Goal: Task Accomplishment & Management: Use online tool/utility

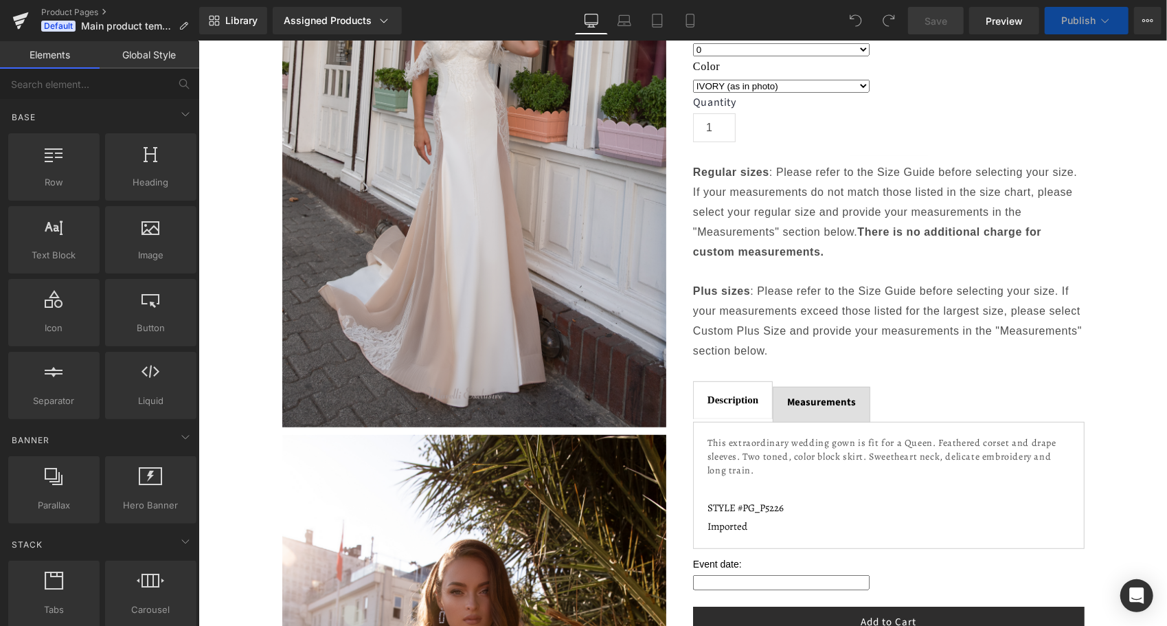
scroll to position [549, 0]
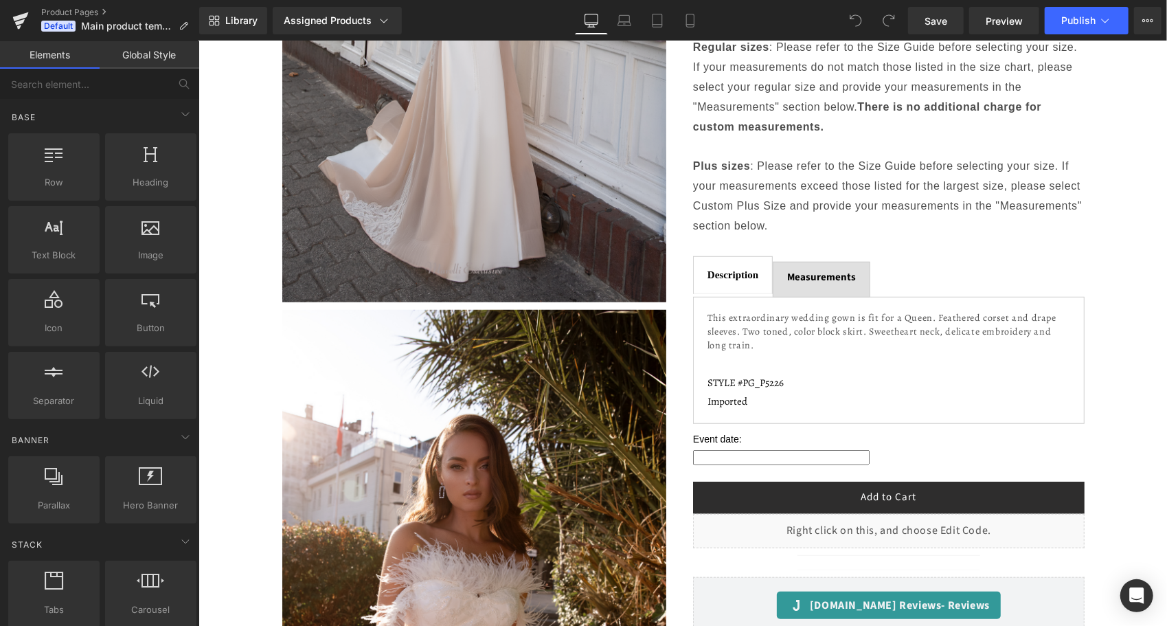
click at [198, 41] on div at bounding box center [198, 41] width 0 height 0
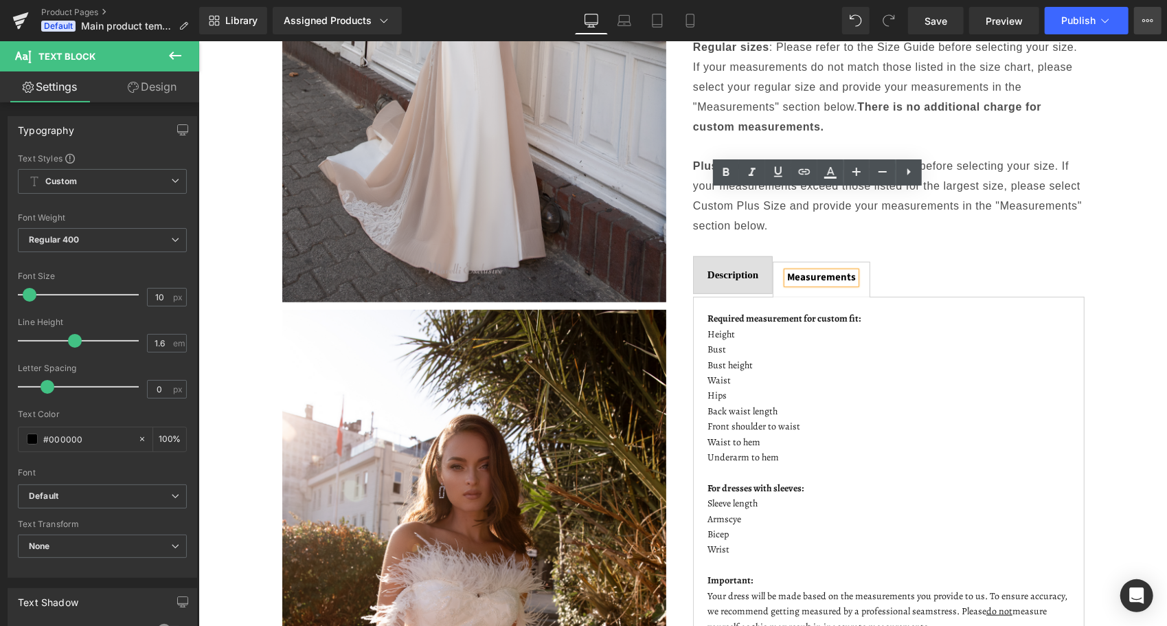
click at [1147, 27] on button "View Live Page View with current Template Save Template to Library Schedule Pub…" at bounding box center [1147, 20] width 27 height 27
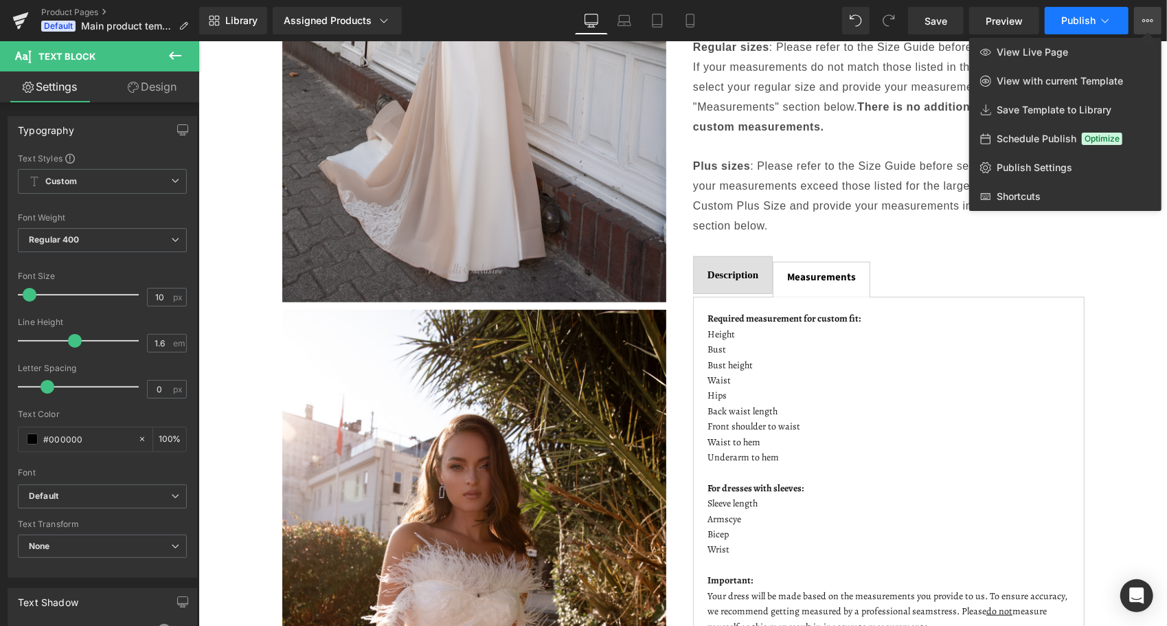
click at [1099, 10] on button "Publish" at bounding box center [1087, 20] width 84 height 27
click at [1113, 18] on button "Publish" at bounding box center [1087, 20] width 84 height 27
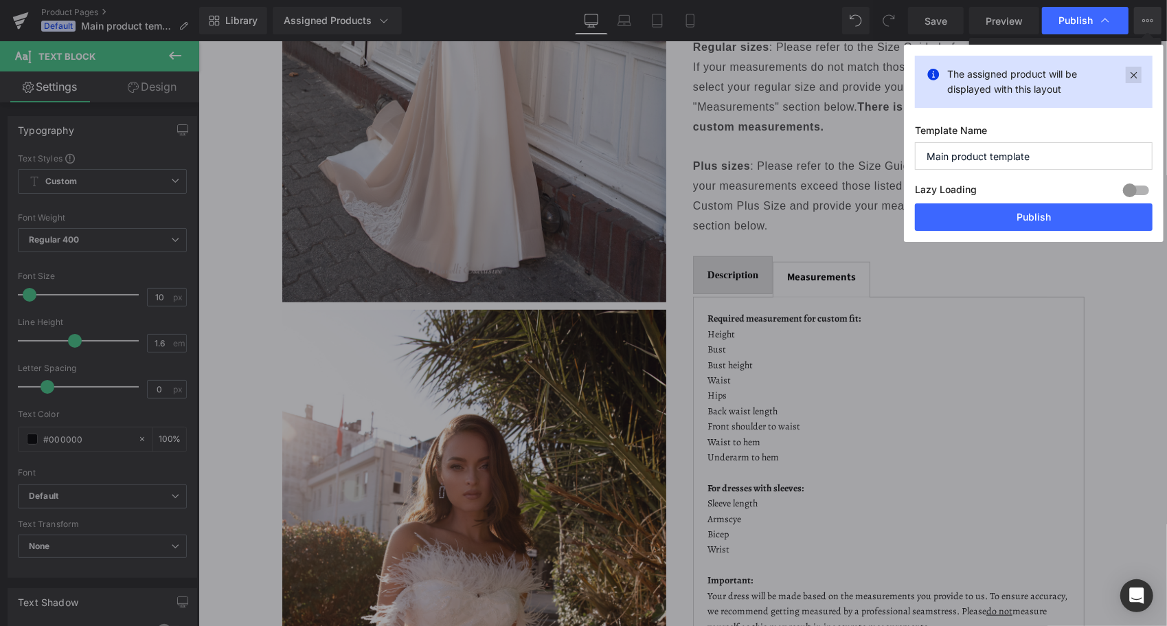
click at [1132, 69] on icon at bounding box center [1134, 75] width 16 height 16
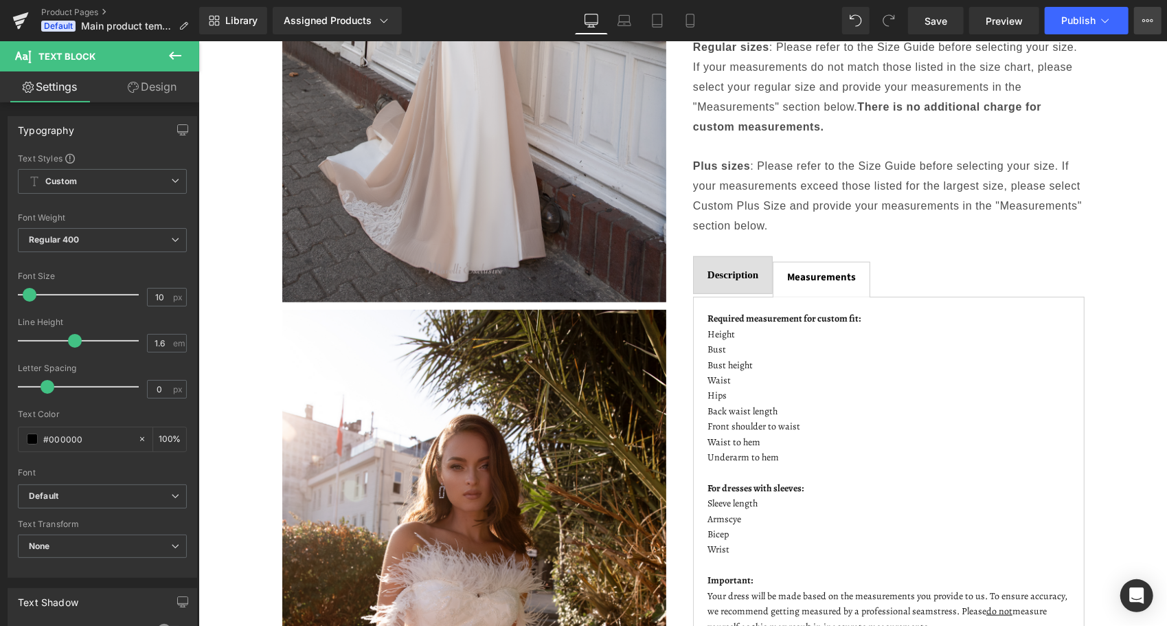
click at [1148, 16] on icon at bounding box center [1147, 20] width 11 height 11
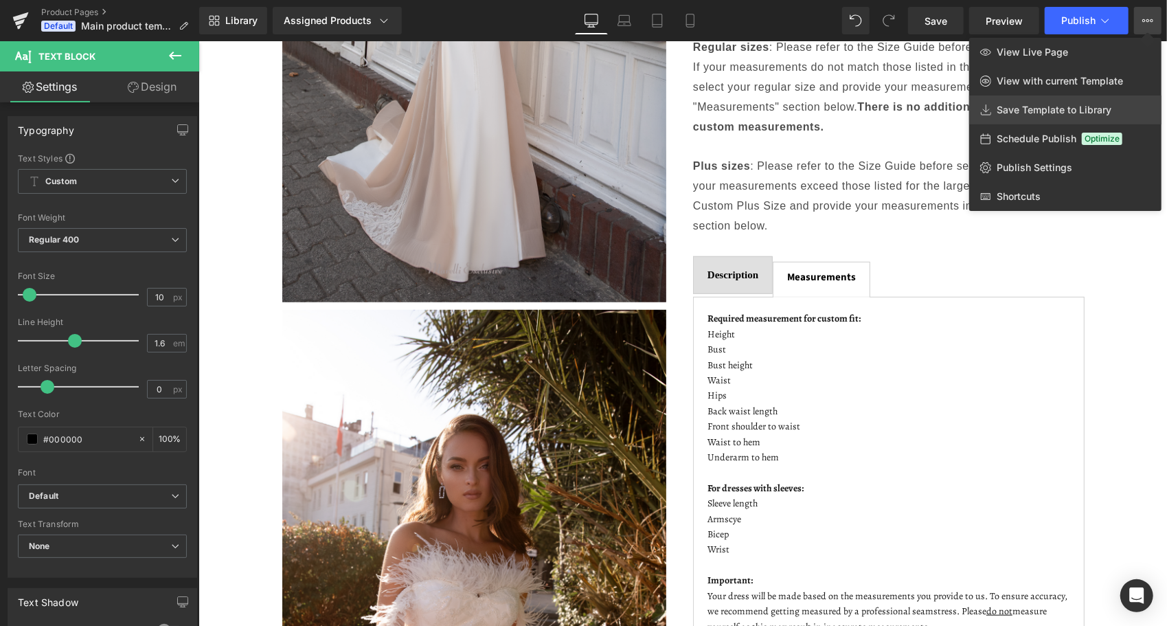
click at [1032, 114] on span "Save Template to Library" at bounding box center [1054, 110] width 115 height 12
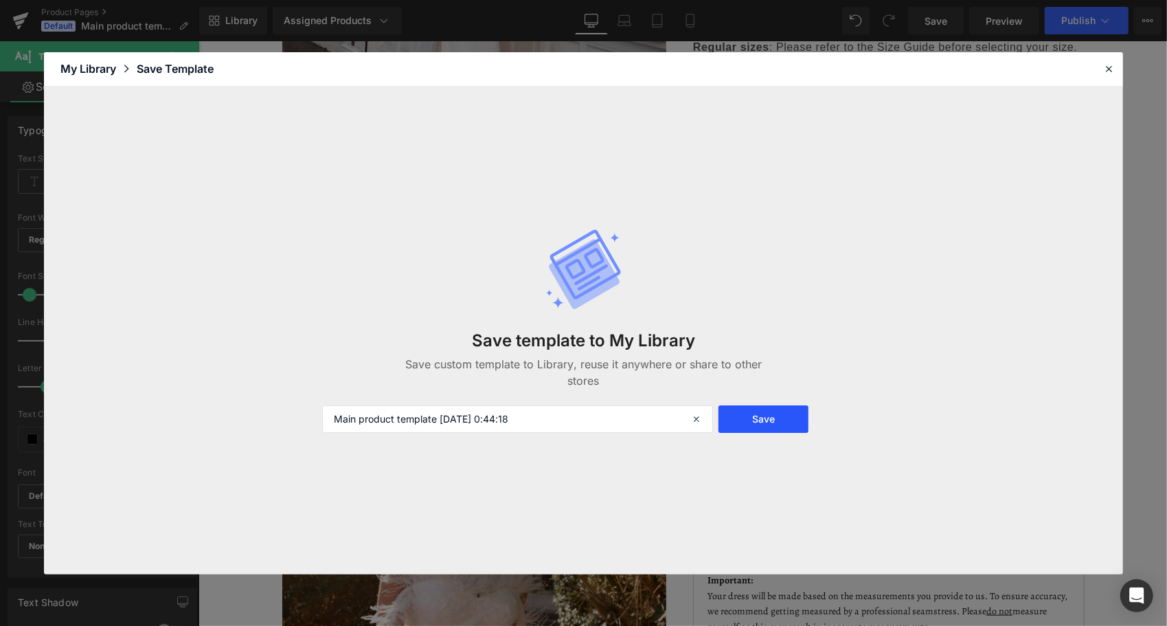
click at [753, 412] on button "Save" at bounding box center [763, 418] width 90 height 27
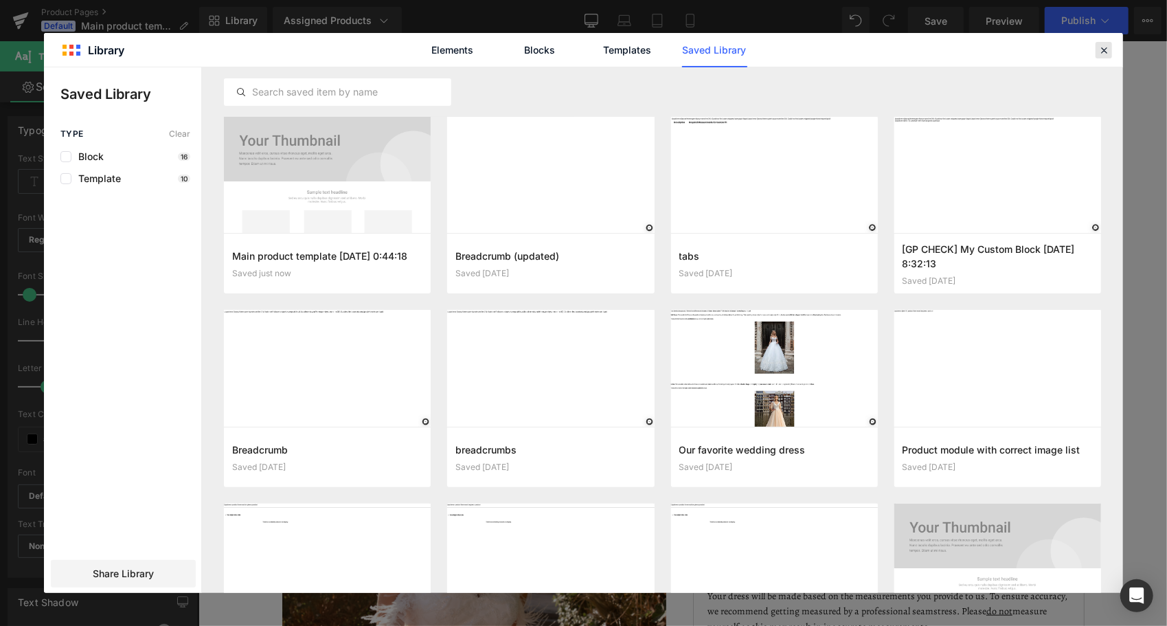
click at [1104, 48] on icon at bounding box center [1104, 50] width 12 height 12
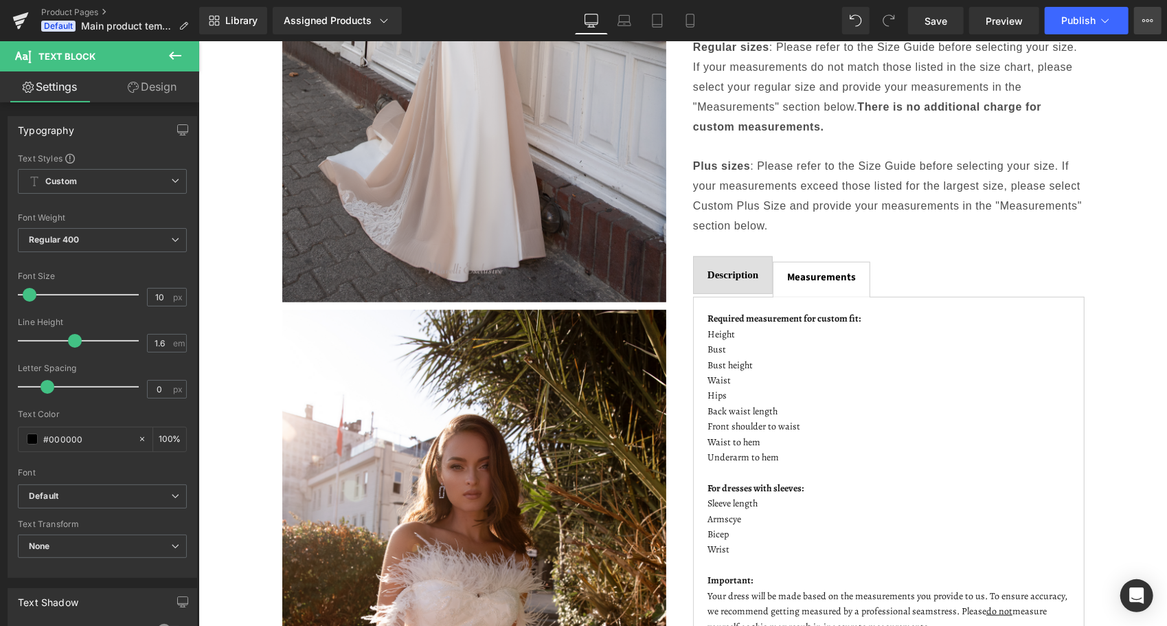
click at [1139, 15] on button "View Live Page View with current Template Save Template to Library Schedule Pub…" at bounding box center [1147, 20] width 27 height 27
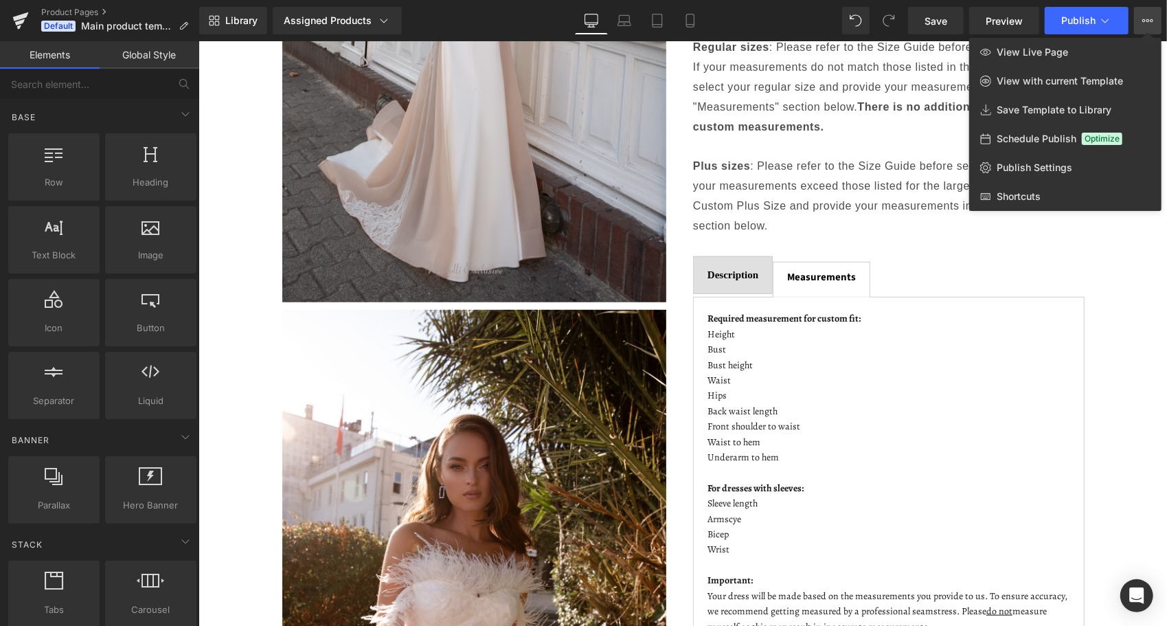
click at [1025, 264] on div at bounding box center [683, 333] width 968 height 585
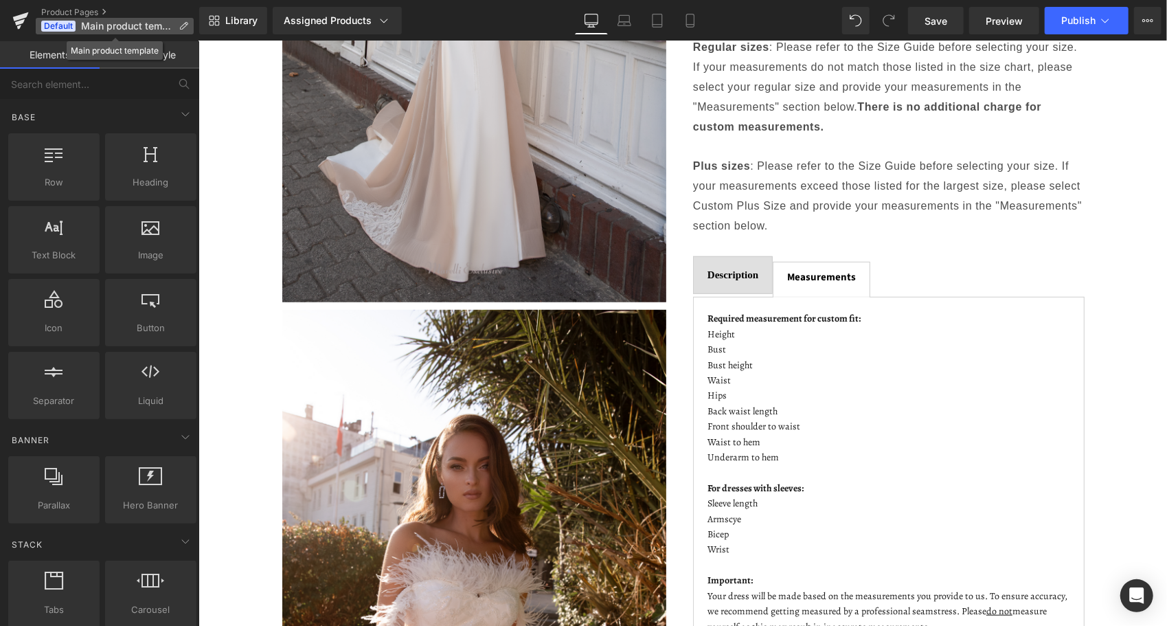
click at [58, 25] on span "Default" at bounding box center [58, 26] width 34 height 11
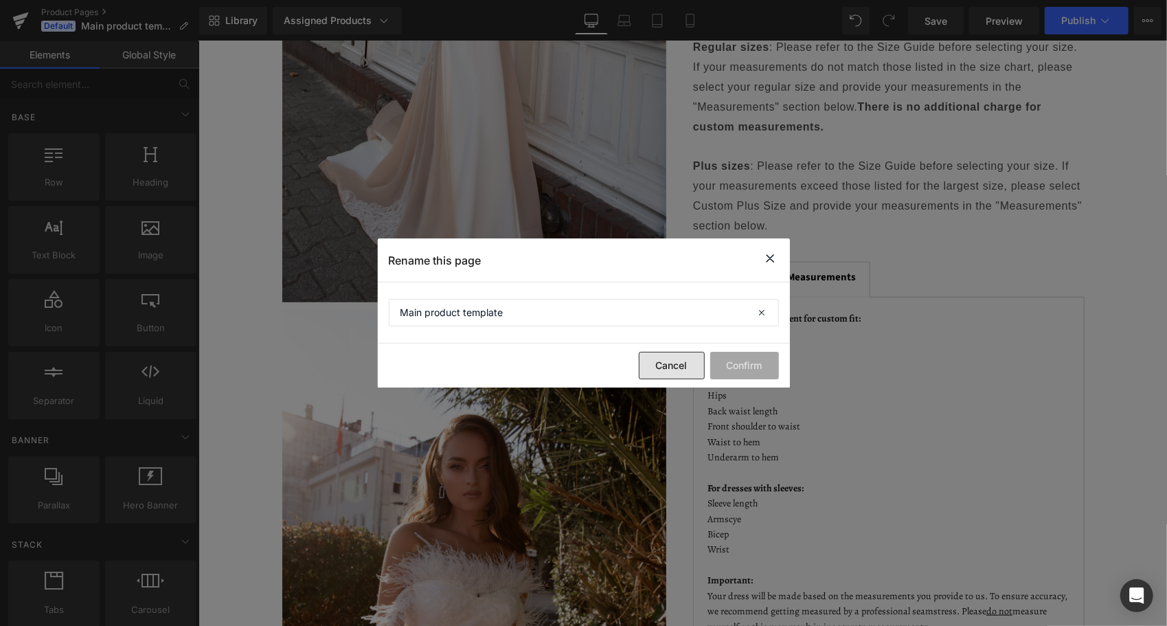
drag, startPoint x: 669, startPoint y: 364, endPoint x: 429, endPoint y: 150, distance: 321.1
click at [669, 364] on button "Cancel" at bounding box center [672, 365] width 66 height 27
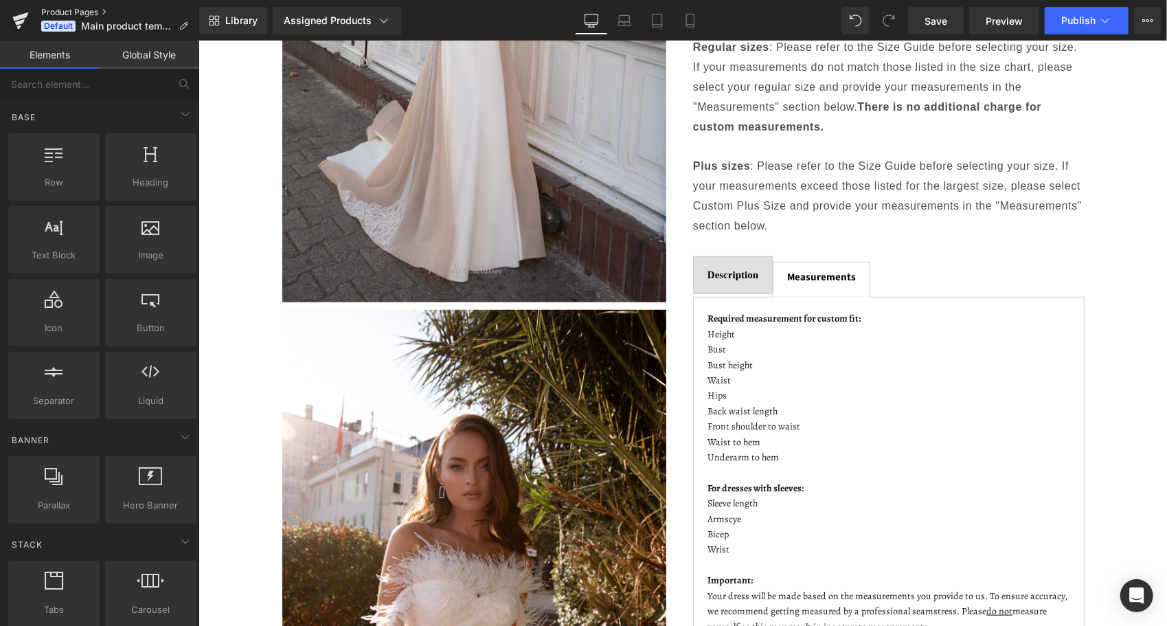
click at [96, 13] on link "Product Pages" at bounding box center [120, 12] width 158 height 11
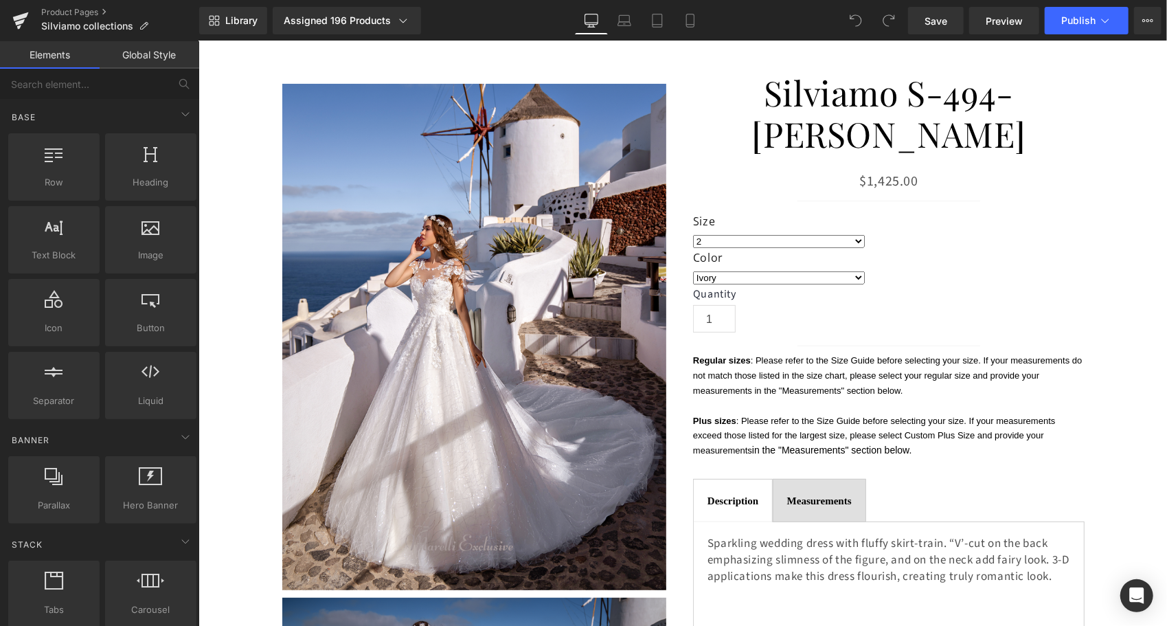
scroll to position [206, 0]
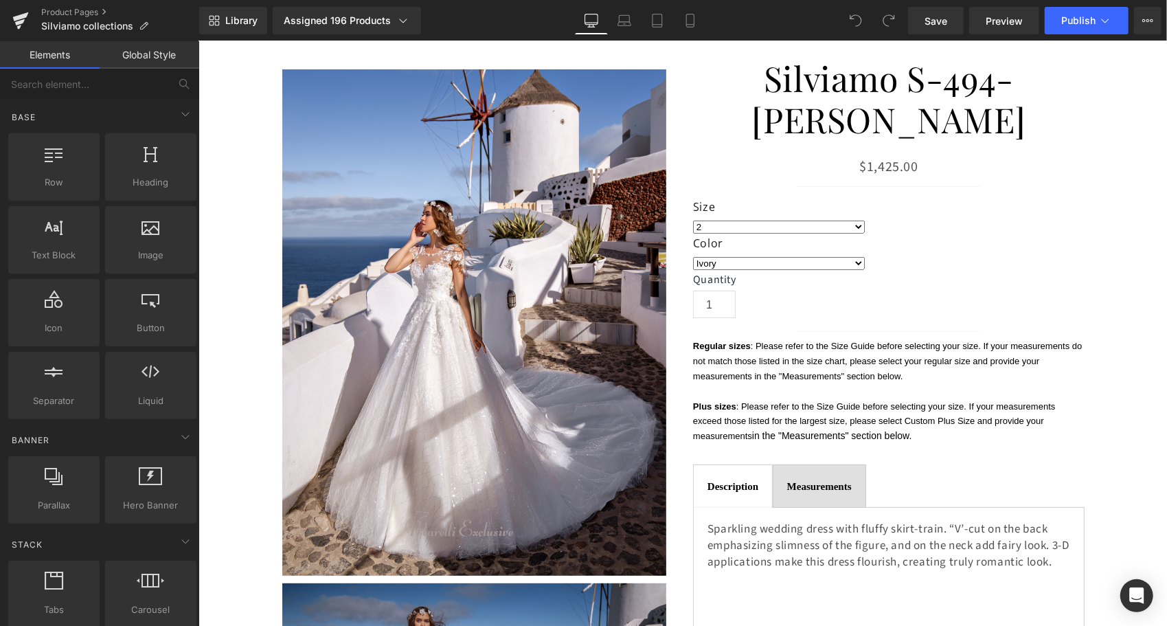
click at [801, 398] on p "Plus sizes : Please refer to the Size Guide before selecting your size. If your…" at bounding box center [888, 420] width 392 height 45
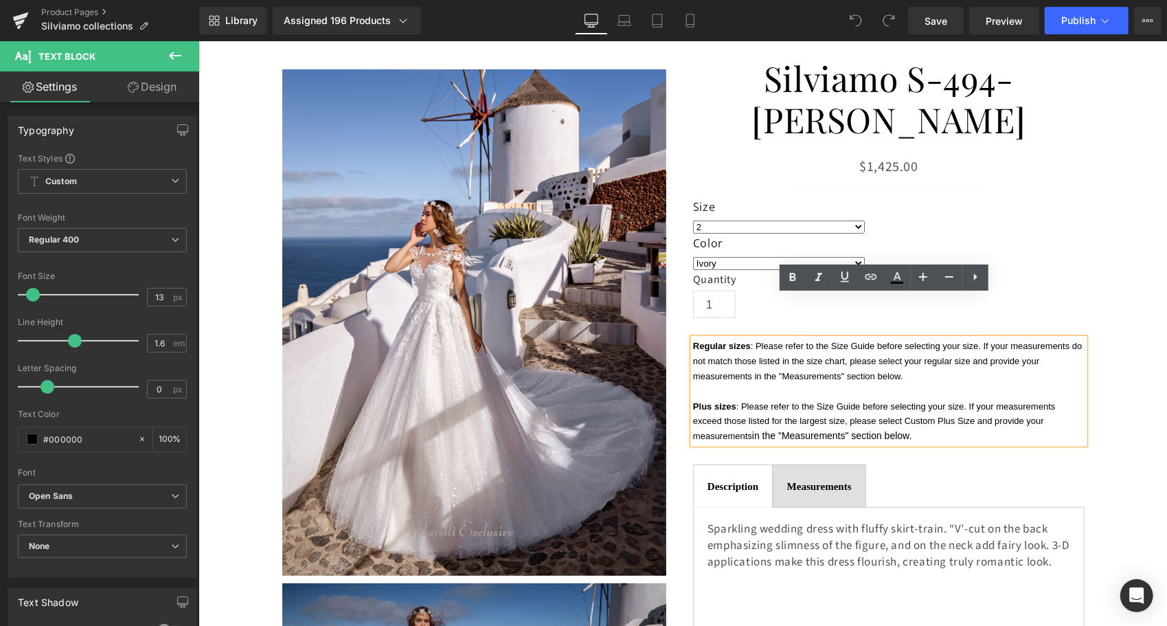
click at [914, 398] on p "Plus sizes : Please refer to the Size Guide before selecting your size. If your…" at bounding box center [888, 420] width 392 height 45
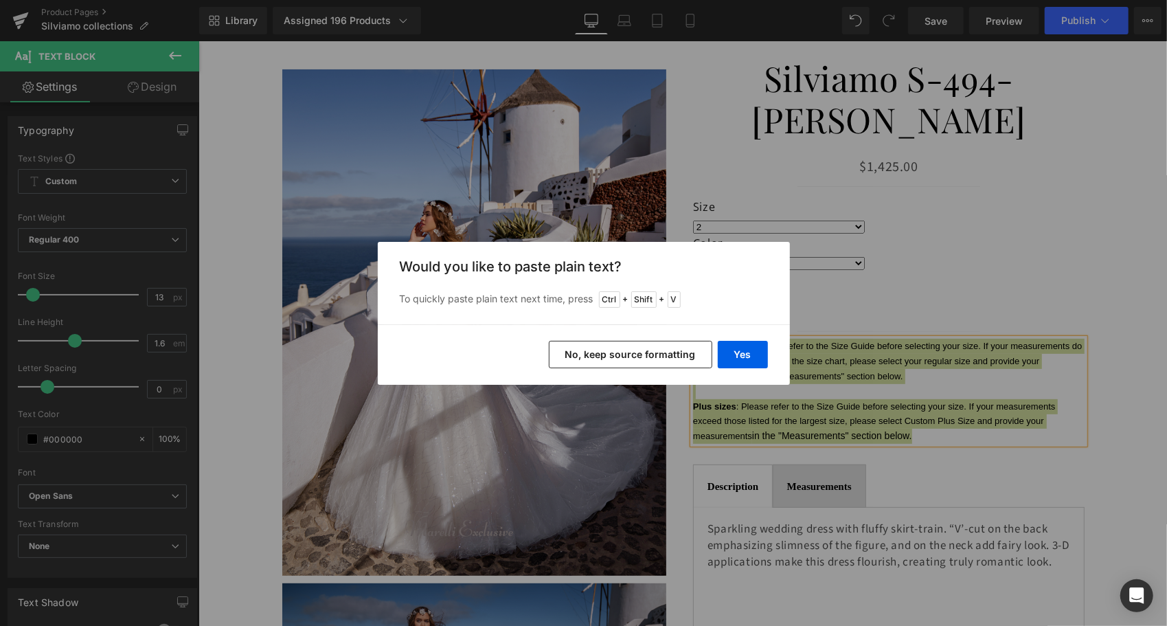
click at [700, 354] on button "No, keep source formatting" at bounding box center [630, 354] width 163 height 27
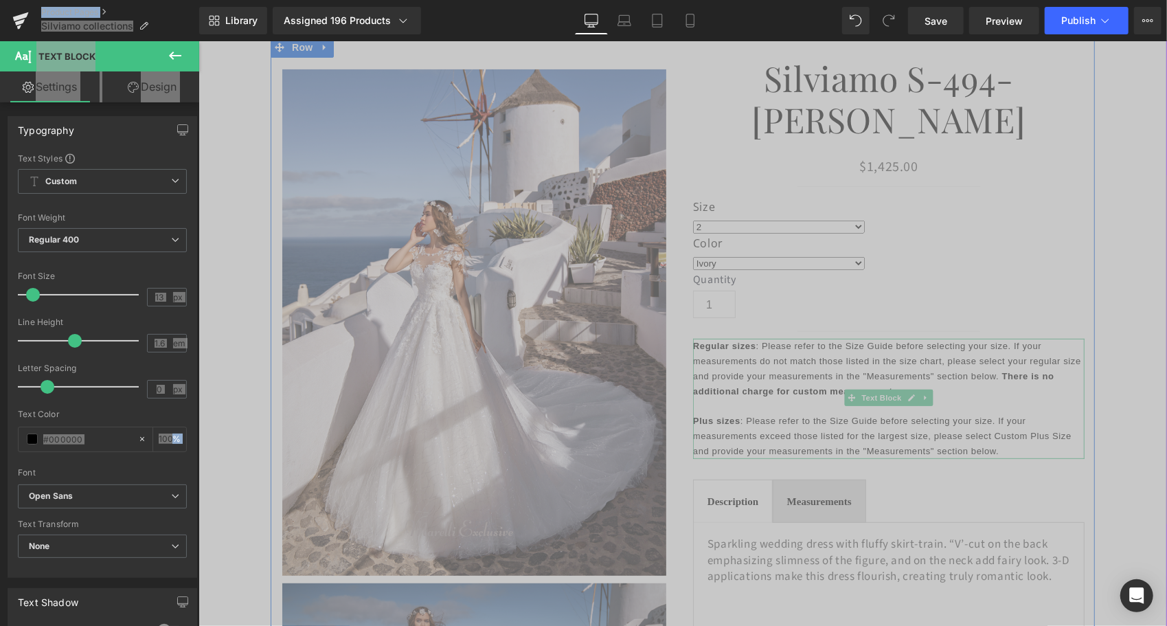
click at [734, 352] on p "Regular sizes : Please refer to the Size Guide before selecting your size. If y…" at bounding box center [888, 368] width 392 height 60
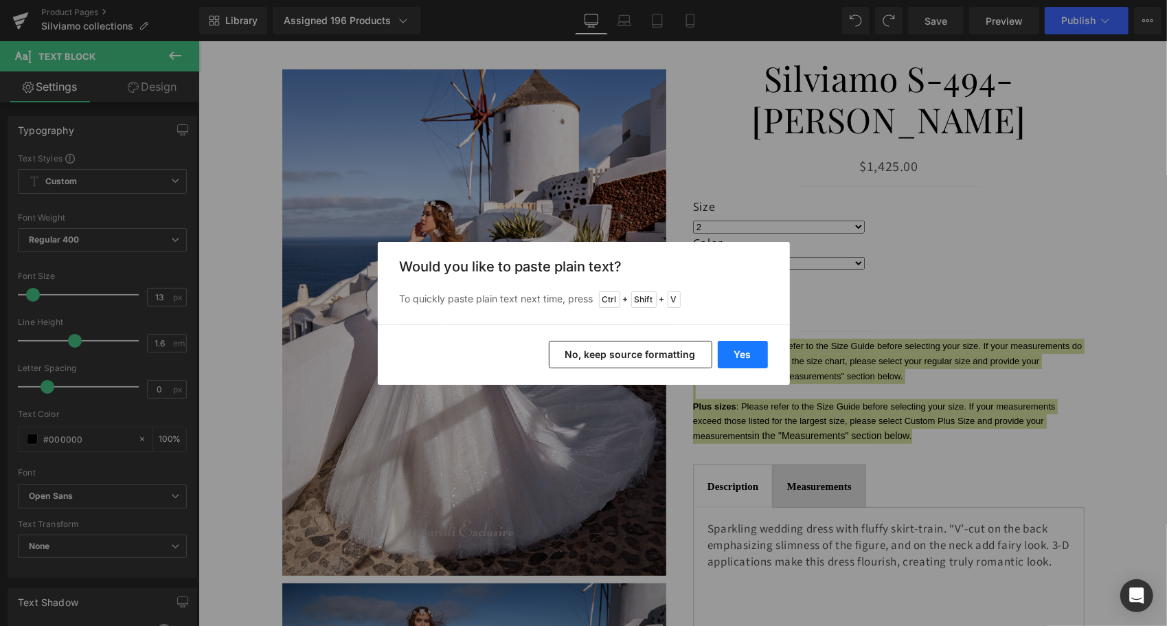
click at [745, 348] on button "Yes" at bounding box center [743, 354] width 50 height 27
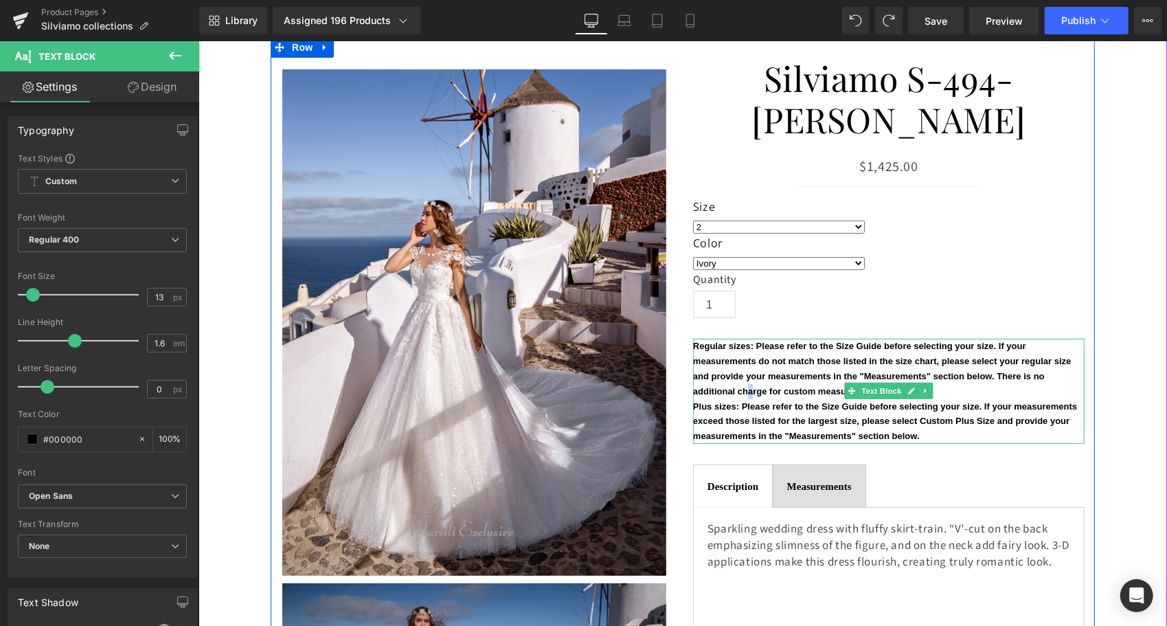
drag, startPoint x: 942, startPoint y: 388, endPoint x: 747, endPoint y: 347, distance: 200.0
click at [747, 347] on b "Regular sizes: Please refer to the Size Guide before selecting your size. If yo…" at bounding box center [881, 367] width 378 height 55
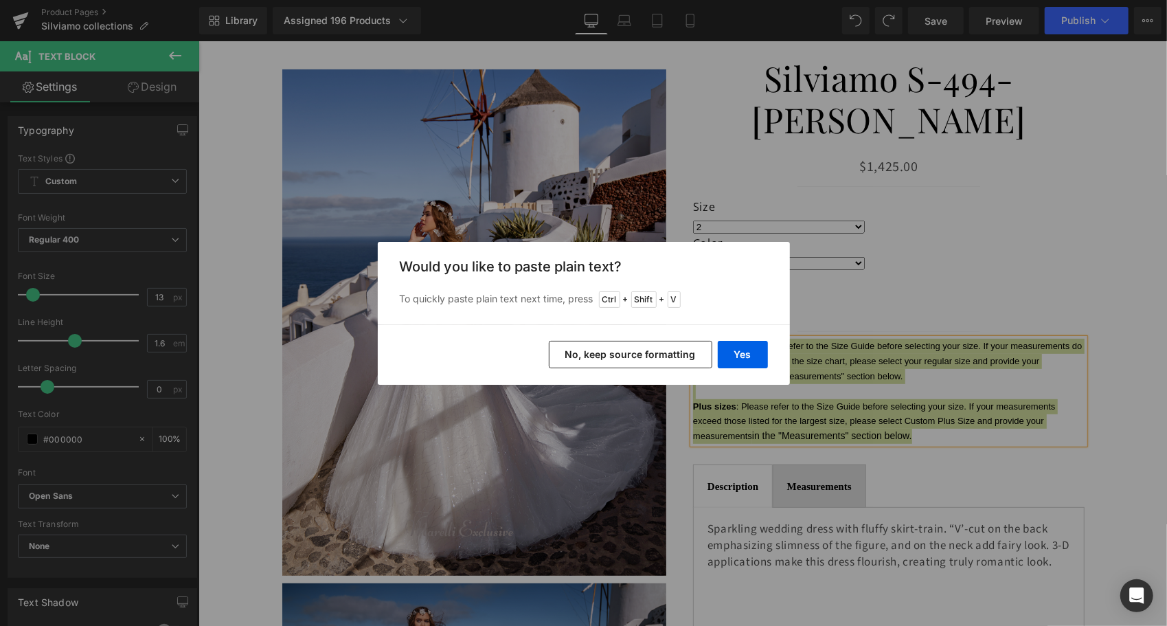
click at [695, 361] on button "No, keep source formatting" at bounding box center [630, 354] width 163 height 27
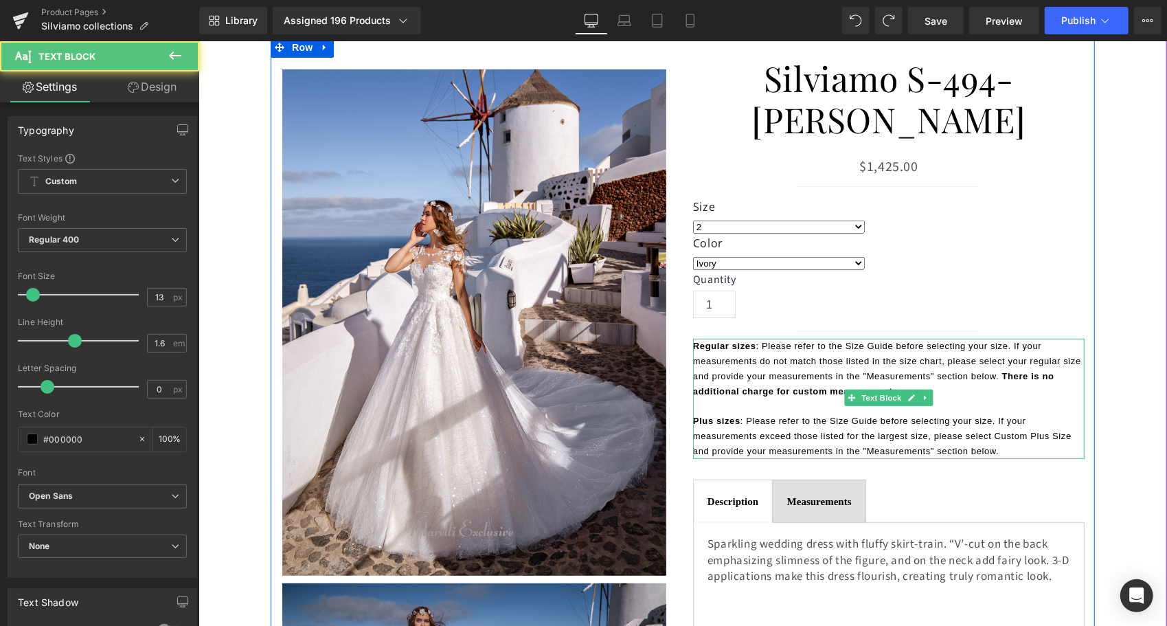
click at [771, 398] on p at bounding box center [888, 405] width 392 height 15
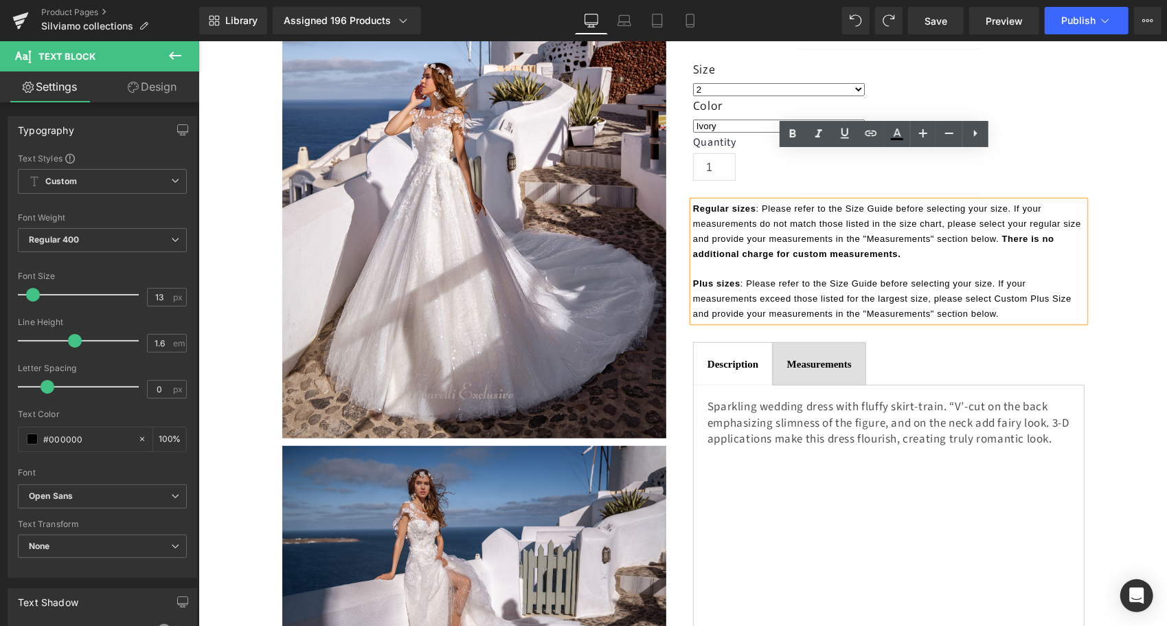
scroll to position [618, 0]
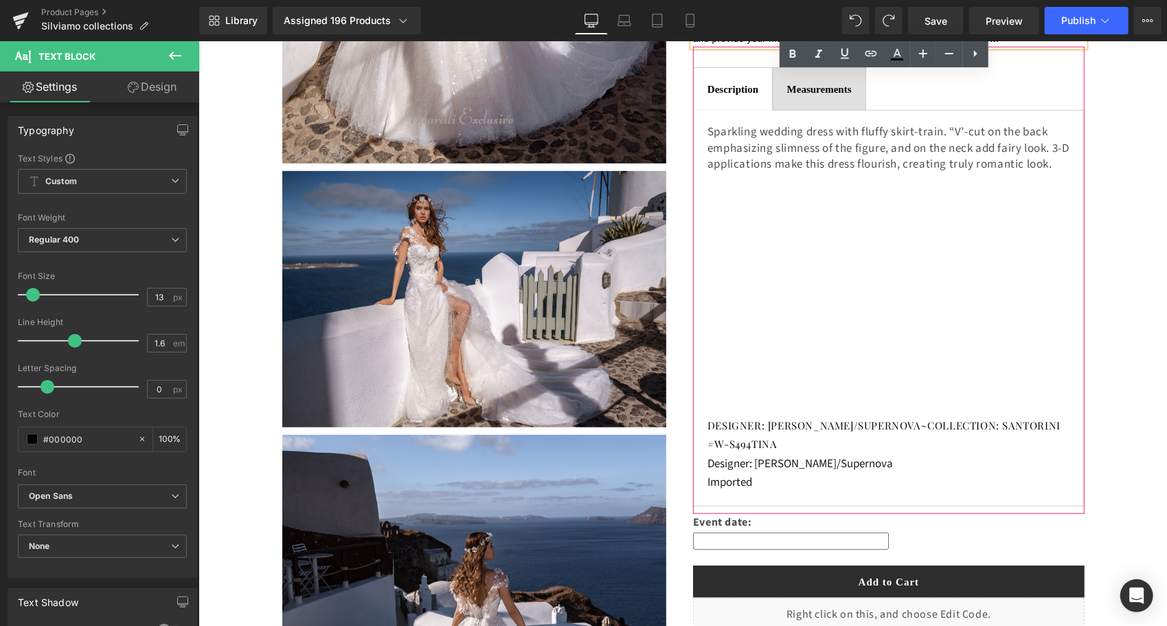
click at [817, 454] on p "Designer: [PERSON_NAME]/Supernova" at bounding box center [888, 463] width 363 height 19
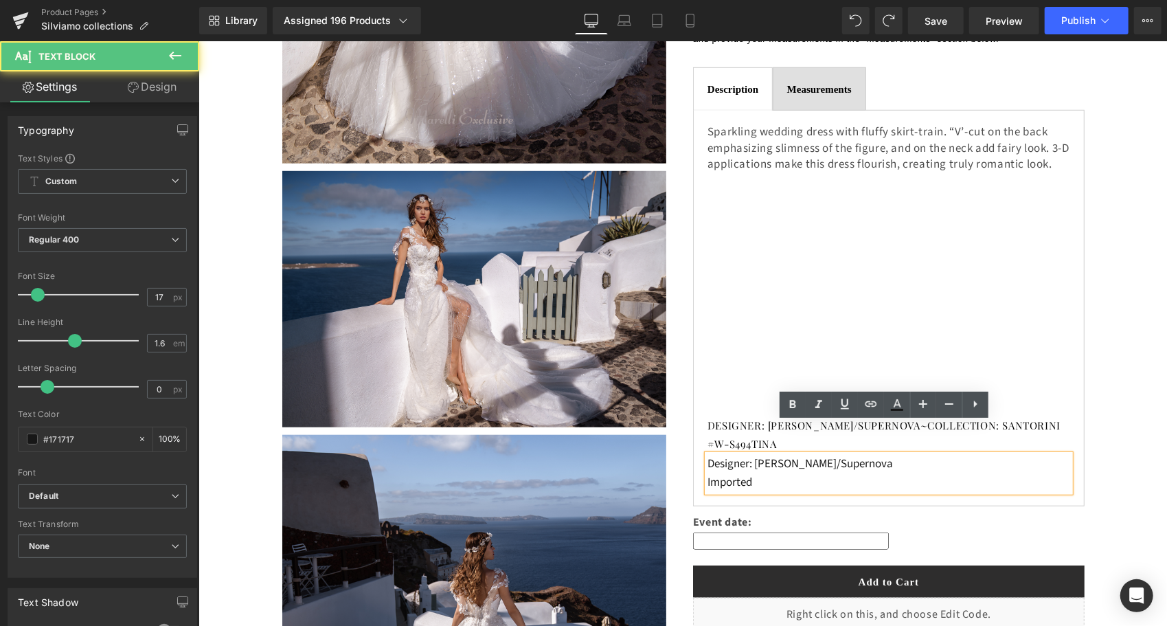
click at [817, 454] on p "Designer: [PERSON_NAME]/Supernova" at bounding box center [888, 463] width 363 height 19
click at [875, 454] on p "Designer: [PERSON_NAME]/Supernova" at bounding box center [888, 463] width 363 height 19
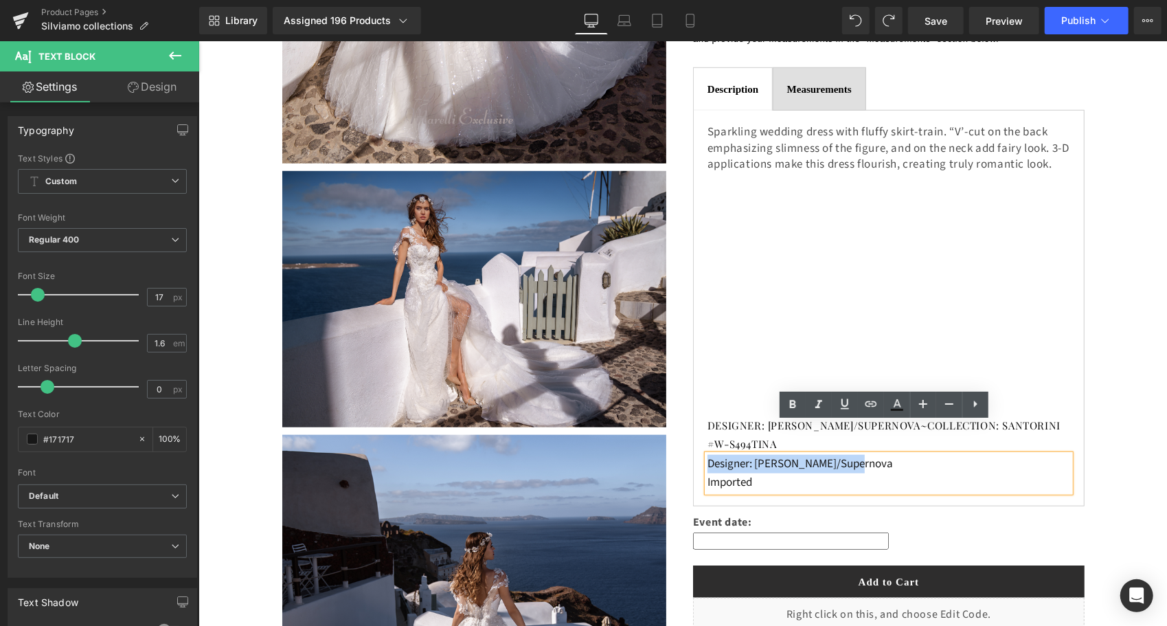
drag, startPoint x: 870, startPoint y: 430, endPoint x: 702, endPoint y: 437, distance: 167.7
click at [707, 454] on p "Designer: [PERSON_NAME]/Supernova" at bounding box center [888, 463] width 363 height 19
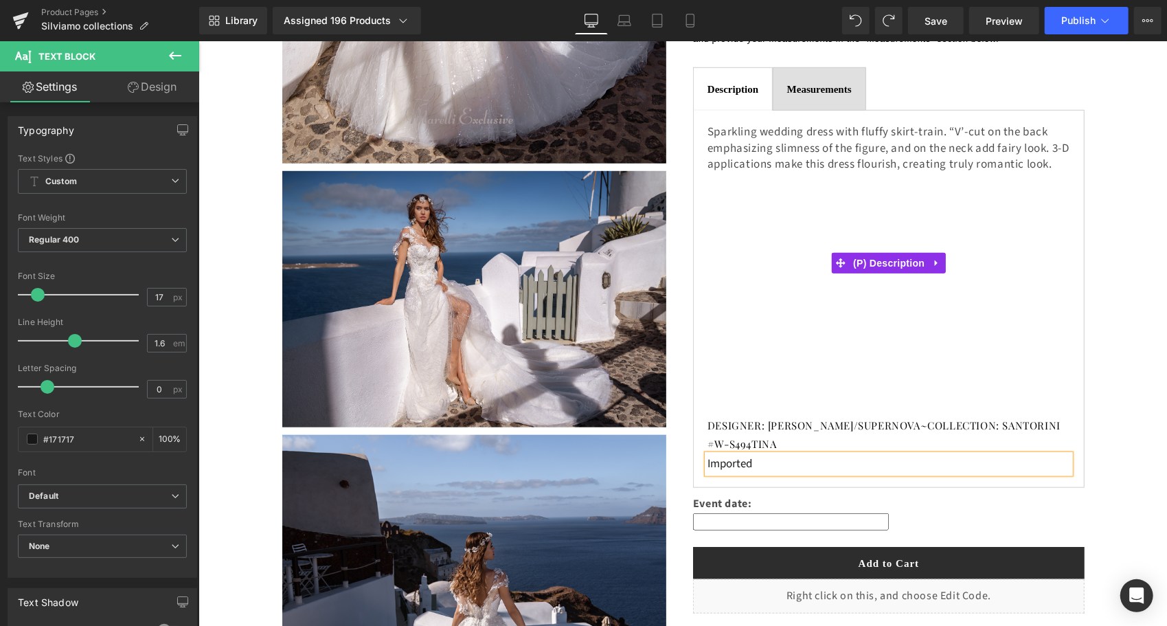
click at [865, 124] on p "Sparkling wedding dress with fluffy skirt-train. “V’-cut on the back emphasizin…" at bounding box center [888, 148] width 363 height 49
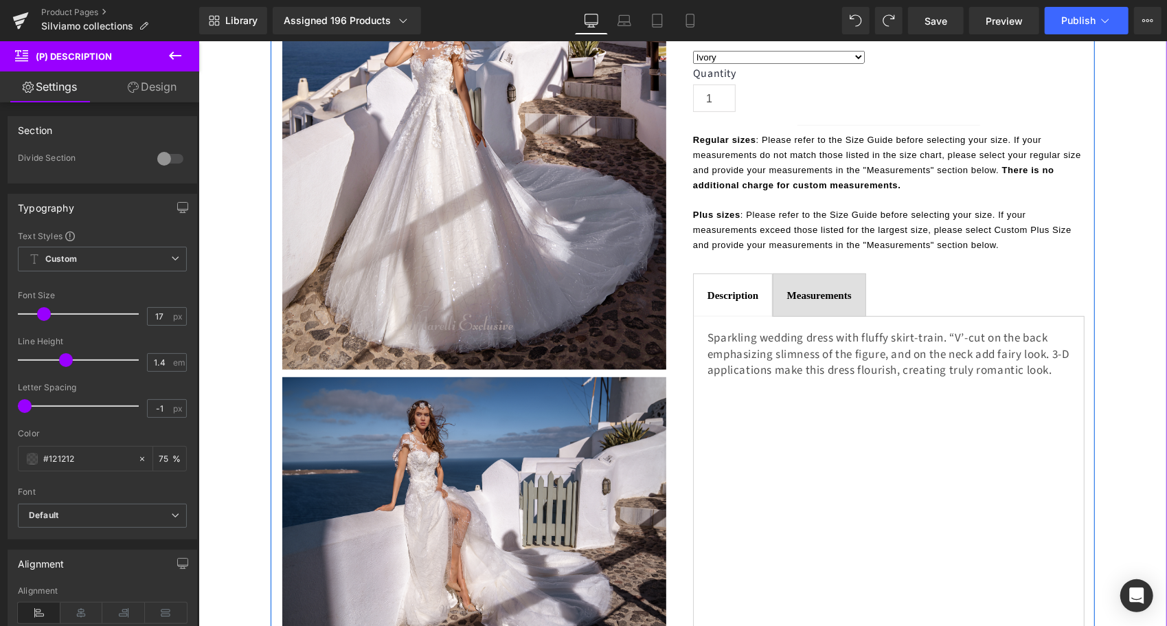
scroll to position [412, 0]
click at [790, 289] on span "Measurements" at bounding box center [818, 294] width 65 height 11
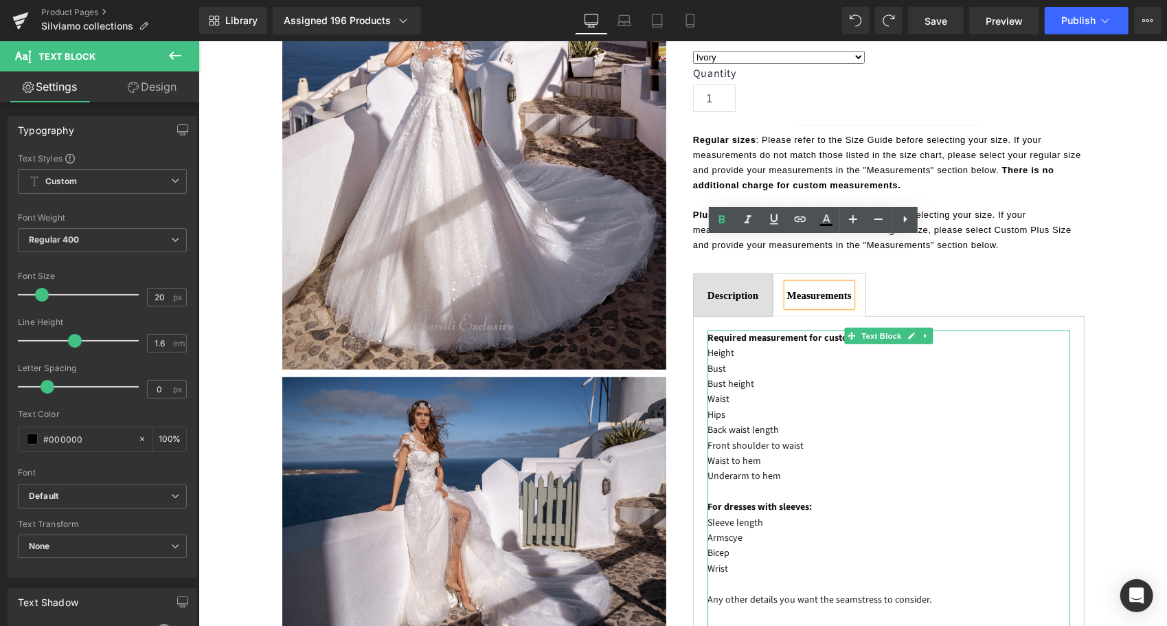
click at [721, 345] on span "Height" at bounding box center [720, 352] width 27 height 14
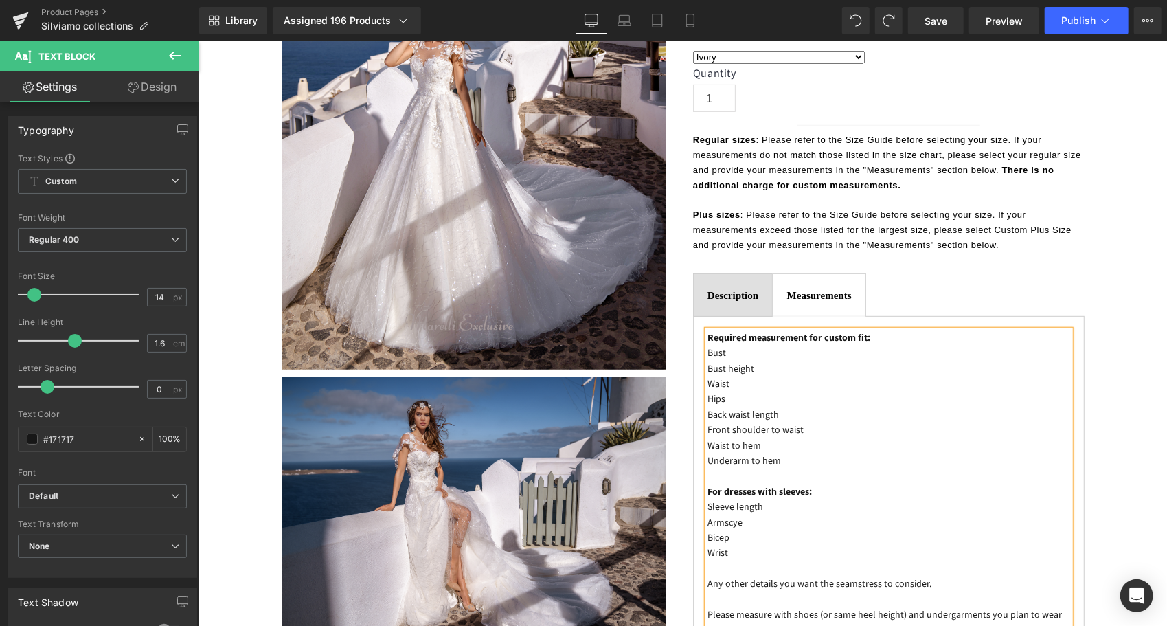
click at [710, 345] on p "Bust" at bounding box center [888, 352] width 363 height 15
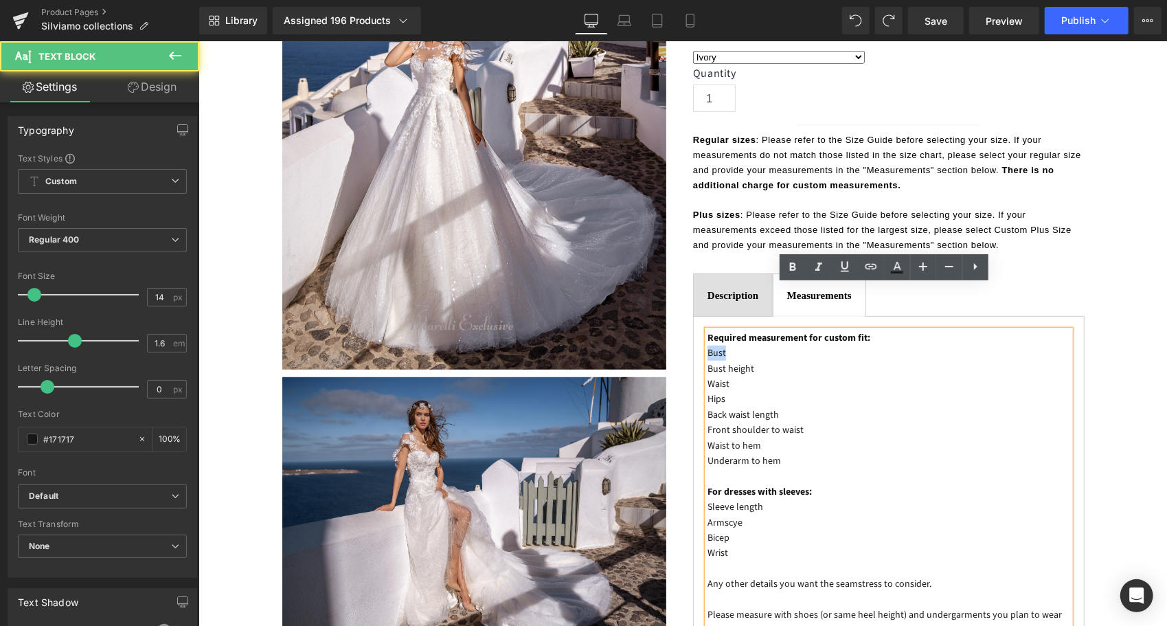
click at [710, 345] on p "Bust" at bounding box center [888, 352] width 363 height 15
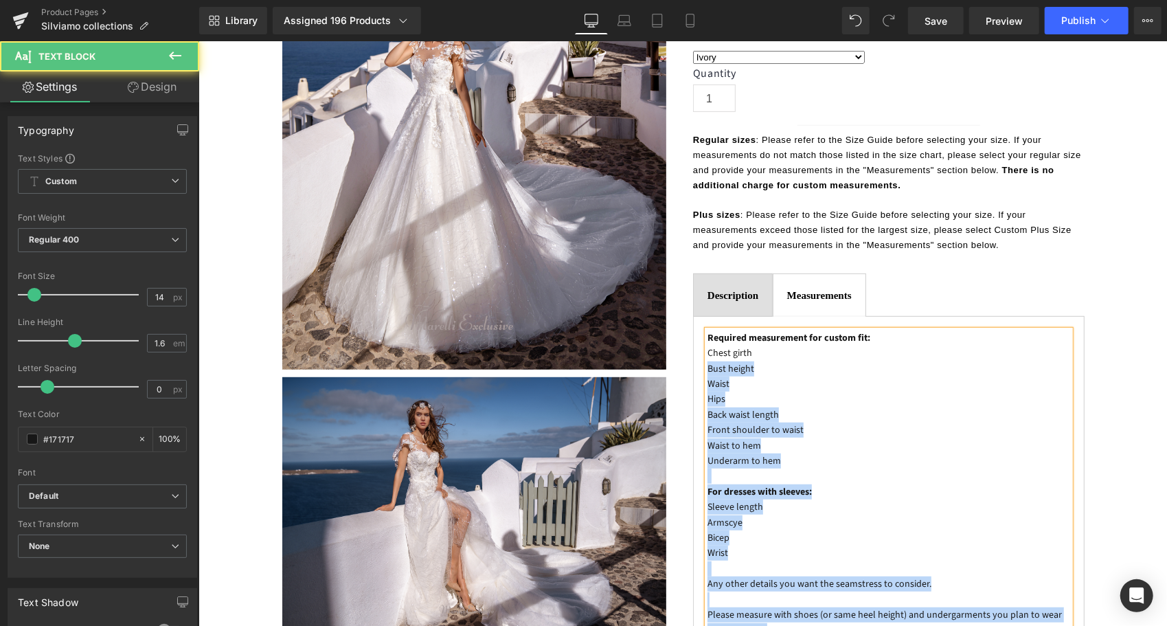
drag, startPoint x: 747, startPoint y: 306, endPoint x: 699, endPoint y: 306, distance: 48.1
click at [707, 330] on div "Required measurement for custom fit: Chest girth Bust height Waist Hips Back wa…" at bounding box center [888, 568] width 363 height 477
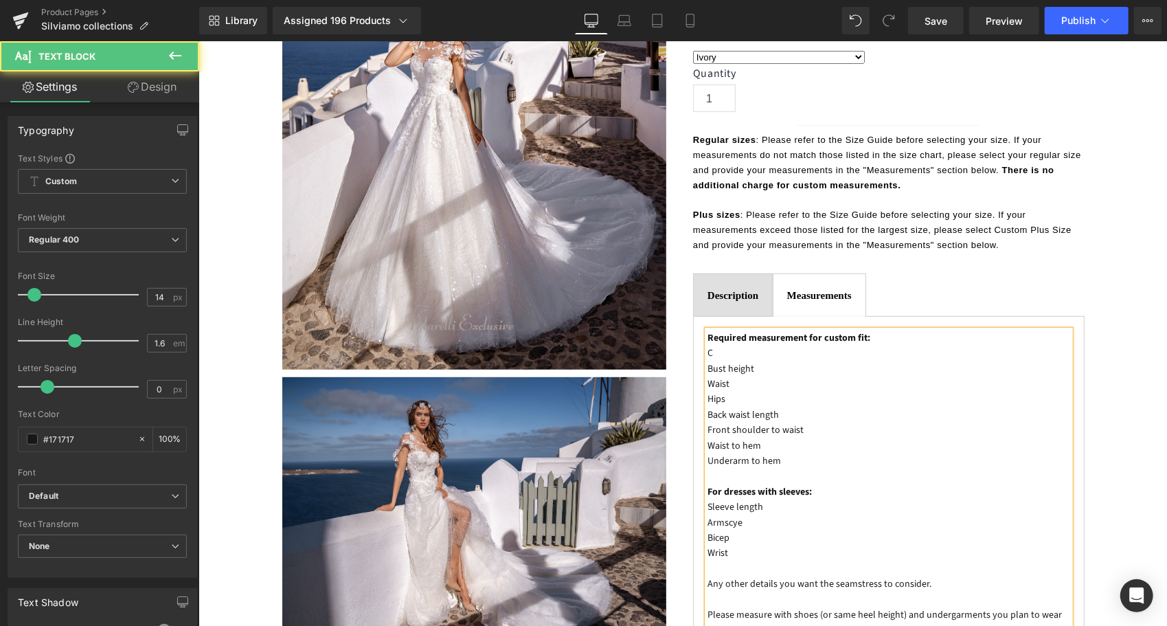
click at [721, 345] on p "C" at bounding box center [888, 352] width 363 height 15
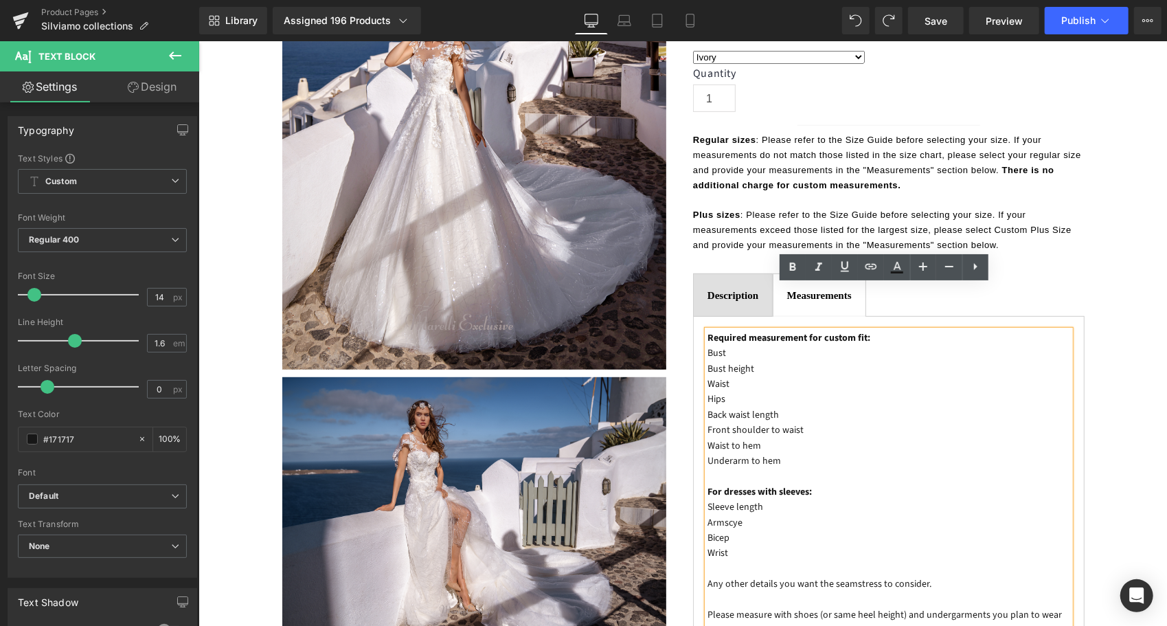
click at [882, 330] on p "Required measurement for custom fit:" at bounding box center [888, 337] width 363 height 15
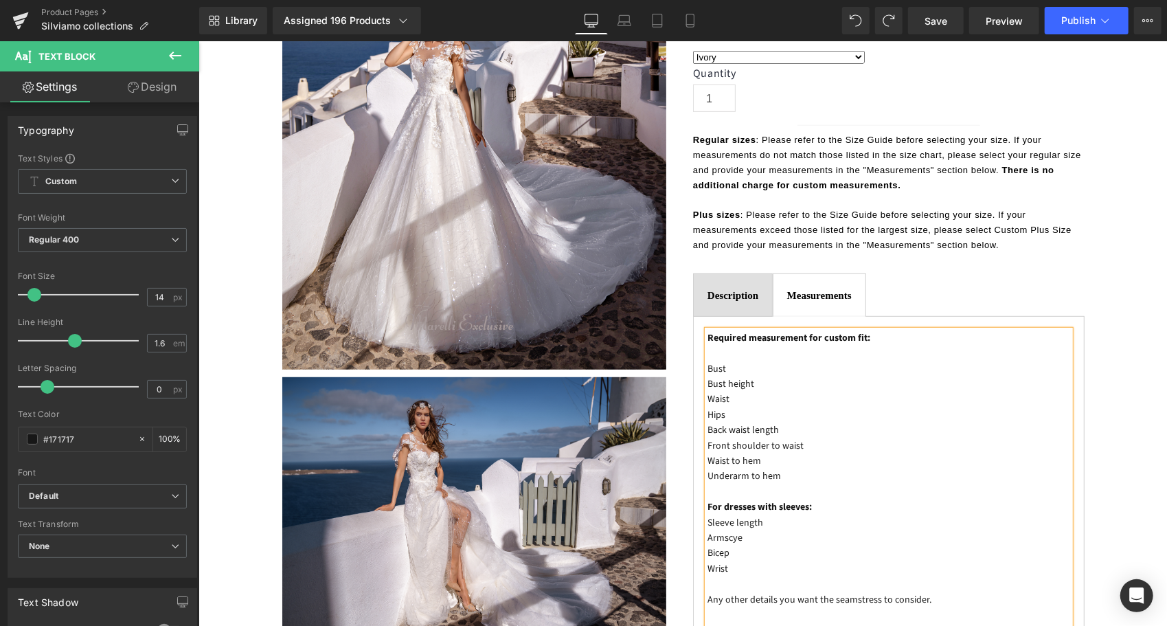
click at [723, 376] on p "Bust height" at bounding box center [888, 383] width 363 height 15
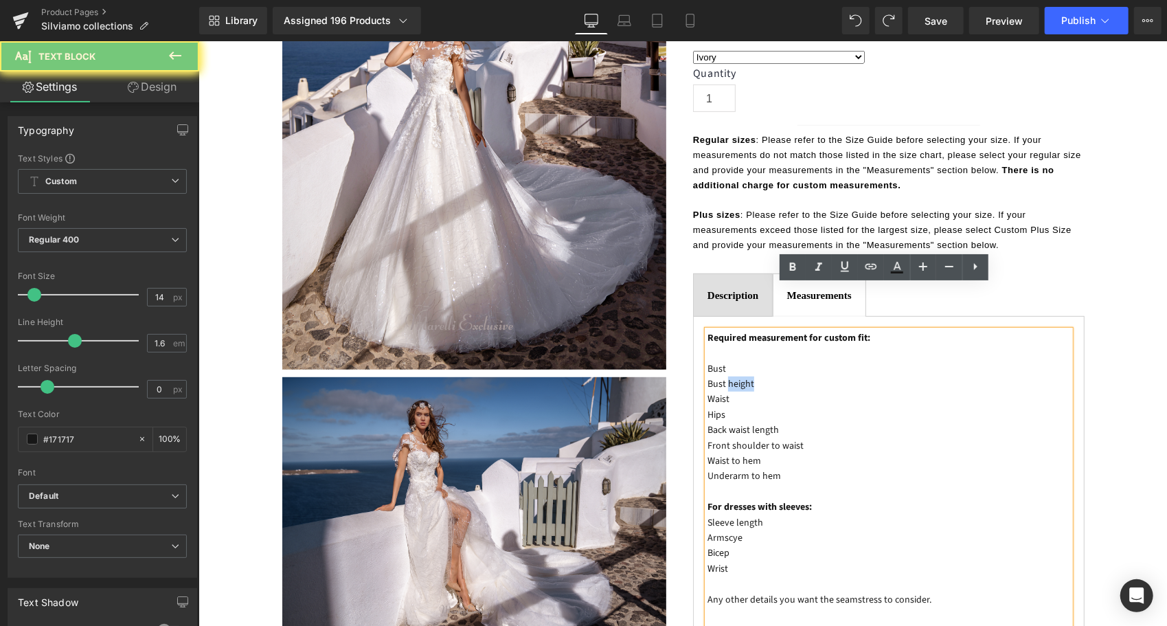
click at [758, 376] on p "Bust height" at bounding box center [888, 383] width 363 height 15
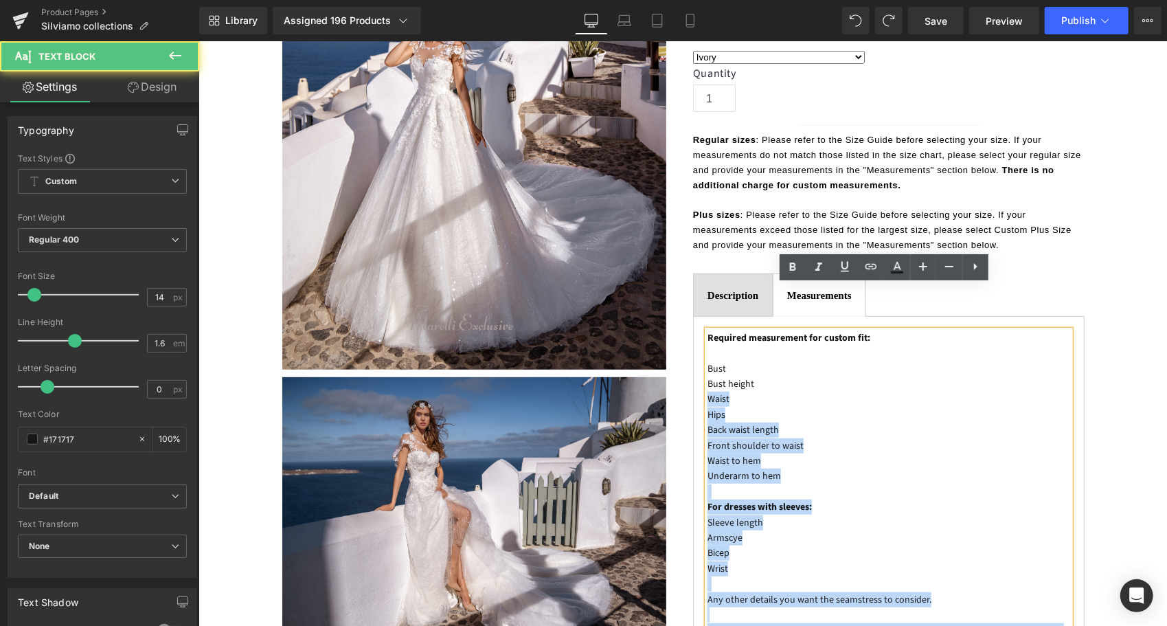
drag, startPoint x: 750, startPoint y: 339, endPoint x: 701, endPoint y: 338, distance: 49.5
click at [707, 338] on div "Required measurement for custom fit: Bust Bust height Waist Hips Back waist len…" at bounding box center [888, 576] width 363 height 492
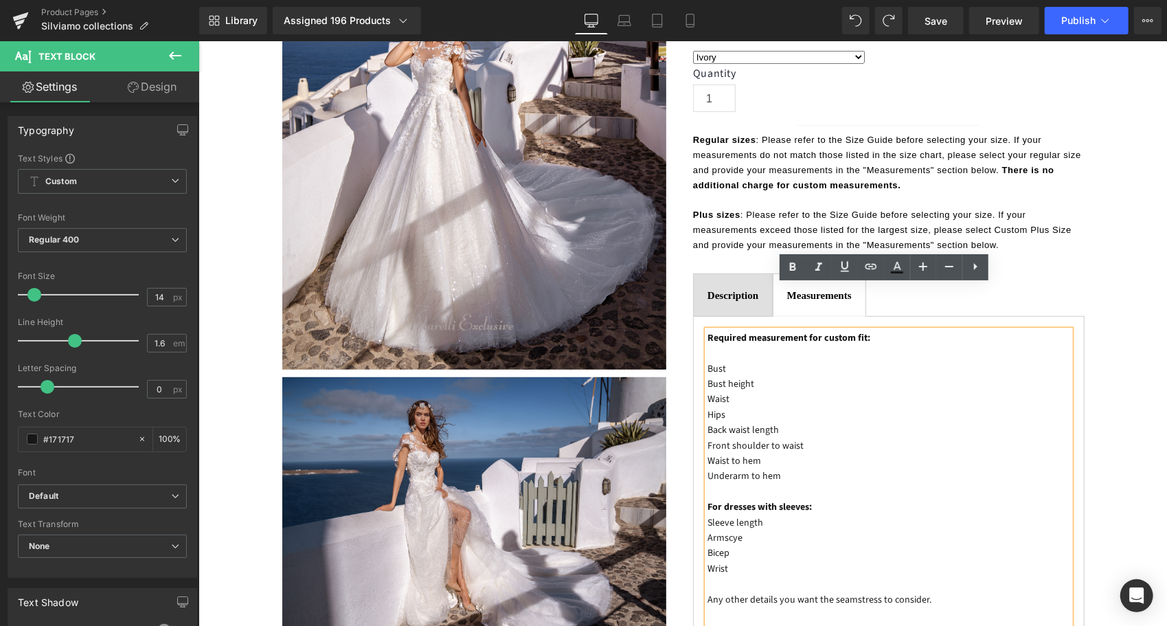
click at [718, 376] on p "Bust height" at bounding box center [888, 383] width 363 height 15
drag, startPoint x: 797, startPoint y: 402, endPoint x: 701, endPoint y: 407, distance: 95.6
click at [707, 438] on p "Front shoulder to waist" at bounding box center [888, 445] width 363 height 15
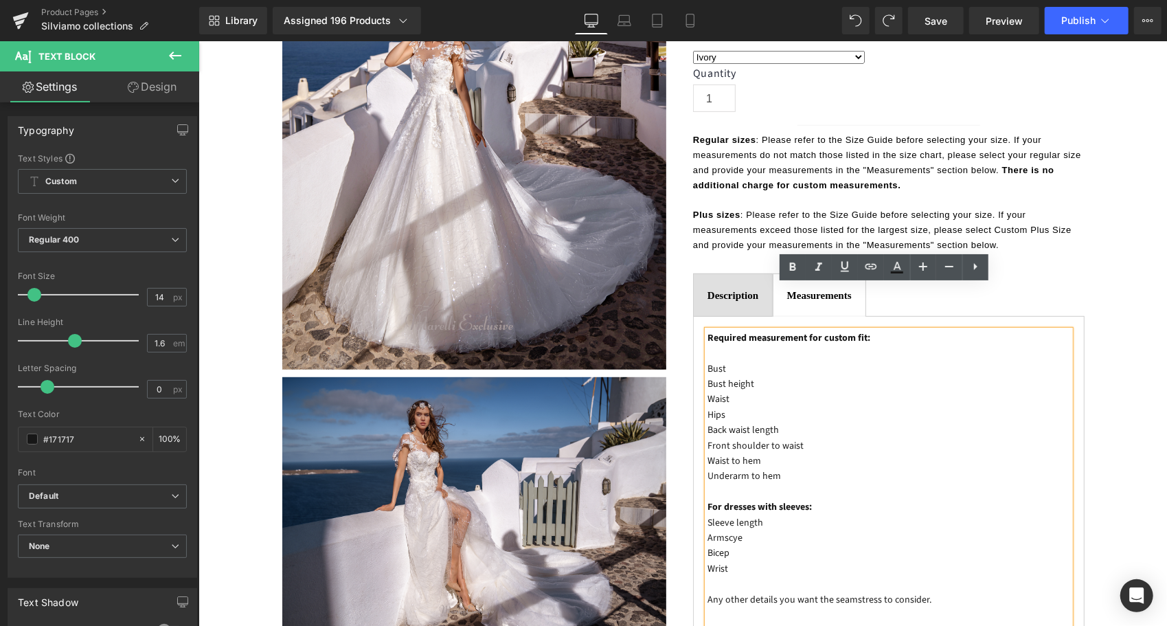
click at [732, 407] on p "Hips" at bounding box center [888, 414] width 363 height 15
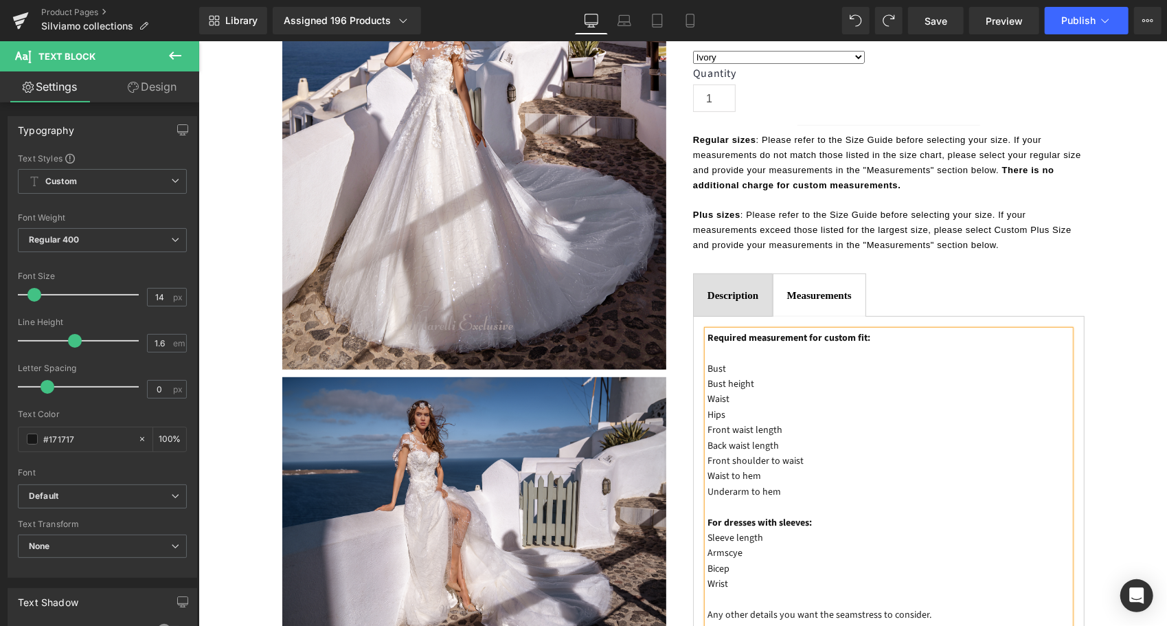
click at [753, 376] on p "Bust height" at bounding box center [888, 383] width 363 height 15
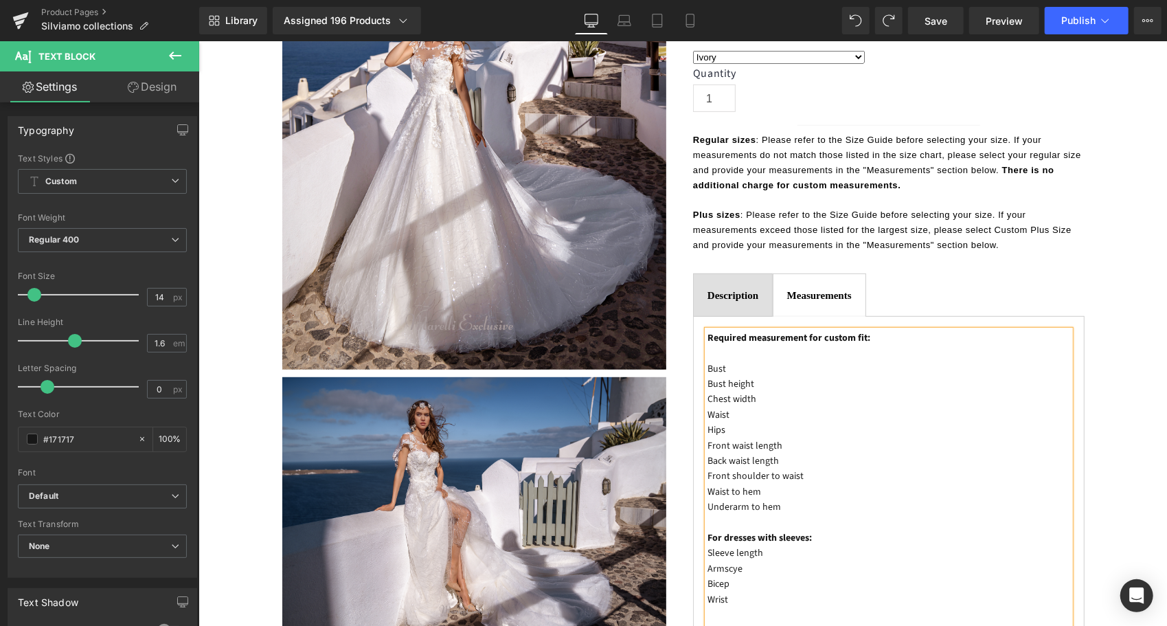
click at [707, 407] on p "Waist" at bounding box center [888, 414] width 363 height 15
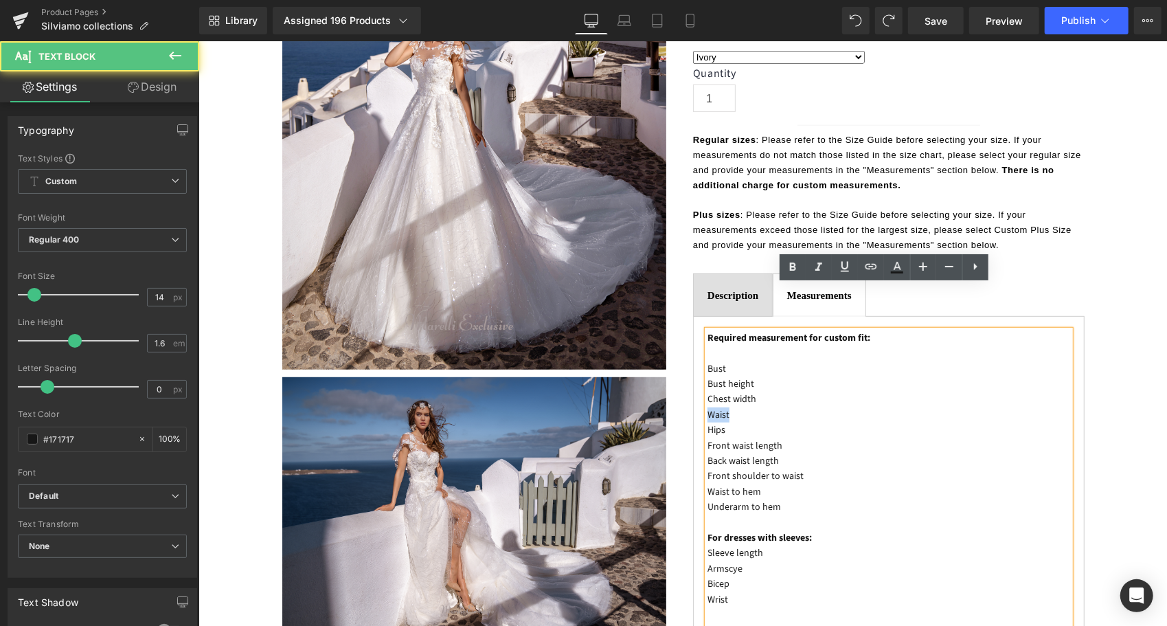
click at [707, 407] on p "Waist" at bounding box center [888, 414] width 363 height 15
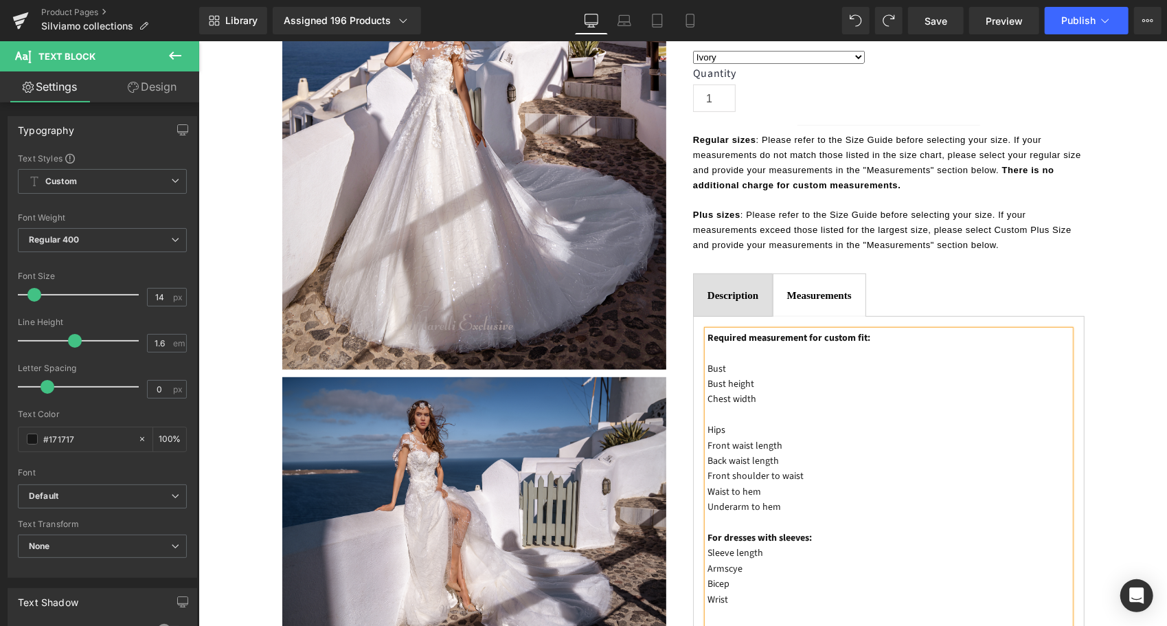
click at [748, 361] on p "Bust" at bounding box center [888, 368] width 363 height 15
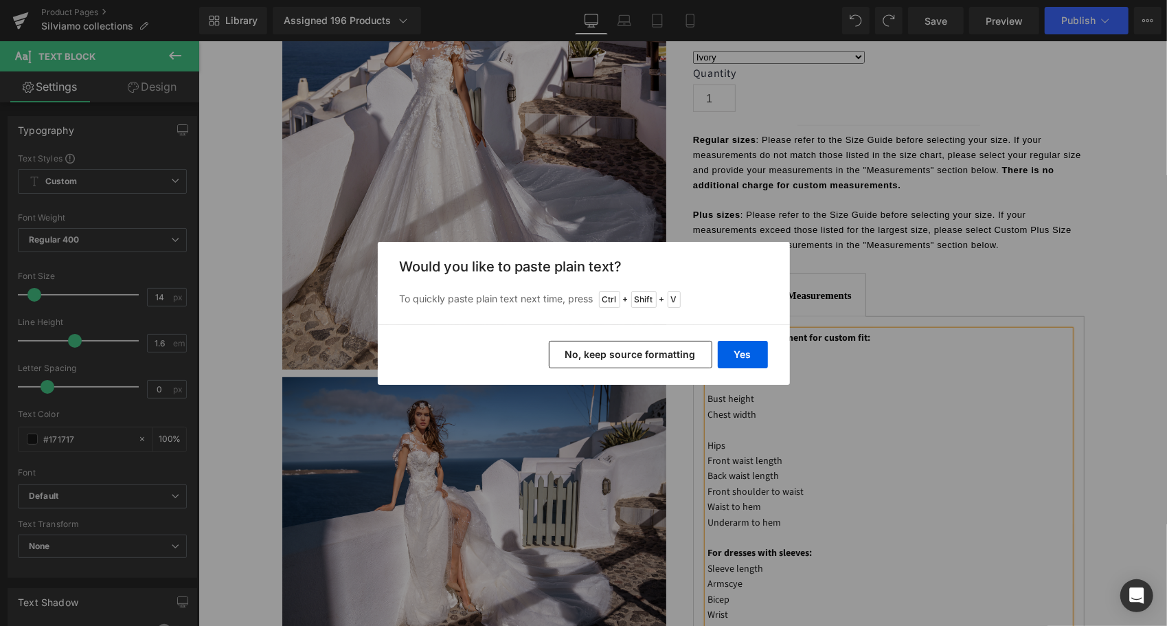
click at [686, 359] on button "No, keep source formatting" at bounding box center [630, 354] width 163 height 27
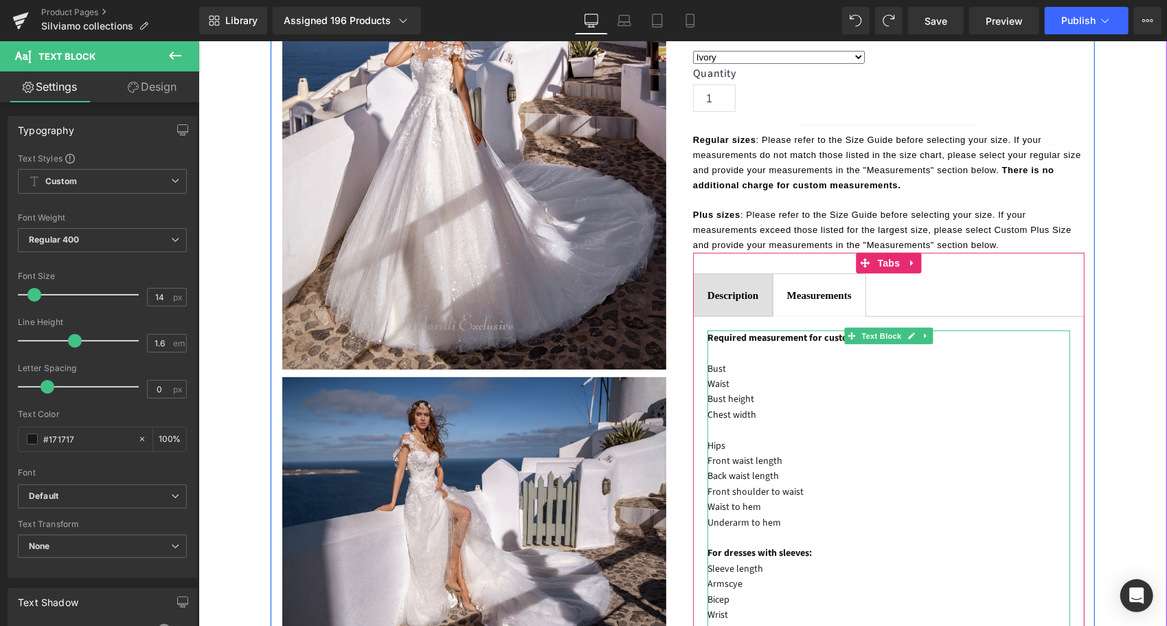
click at [727, 391] on p "Bust height" at bounding box center [888, 398] width 363 height 15
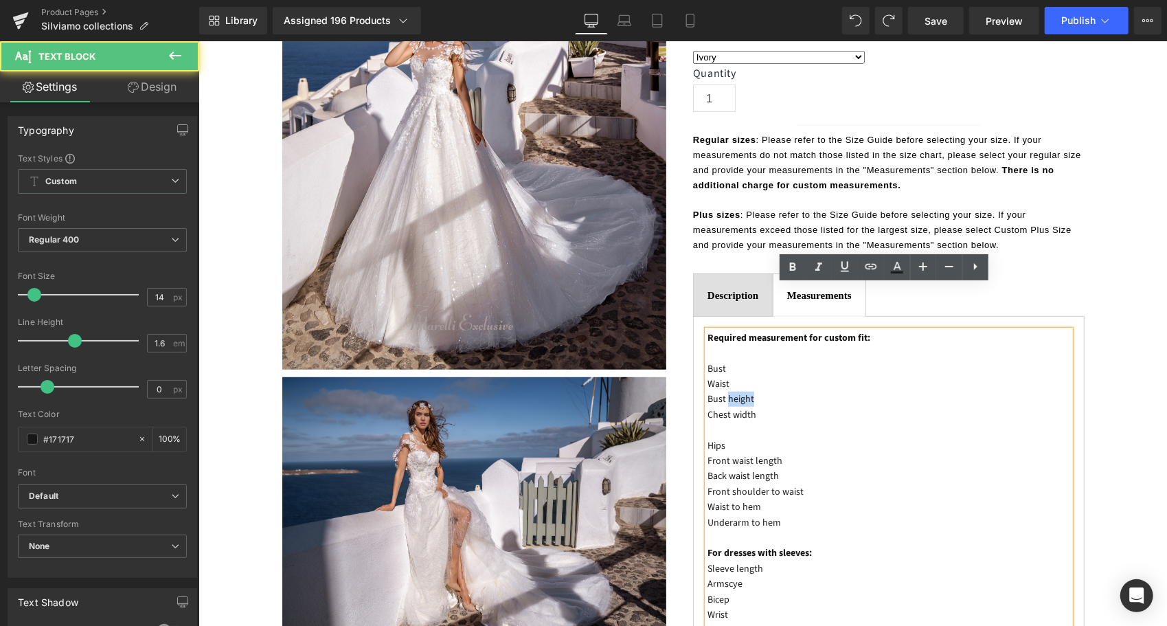
click at [727, 391] on p "Bust height" at bounding box center [888, 398] width 363 height 15
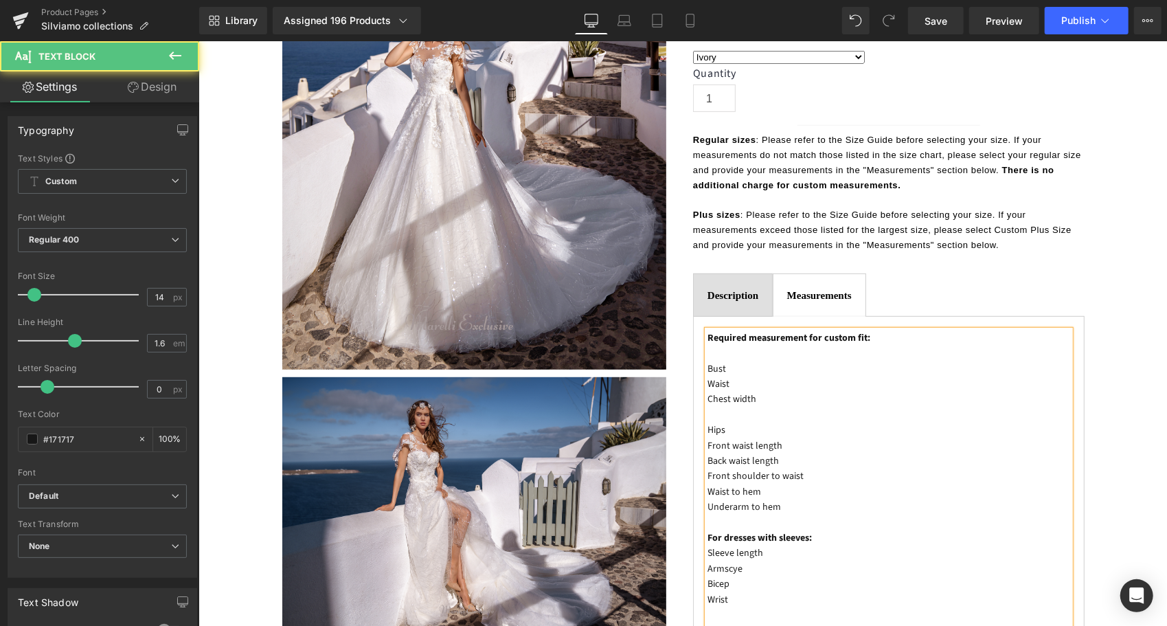
click at [740, 407] on p at bounding box center [888, 414] width 363 height 15
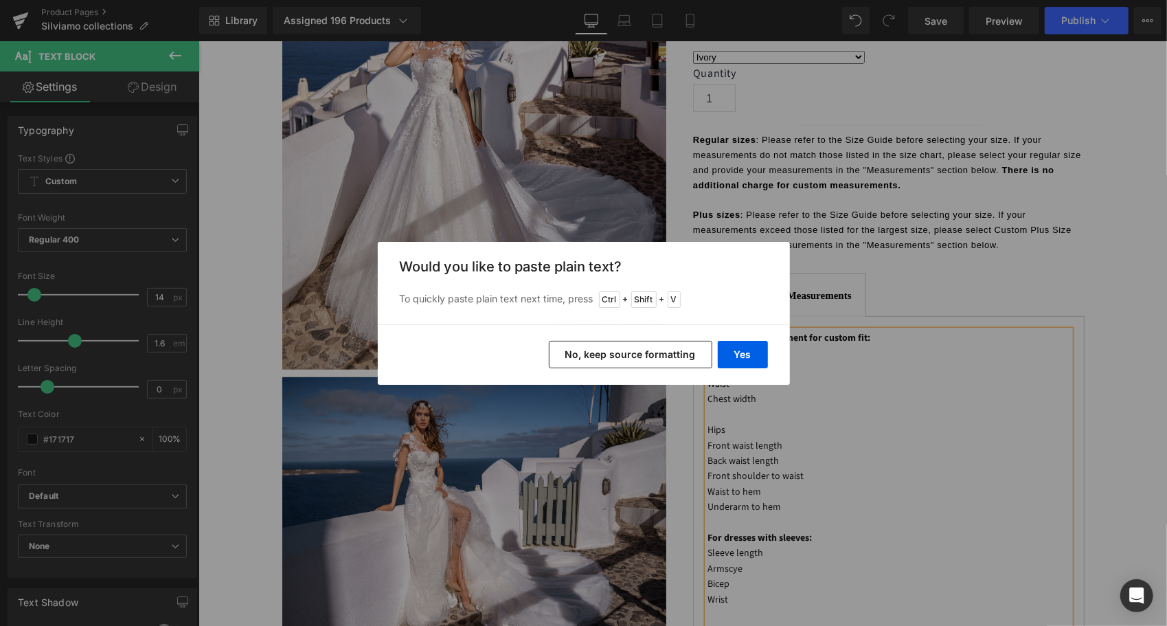
drag, startPoint x: 685, startPoint y: 350, endPoint x: 523, endPoint y: 338, distance: 162.5
click at [685, 350] on button "No, keep source formatting" at bounding box center [630, 354] width 163 height 27
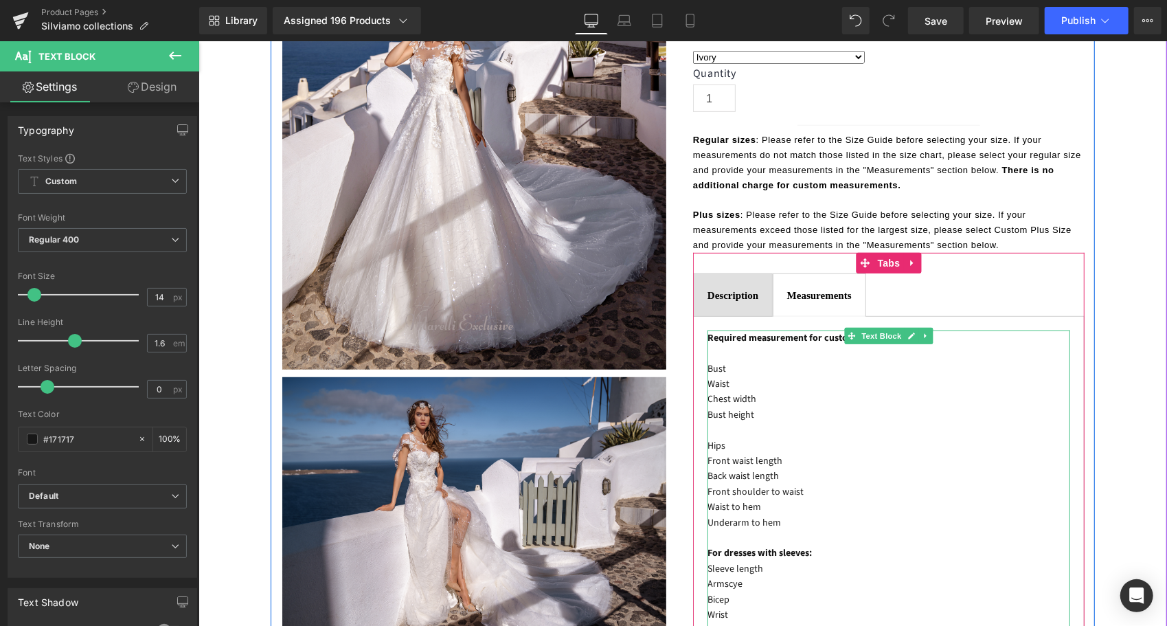
click at [712, 438] on p "Hips" at bounding box center [888, 445] width 363 height 15
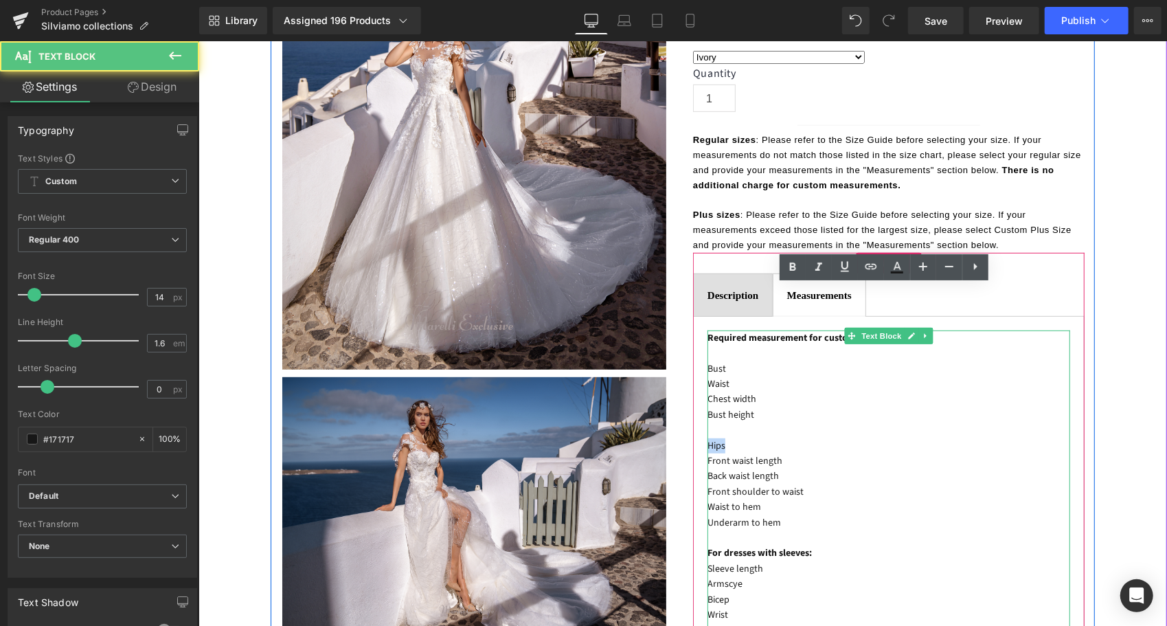
click at [712, 438] on p "Hips" at bounding box center [888, 445] width 363 height 15
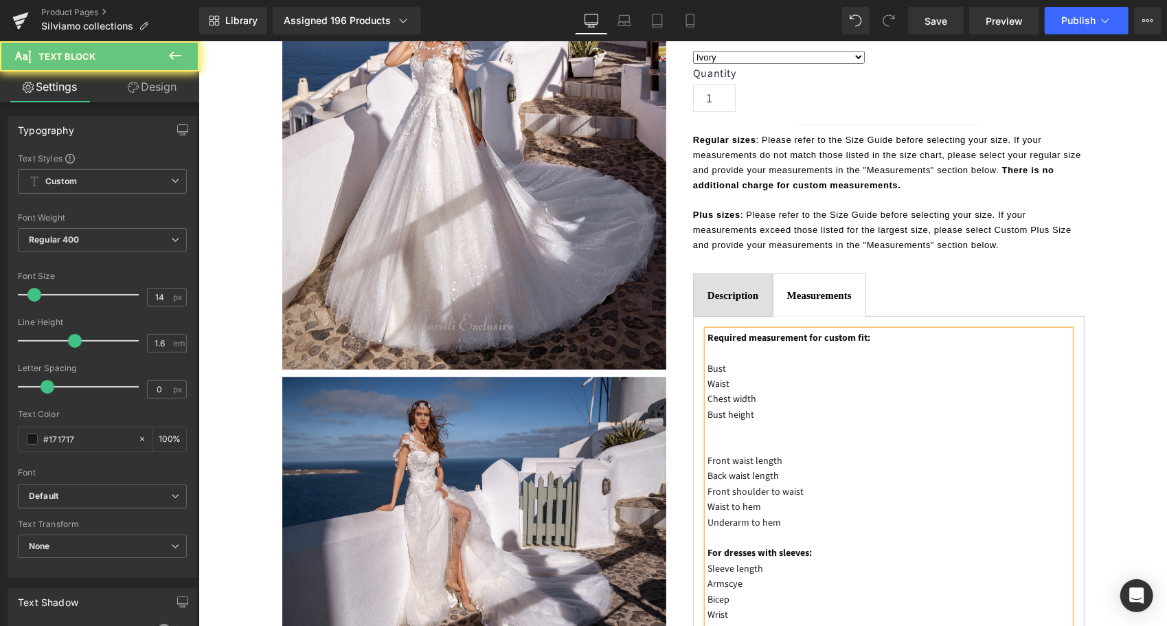
click at [732, 376] on p "Waist" at bounding box center [888, 383] width 363 height 15
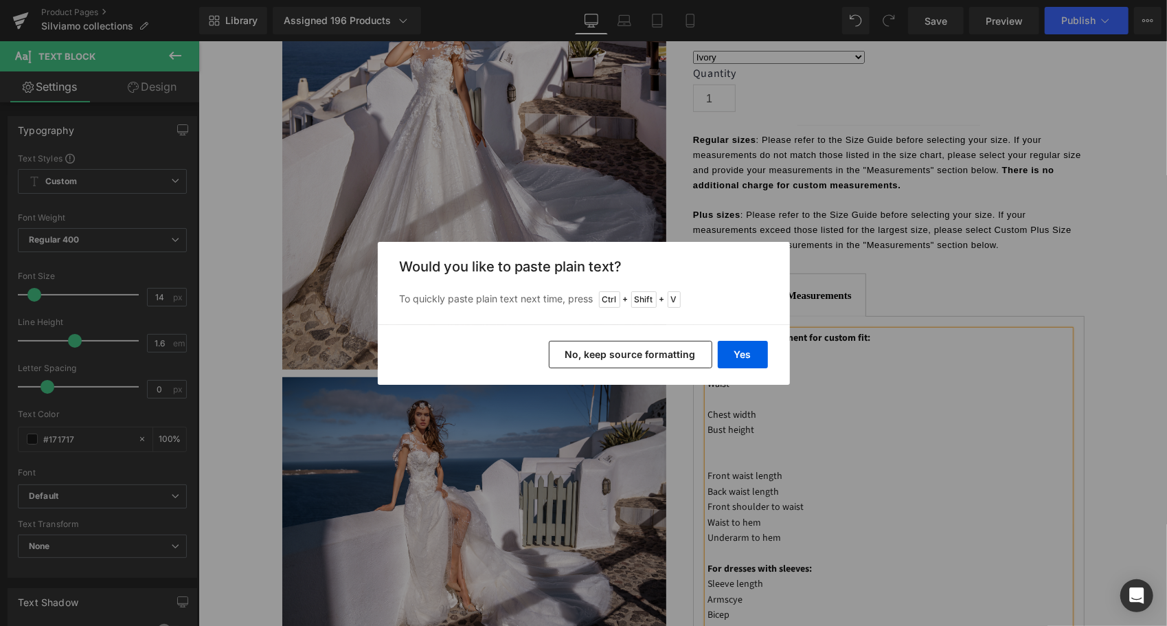
click at [706, 348] on button "No, keep source formatting" at bounding box center [630, 354] width 163 height 27
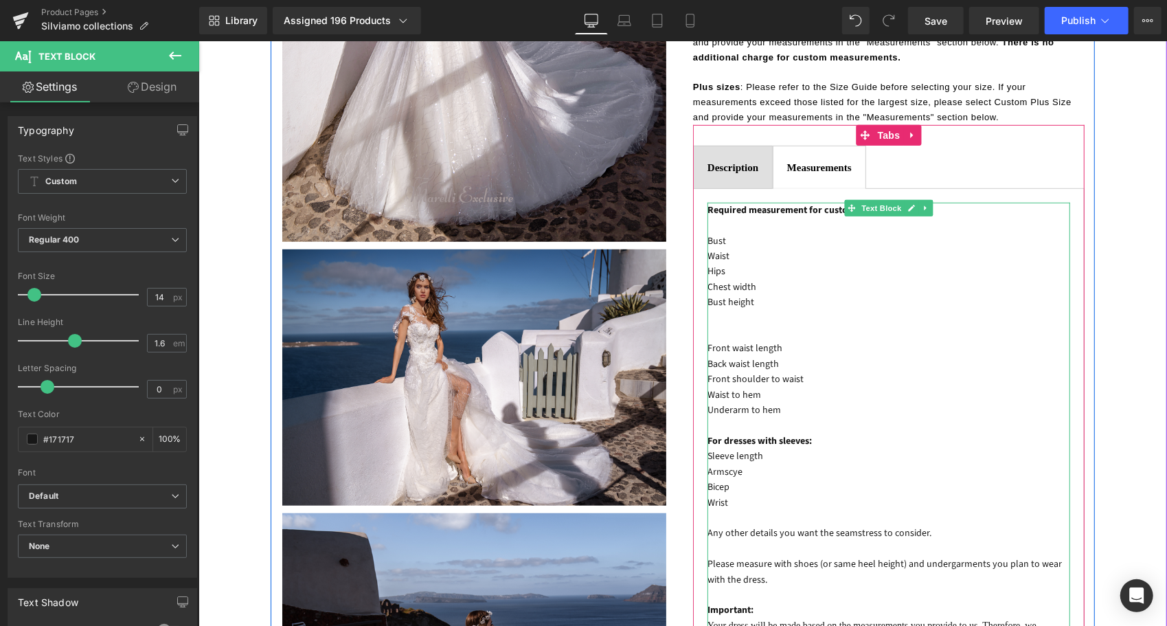
scroll to position [549, 0]
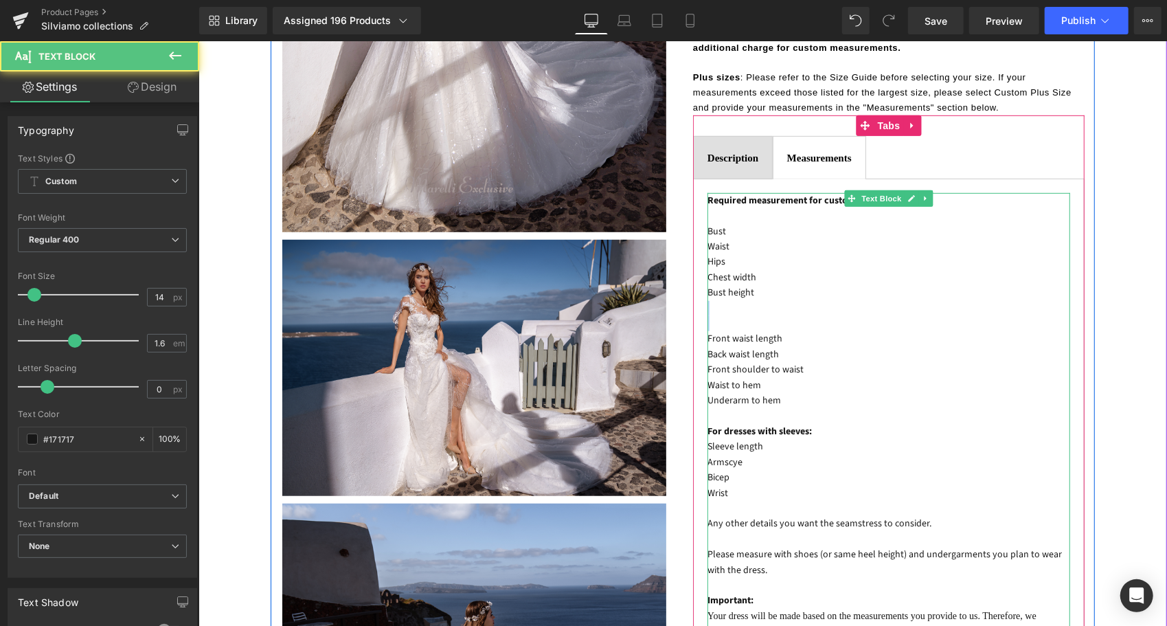
click at [713, 273] on div "Required measurement for custom fit: Bust Waist Hips Chest width Bust height Fr…" at bounding box center [888, 469] width 363 height 554
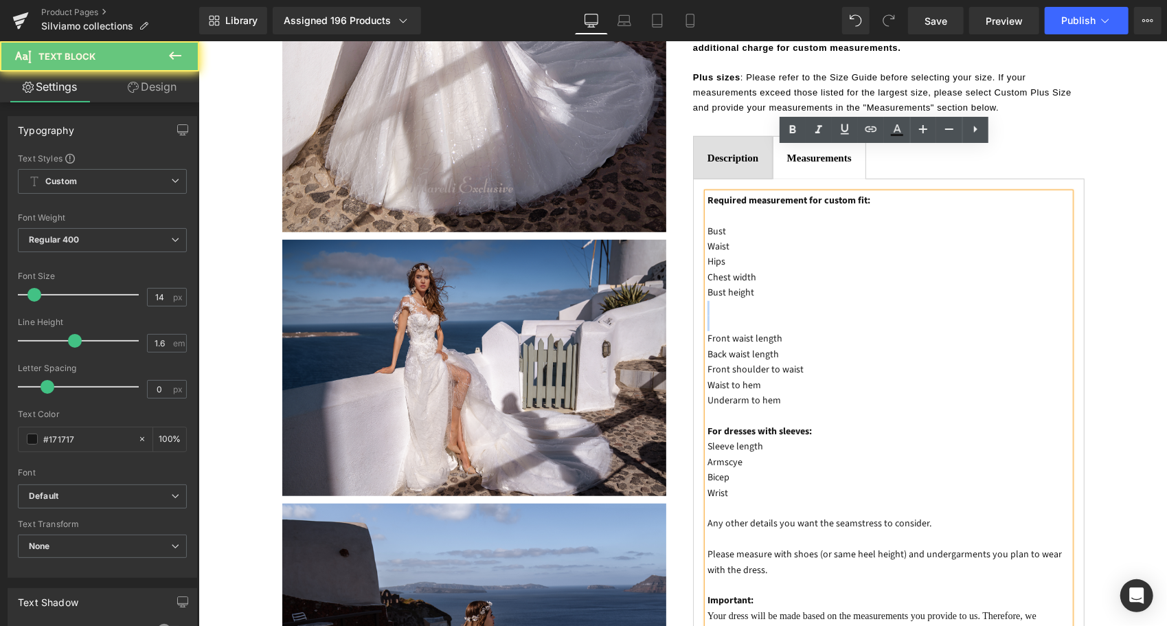
click at [713, 315] on p at bounding box center [888, 322] width 363 height 15
click at [707, 300] on p at bounding box center [888, 307] width 363 height 15
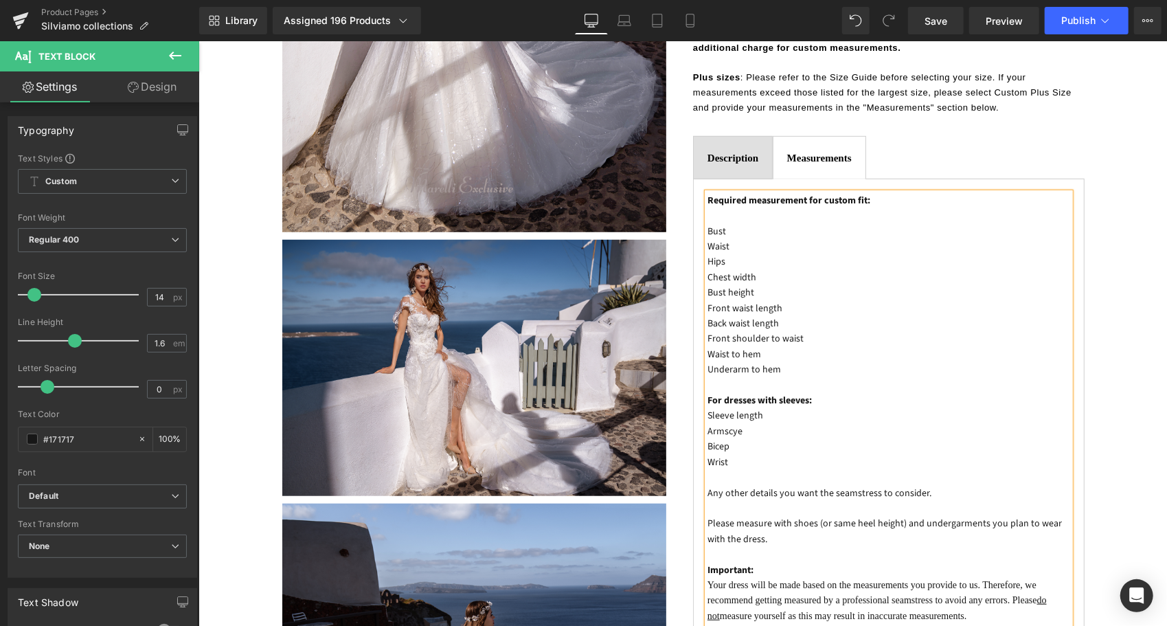
click at [806, 330] on p "Front shoulder to waist" at bounding box center [888, 337] width 363 height 15
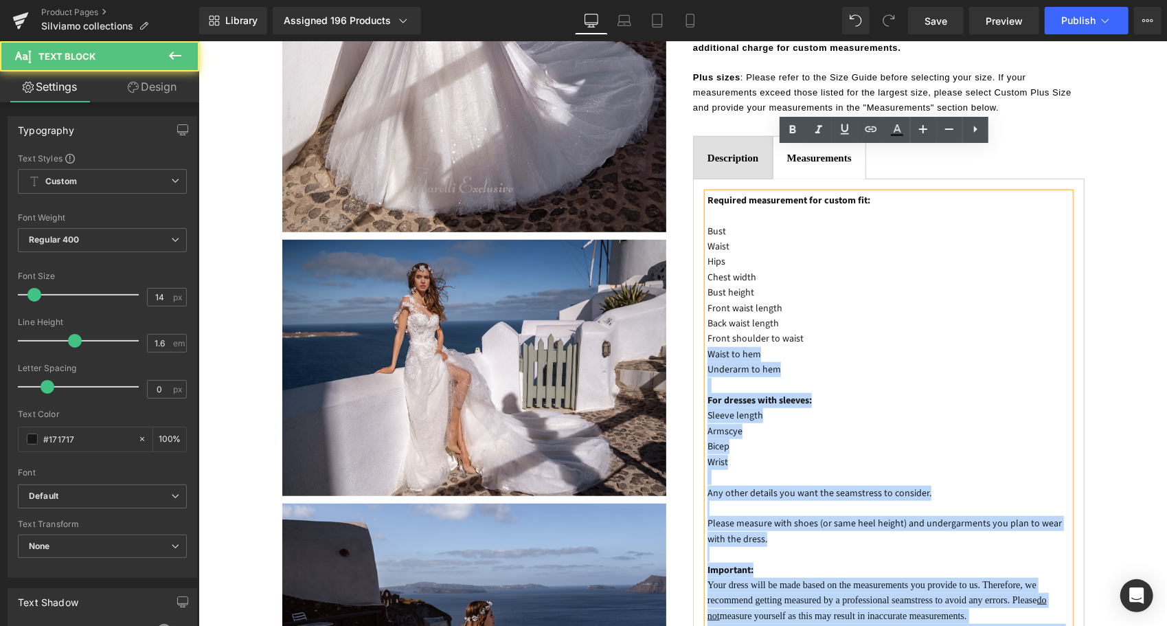
drag, startPoint x: 805, startPoint y: 291, endPoint x: 701, endPoint y: 297, distance: 104.6
click at [707, 297] on div "Required measurement for custom fit: Bust Waist Hips Chest width Bust height Fr…" at bounding box center [888, 453] width 363 height 523
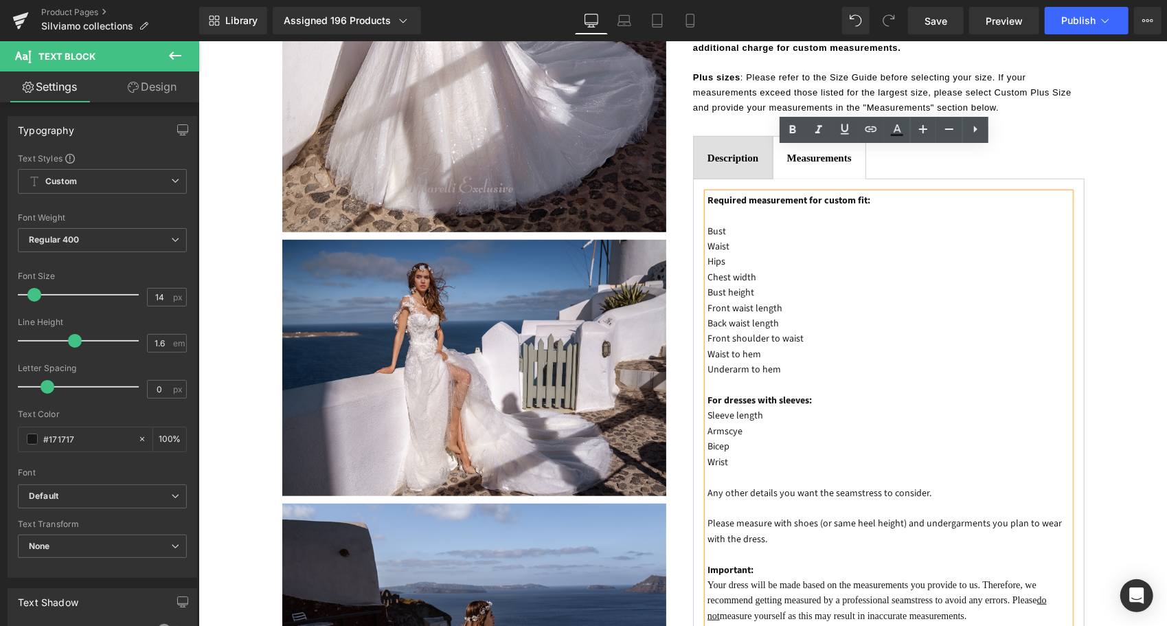
click at [713, 330] on p "Front shoulder to waist" at bounding box center [888, 337] width 363 height 15
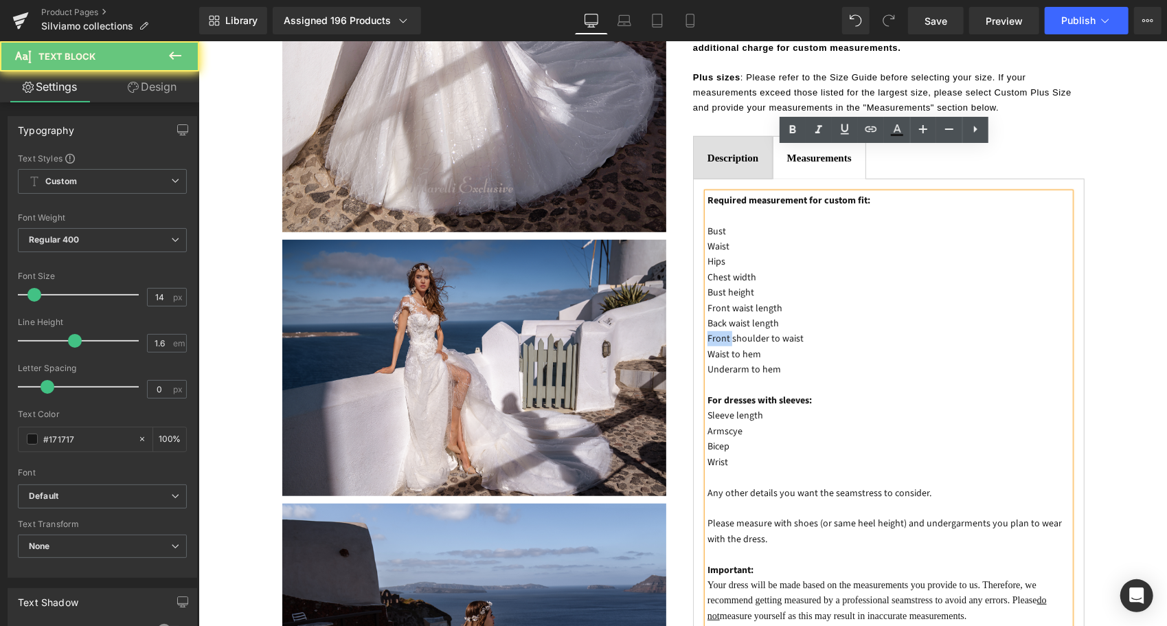
click at [713, 330] on p "Front shoulder to waist" at bounding box center [888, 337] width 363 height 15
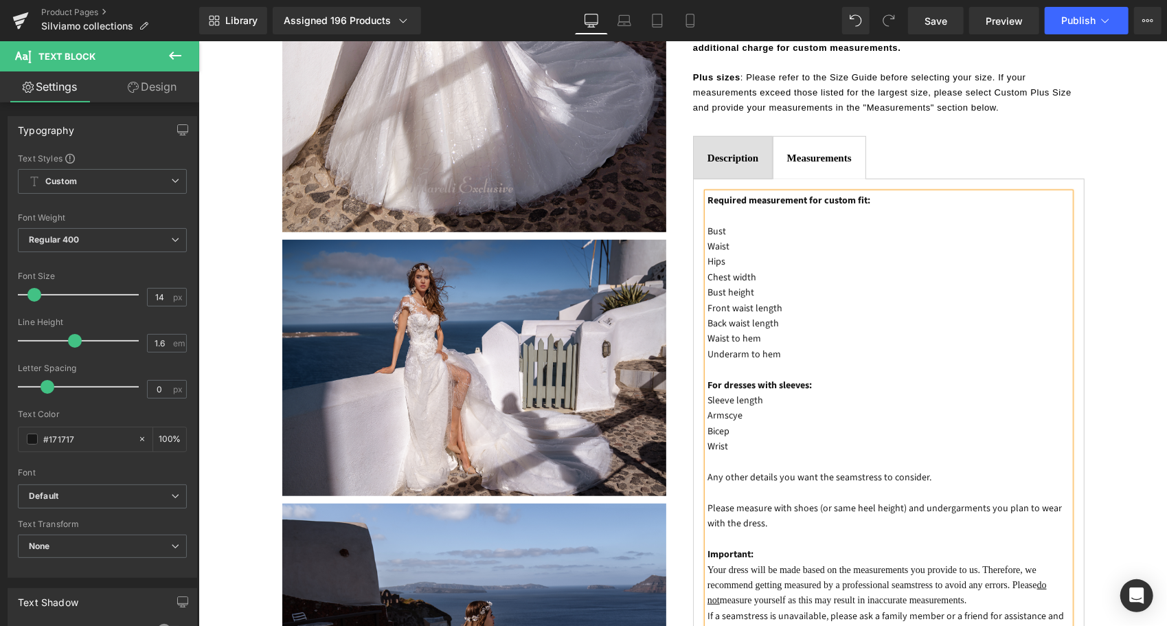
click at [790, 300] on p "Front waist length" at bounding box center [888, 307] width 363 height 15
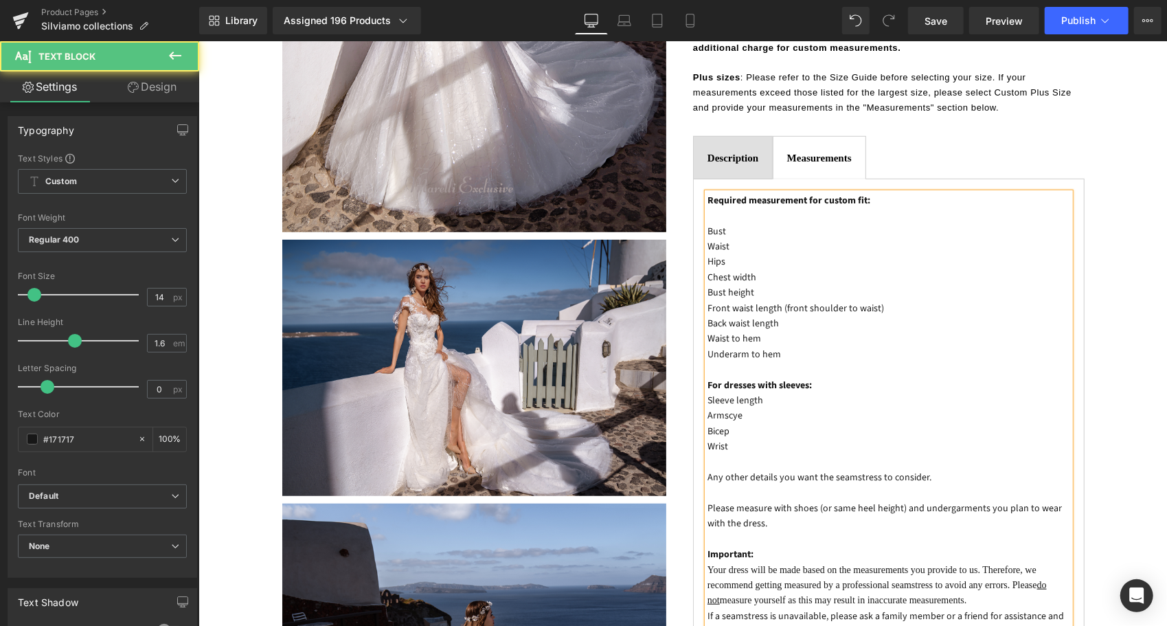
click at [740, 223] on p "Bust" at bounding box center [888, 230] width 363 height 15
click at [740, 238] on p "Waist" at bounding box center [888, 245] width 363 height 15
click at [734, 253] on p "Hips" at bounding box center [888, 260] width 363 height 15
click at [735, 238] on p "Waist girth" at bounding box center [888, 245] width 363 height 15
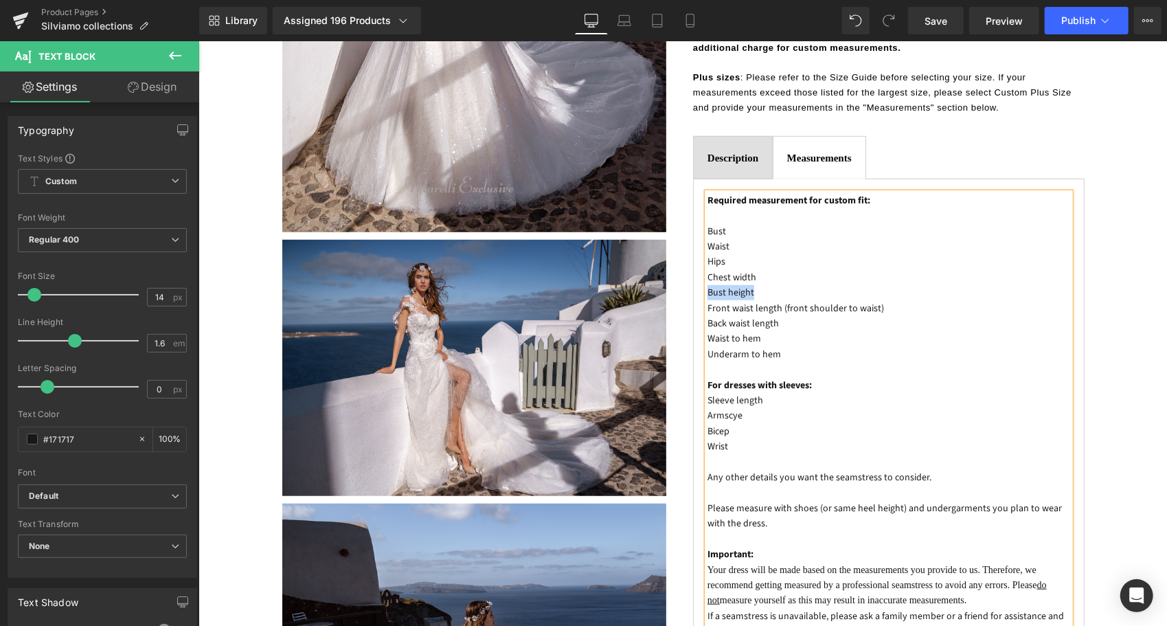
drag, startPoint x: 751, startPoint y: 245, endPoint x: 703, endPoint y: 248, distance: 48.2
click at [707, 284] on p "Bust height" at bounding box center [888, 291] width 363 height 15
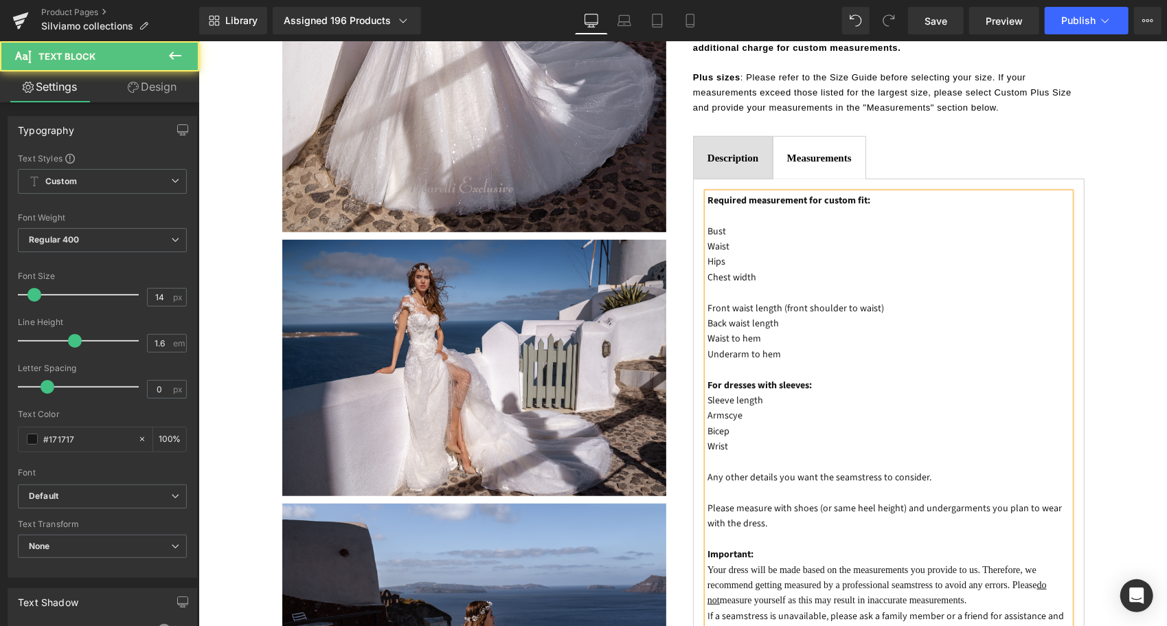
click at [729, 253] on p "Hips" at bounding box center [888, 260] width 363 height 15
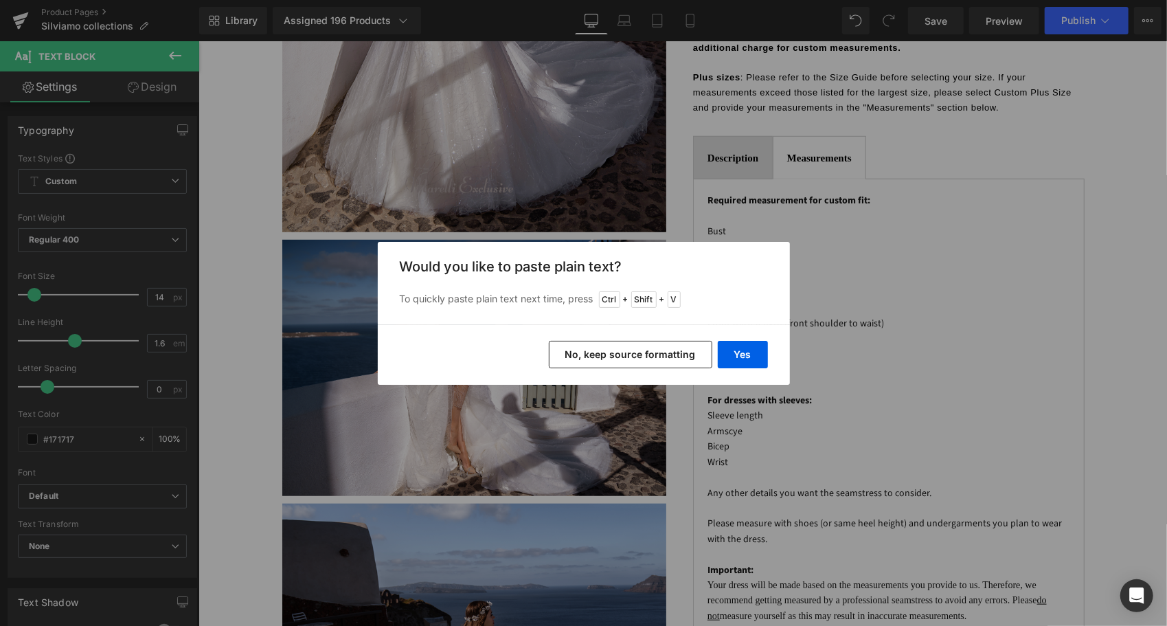
click at [670, 354] on button "No, keep source formatting" at bounding box center [630, 354] width 163 height 27
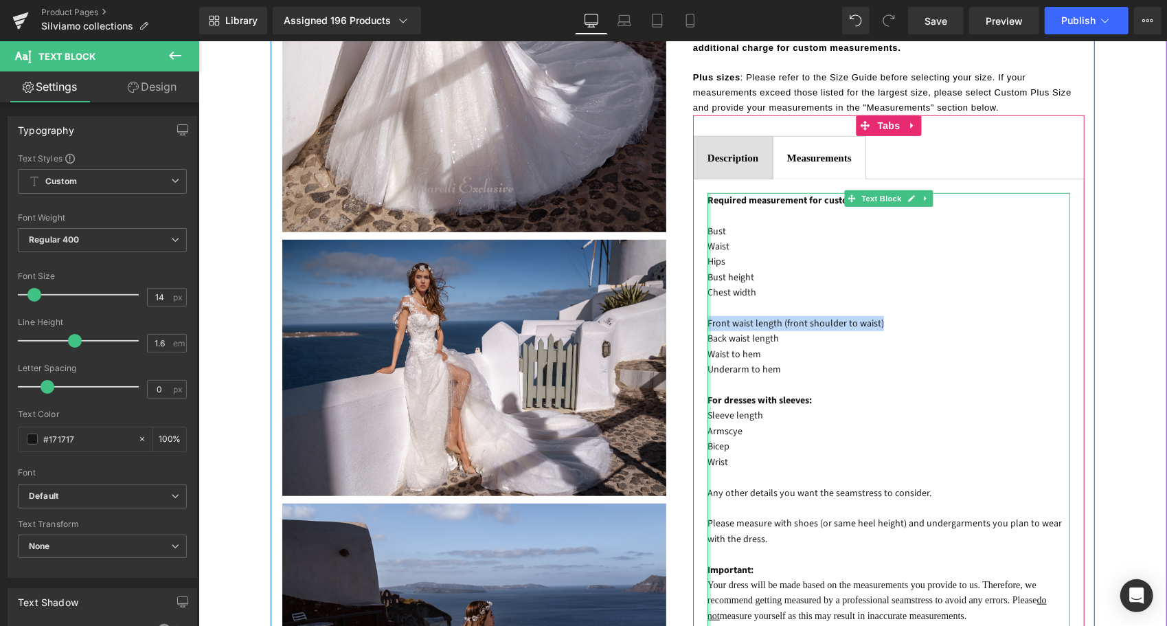
drag, startPoint x: 800, startPoint y: 277, endPoint x: 703, endPoint y: 276, distance: 96.9
click at [707, 276] on div "Required measurement for custom fit: Bust Waist Hips Bust height Chest width Fr…" at bounding box center [888, 453] width 363 height 523
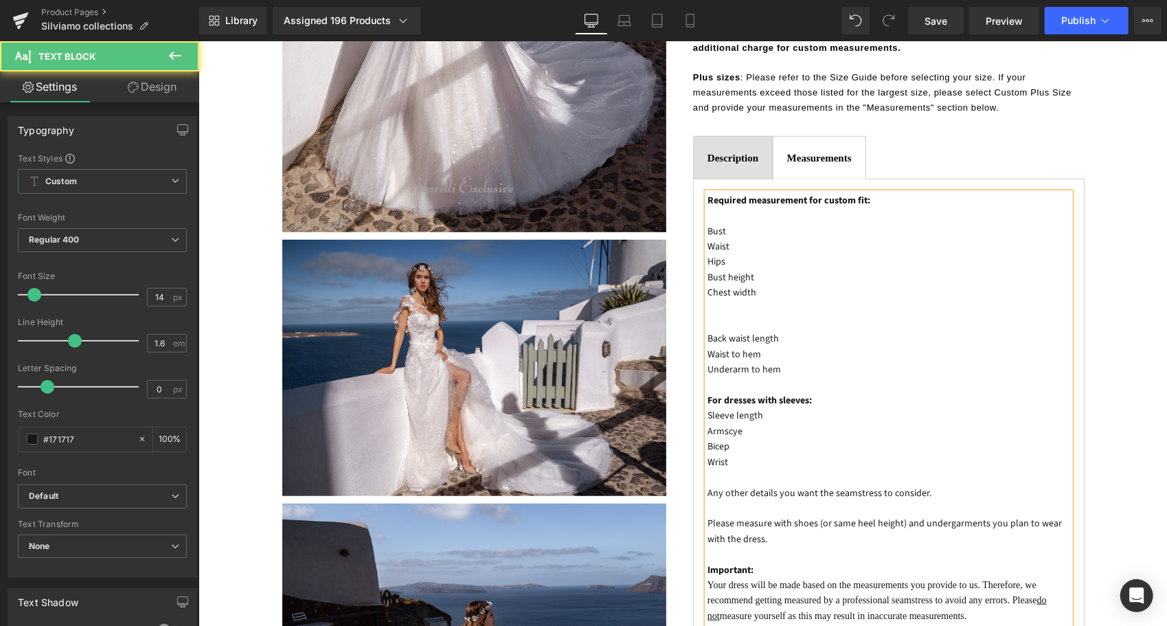
click at [776, 269] on p "Bust height" at bounding box center [888, 276] width 363 height 15
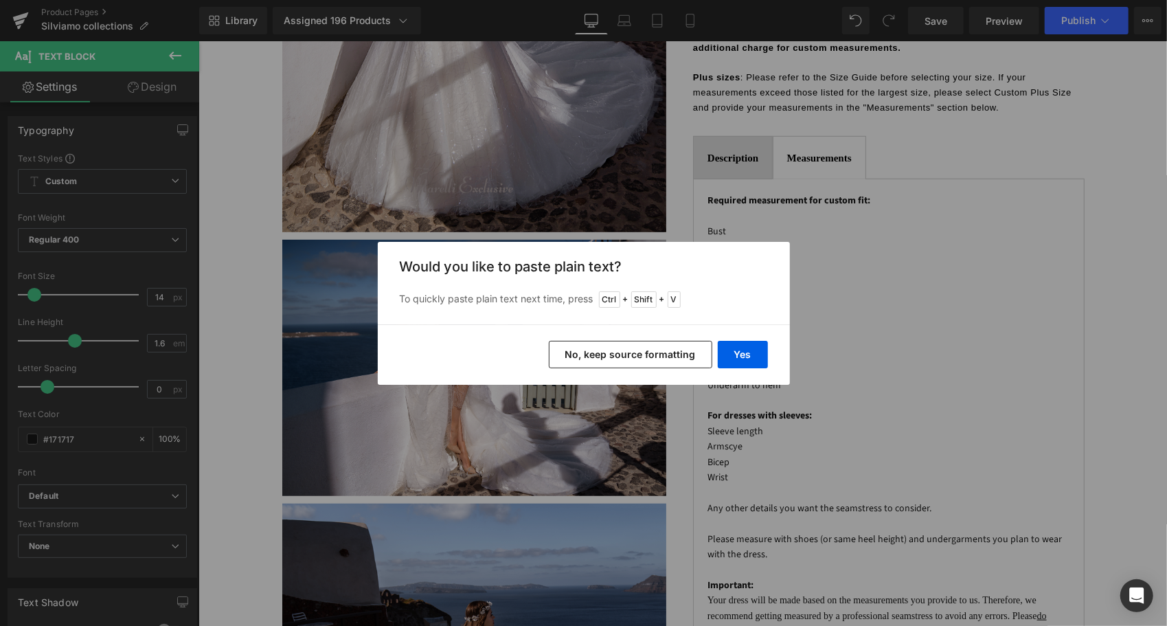
click at [688, 355] on button "No, keep source formatting" at bounding box center [630, 354] width 163 height 27
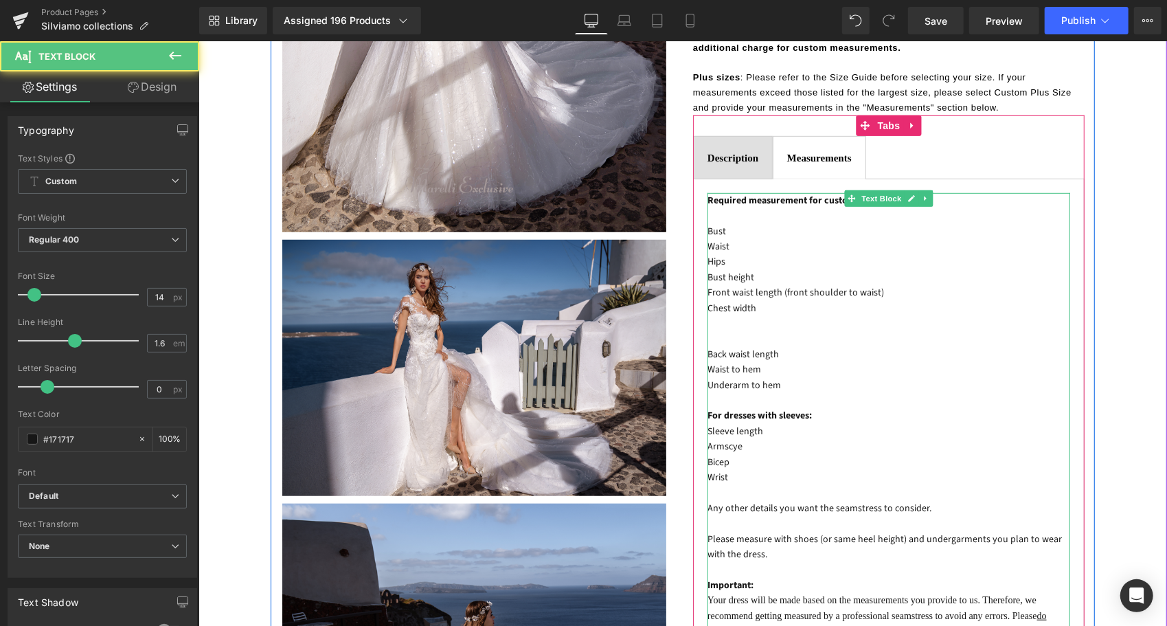
click at [846, 223] on p "Bust" at bounding box center [888, 230] width 363 height 15
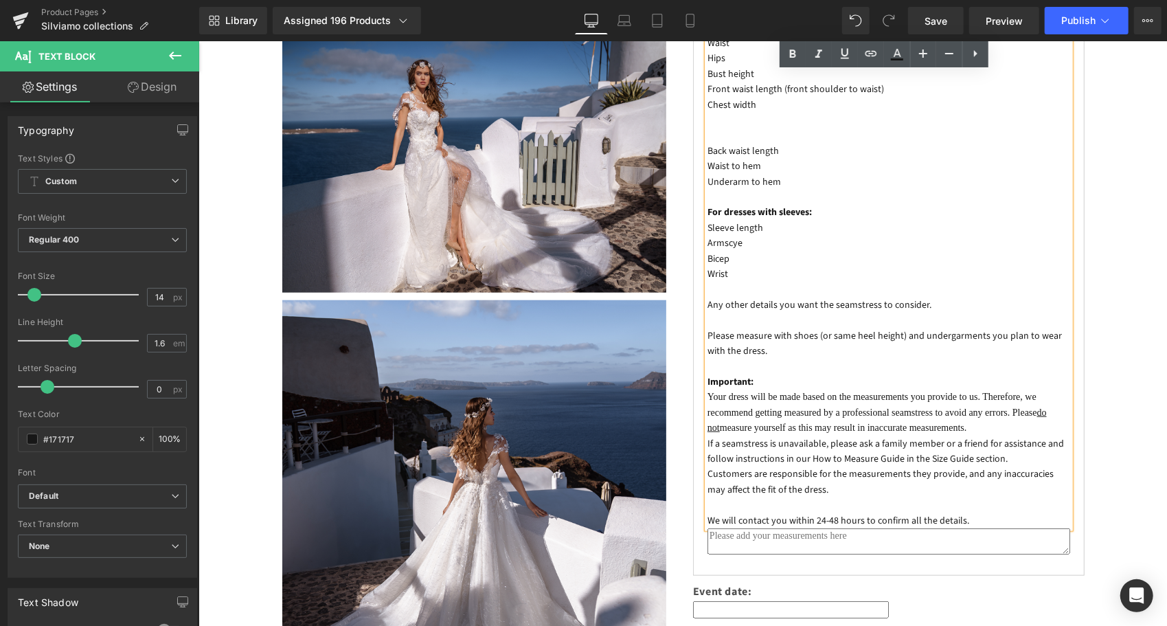
scroll to position [756, 0]
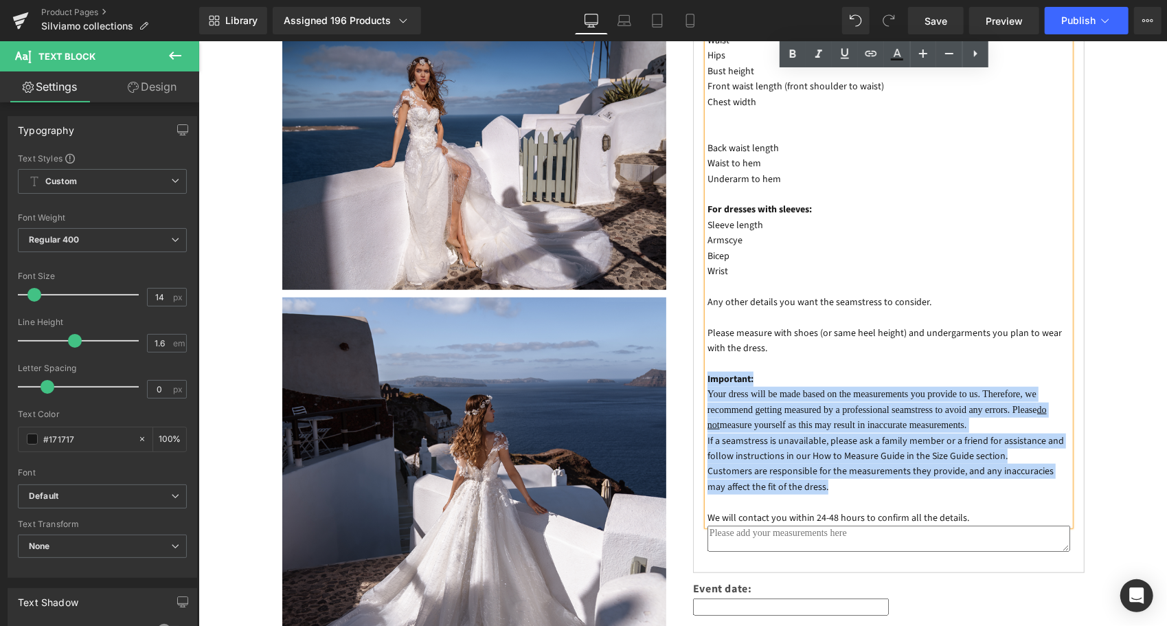
drag, startPoint x: 840, startPoint y: 440, endPoint x: 702, endPoint y: 337, distance: 171.9
click at [707, 337] on div "Required measurement for custom fit: Bust Waist Hips Bust height Front waist le…" at bounding box center [888, 255] width 363 height 539
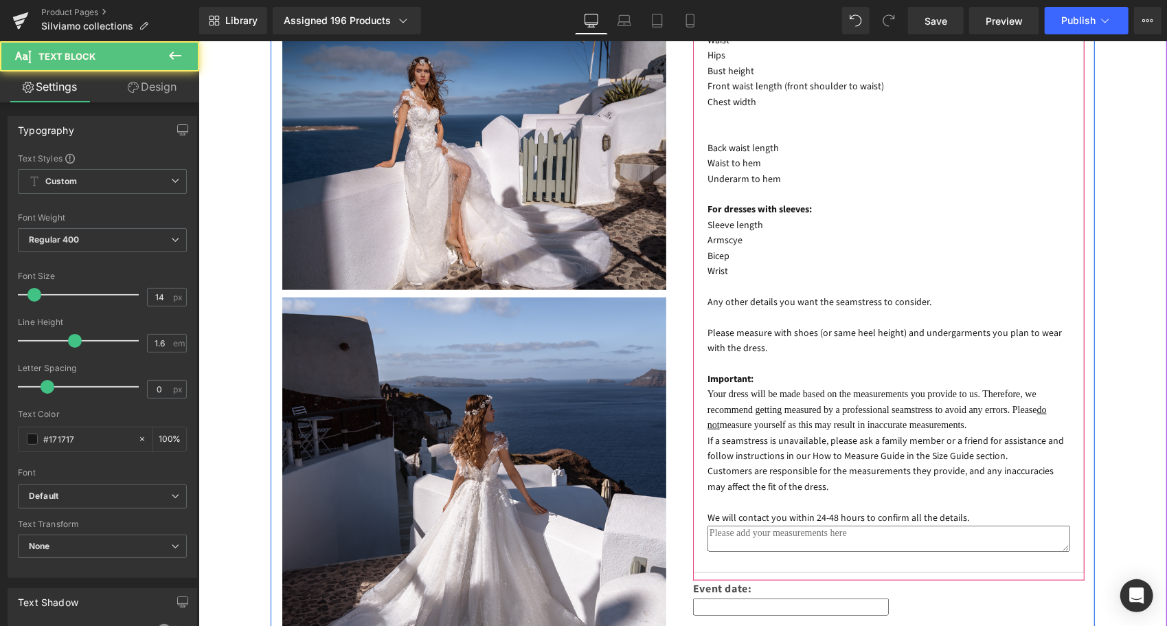
click at [982, 510] on p "We will contact you within 24-48 hours to confirm all the details." at bounding box center [888, 517] width 363 height 15
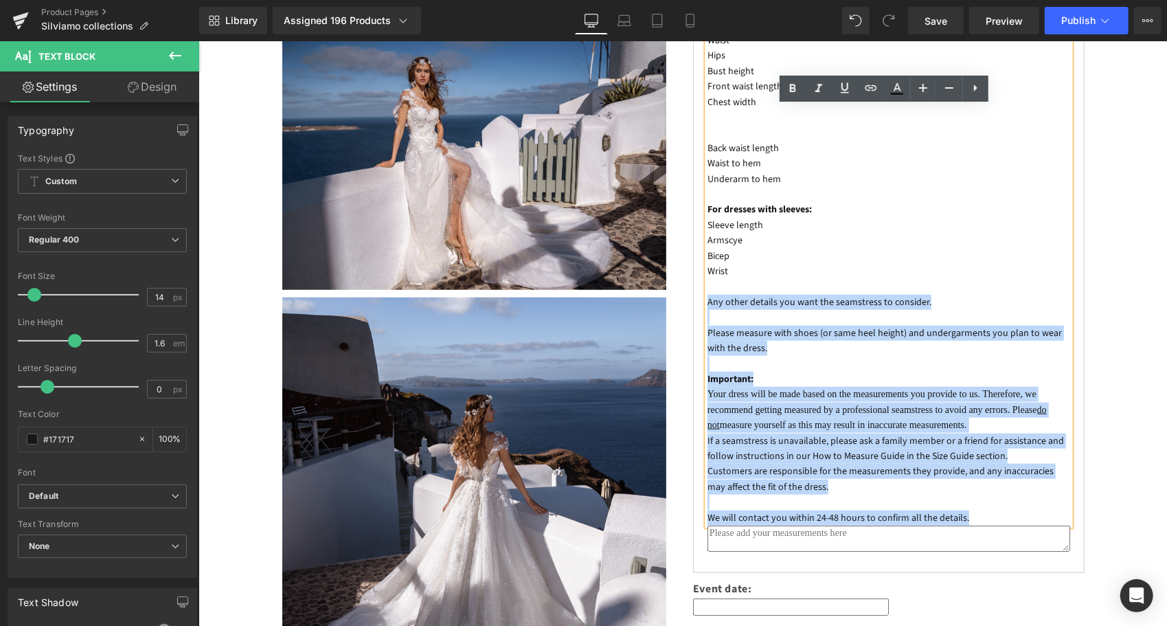
drag, startPoint x: 968, startPoint y: 468, endPoint x: 703, endPoint y: 260, distance: 336.6
click at [707, 260] on div "Required measurement for custom fit: Bust Waist Hips Bust height Front waist le…" at bounding box center [888, 255] width 363 height 539
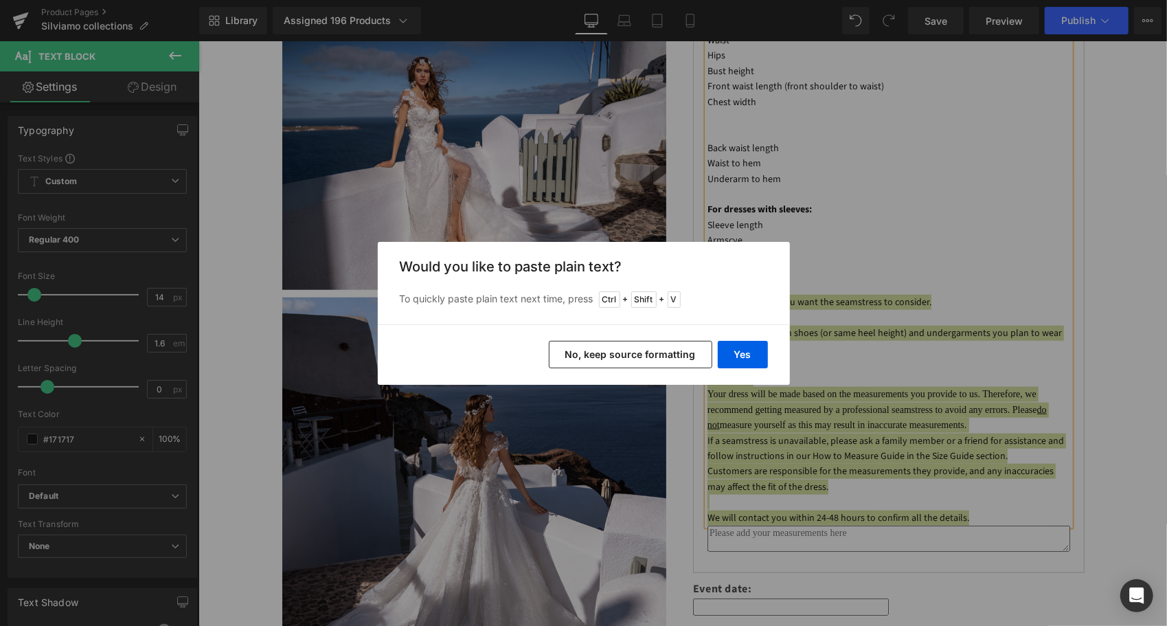
click at [690, 358] on button "No, keep source formatting" at bounding box center [630, 354] width 163 height 27
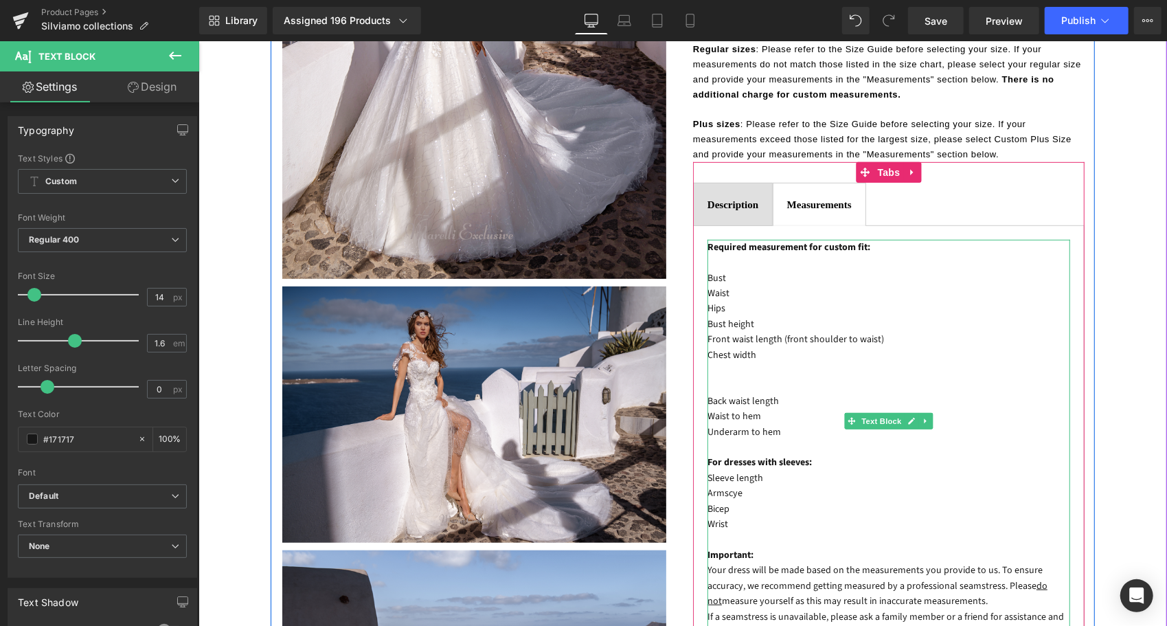
scroll to position [481, 0]
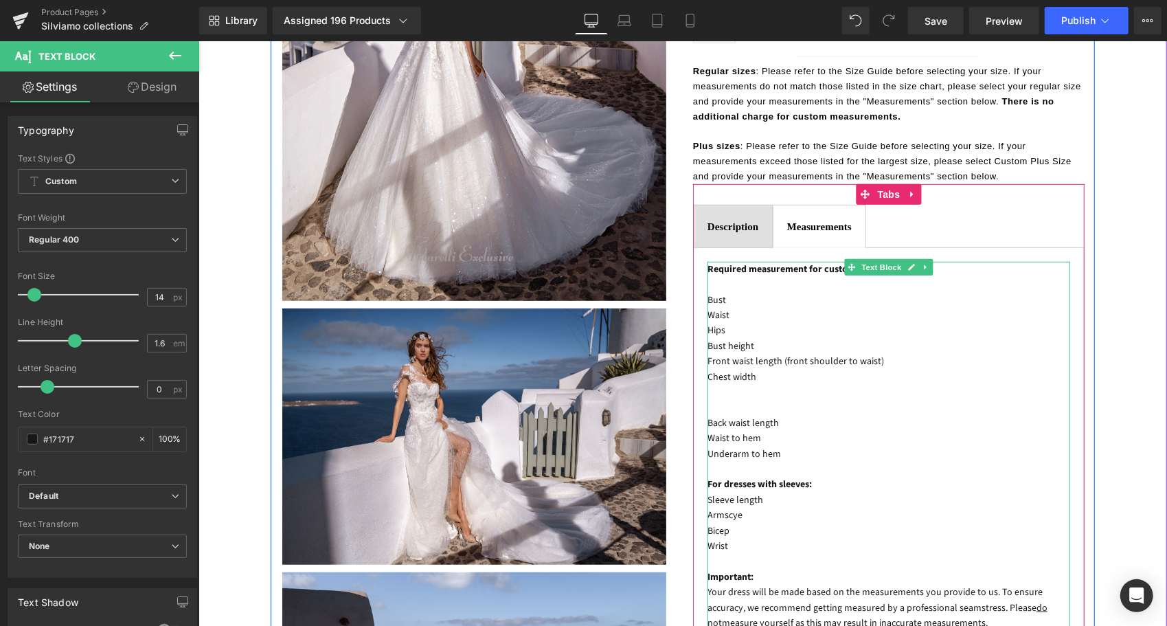
click at [780, 369] on p "Chest width" at bounding box center [888, 376] width 363 height 15
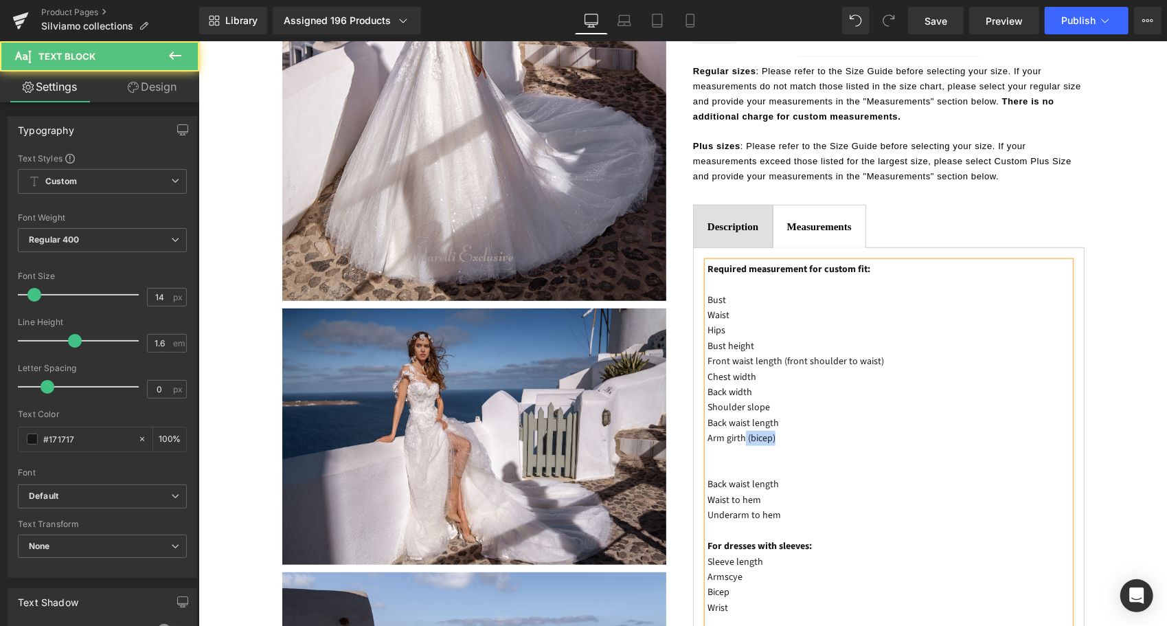
click at [740, 430] on p "Arm girth (bicep)" at bounding box center [888, 437] width 363 height 15
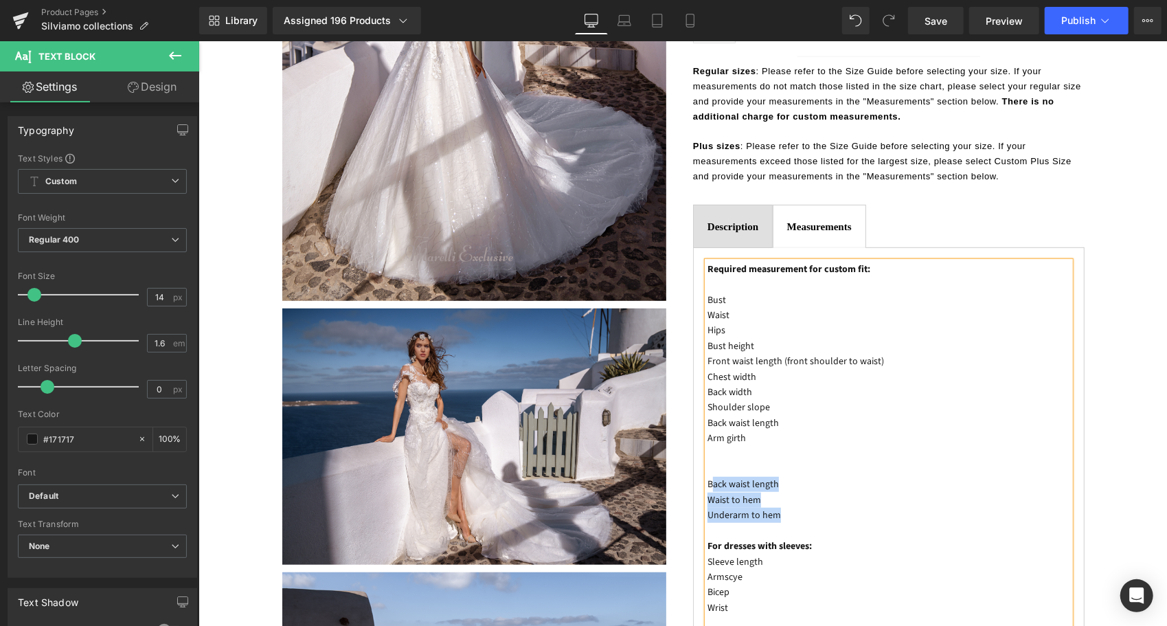
drag, startPoint x: 780, startPoint y: 469, endPoint x: 716, endPoint y: 428, distance: 76.6
click at [707, 438] on div "Required measurement for custom fit: Bust Waist Hips Bust height Front waist le…" at bounding box center [888, 622] width 363 height 723
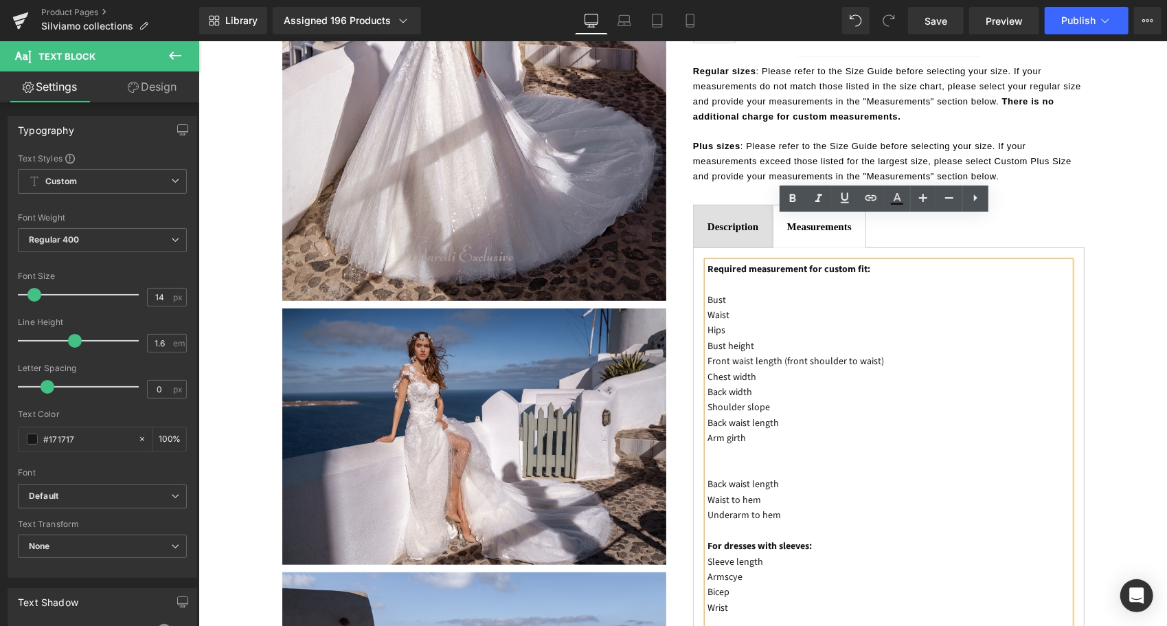
click at [753, 446] on p at bounding box center [888, 453] width 363 height 15
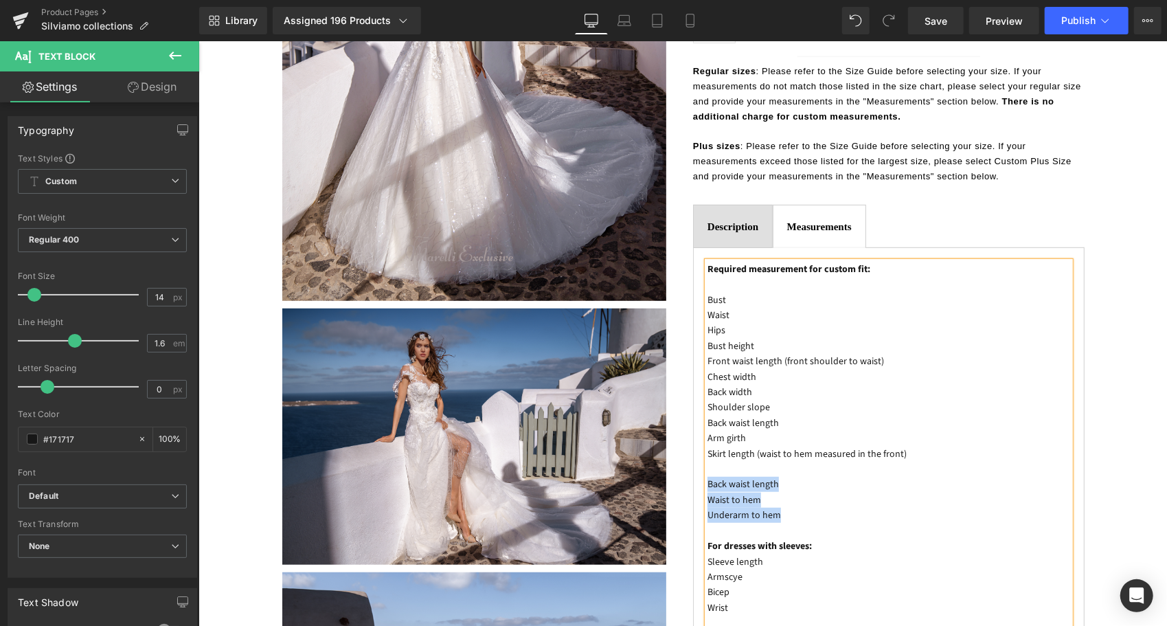
drag, startPoint x: 779, startPoint y: 469, endPoint x: 702, endPoint y: 439, distance: 82.7
click at [707, 439] on div "Required measurement for custom fit: Bust Waist Hips Bust height Front waist le…" at bounding box center [888, 622] width 363 height 723
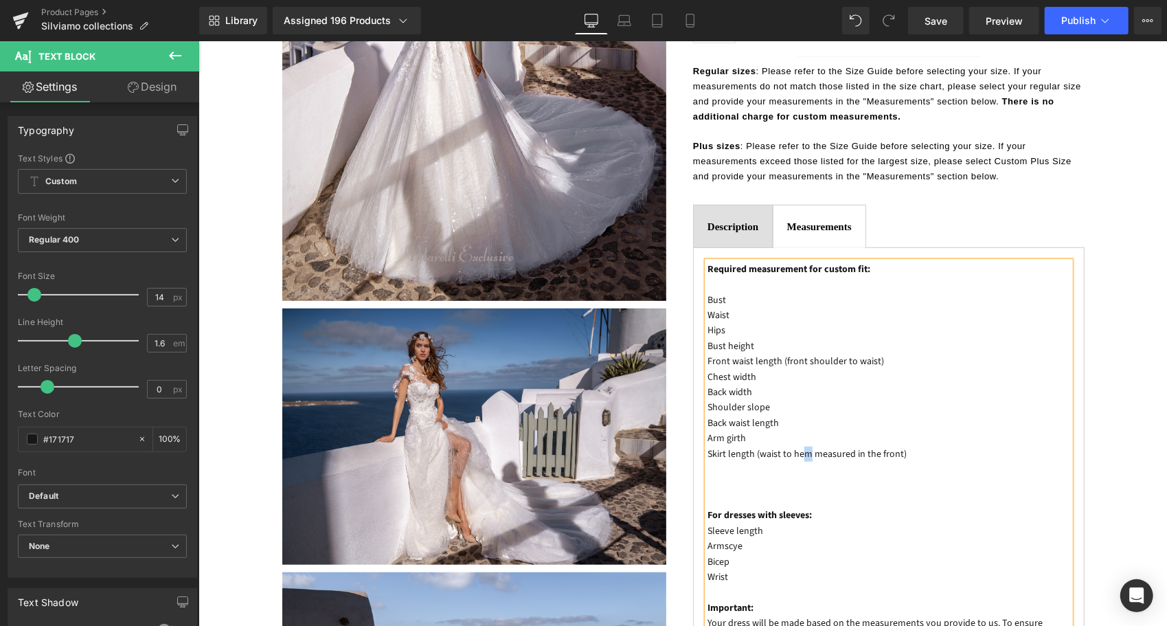
click at [805, 446] on p "Skirt length (waist to hem measured in the front)" at bounding box center [888, 453] width 363 height 15
click at [717, 492] on p at bounding box center [888, 499] width 363 height 15
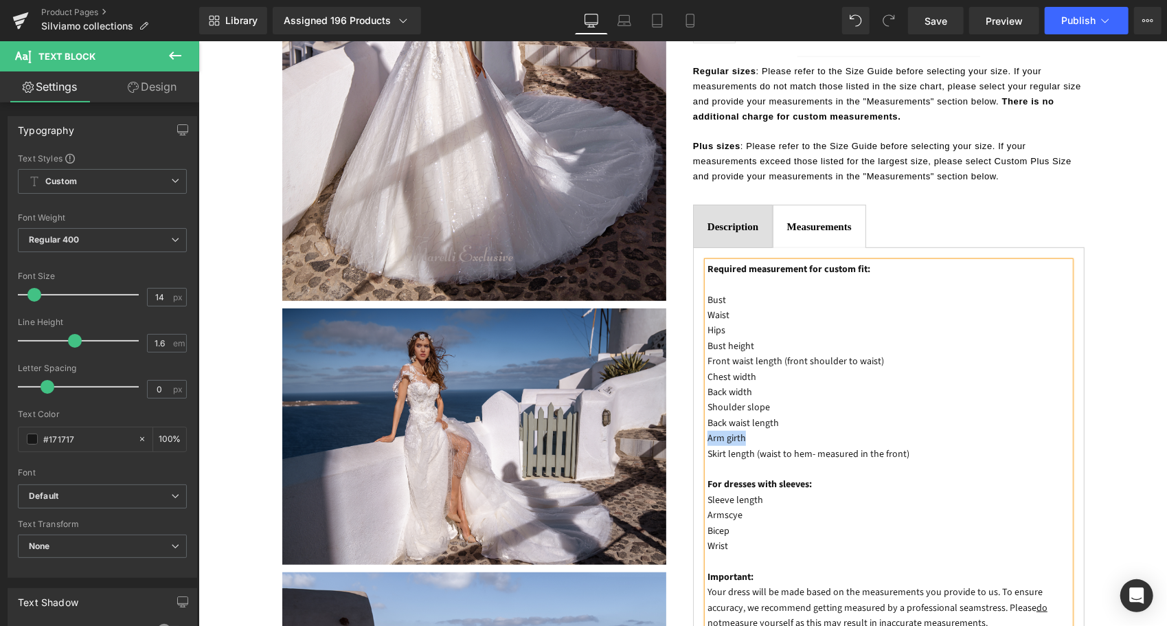
drag, startPoint x: 745, startPoint y: 394, endPoint x: 702, endPoint y: 396, distance: 42.7
click at [707, 430] on p "Arm girth" at bounding box center [888, 437] width 363 height 15
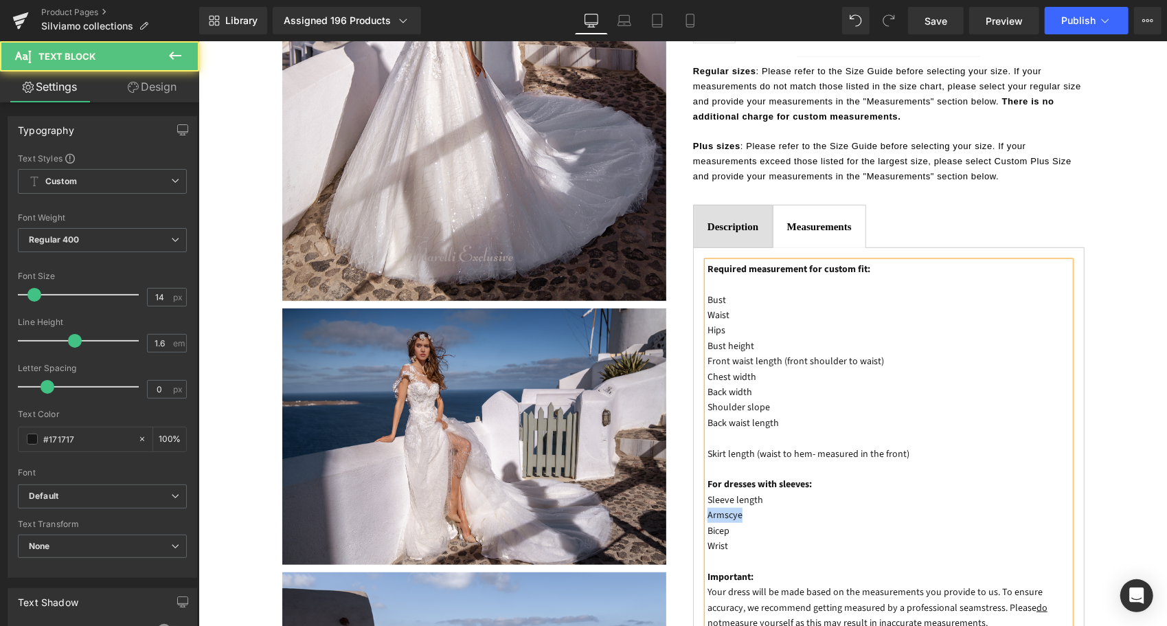
drag, startPoint x: 742, startPoint y: 469, endPoint x: 703, endPoint y: 469, distance: 39.2
click at [707, 507] on p "Armscye" at bounding box center [888, 514] width 363 height 15
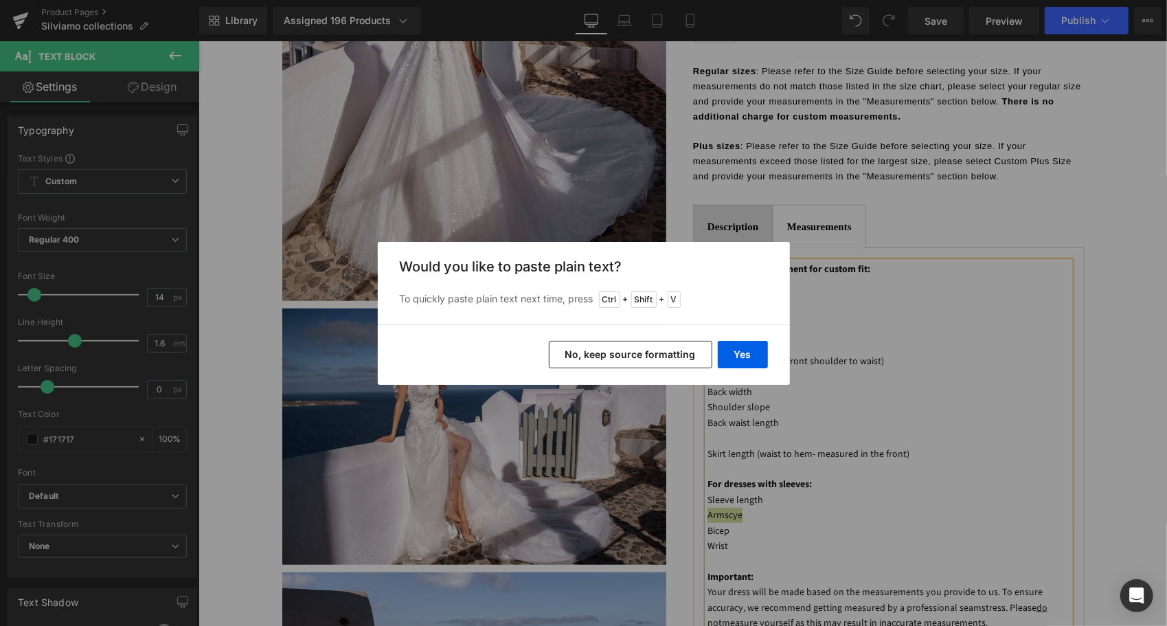
click at [694, 350] on button "No, keep source formatting" at bounding box center [630, 354] width 163 height 27
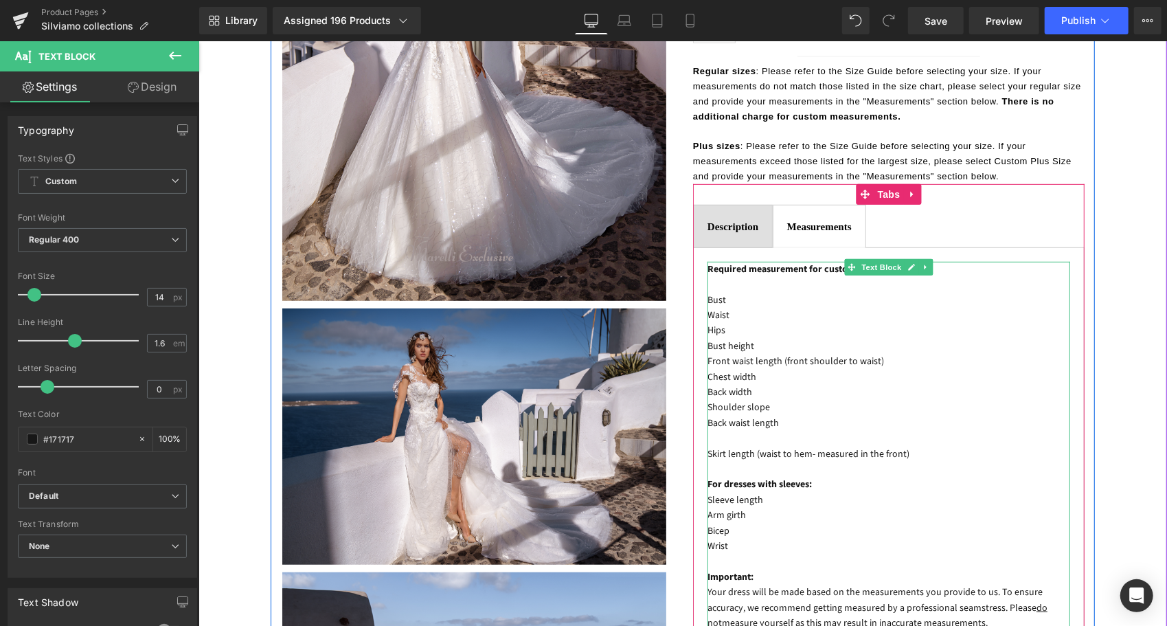
click at [708, 461] on p at bounding box center [888, 468] width 363 height 15
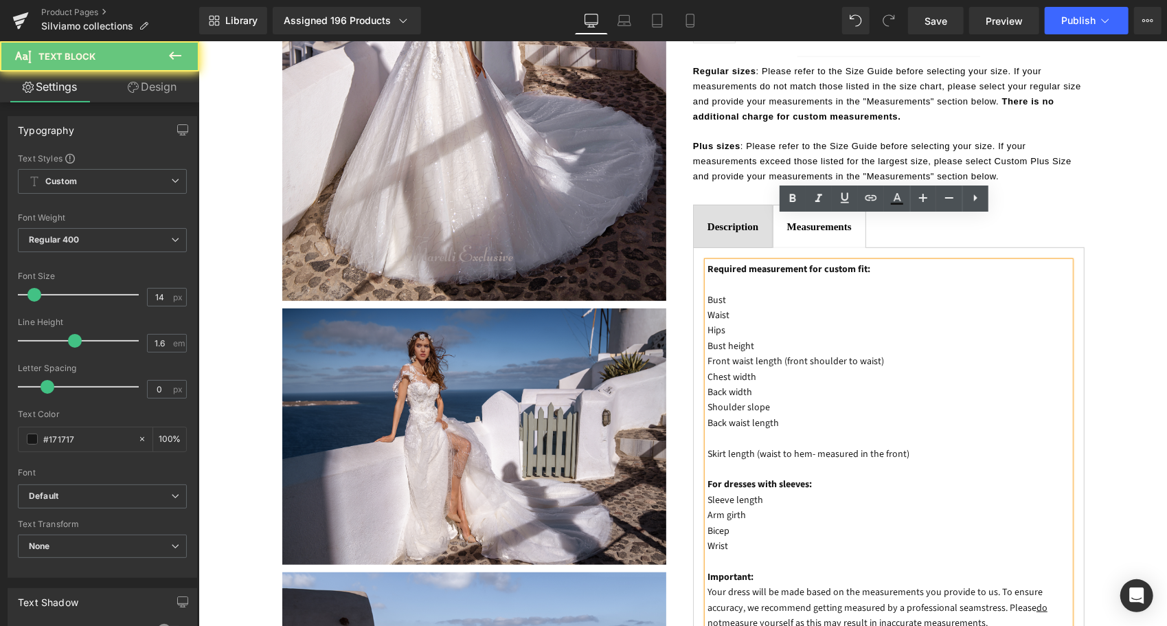
click at [718, 430] on p at bounding box center [888, 437] width 363 height 15
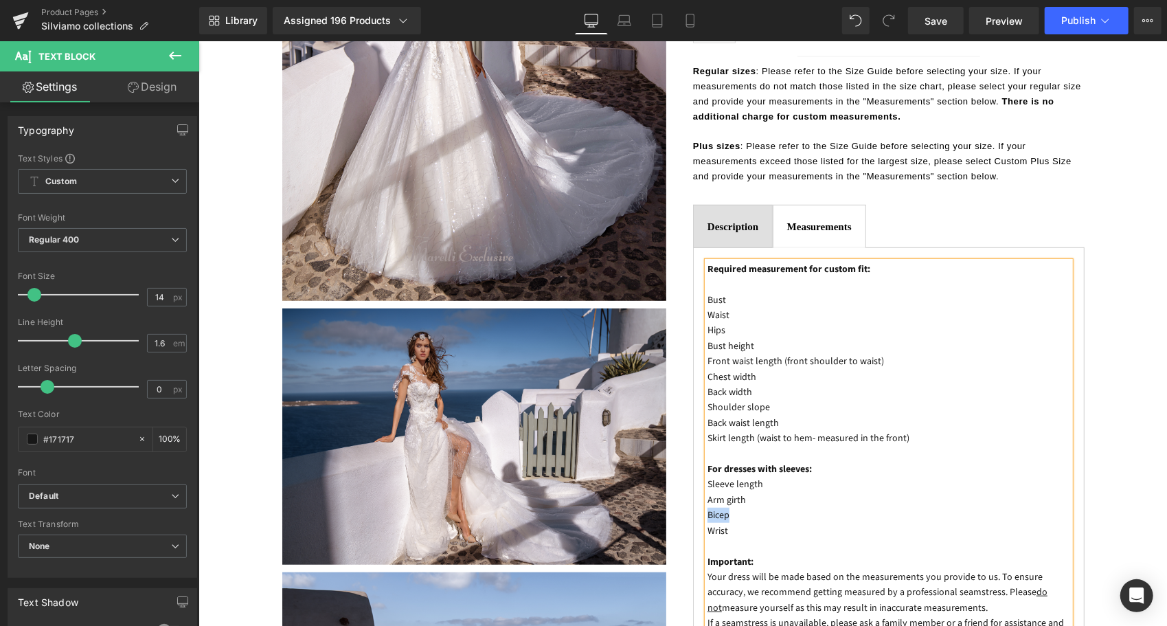
drag, startPoint x: 732, startPoint y: 470, endPoint x: 703, endPoint y: 470, distance: 28.8
click at [707, 507] on p "Bicep" at bounding box center [888, 514] width 363 height 15
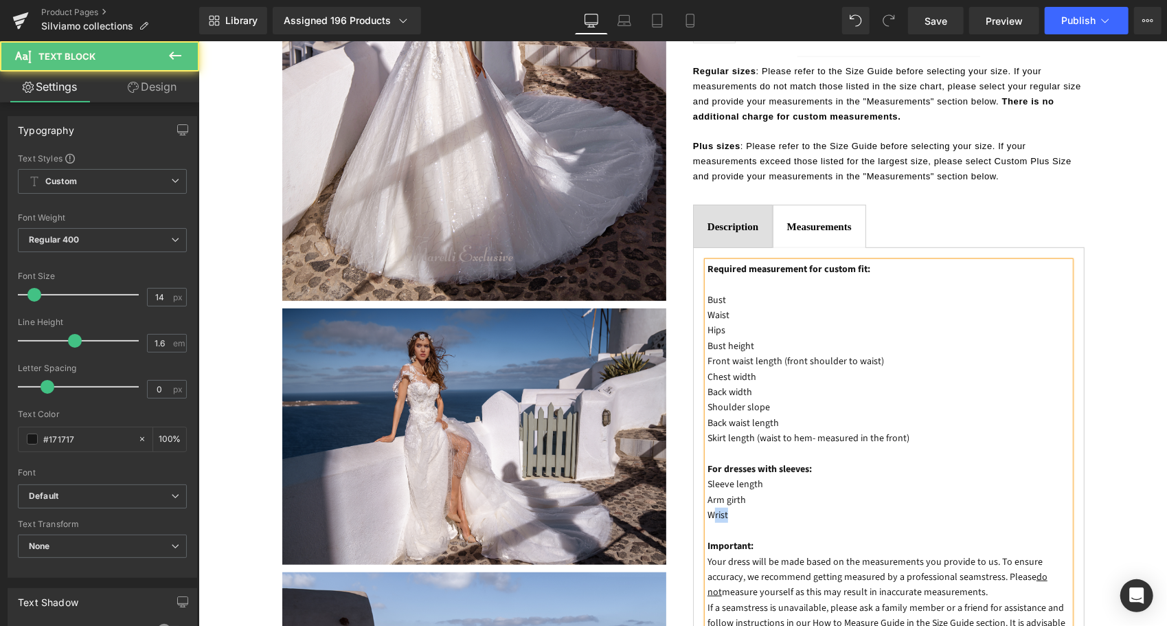
drag, startPoint x: 725, startPoint y: 469, endPoint x: 707, endPoint y: 472, distance: 18.1
click at [707, 507] on p "Wrist" at bounding box center [888, 514] width 363 height 15
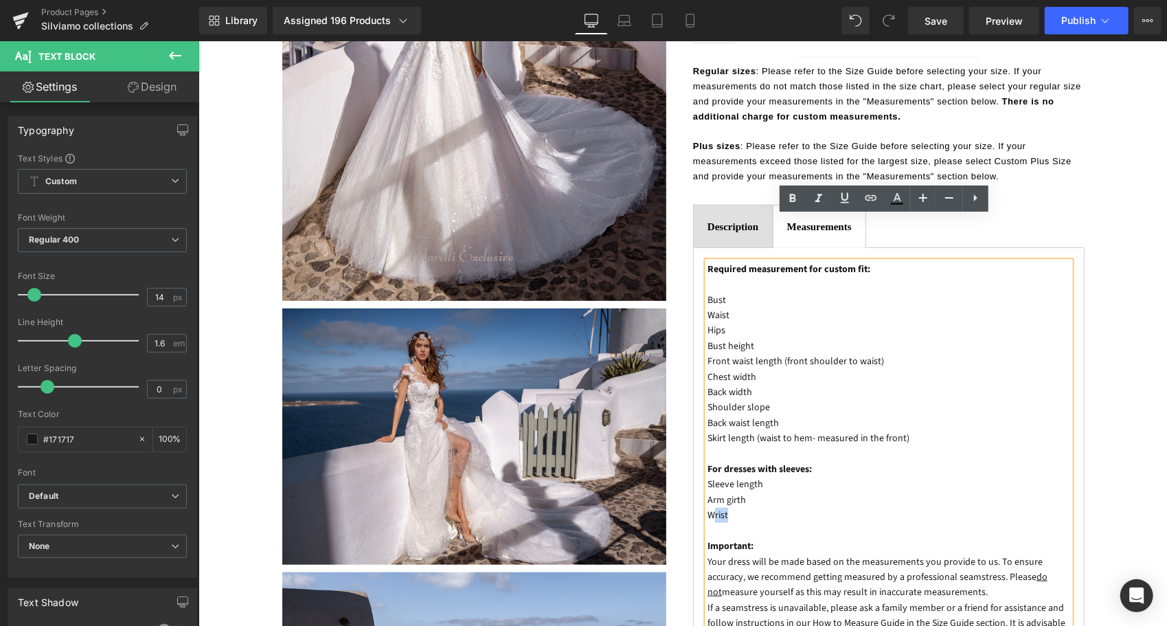
click at [711, 507] on p "Wrist" at bounding box center [888, 514] width 363 height 15
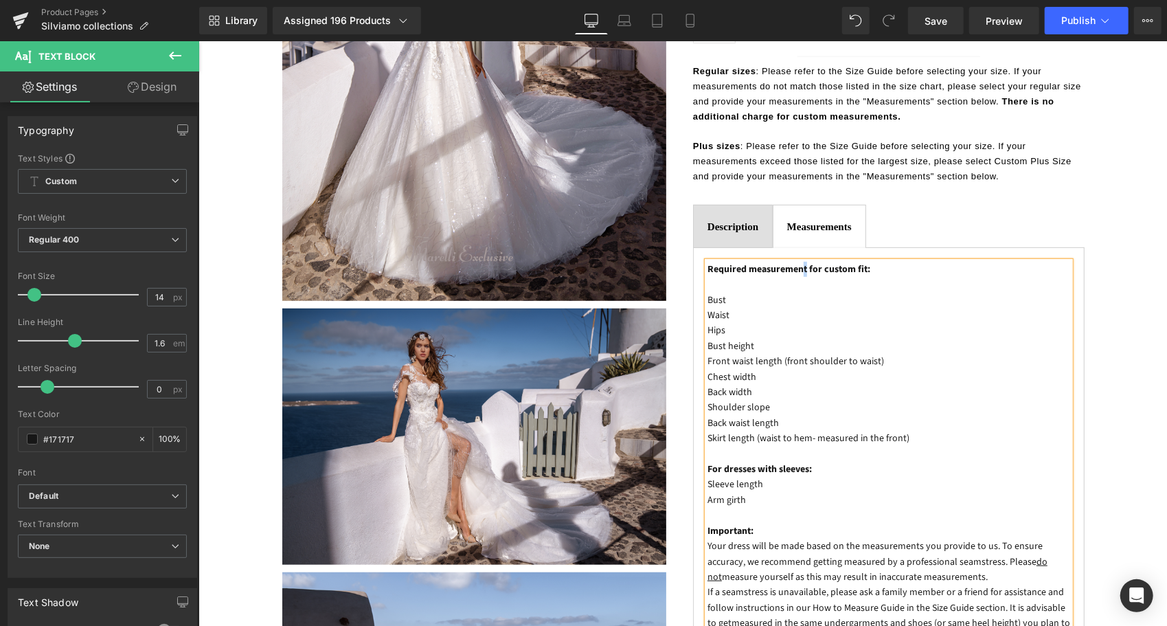
click at [806, 262] on span "Required measurement for custom fit:" at bounding box center [788, 269] width 163 height 14
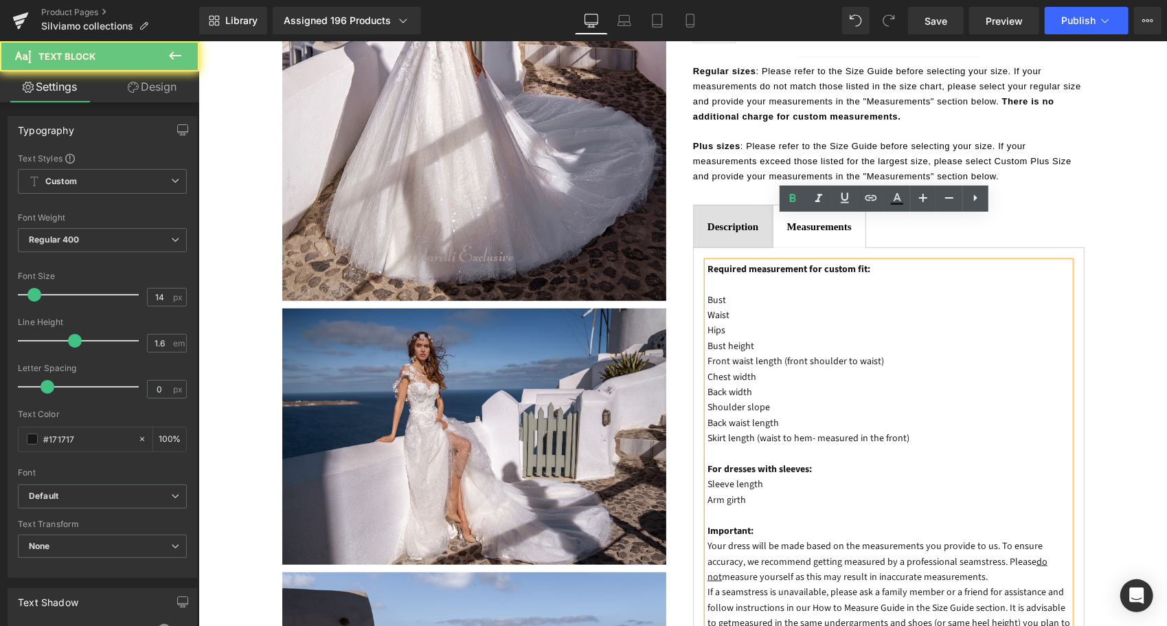
click at [824, 276] on p at bounding box center [888, 283] width 363 height 15
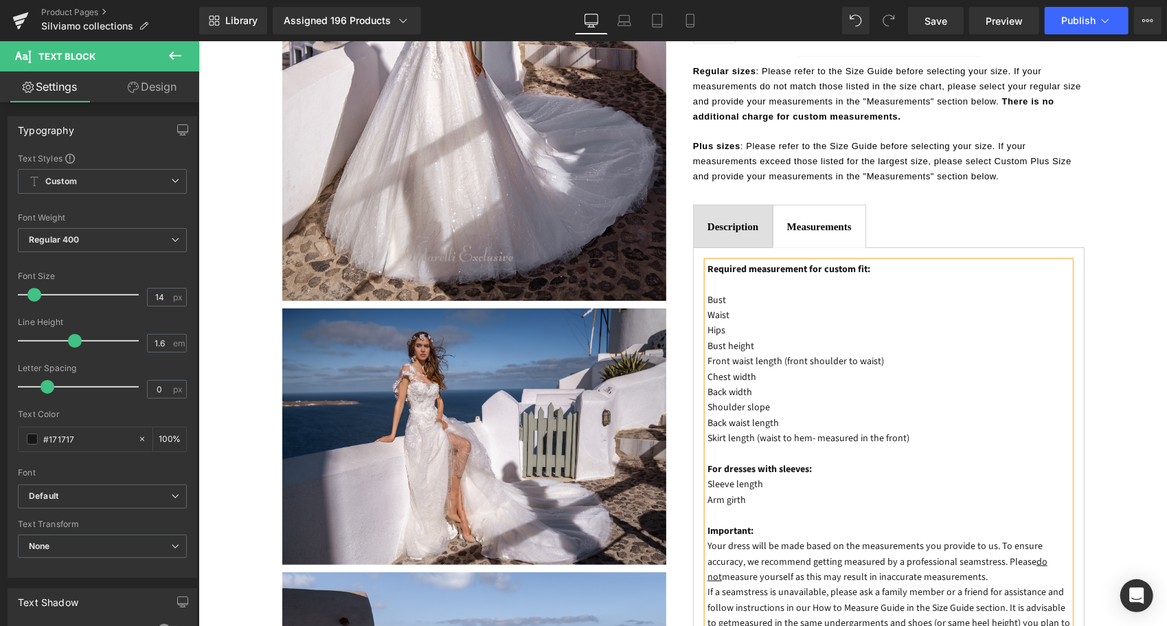
click at [806, 262] on span "Required measurement for custom fit:" at bounding box center [788, 269] width 163 height 14
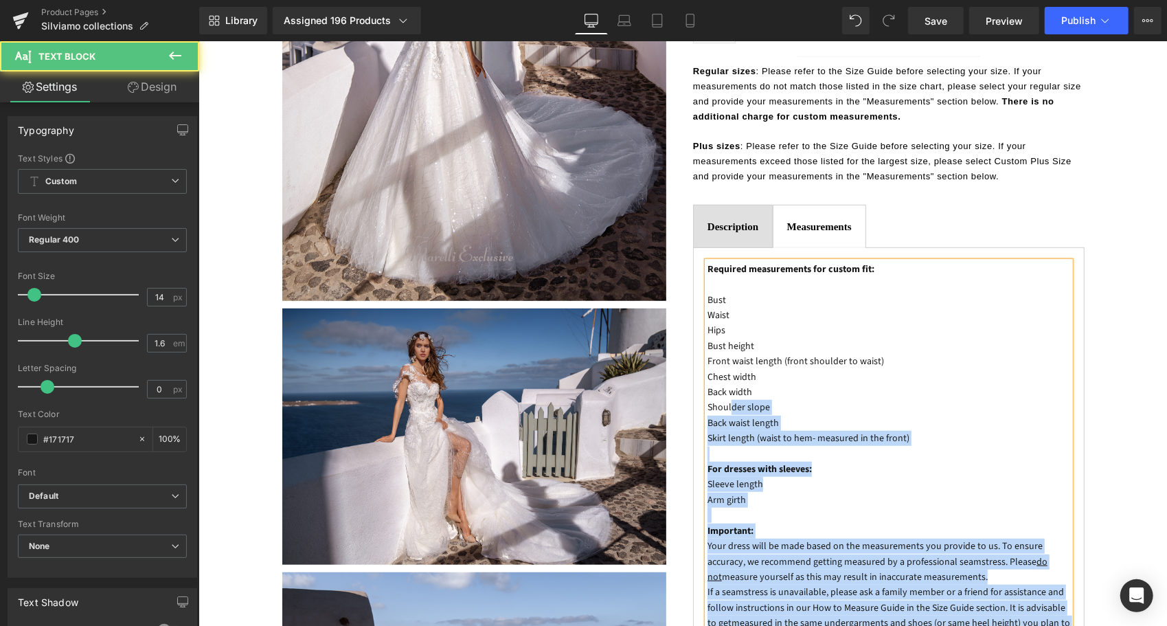
drag, startPoint x: 699, startPoint y: 250, endPoint x: 726, endPoint y: 354, distance: 107.8
click at [726, 354] on div "Required measurements for custom fit: Bust Waist Hips Bust height Front waist l…" at bounding box center [888, 568] width 363 height 615
click at [771, 415] on p "Back waist length" at bounding box center [888, 422] width 363 height 15
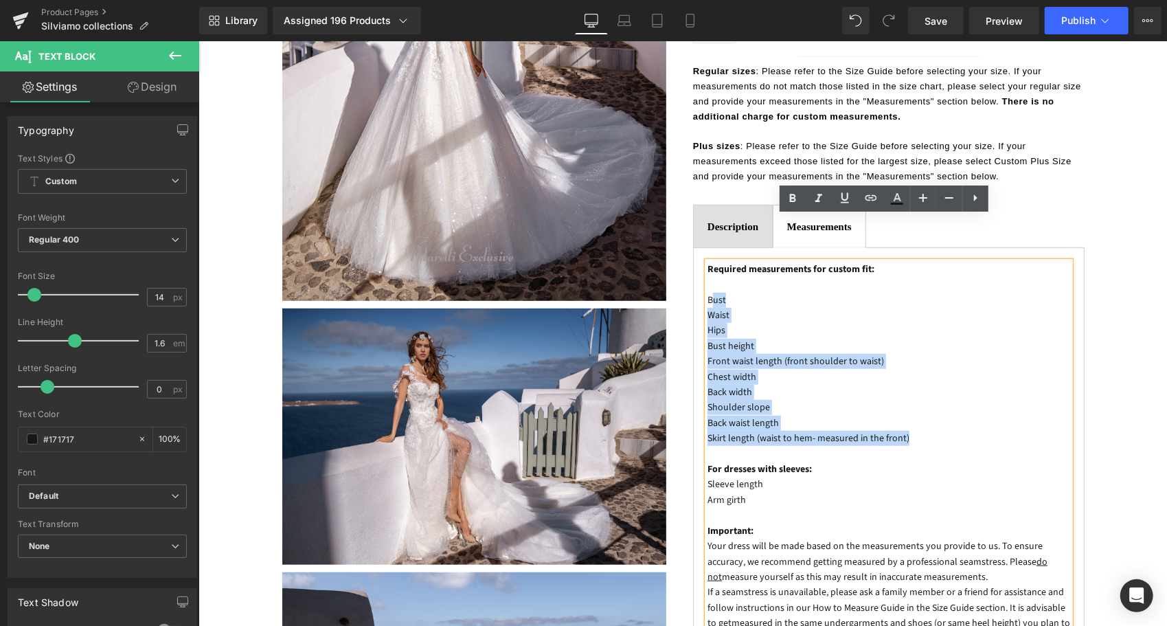
drag, startPoint x: 901, startPoint y: 389, endPoint x: 705, endPoint y: 253, distance: 239.3
click at [707, 261] on div "Required measurements for custom fit: Bust Waist Hips Bust height Front waist l…" at bounding box center [888, 568] width 363 height 615
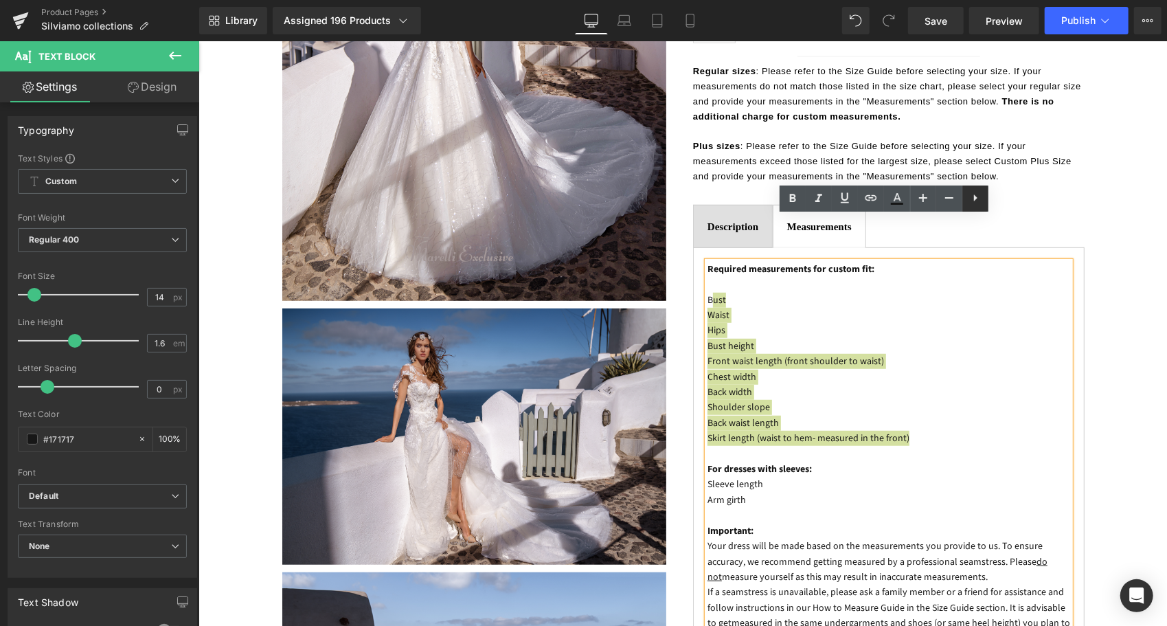
click at [977, 203] on icon at bounding box center [975, 198] width 16 height 16
click at [944, 198] on icon at bounding box center [949, 198] width 16 height 16
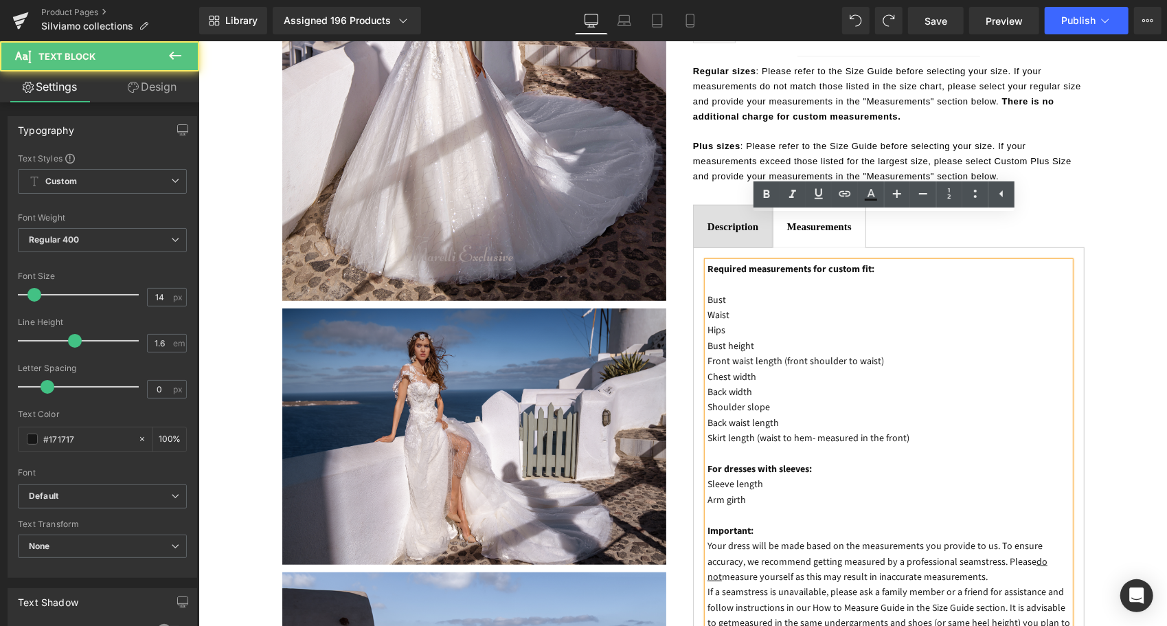
click at [707, 292] on p "Bust" at bounding box center [888, 299] width 363 height 15
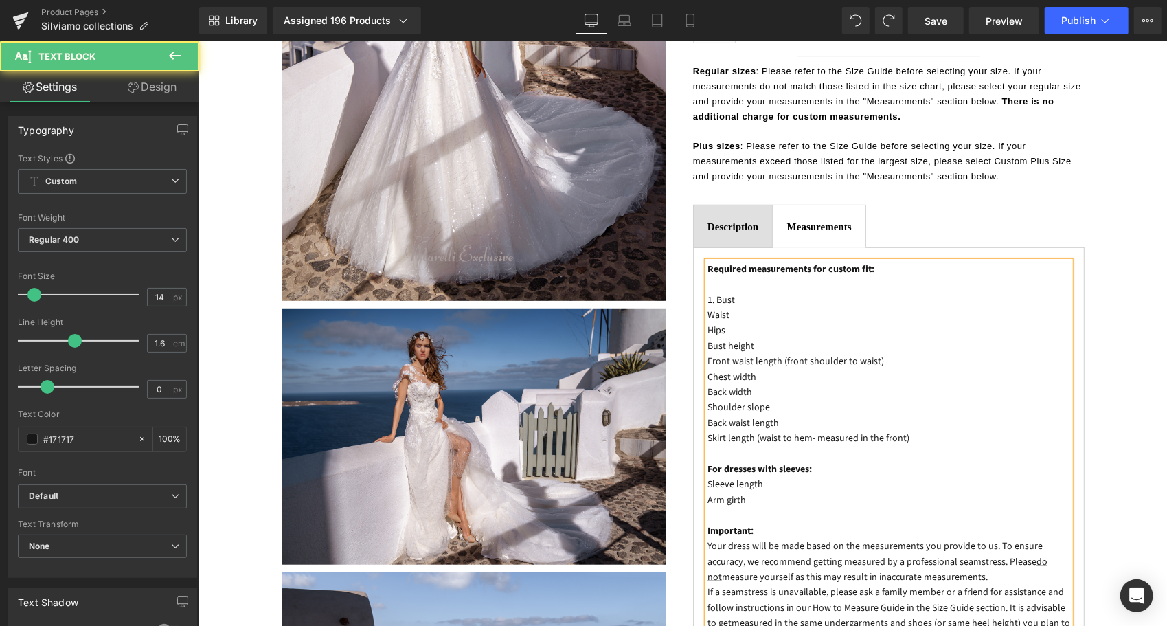
click at [707, 307] on p "Waist" at bounding box center [888, 314] width 363 height 15
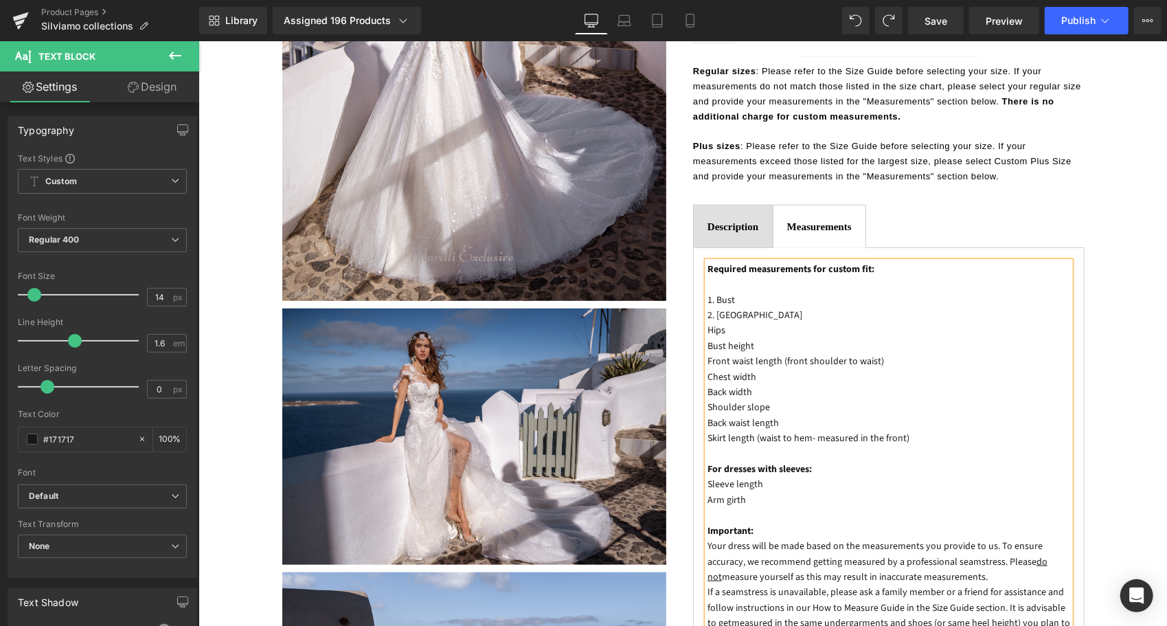
click at [707, 322] on p "Hips" at bounding box center [888, 329] width 363 height 15
click at [707, 338] on p "Bust height" at bounding box center [888, 345] width 363 height 15
click at [707, 315] on div "Required measurements for custom fit: 1. Bust 2. Waist 3. Hips 4. Bust height F…" at bounding box center [888, 568] width 363 height 615
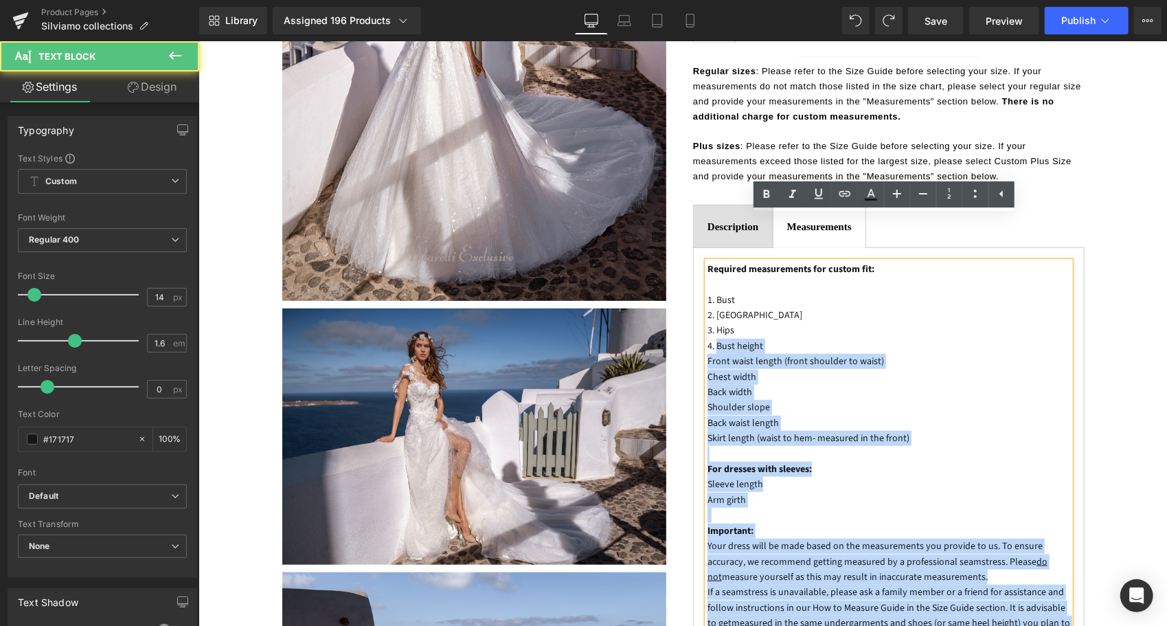
click at [707, 302] on div "Required measurements for custom fit: 1. Bust 2. Waist 3. Hips 4. Bust height F…" at bounding box center [888, 568] width 363 height 615
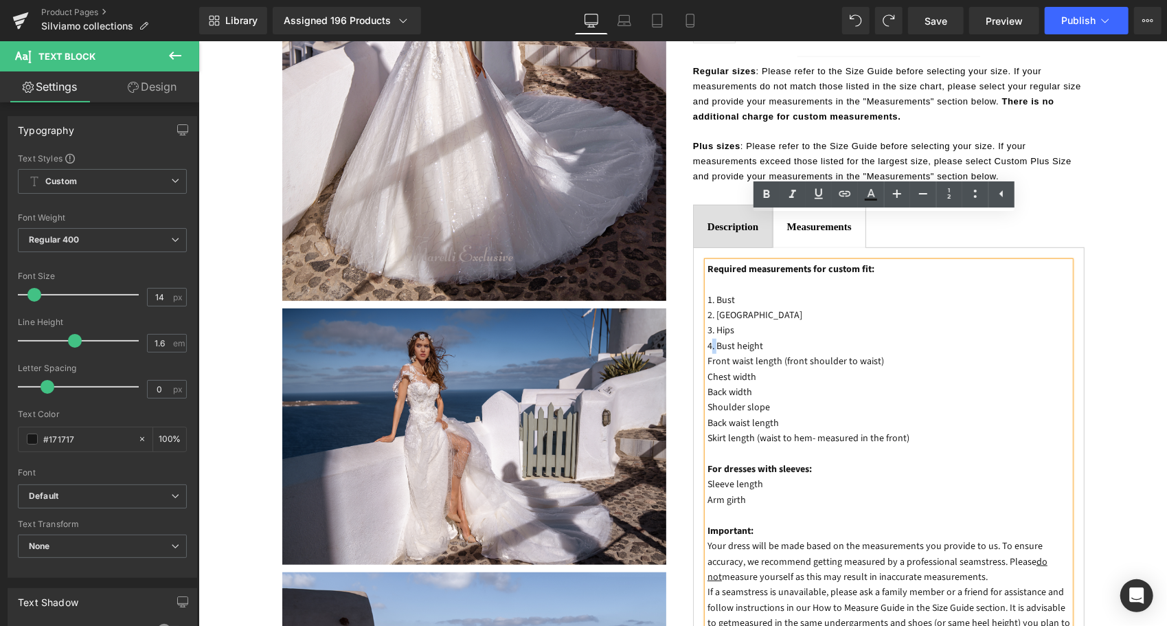
click at [707, 338] on p "4. Bust height" at bounding box center [888, 345] width 363 height 15
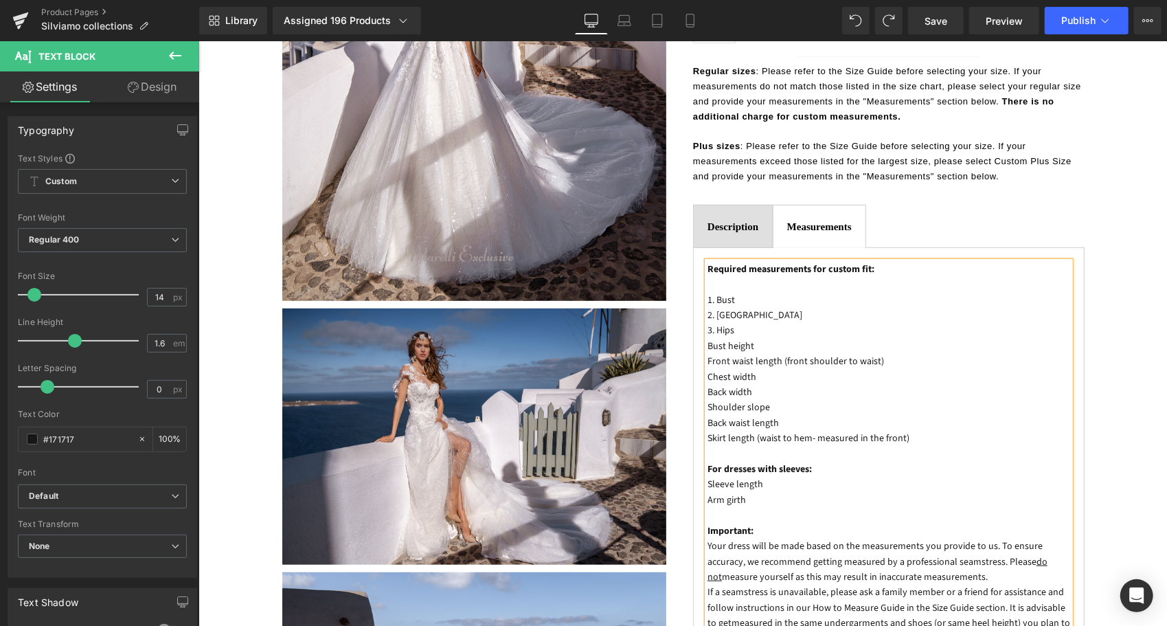
click at [708, 322] on p "3. Hips" at bounding box center [888, 329] width 363 height 15
drag, startPoint x: 714, startPoint y: 264, endPoint x: 703, endPoint y: 271, distance: 12.4
click at [707, 307] on p "2. Waist" at bounding box center [888, 314] width 363 height 15
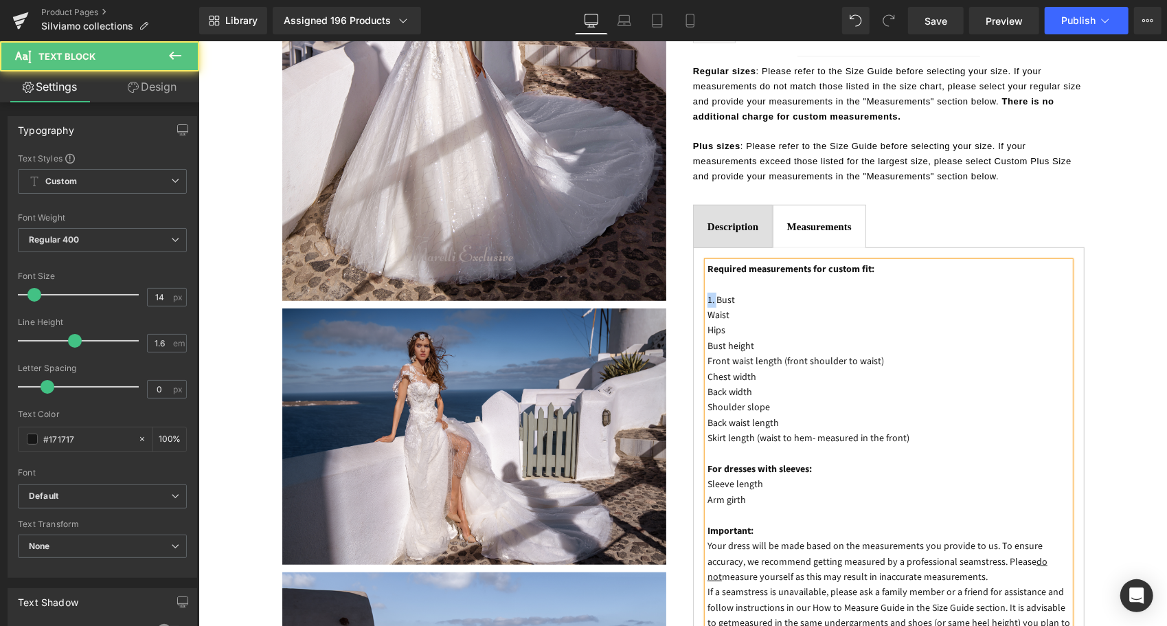
drag, startPoint x: 712, startPoint y: 255, endPoint x: 703, endPoint y: 255, distance: 8.9
click at [707, 292] on p "1. Bust" at bounding box center [888, 299] width 363 height 15
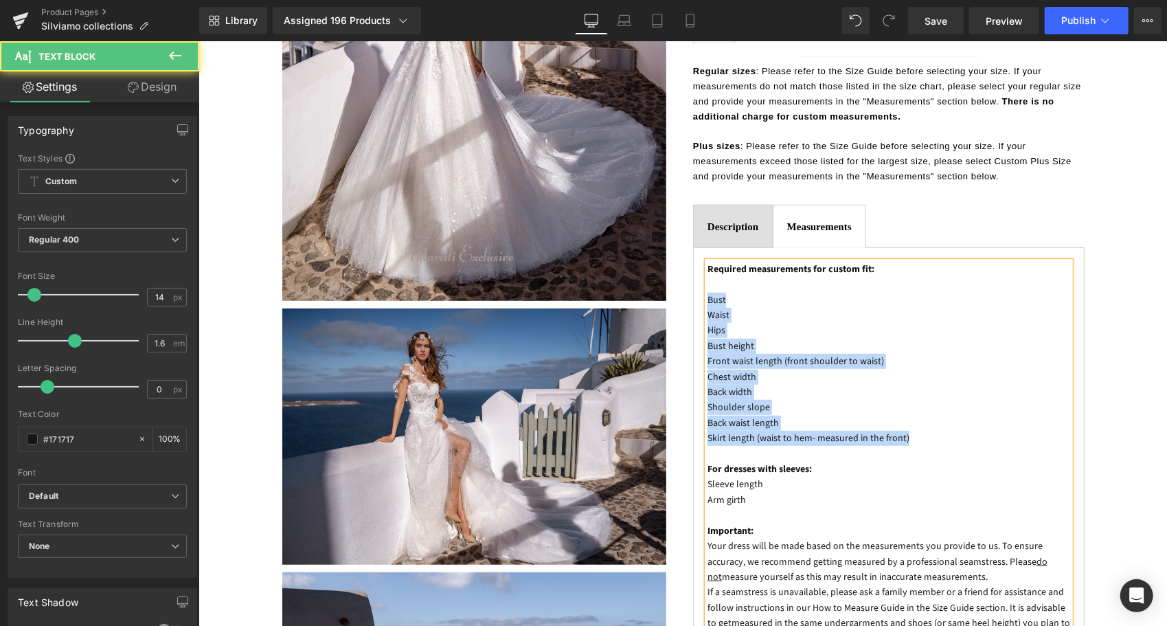
drag, startPoint x: 917, startPoint y: 398, endPoint x: 703, endPoint y: 258, distance: 255.5
click at [707, 261] on div "Required measurements for custom fit: Bust Waist Hips Bust height Front waist l…" at bounding box center [888, 568] width 363 height 615
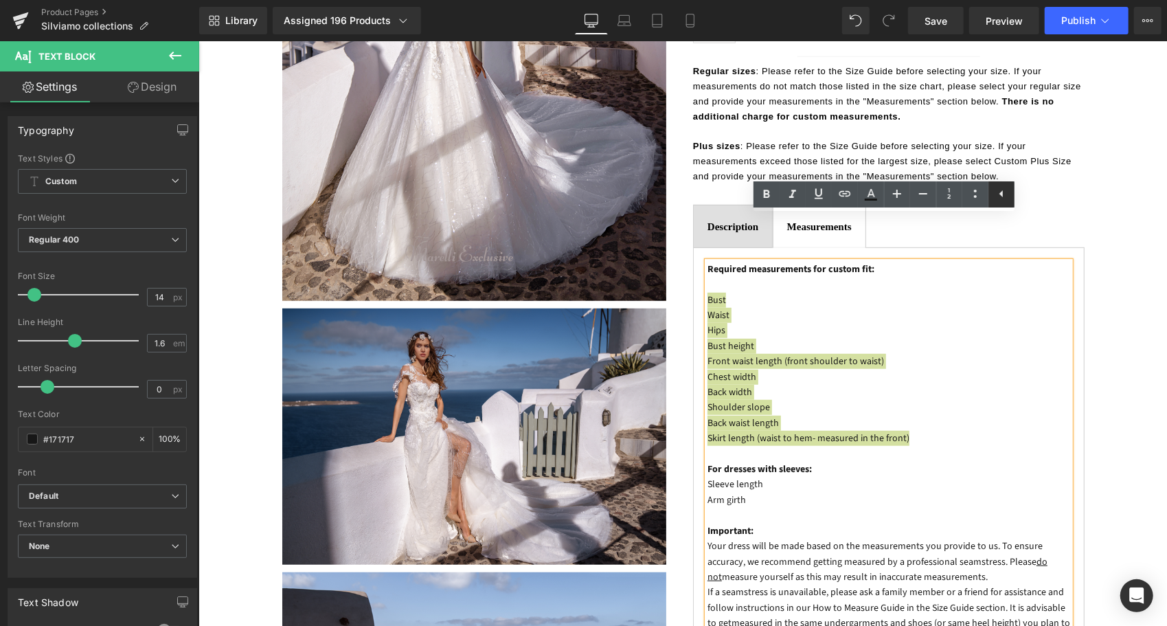
click at [999, 190] on icon at bounding box center [1001, 193] width 16 height 16
click at [968, 195] on icon at bounding box center [975, 193] width 16 height 16
click at [968, 190] on icon at bounding box center [975, 193] width 16 height 16
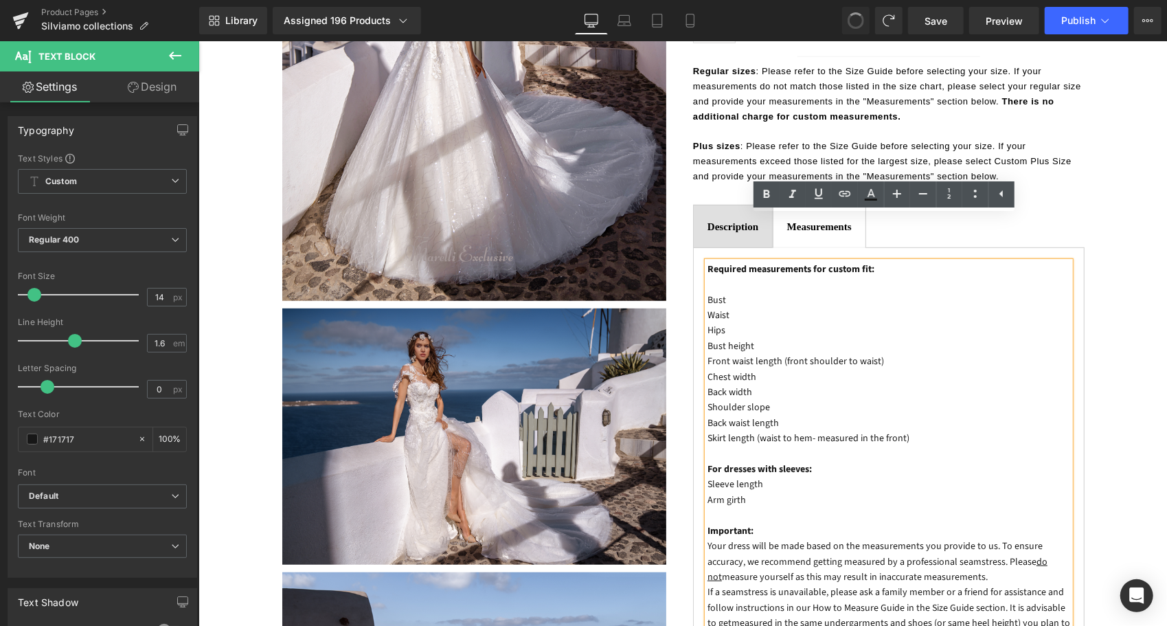
click at [919, 384] on p "Back width" at bounding box center [888, 391] width 363 height 15
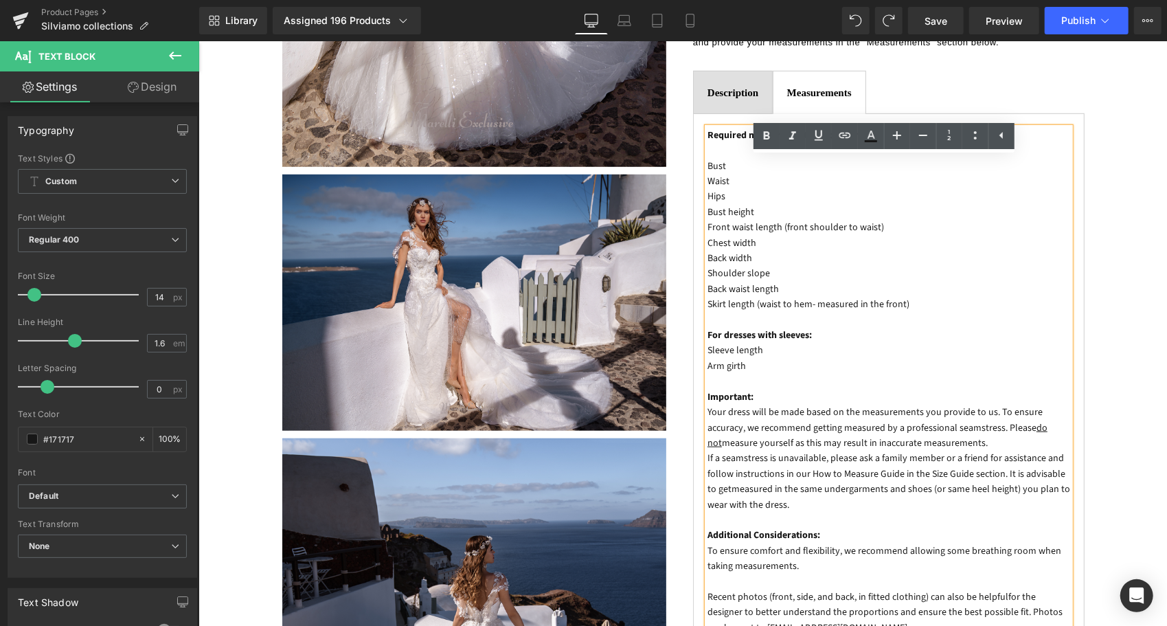
scroll to position [618, 0]
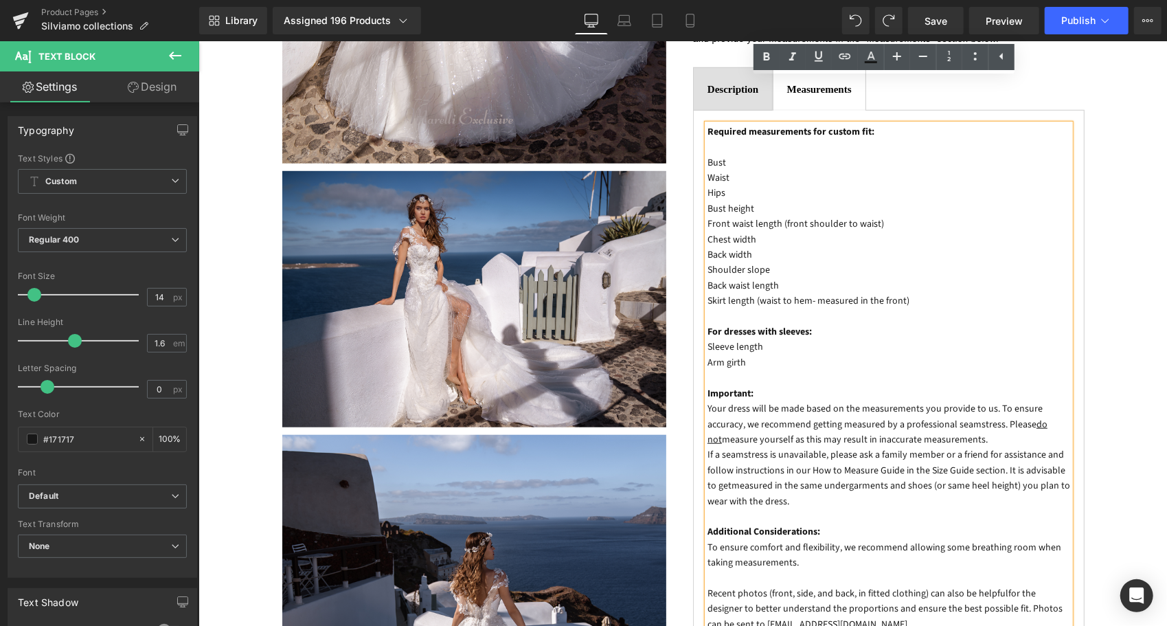
click at [901, 124] on p "Required measurements for custom fit:" at bounding box center [888, 131] width 363 height 15
drag, startPoint x: 827, startPoint y: 427, endPoint x: 922, endPoint y: 422, distance: 94.9
click at [922, 446] on p "If a seamstress is unavailable, please ask a family member or a friend for assi…" at bounding box center [888, 477] width 363 height 62
click at [767, 62] on icon at bounding box center [766, 57] width 16 height 16
drag, startPoint x: 959, startPoint y: 425, endPoint x: 1037, endPoint y: 424, distance: 78.3
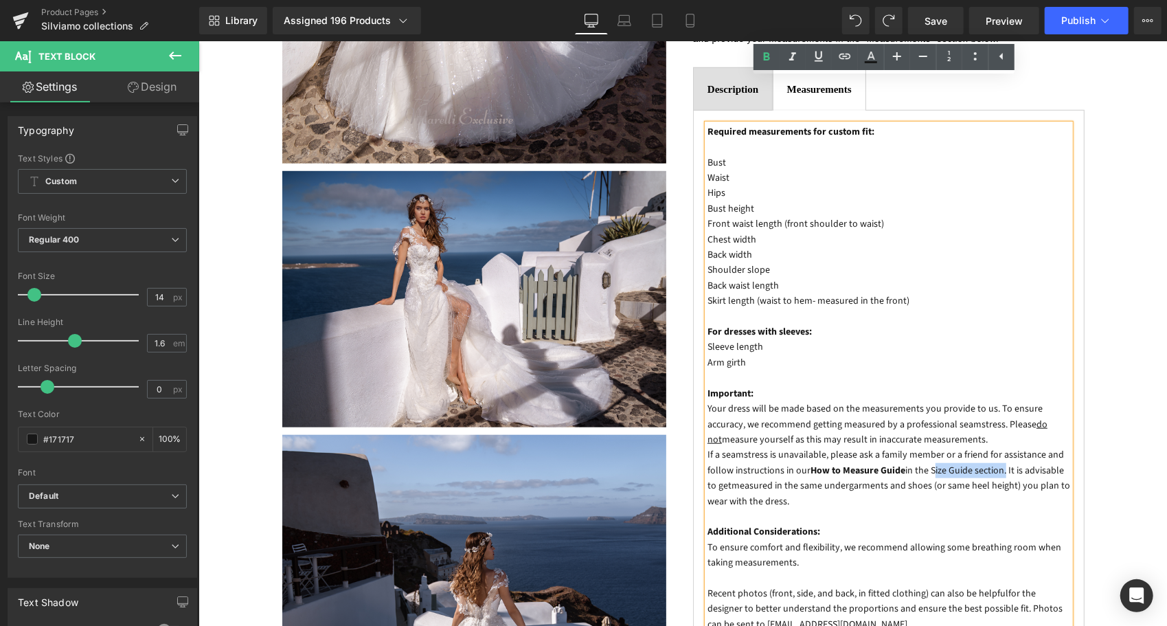
click at [1037, 446] on p "If a seamstress is unavailable, please ask a family member or a friend for assi…" at bounding box center [888, 477] width 363 height 62
click at [769, 56] on icon at bounding box center [766, 56] width 6 height 8
drag, startPoint x: 1021, startPoint y: 375, endPoint x: 714, endPoint y: 392, distance: 306.8
click at [714, 400] on p "Your dress will be made based on the measurements you provide to us. To ensure …" at bounding box center [888, 423] width 363 height 46
click at [767, 60] on icon at bounding box center [766, 57] width 16 height 16
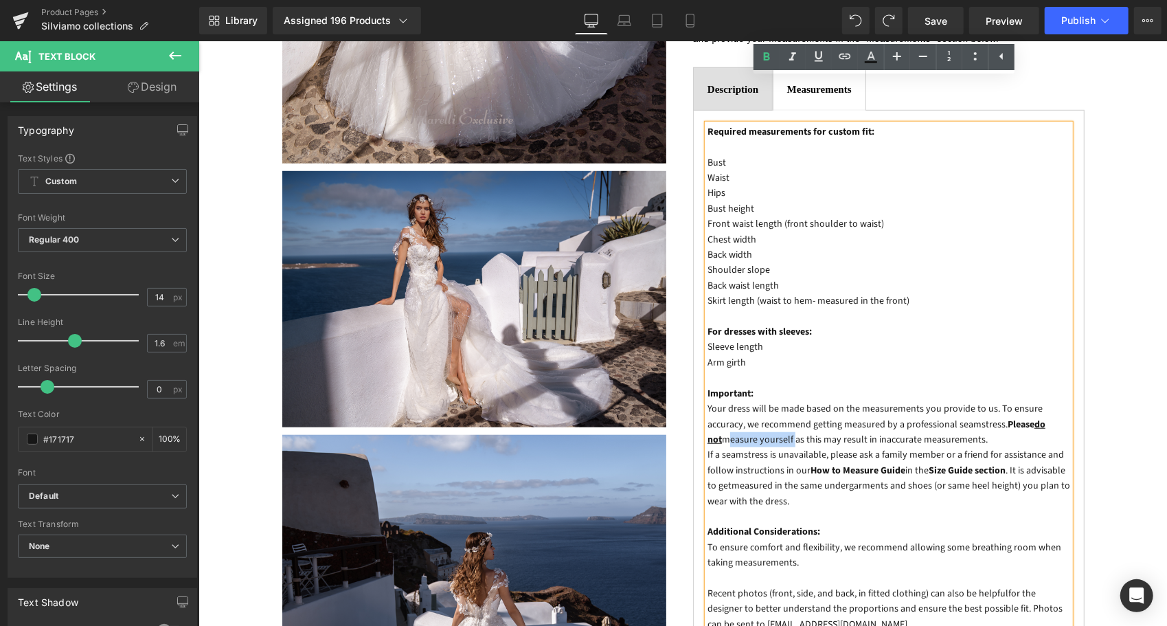
drag, startPoint x: 767, startPoint y: 396, endPoint x: 841, endPoint y: 387, distance: 74.8
click at [841, 400] on p "Your dress will be made based on the measurements you provide to us. To ensure …" at bounding box center [888, 423] width 363 height 46
click at [757, 54] on link at bounding box center [766, 57] width 26 height 26
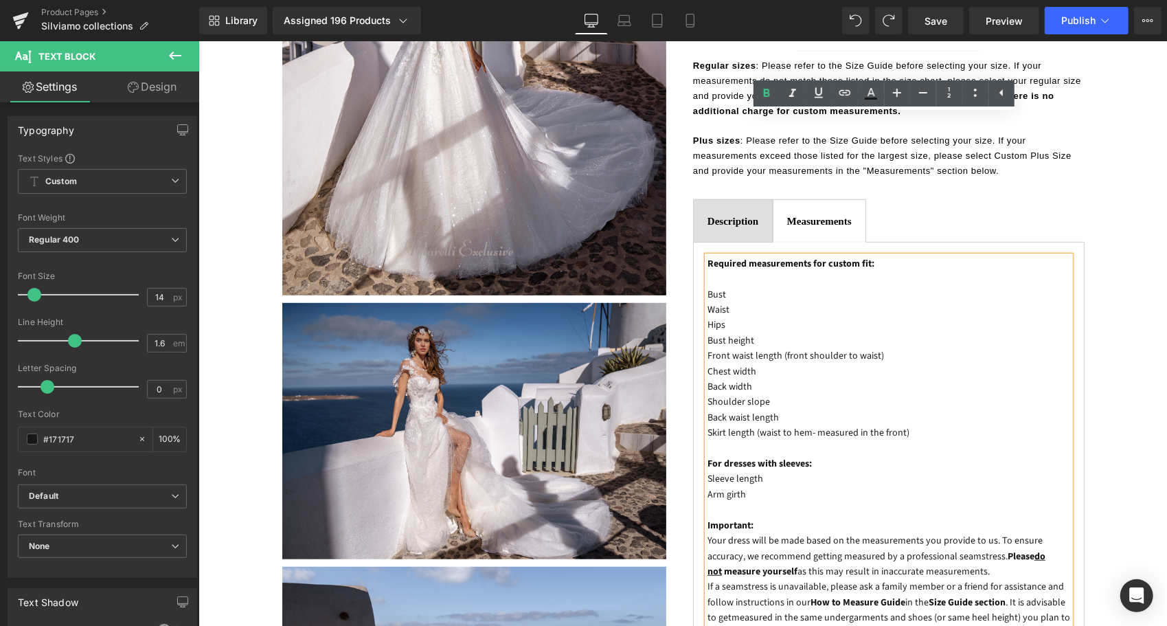
scroll to position [481, 0]
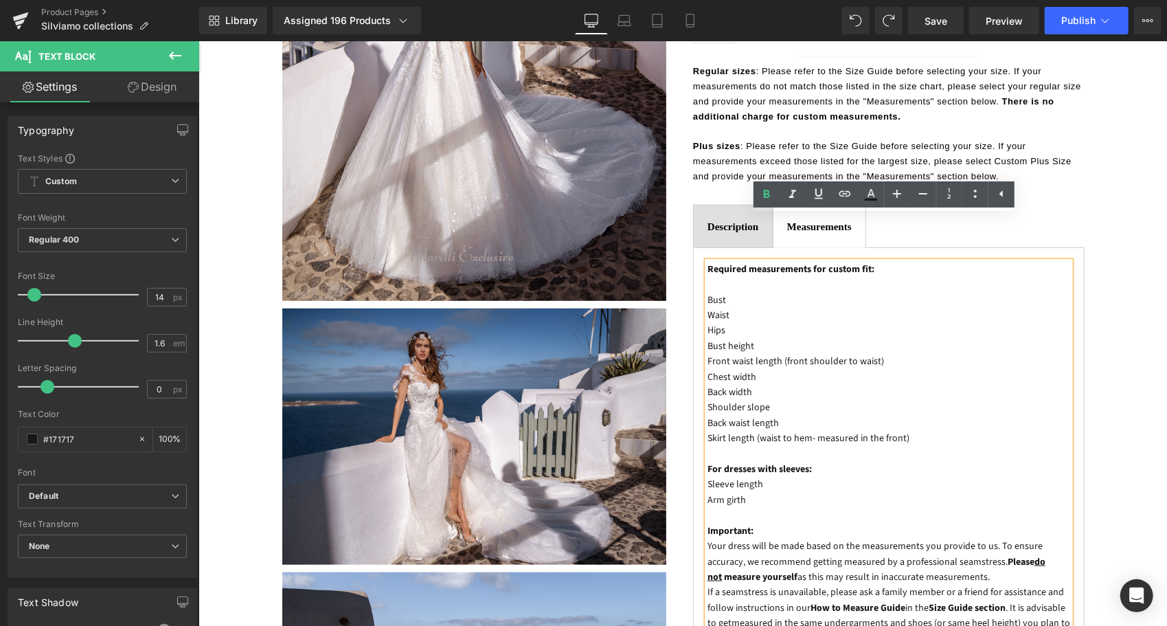
click at [1050, 204] on ul "Description Text Block Measurements Text Block" at bounding box center [888, 225] width 392 height 43
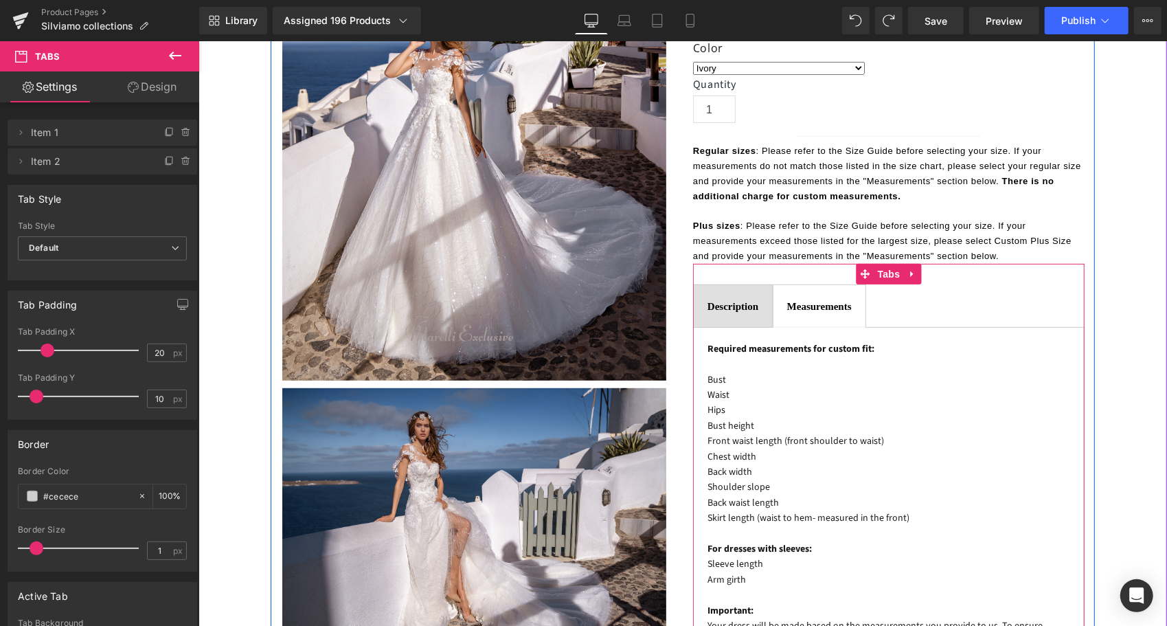
scroll to position [412, 0]
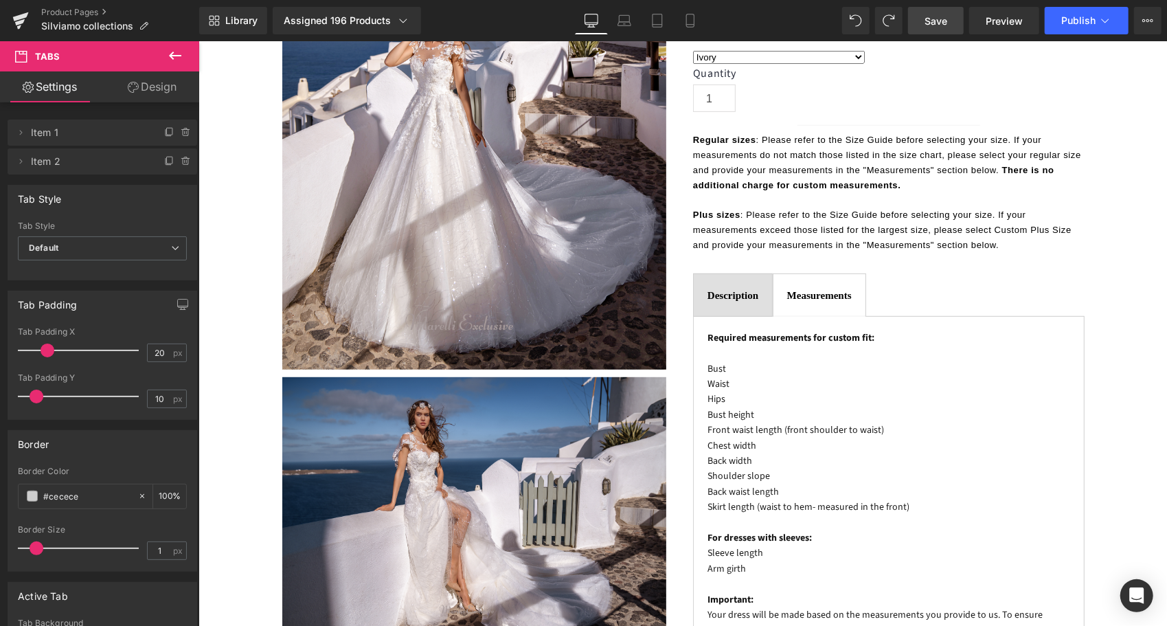
click at [949, 22] on link "Save" at bounding box center [936, 20] width 56 height 27
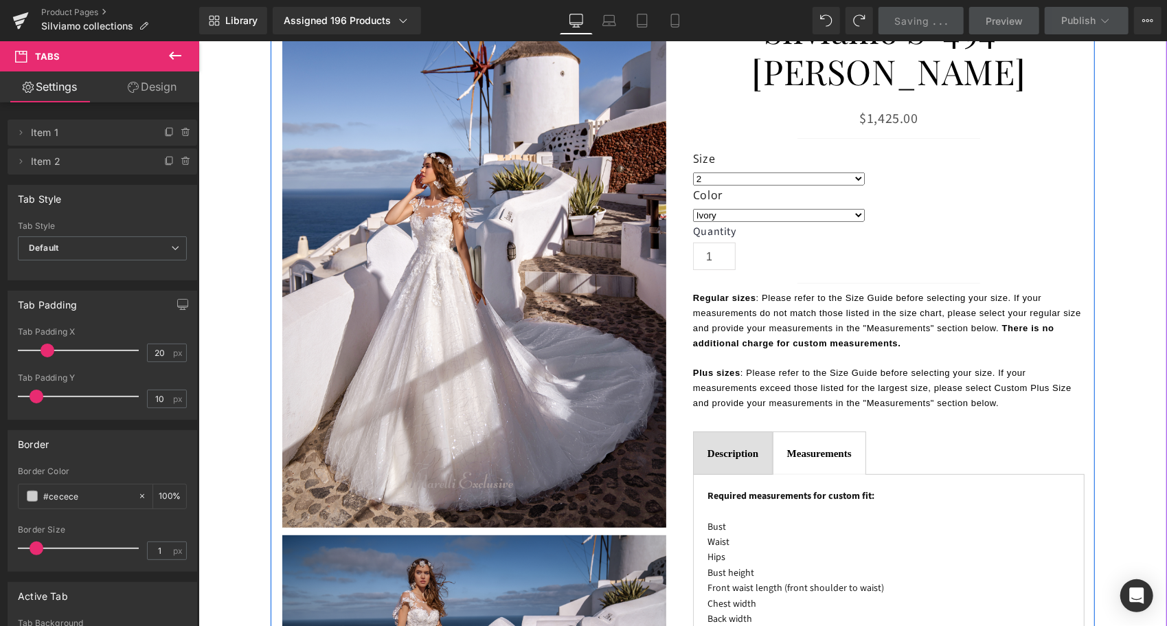
scroll to position [137, 0]
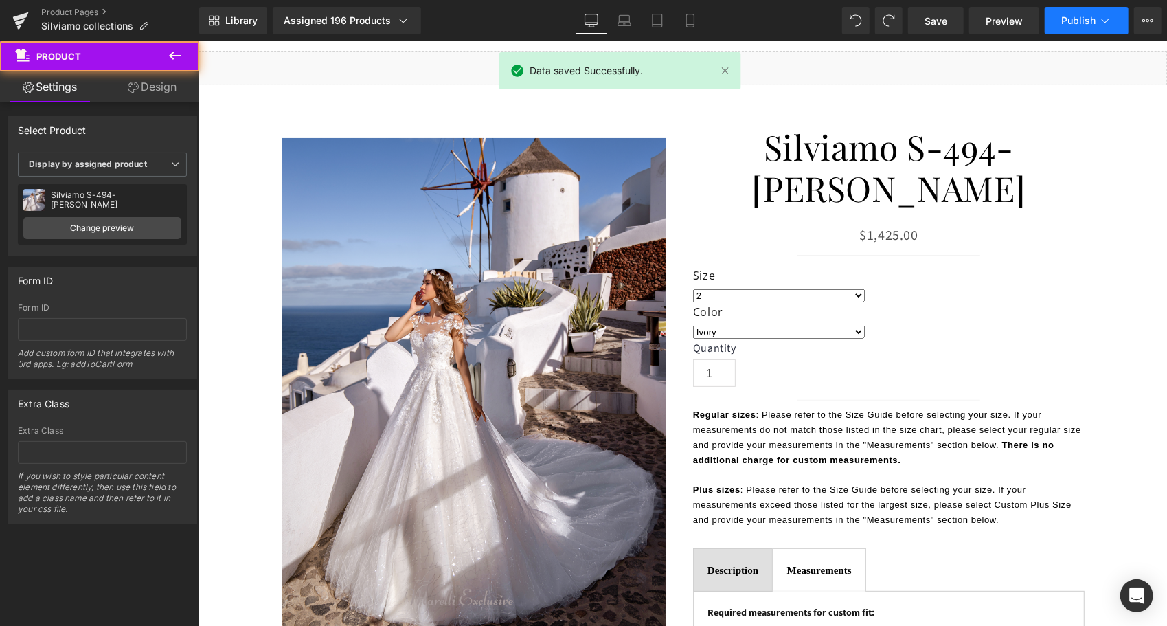
click at [1094, 19] on span "Publish" at bounding box center [1078, 20] width 34 height 11
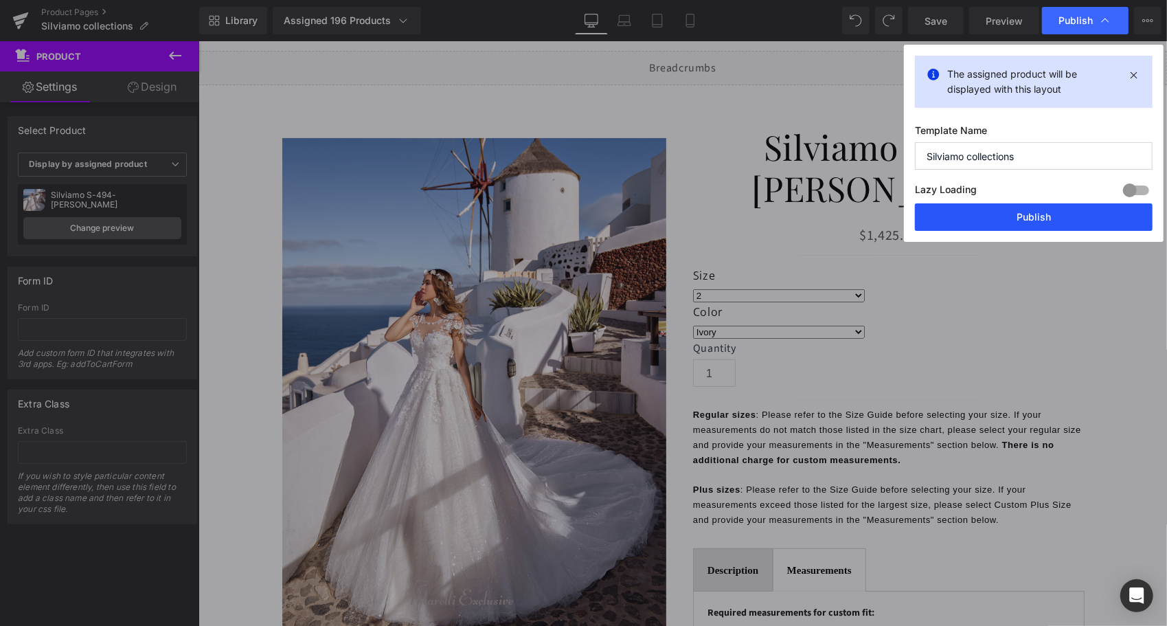
click at [1012, 217] on button "Publish" at bounding box center [1034, 216] width 238 height 27
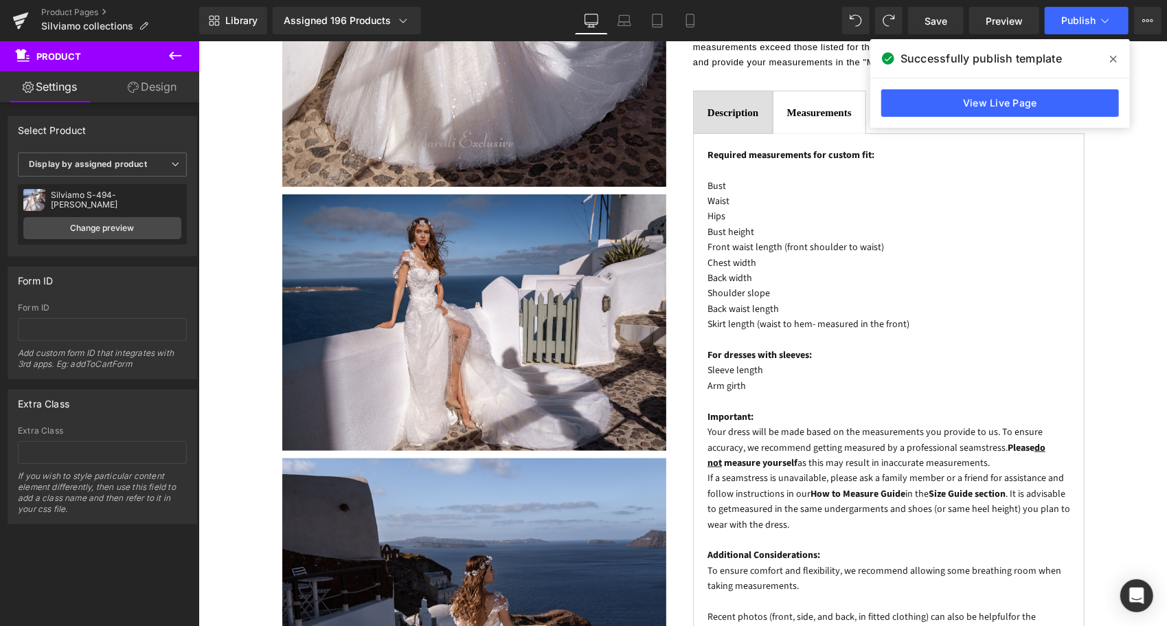
scroll to position [756, 0]
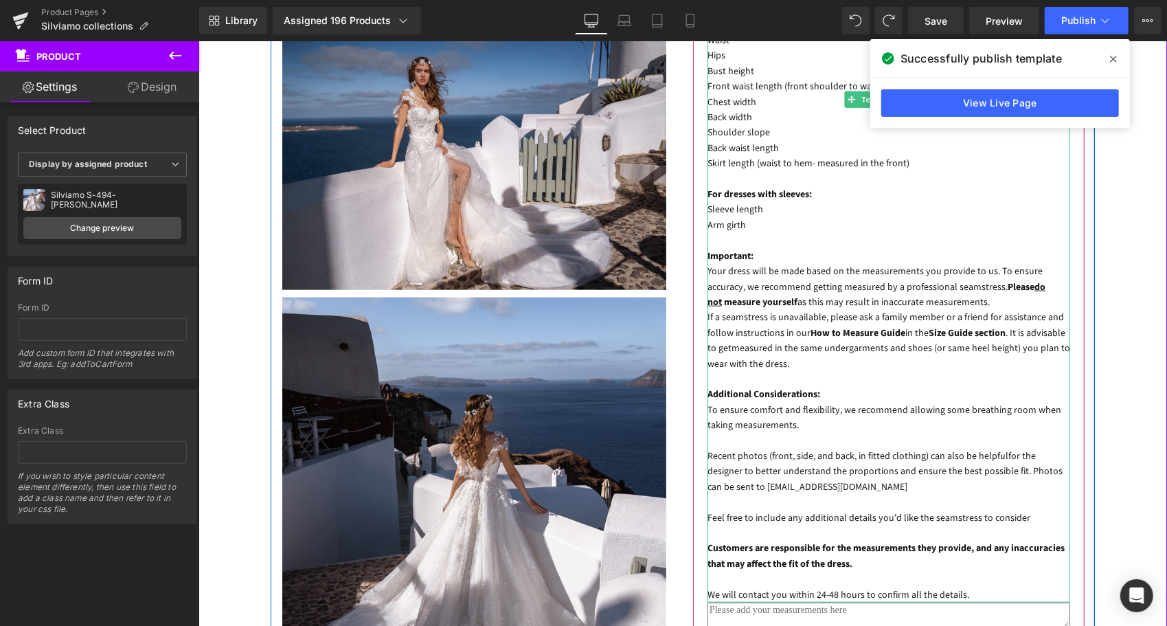
click at [942, 510] on p "Feel free to include any additional details you'd like the seamstress to consid…" at bounding box center [888, 517] width 363 height 15
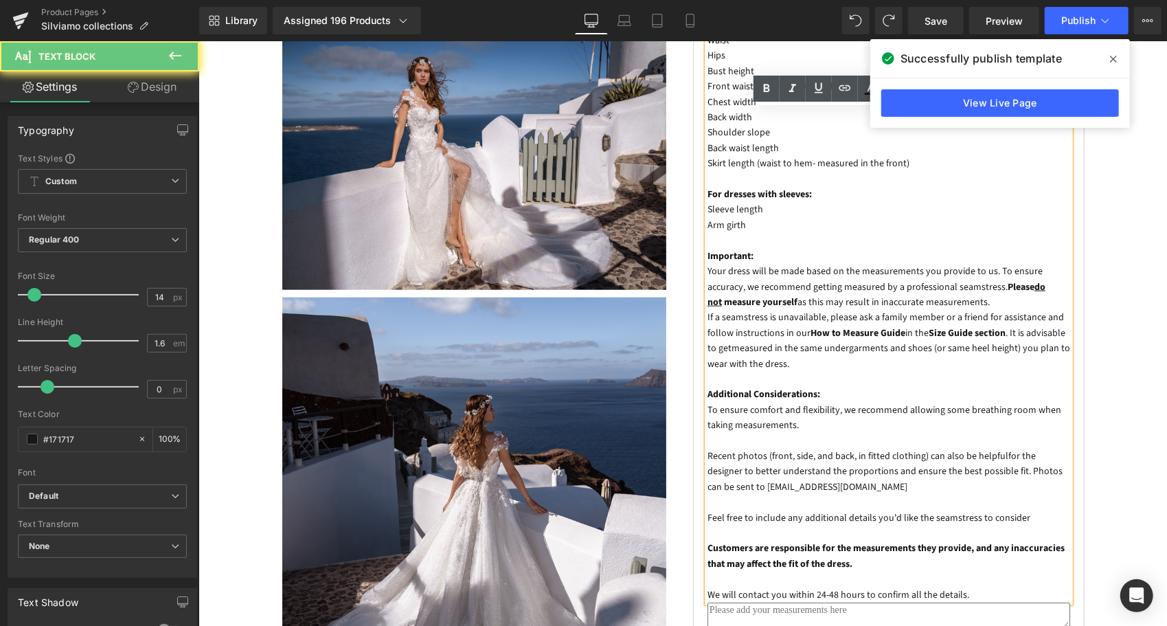
click at [942, 510] on p "Feel free to include any additional details you'd like the seamstress to consid…" at bounding box center [888, 517] width 363 height 15
click at [968, 510] on p "Feel free to include any additional details you'd like the seamstress to consid…" at bounding box center [888, 517] width 363 height 15
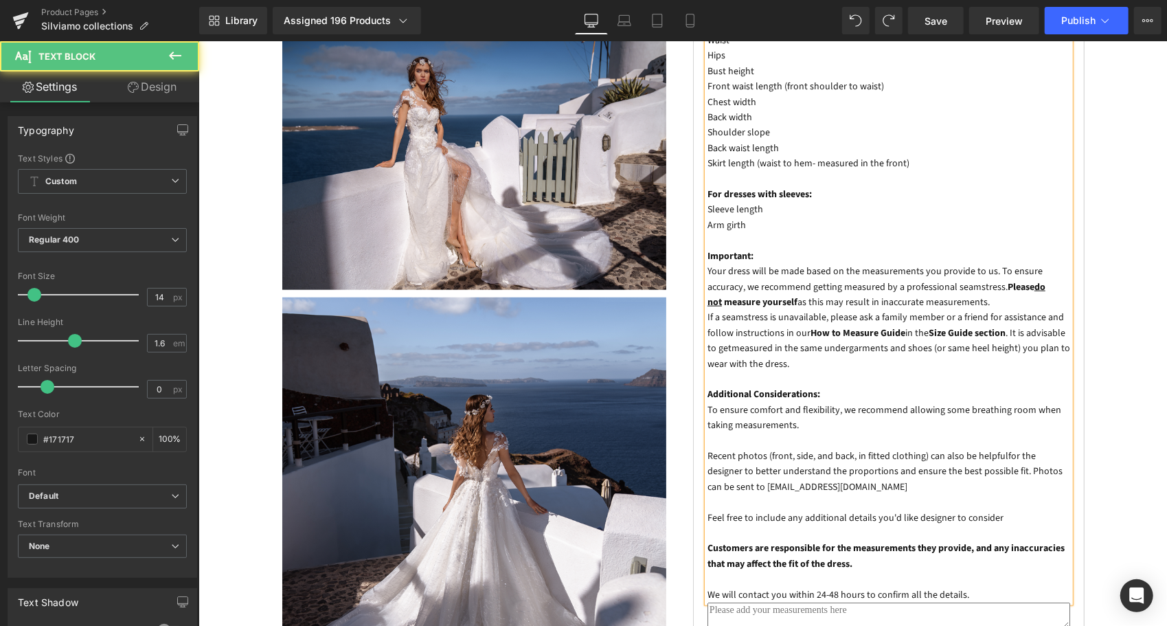
click at [936, 510] on p "Feel free to include any additional details you'd like designer to consider" at bounding box center [888, 517] width 363 height 15
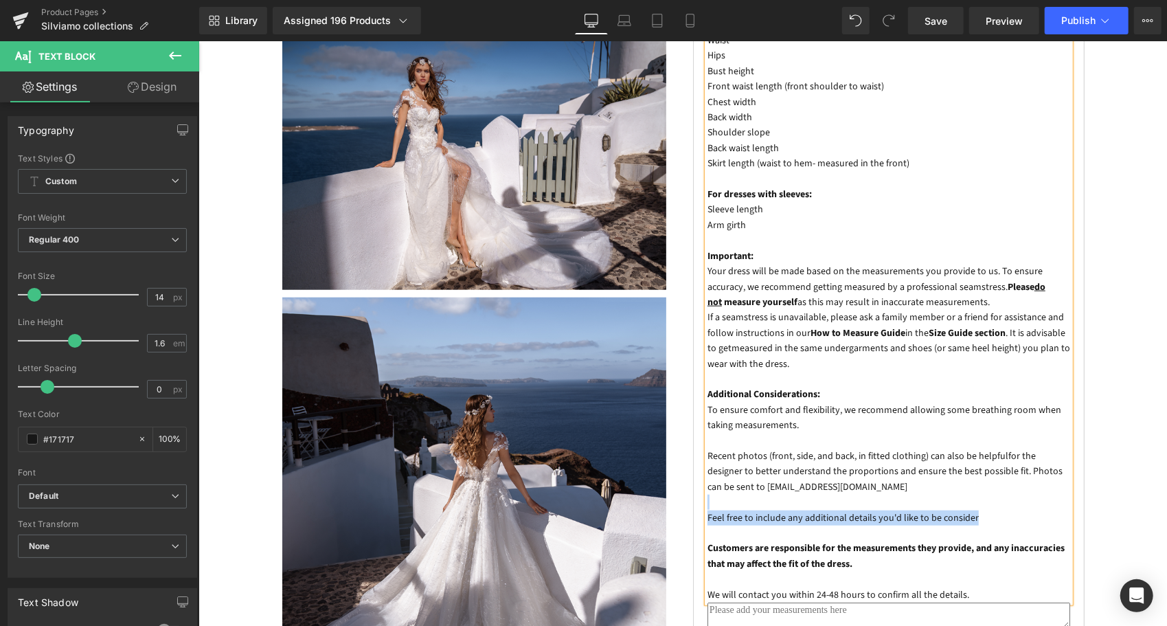
drag, startPoint x: 882, startPoint y: 471, endPoint x: 704, endPoint y: 460, distance: 178.2
click at [707, 460] on div "Required measurements for custom fit: Bust Waist Hips Bust height Front waist l…" at bounding box center [888, 293] width 363 height 615
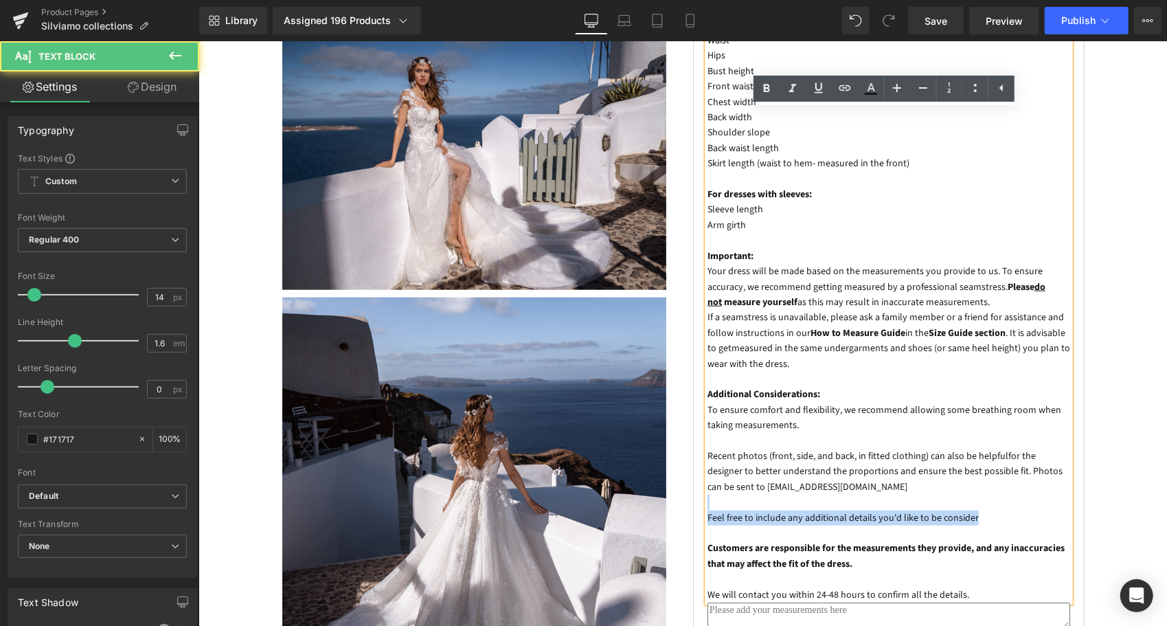
click at [1003, 510] on p "Feel free to include any additional details you'd like to be consider" at bounding box center [888, 517] width 363 height 15
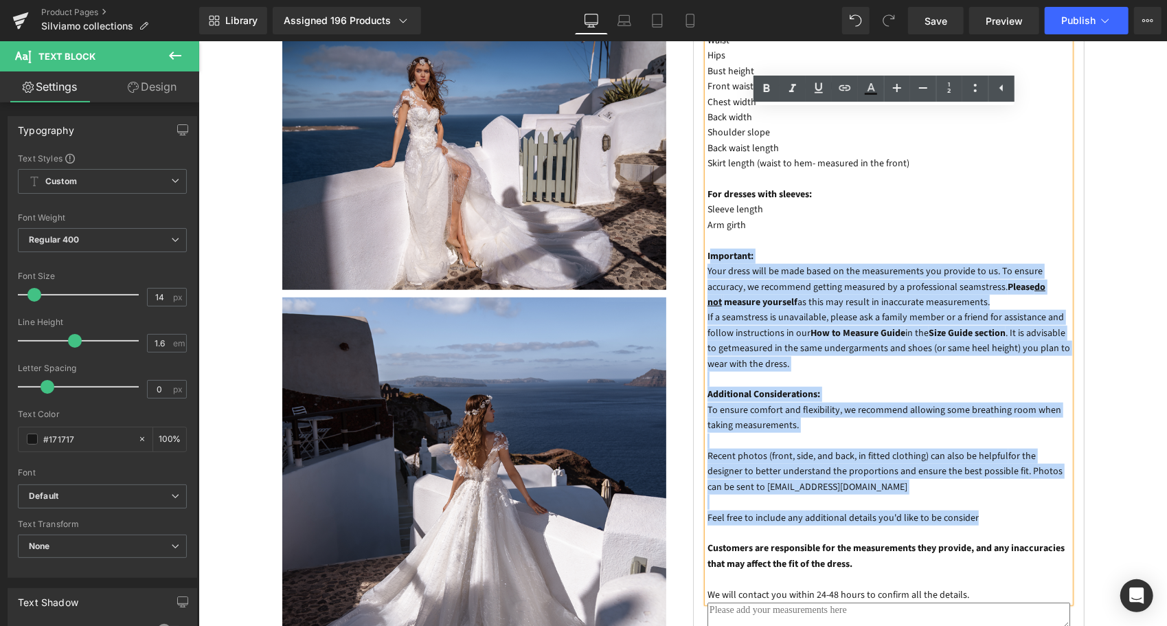
drag, startPoint x: 999, startPoint y: 469, endPoint x: 703, endPoint y: 211, distance: 392.3
click at [707, 211] on div "Required measurements for custom fit: Bust Waist Hips Bust height Front waist l…" at bounding box center [888, 293] width 363 height 615
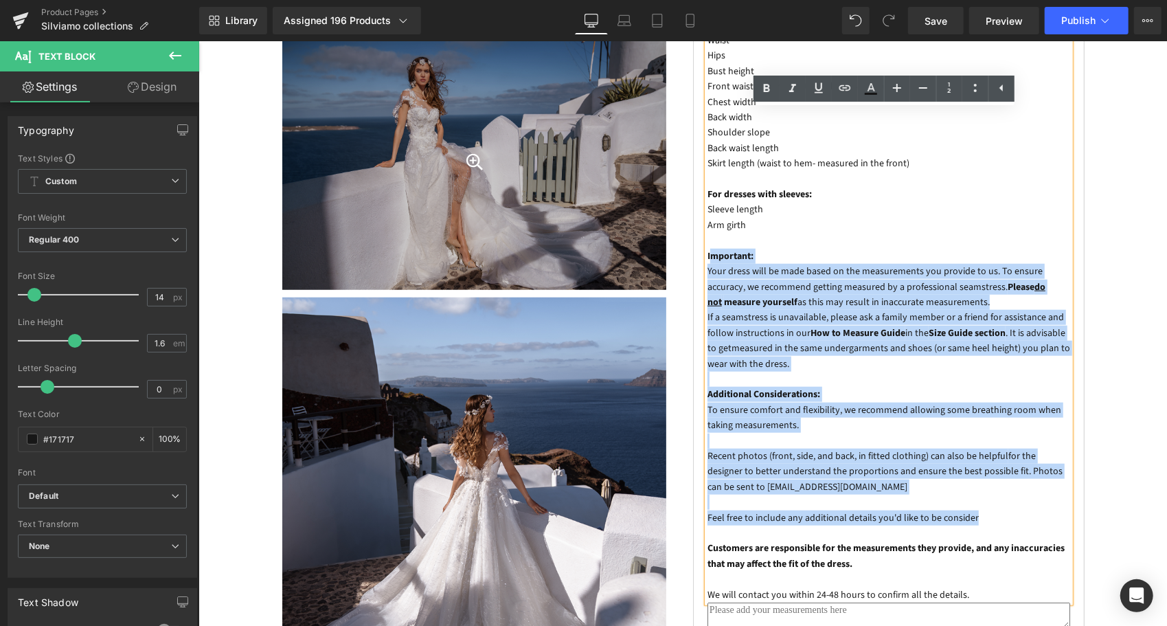
copy div "mportant: Your dress will be made based on the measurements you provide to us. …"
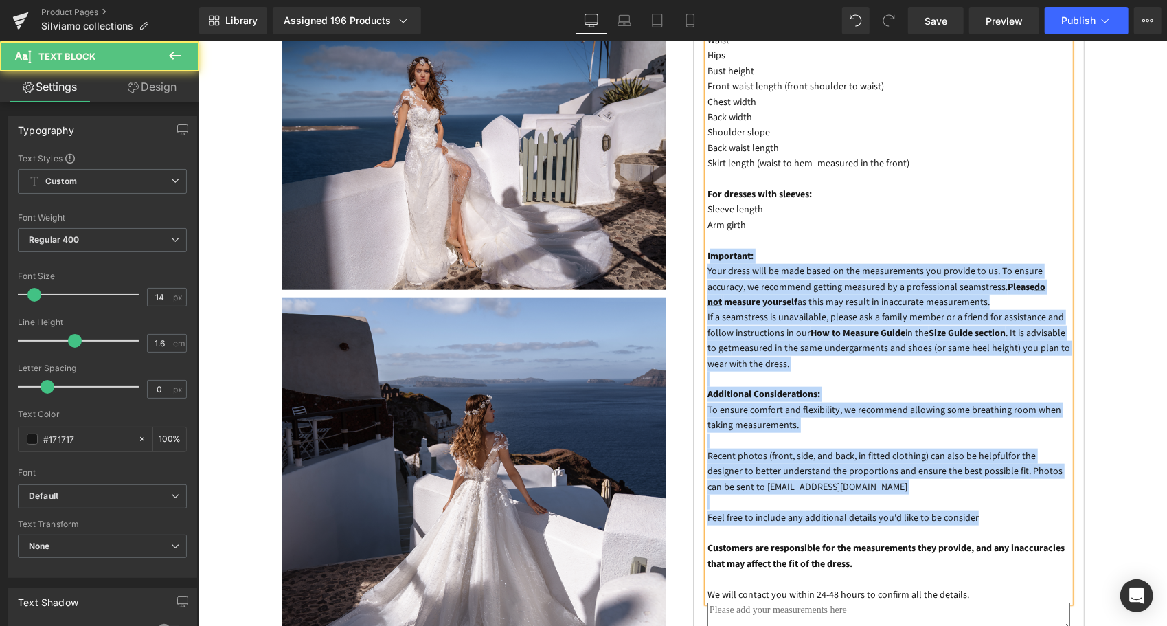
click at [948, 510] on p "Feel free to include any additional details you'd like to be consider" at bounding box center [888, 517] width 363 height 15
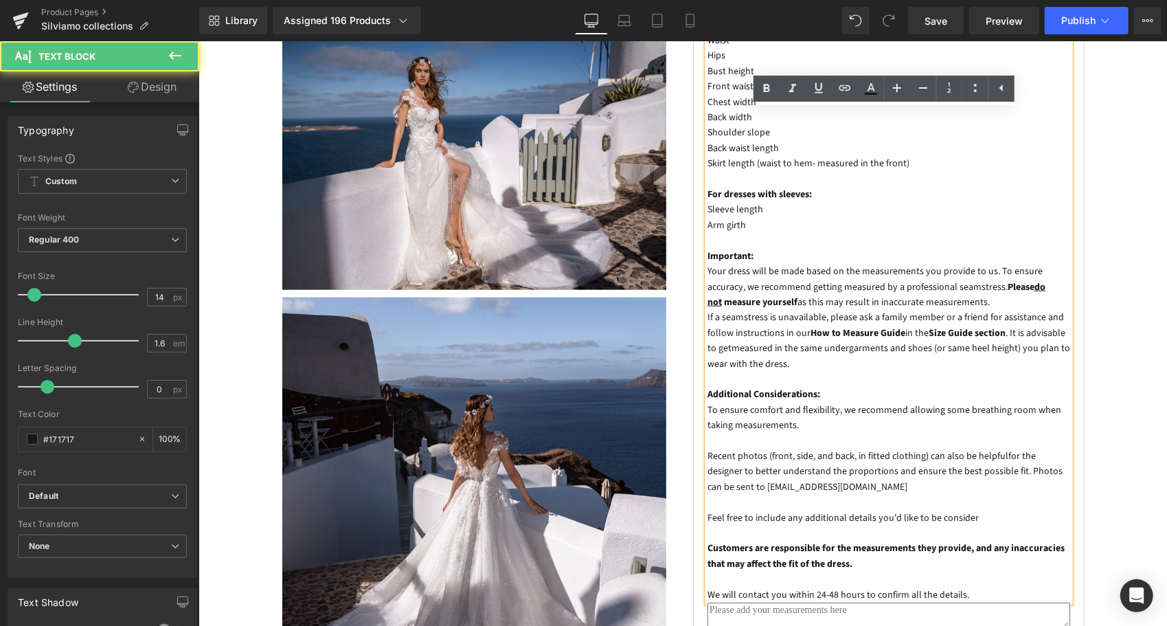
click at [979, 510] on p "Feel free to include any additional details you'd like to be consider" at bounding box center [888, 517] width 363 height 15
drag, startPoint x: 988, startPoint y: 471, endPoint x: 926, endPoint y: 470, distance: 61.8
click at [926, 510] on p "Feel free to include any additional details you'd like to be consider" at bounding box center [888, 517] width 363 height 15
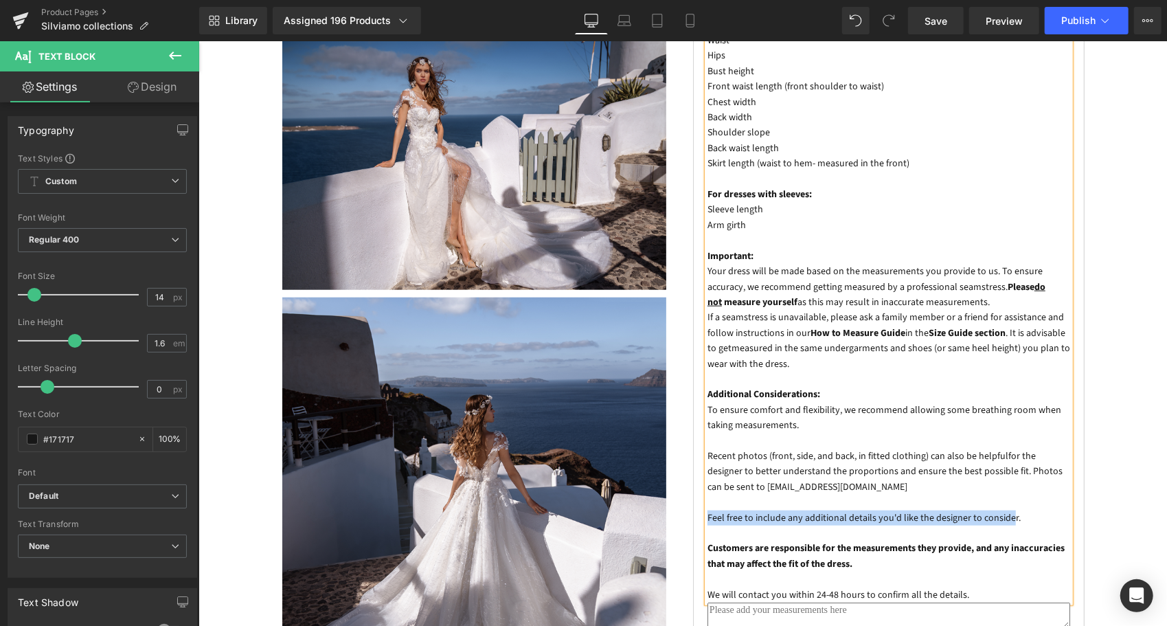
drag, startPoint x: 1021, startPoint y: 469, endPoint x: 701, endPoint y: 473, distance: 319.4
click at [707, 510] on p "Feel free to include any additional details you'd like the designer to consider." at bounding box center [888, 517] width 363 height 15
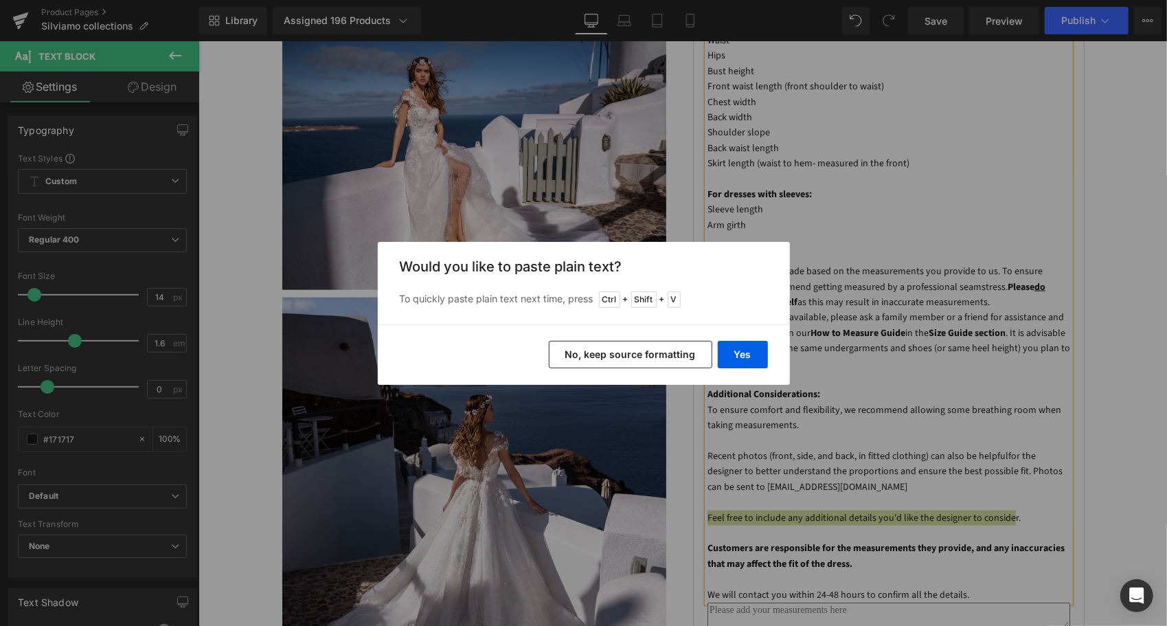
click at [633, 356] on button "No, keep source formatting" at bounding box center [630, 354] width 163 height 27
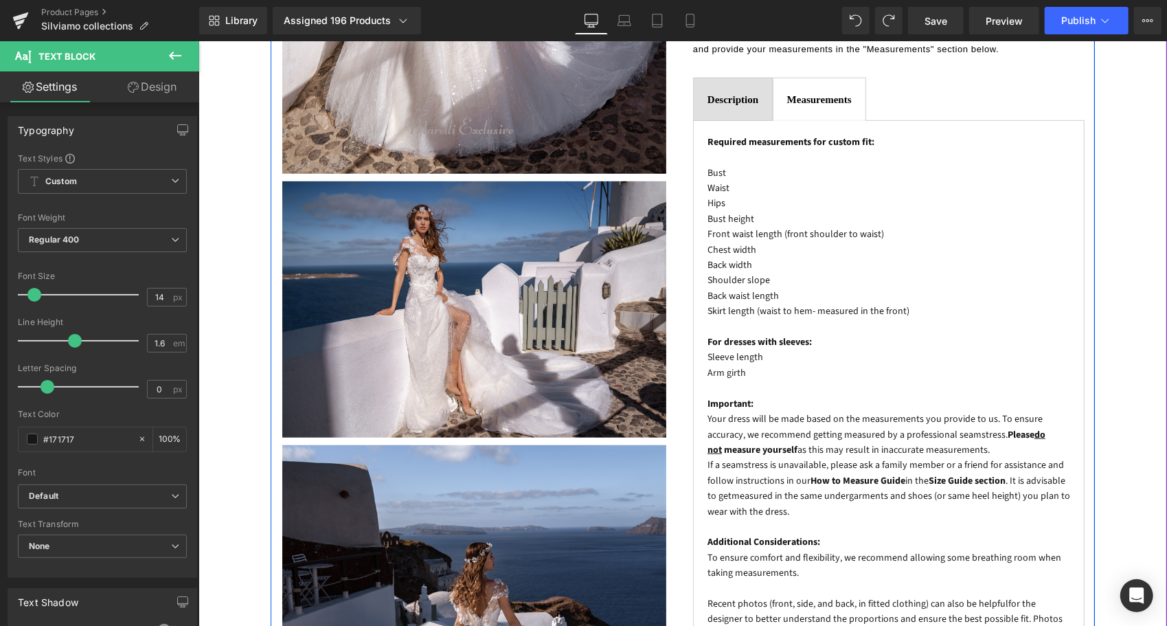
scroll to position [802, 0]
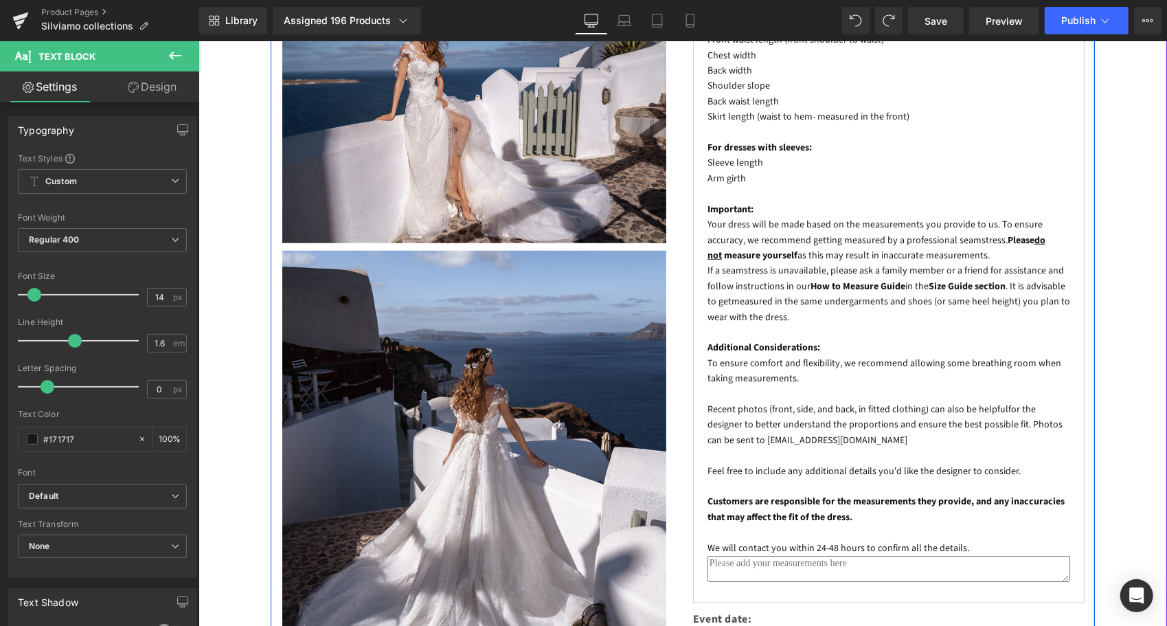
click at [832, 463] on p "Feel free to include any additional details you'd like the designer to consider." at bounding box center [888, 470] width 363 height 15
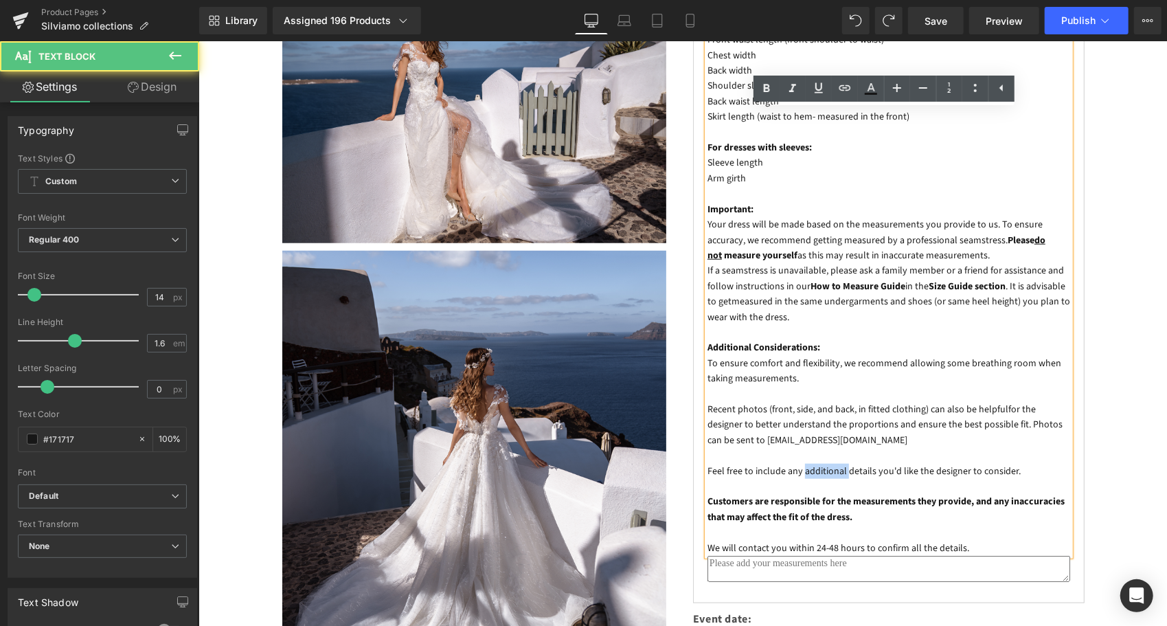
click at [832, 463] on p "Feel free to include any additional details you'd like the designer to consider." at bounding box center [888, 470] width 363 height 15
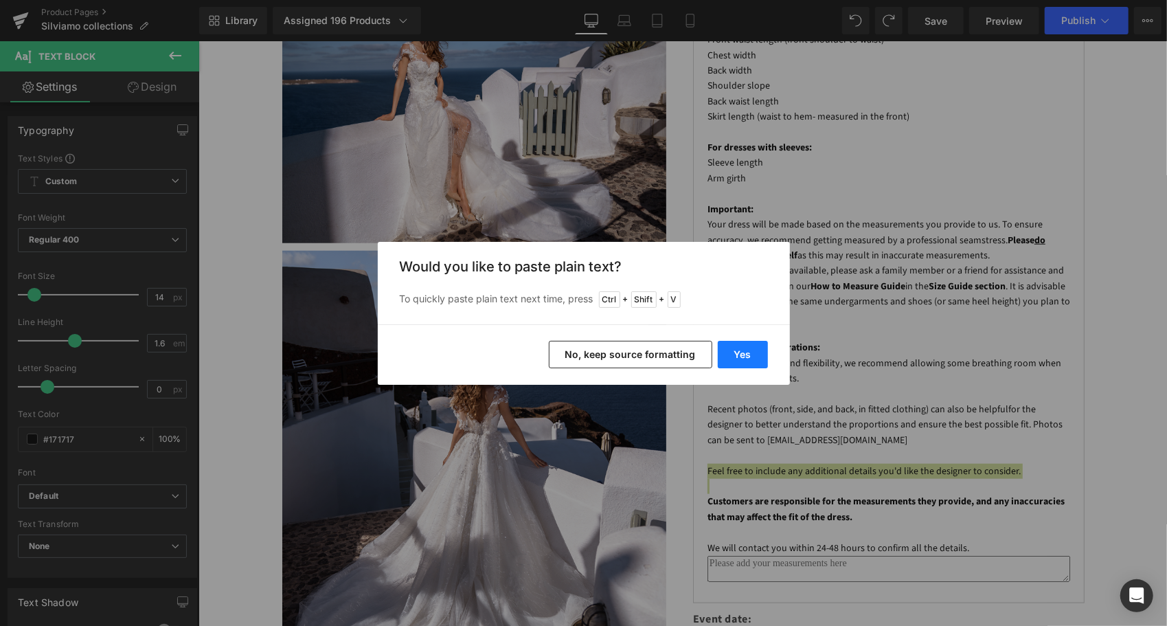
click at [746, 359] on button "Yes" at bounding box center [743, 354] width 50 height 27
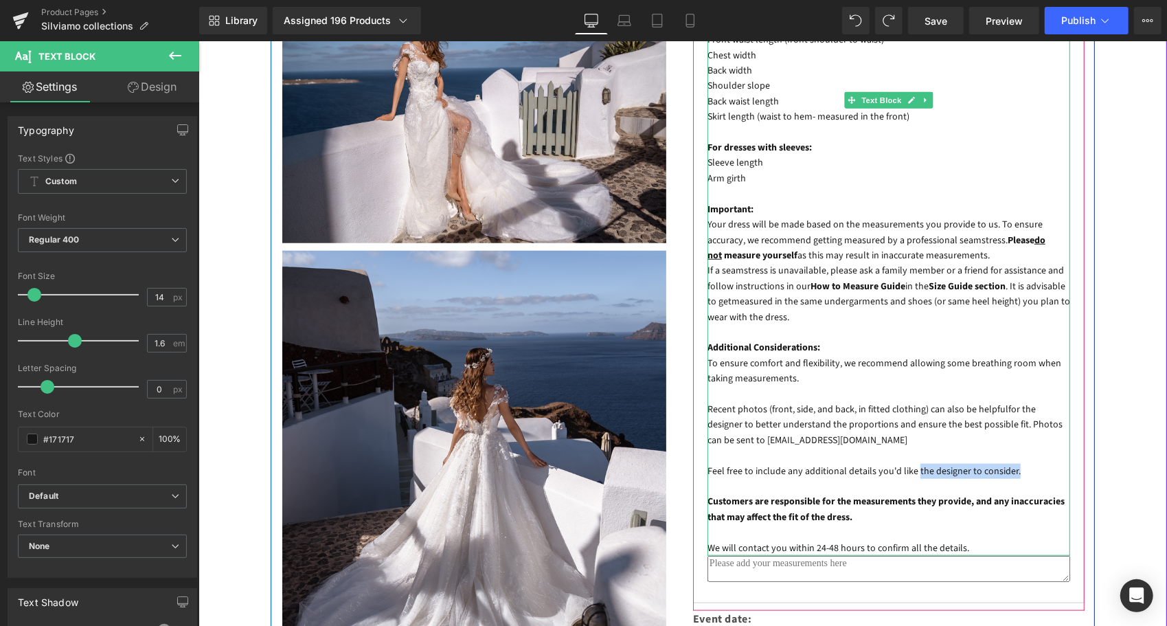
drag, startPoint x: 1028, startPoint y: 418, endPoint x: 921, endPoint y: 426, distance: 107.4
click at [921, 463] on p "Feel free to include any additional details you'd like the designer to consider." at bounding box center [888, 470] width 363 height 15
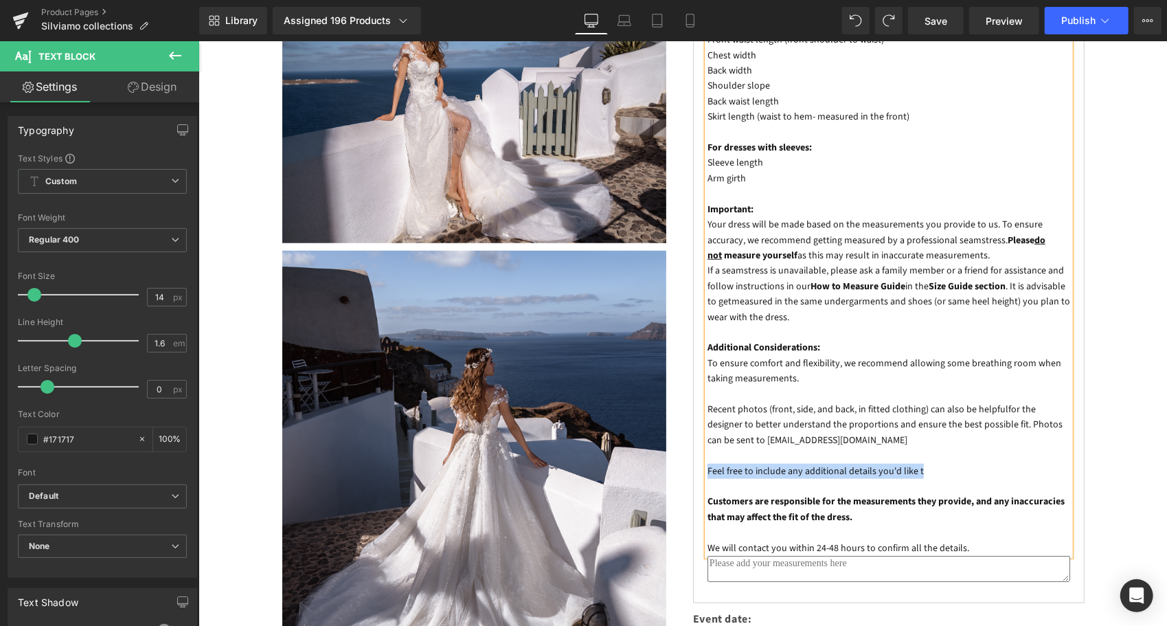
drag, startPoint x: 933, startPoint y: 424, endPoint x: 703, endPoint y: 430, distance: 230.9
click at [707, 463] on p "Feel free to include any additional details you'd like t" at bounding box center [888, 470] width 363 height 15
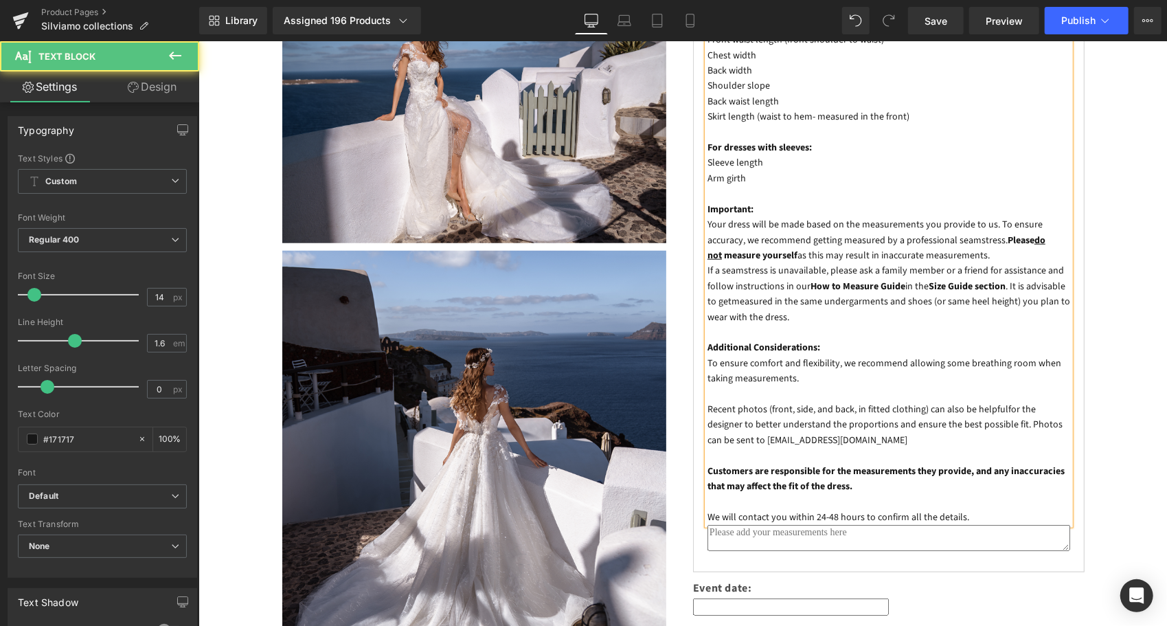
click at [732, 447] on p "Customers are responsible for the measurements they provide, and any inaccuraci…" at bounding box center [888, 470] width 363 height 46
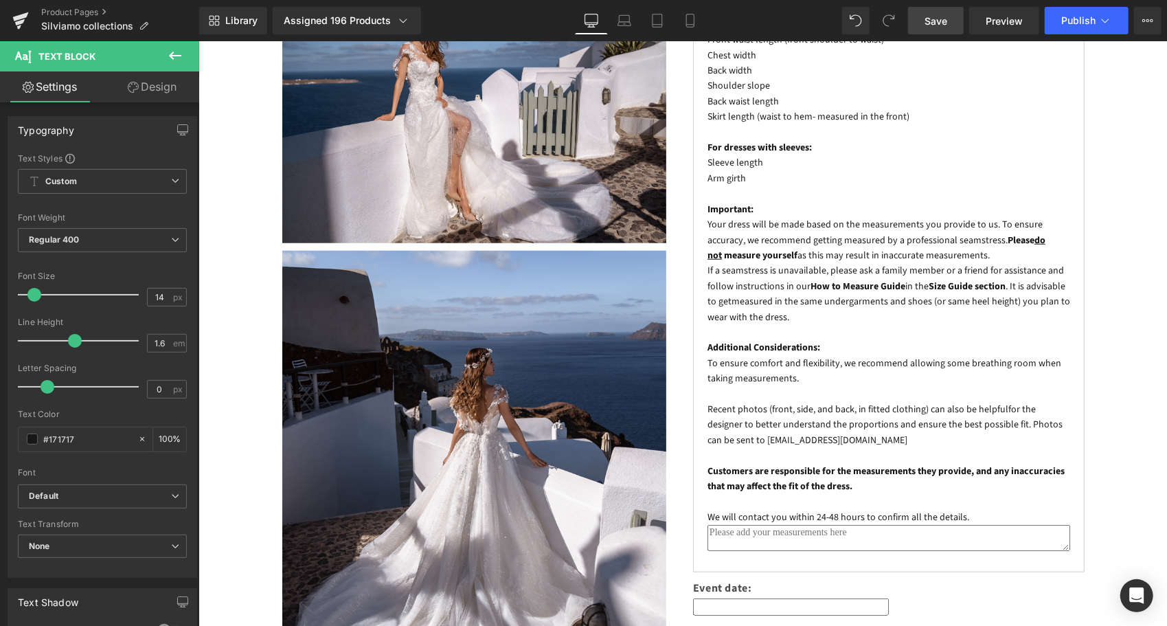
click at [951, 30] on link "Save" at bounding box center [936, 20] width 56 height 27
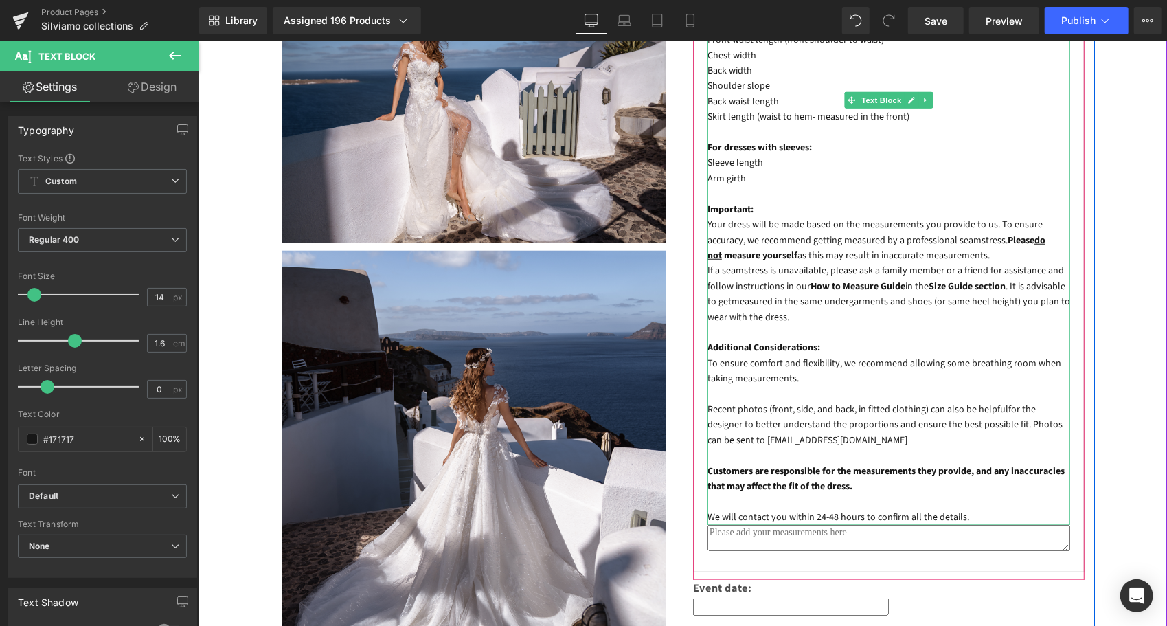
click at [900, 447] on p "Customers are responsible for the measurements they provide, and any inaccuraci…" at bounding box center [888, 470] width 363 height 46
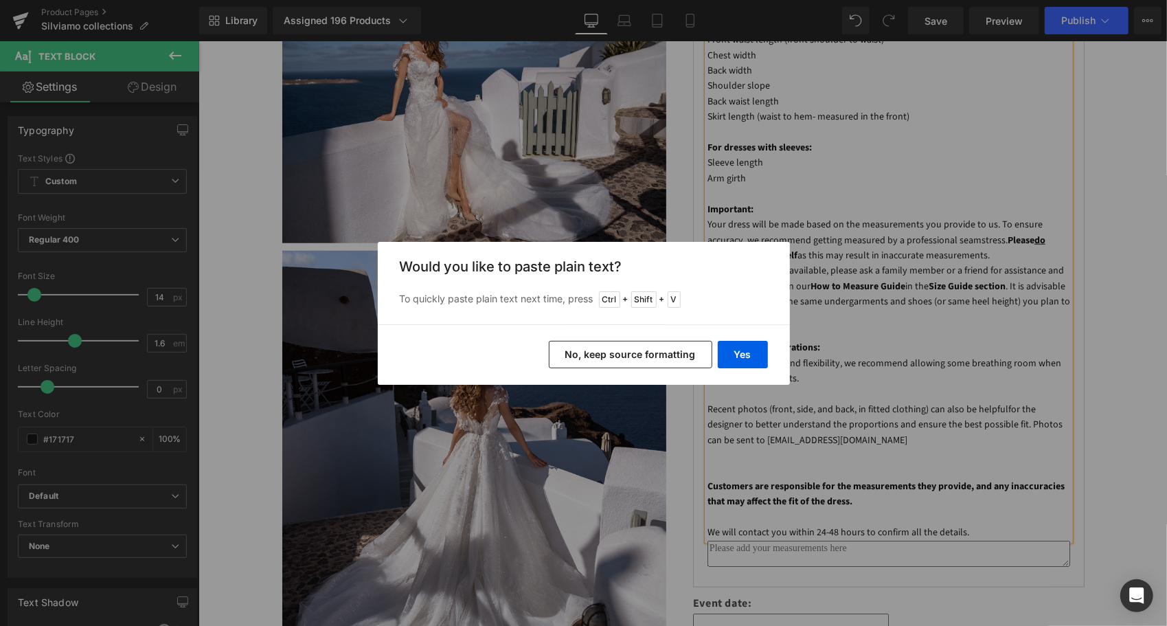
click at [780, 364] on div "Yes No, keep source formatting" at bounding box center [584, 354] width 412 height 60
click at [754, 364] on button "Yes" at bounding box center [743, 354] width 50 height 27
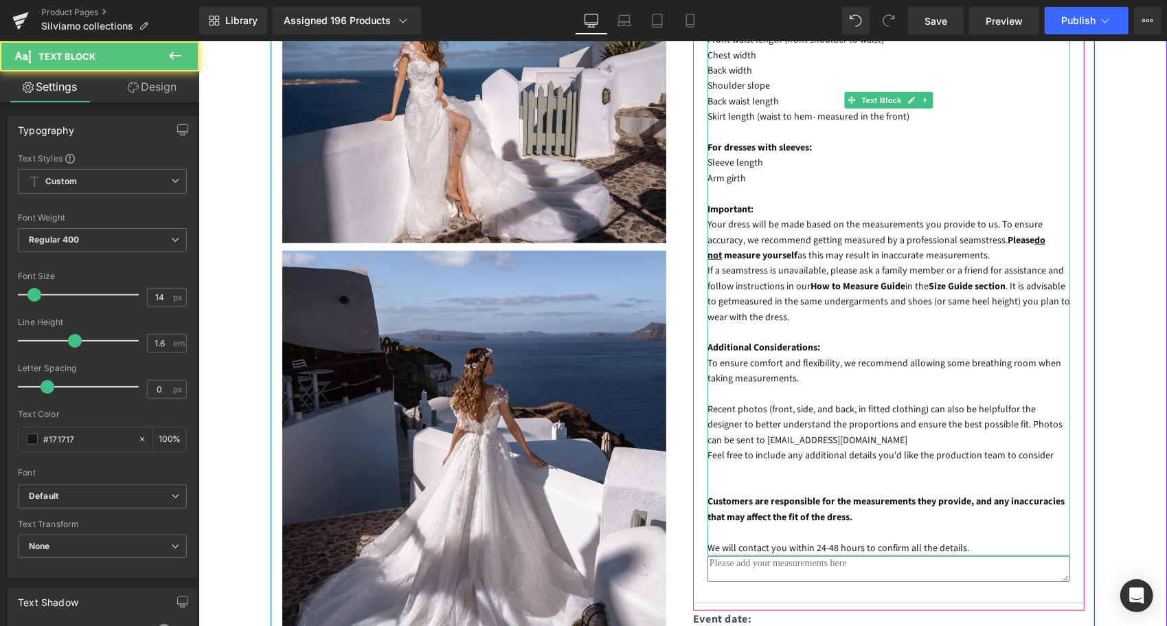
click at [974, 401] on p "Recent photos (front, side, and back, in fitted clothing) can also be helpful f…" at bounding box center [888, 424] width 363 height 46
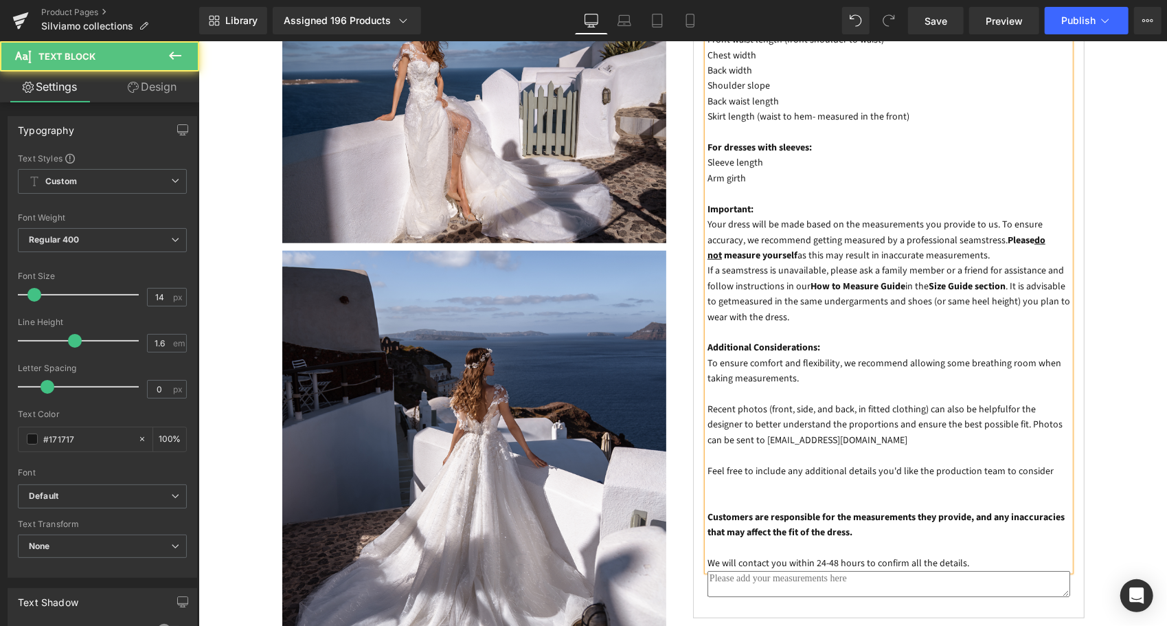
click at [764, 478] on p at bounding box center [888, 485] width 363 height 15
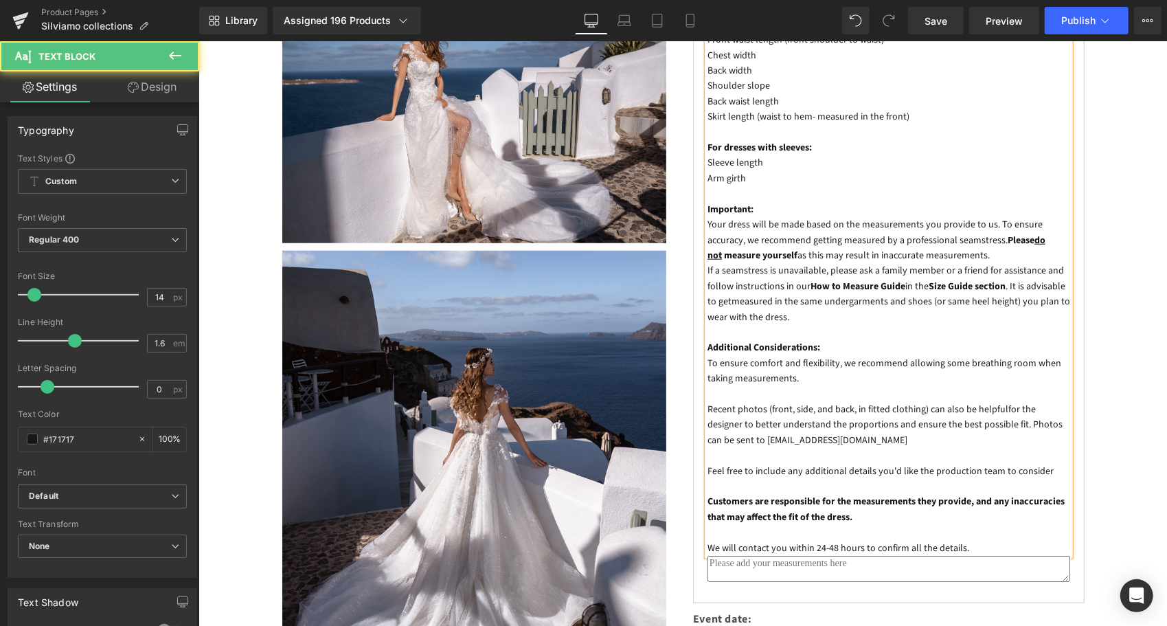
click at [771, 463] on p "Feel free to include any additional details you'd like the production team to c…" at bounding box center [888, 470] width 363 height 15
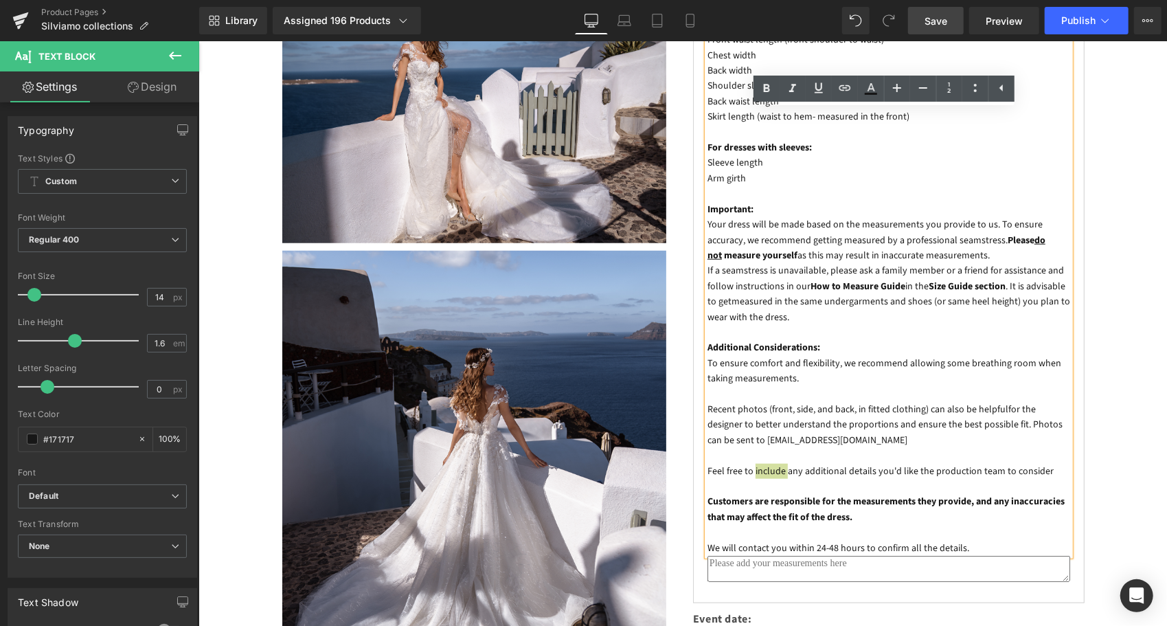
click at [953, 27] on link "Save" at bounding box center [936, 20] width 56 height 27
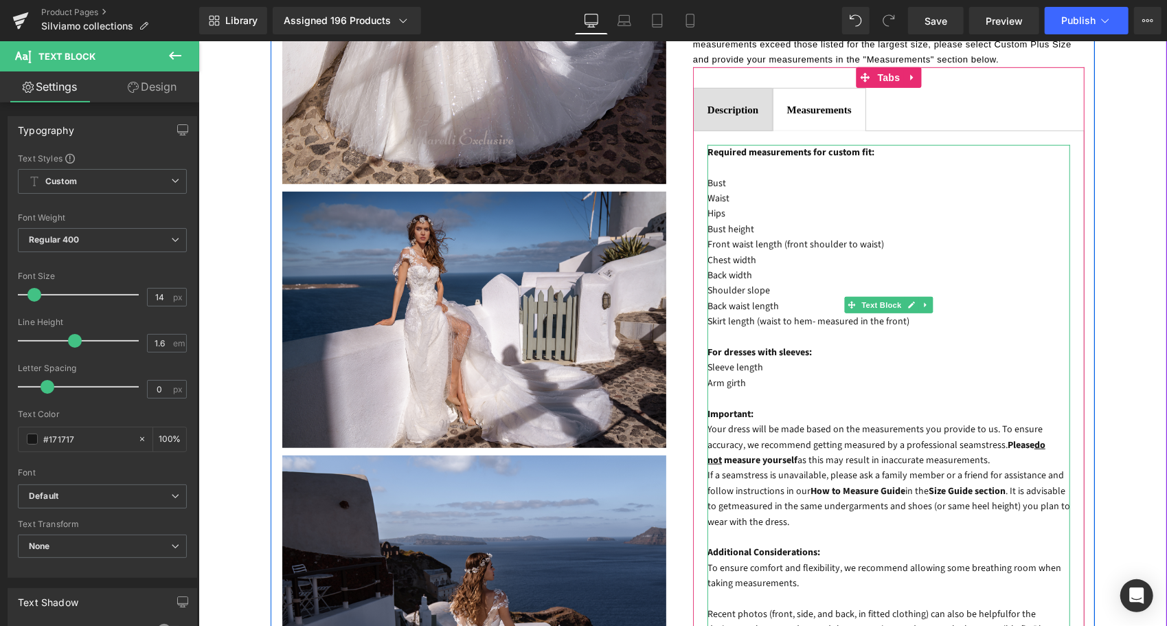
scroll to position [596, 0]
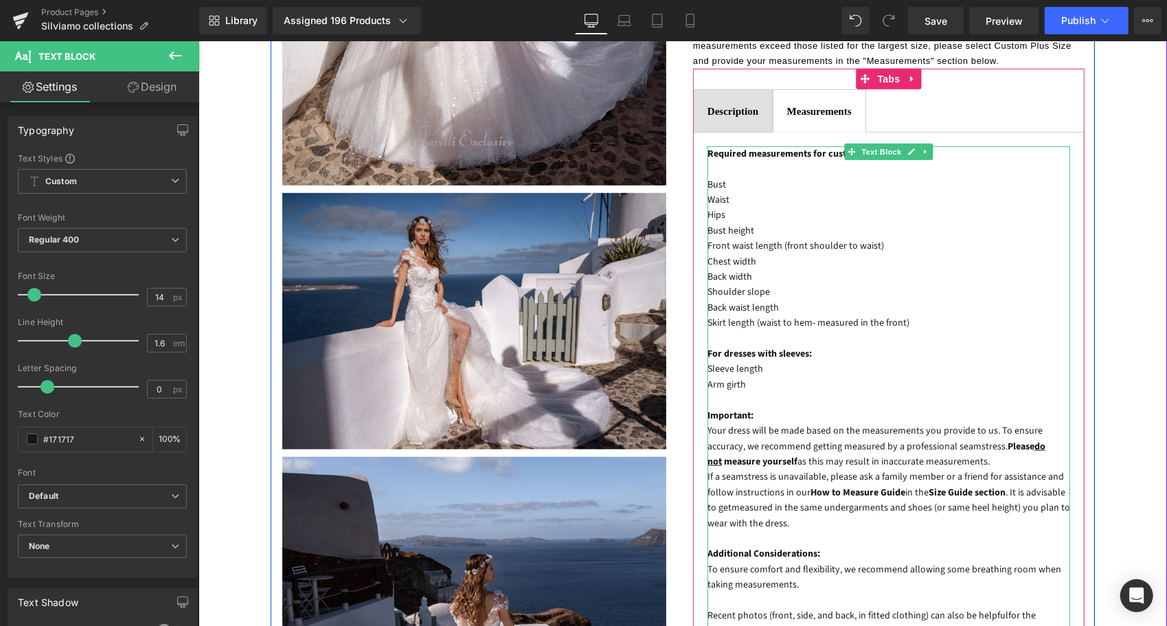
click at [719, 177] on p "Bust" at bounding box center [888, 184] width 363 height 15
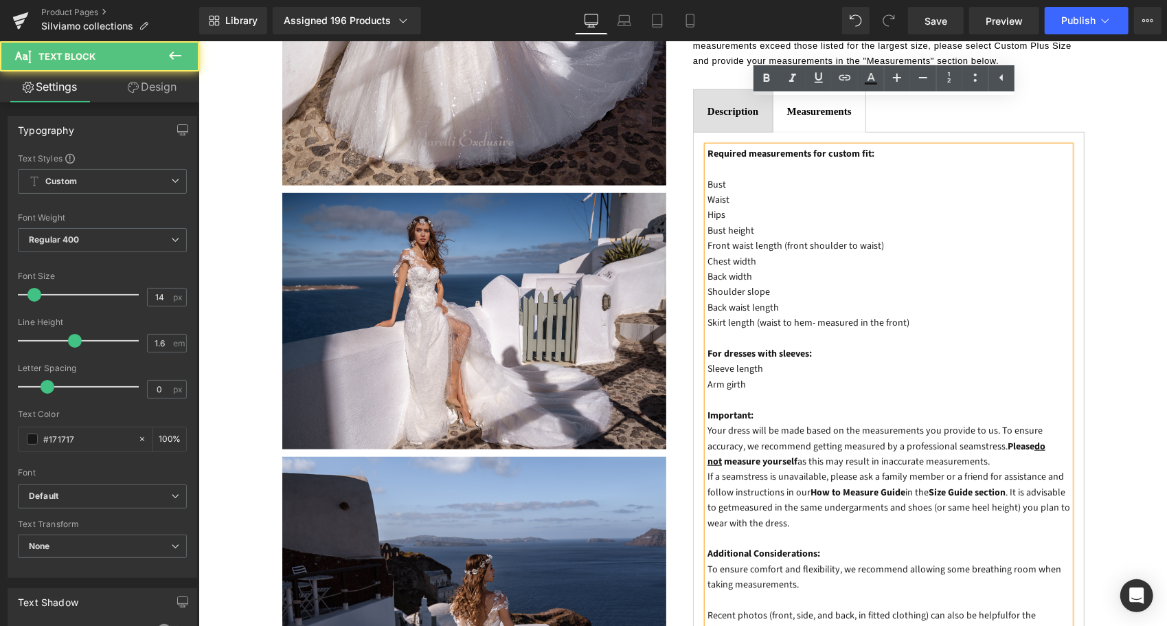
click at [717, 161] on p at bounding box center [888, 168] width 363 height 15
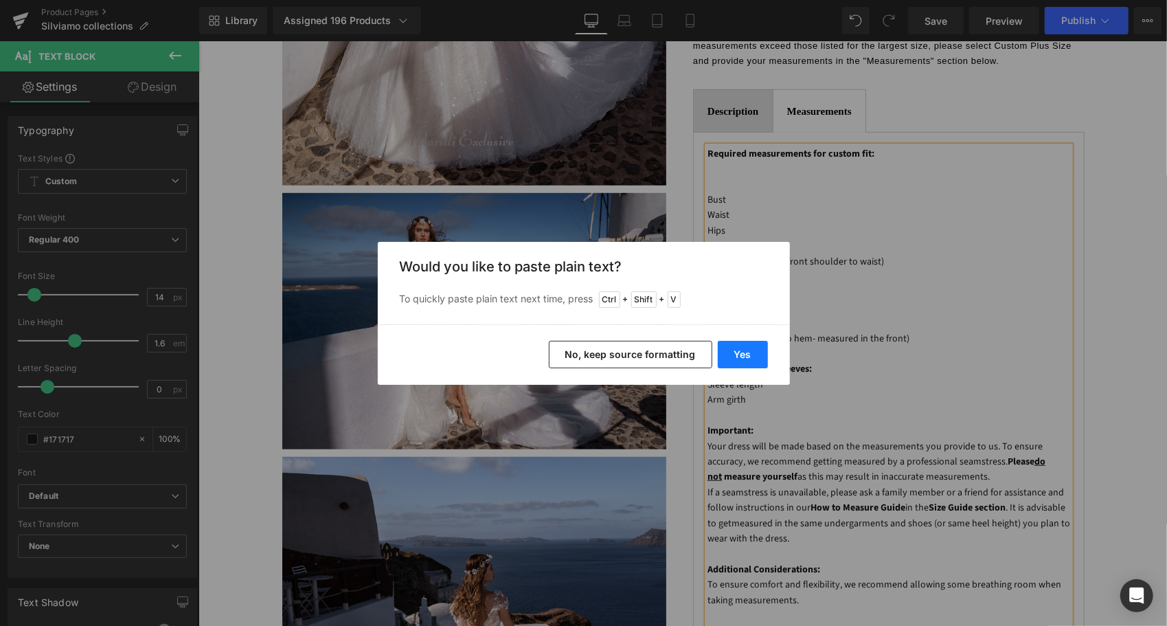
click at [739, 349] on button "Yes" at bounding box center [743, 354] width 50 height 27
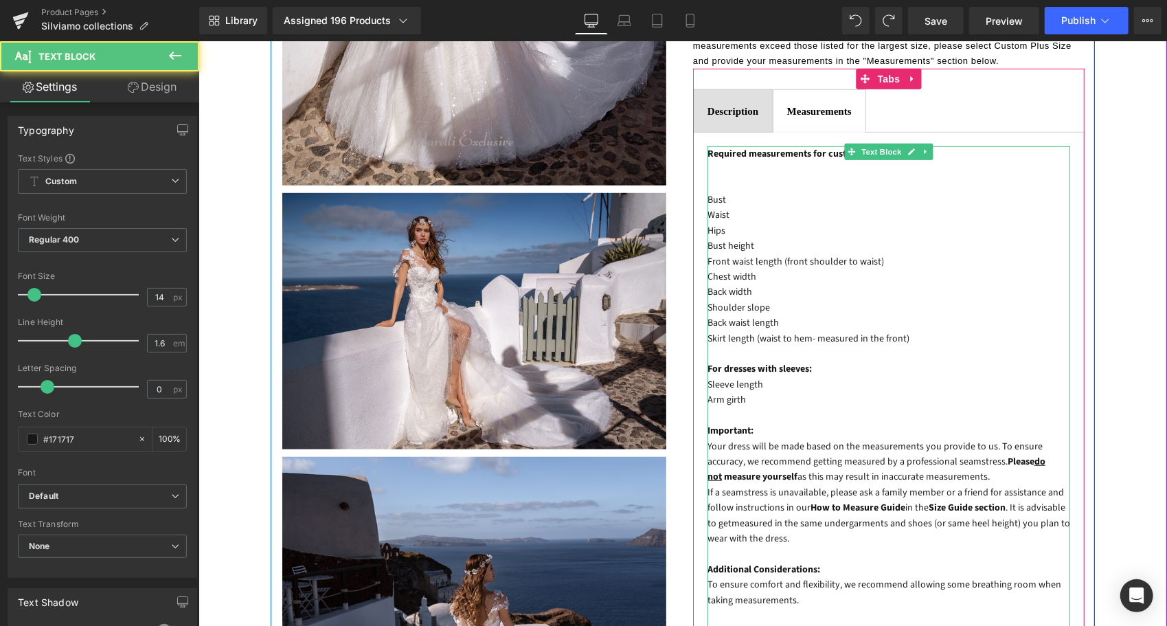
click at [707, 177] on p at bounding box center [888, 184] width 363 height 15
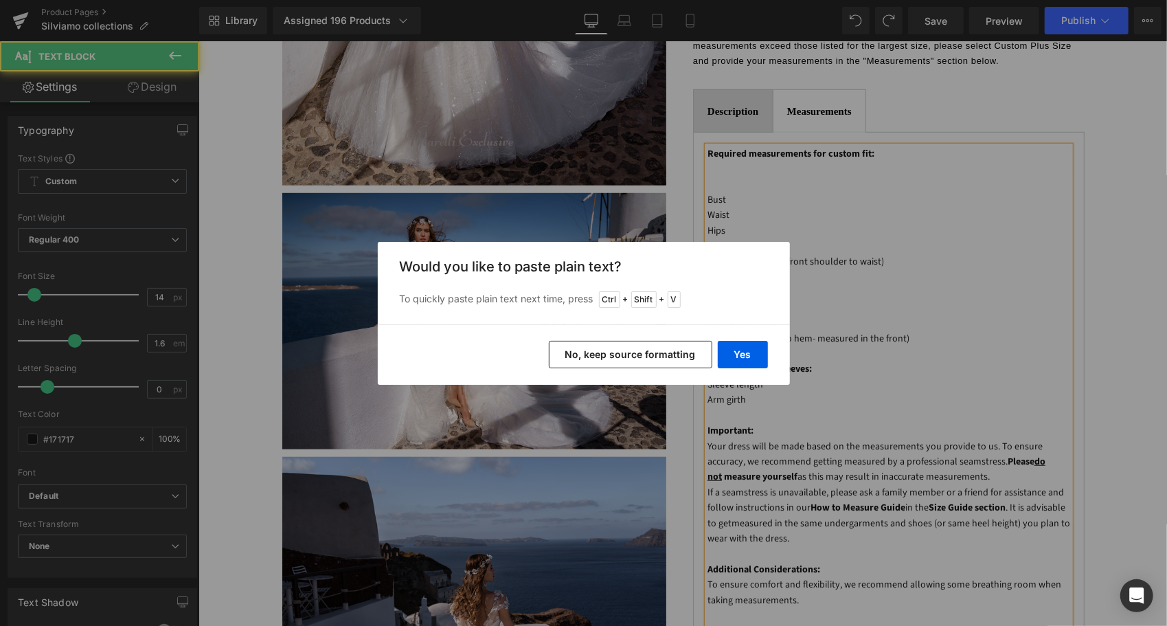
click at [638, 351] on button "No, keep source formatting" at bounding box center [630, 354] width 163 height 27
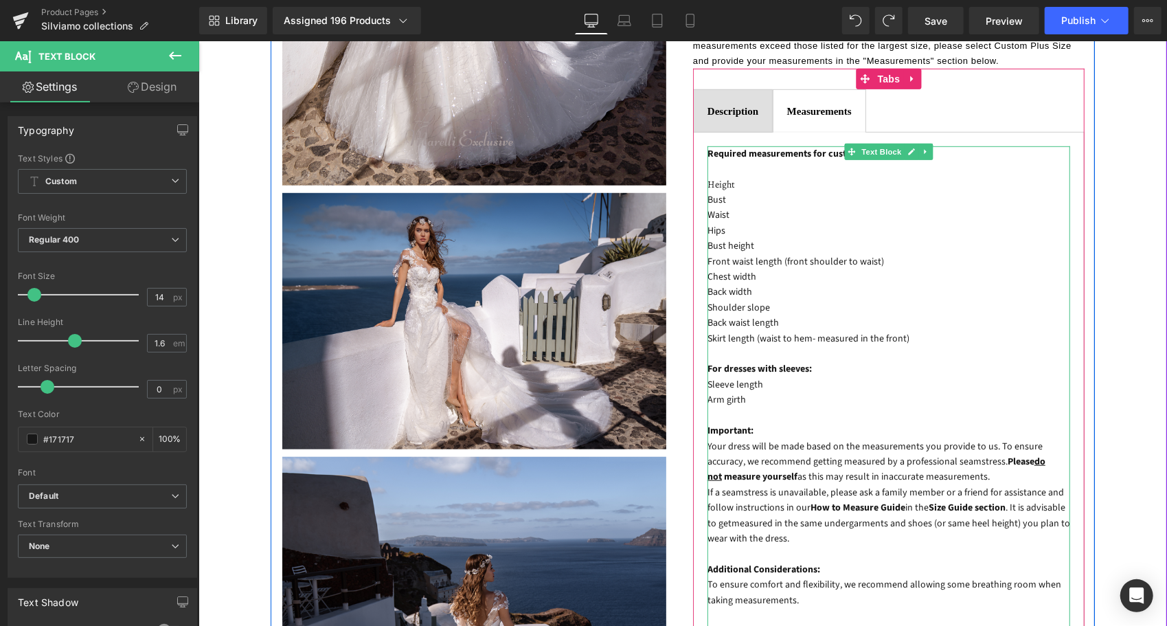
click at [714, 177] on span "Height" at bounding box center [720, 183] width 27 height 13
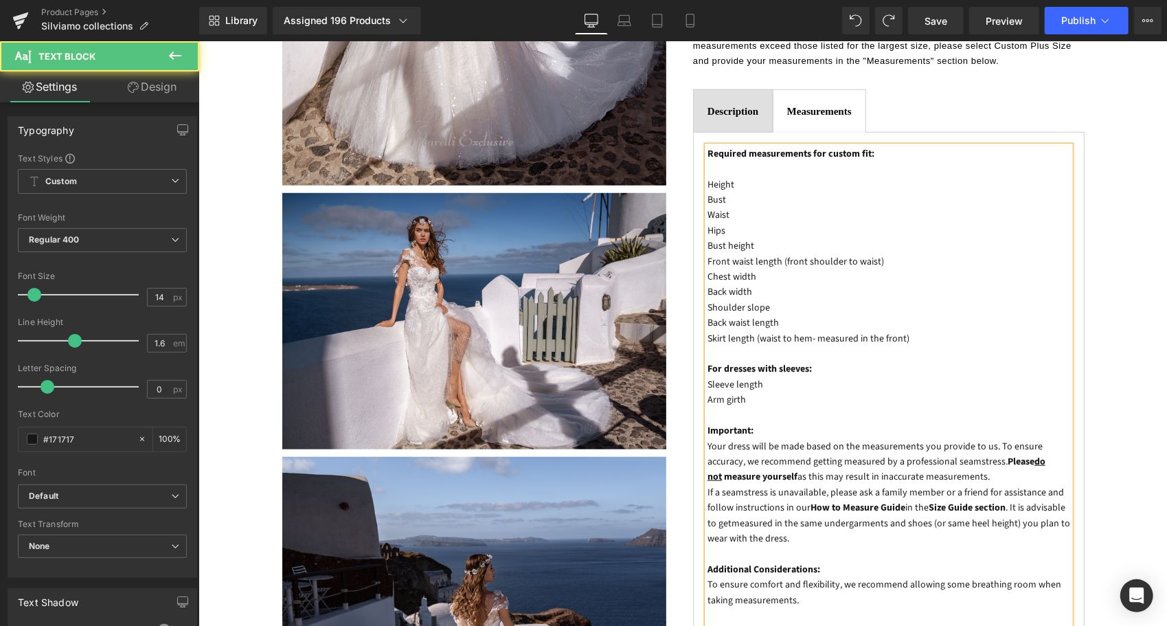
click at [725, 192] on p "Bust" at bounding box center [888, 199] width 363 height 15
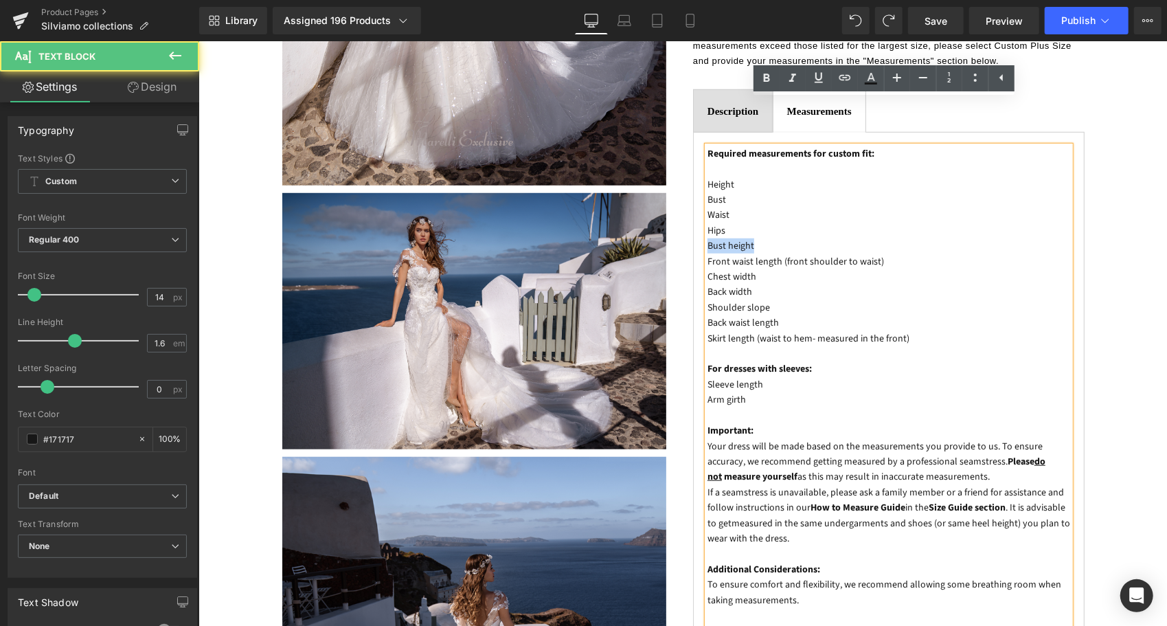
drag, startPoint x: 758, startPoint y: 204, endPoint x: 702, endPoint y: 204, distance: 56.3
click at [707, 238] on p "Bust height" at bounding box center [888, 245] width 363 height 15
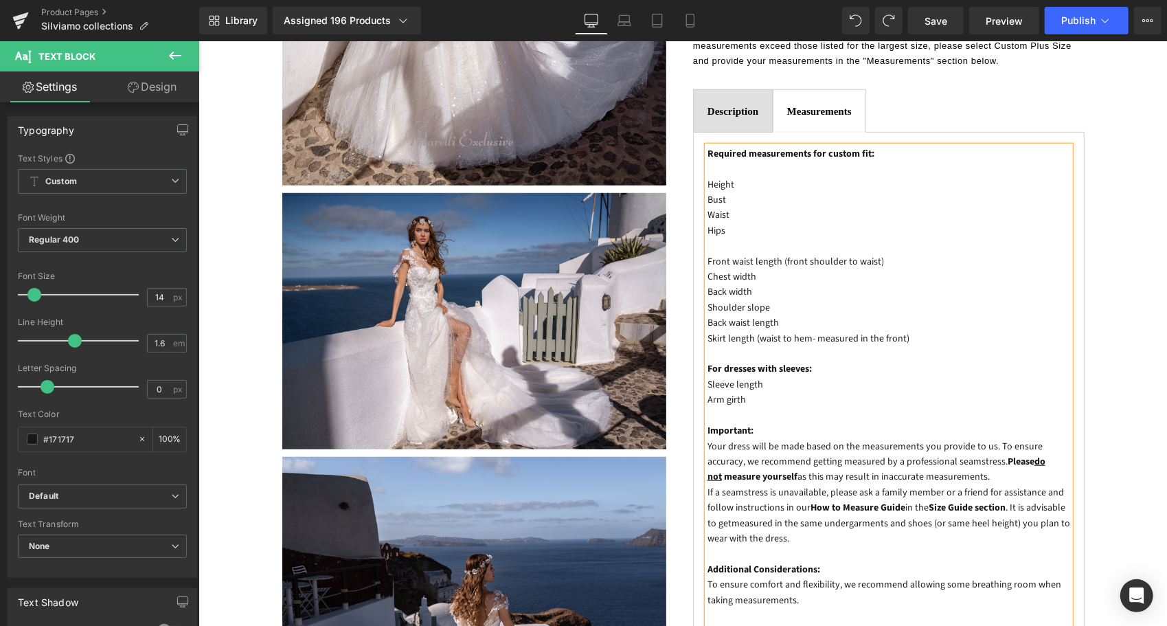
click at [740, 177] on p "Height" at bounding box center [888, 184] width 363 height 15
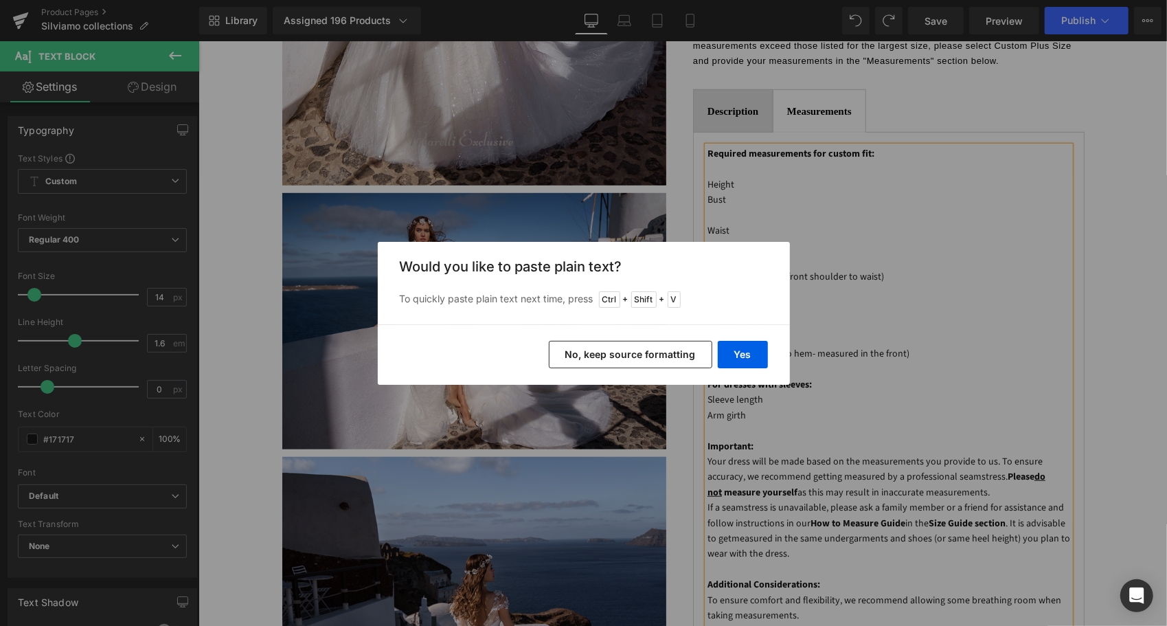
click at [681, 353] on button "No, keep source formatting" at bounding box center [630, 354] width 163 height 27
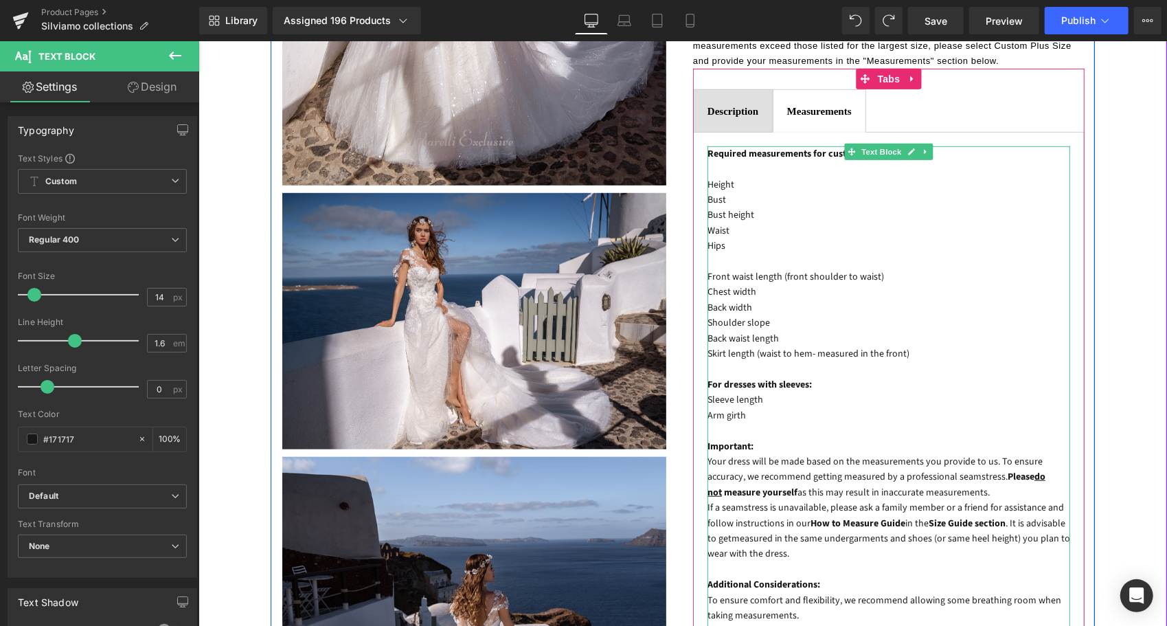
click at [757, 207] on p "Bust height" at bounding box center [888, 214] width 363 height 15
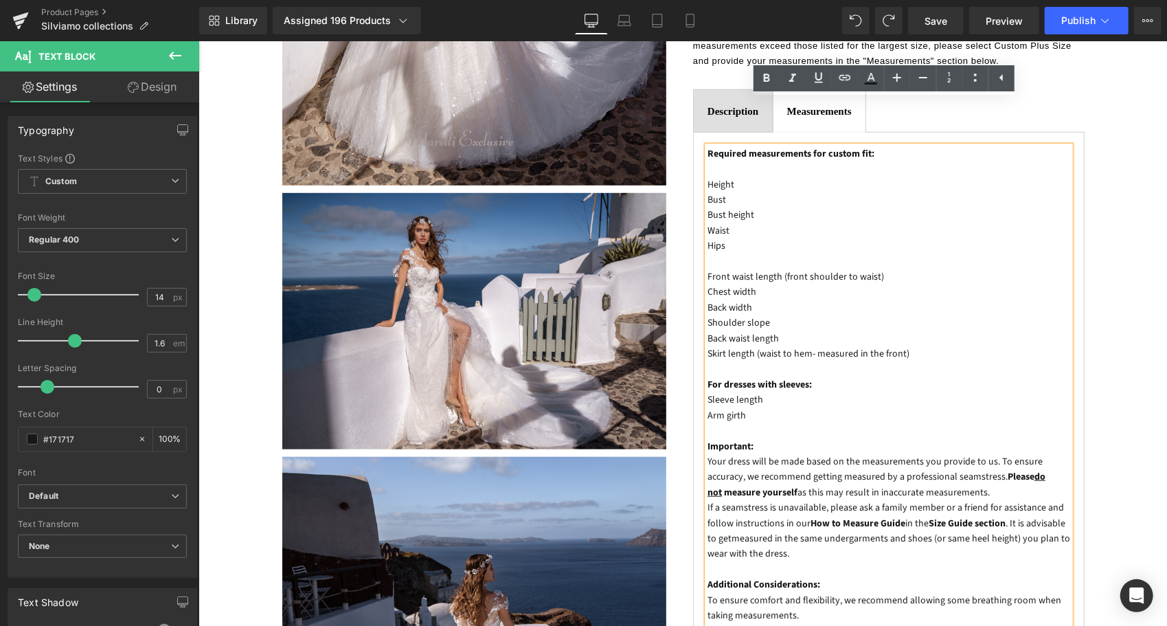
click at [724, 253] on p at bounding box center [888, 260] width 363 height 15
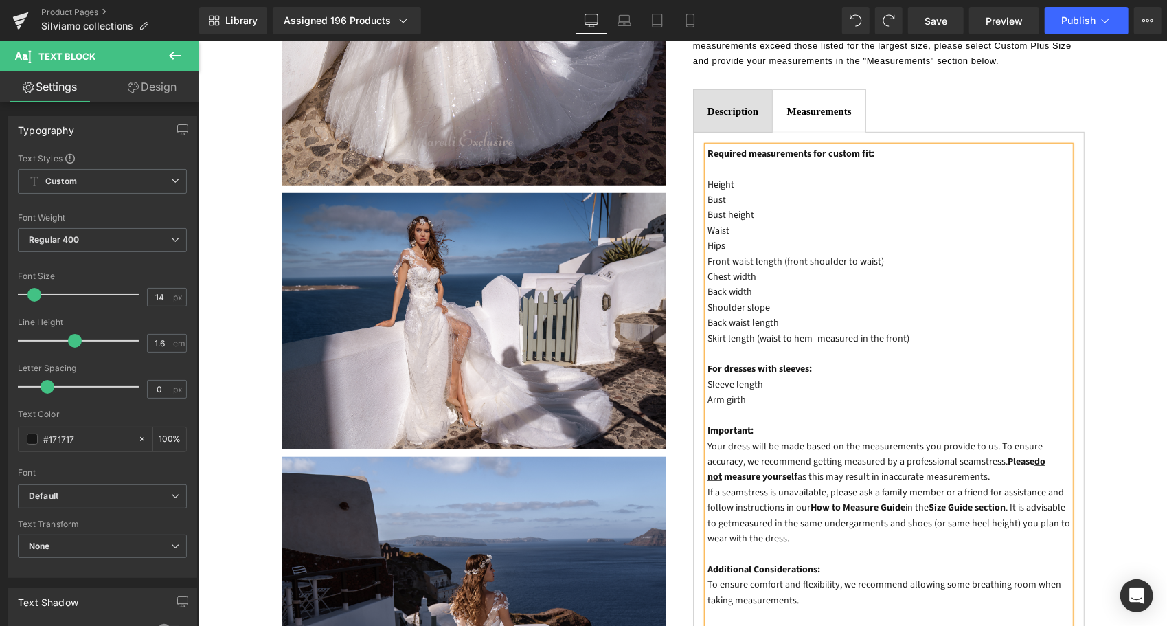
click at [756, 207] on p "Bust height" at bounding box center [888, 214] width 363 height 15
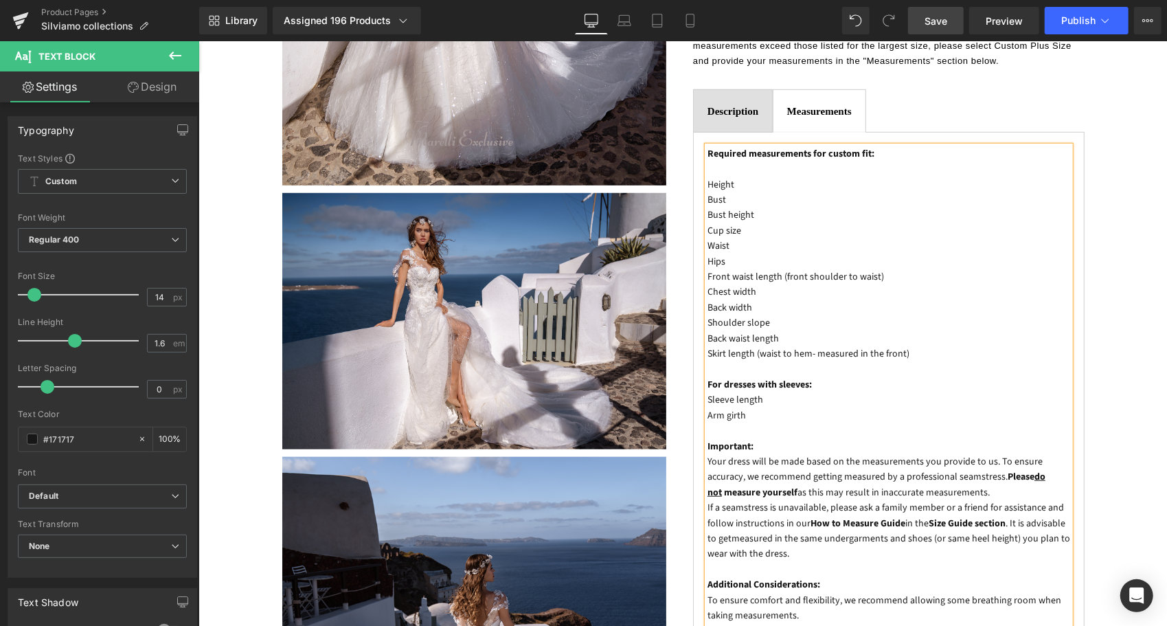
click at [927, 27] on span "Save" at bounding box center [936, 21] width 23 height 14
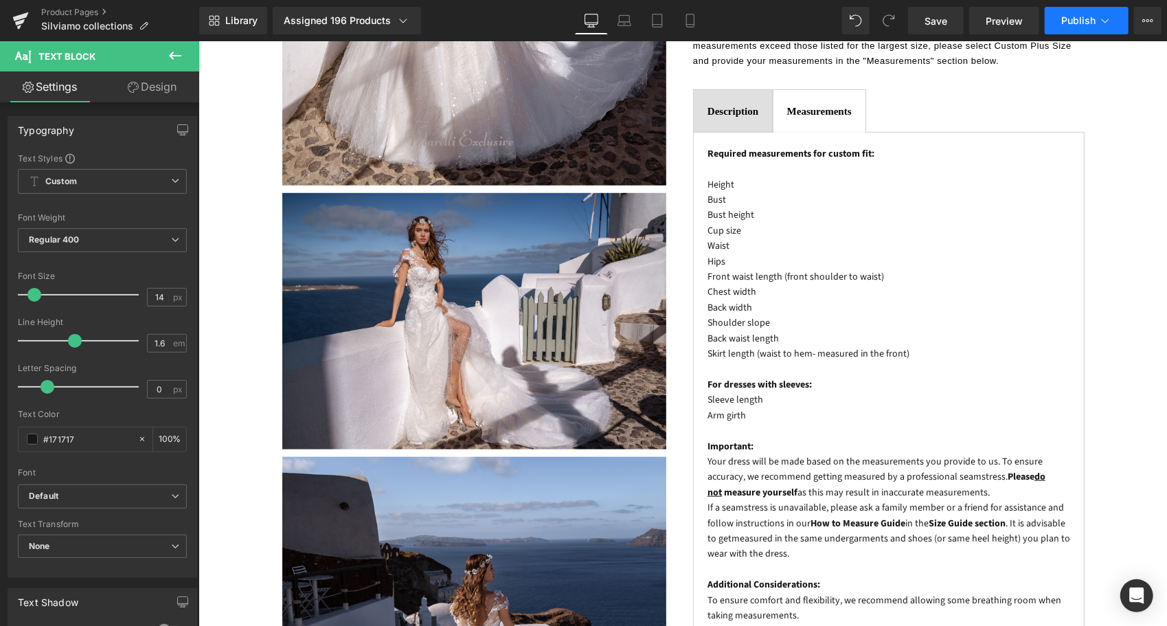
click at [1069, 21] on span "Publish" at bounding box center [1078, 20] width 34 height 11
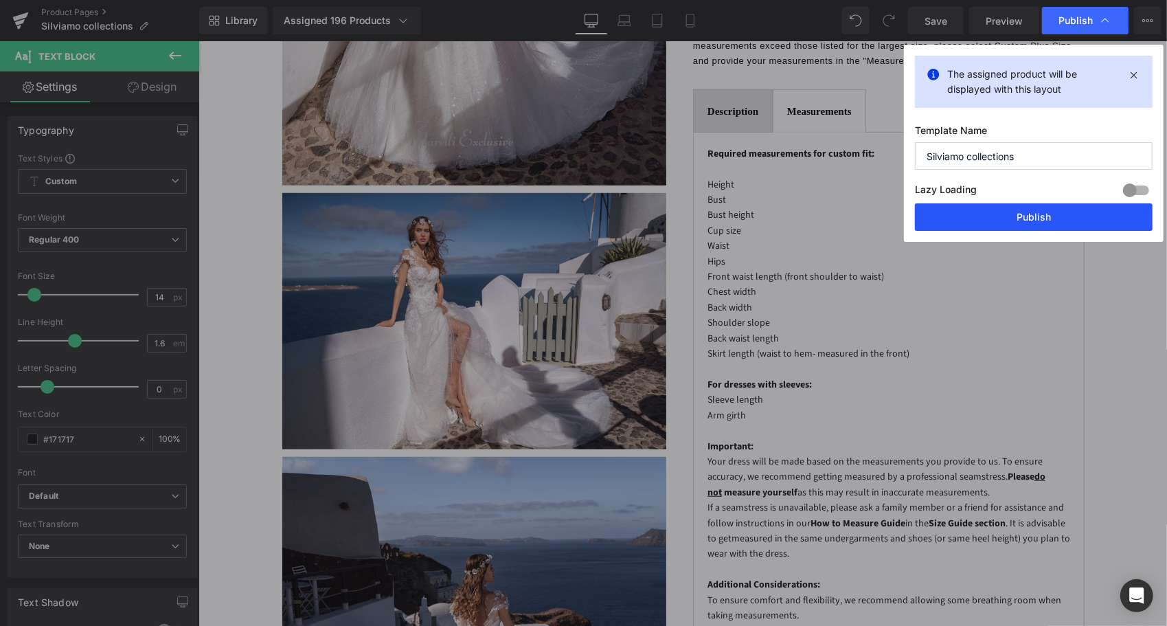
click at [1006, 211] on button "Publish" at bounding box center [1034, 216] width 238 height 27
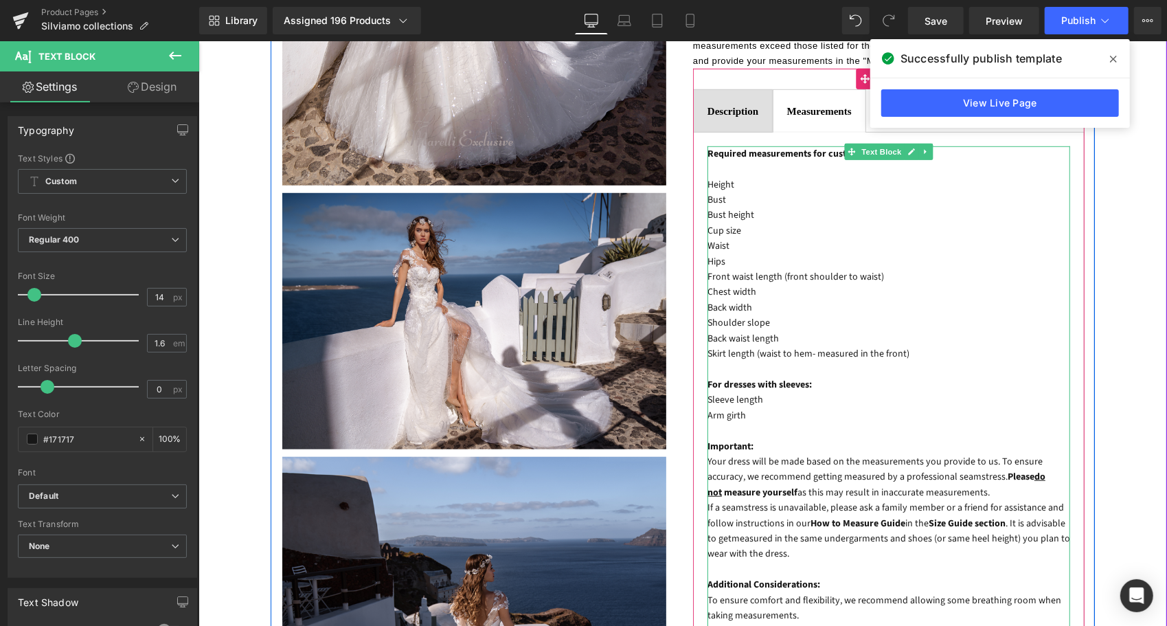
click at [707, 183] on div "Required measurements for custom fit: Height Bust Bust height Cup size Waist Hi…" at bounding box center [888, 469] width 363 height 646
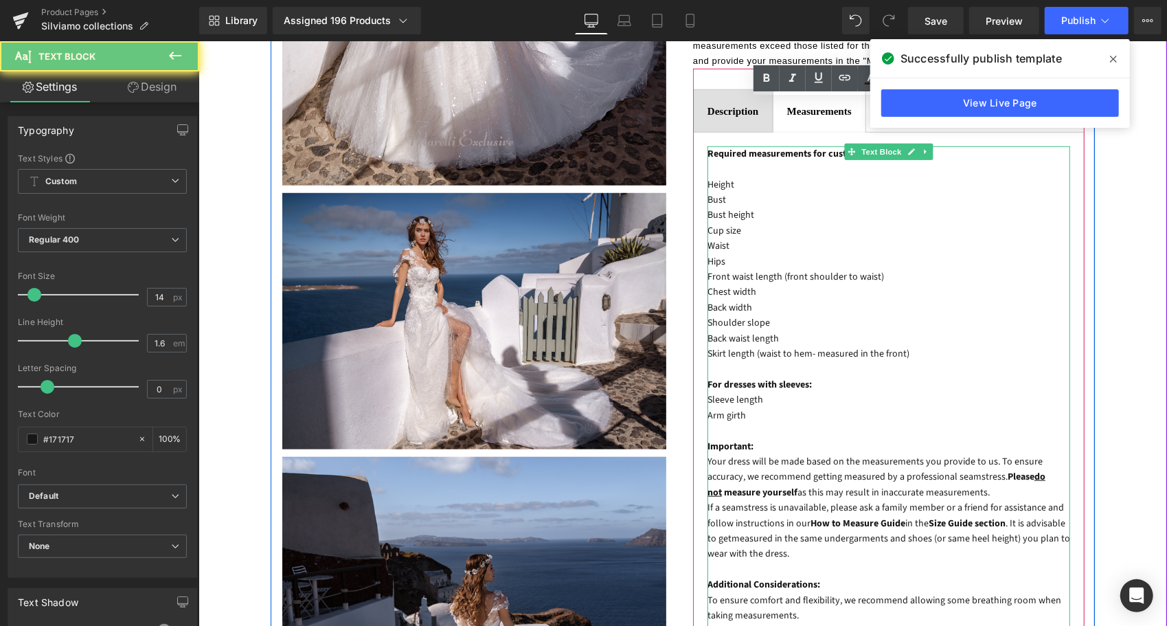
click at [707, 223] on p "Cup size" at bounding box center [888, 230] width 363 height 15
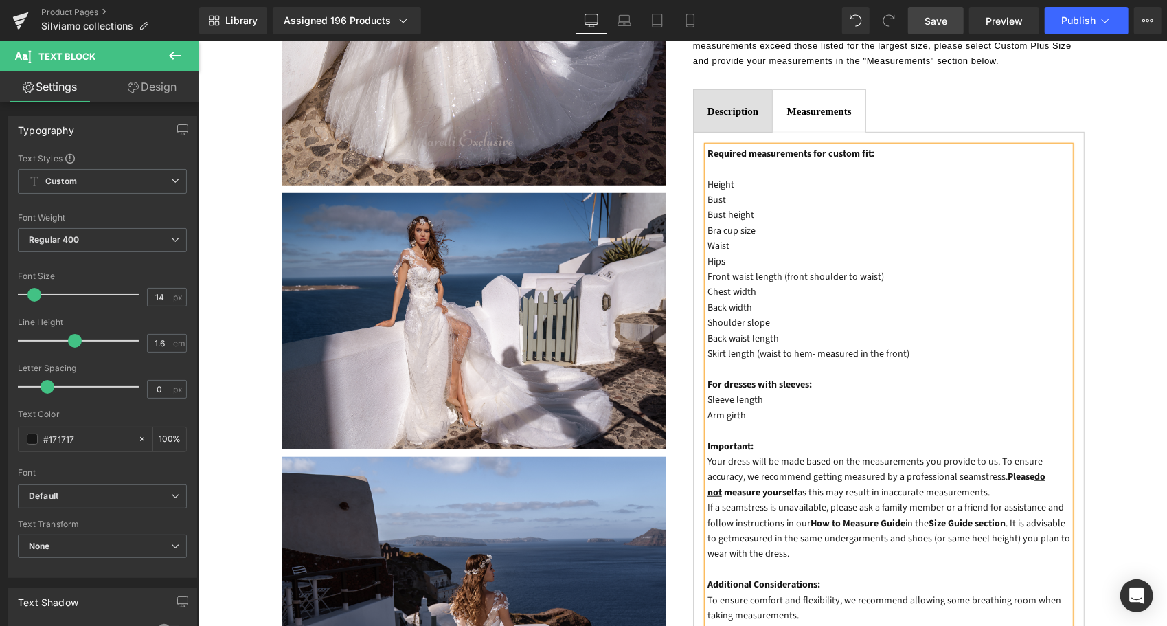
drag, startPoint x: 944, startPoint y: 22, endPoint x: 560, endPoint y: 283, distance: 464.3
click at [944, 22] on span "Save" at bounding box center [936, 21] width 23 height 14
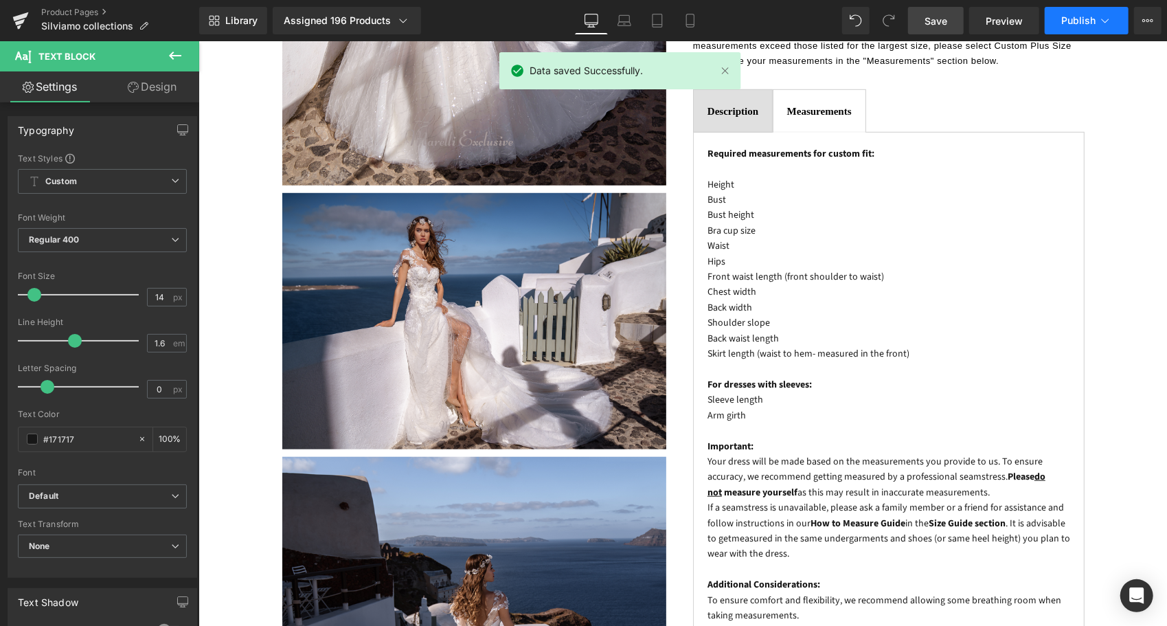
click at [1075, 13] on button "Publish" at bounding box center [1087, 20] width 84 height 27
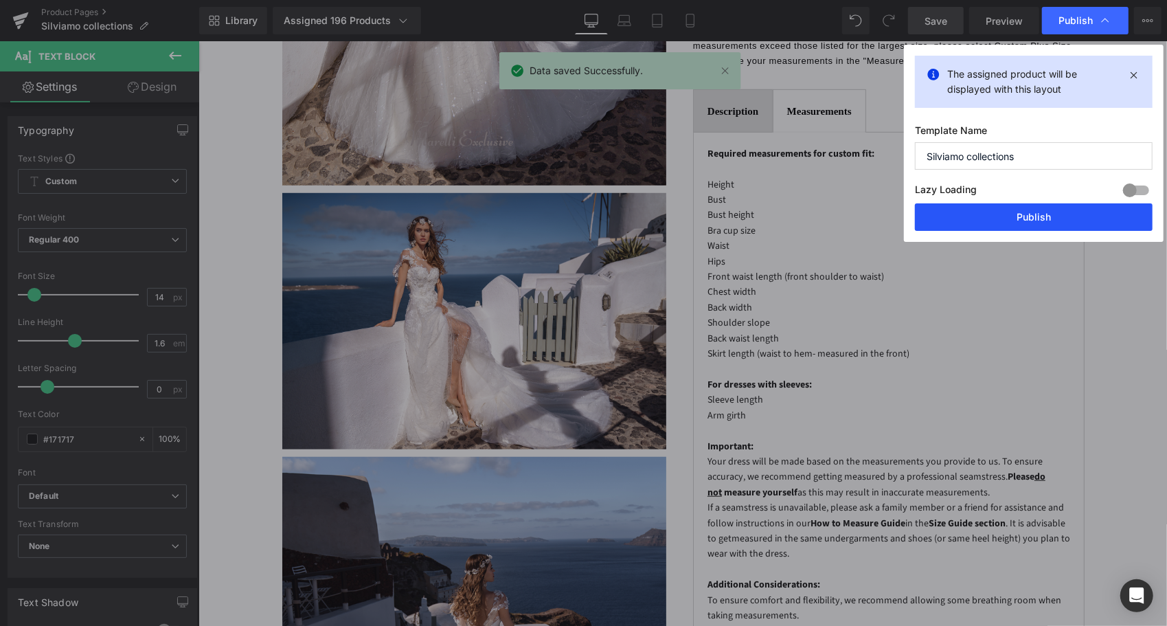
click at [1045, 215] on button "Publish" at bounding box center [1034, 216] width 238 height 27
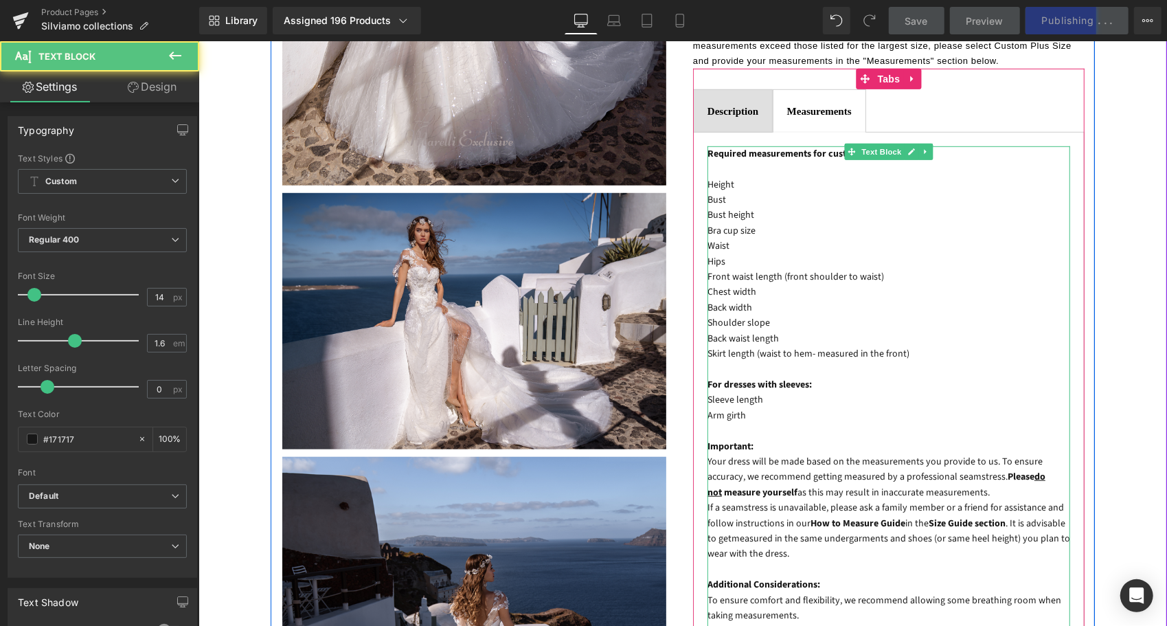
drag, startPoint x: 913, startPoint y: 306, endPoint x: 703, endPoint y: 143, distance: 265.3
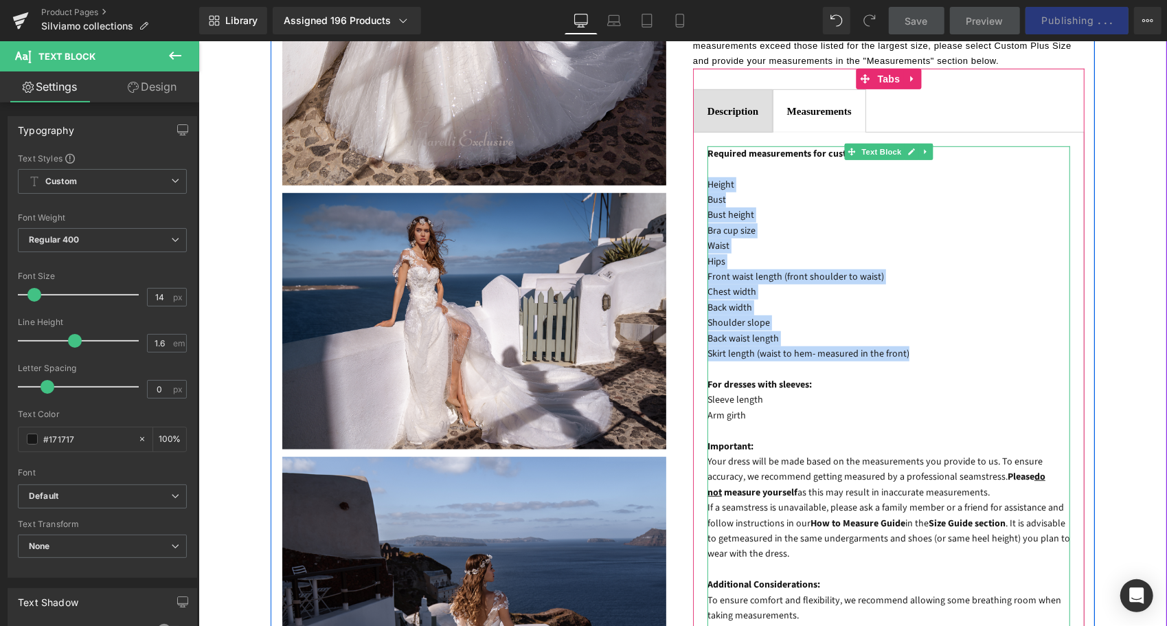
drag, startPoint x: 702, startPoint y: 138, endPoint x: 924, endPoint y: 309, distance: 280.1
click at [929, 308] on div "Required measurements for custom fit: Height Bust Bust height Bra cup size Wais…" at bounding box center [888, 469] width 363 height 646
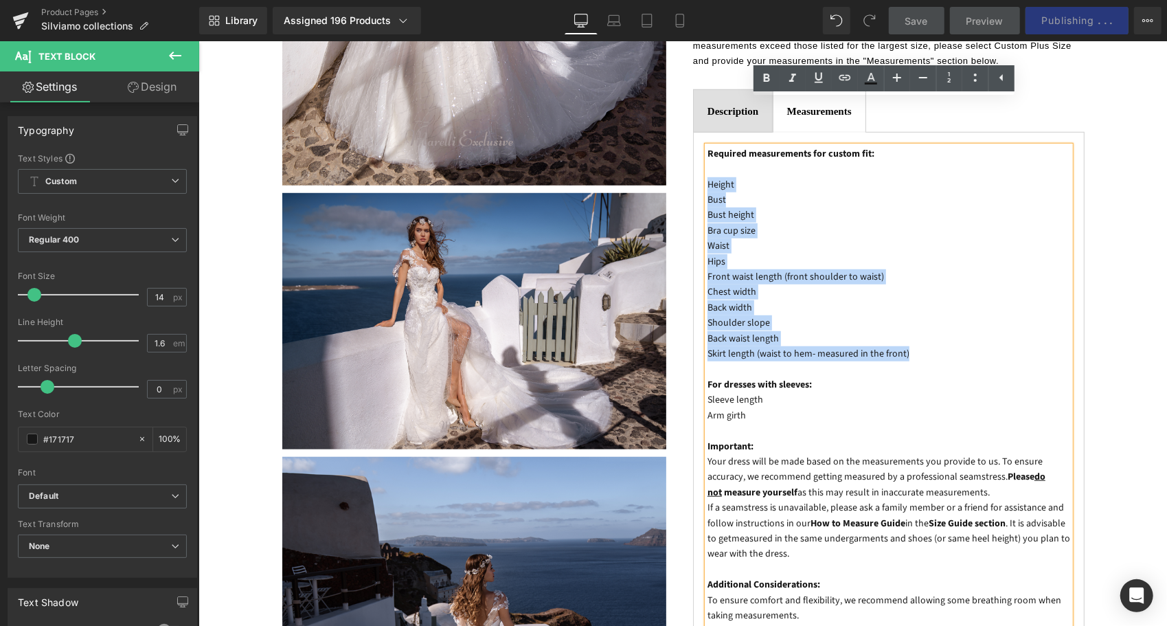
copy div "Height Bust Bust height Bra cup size Waist Hips Front waist length (front shoul…"
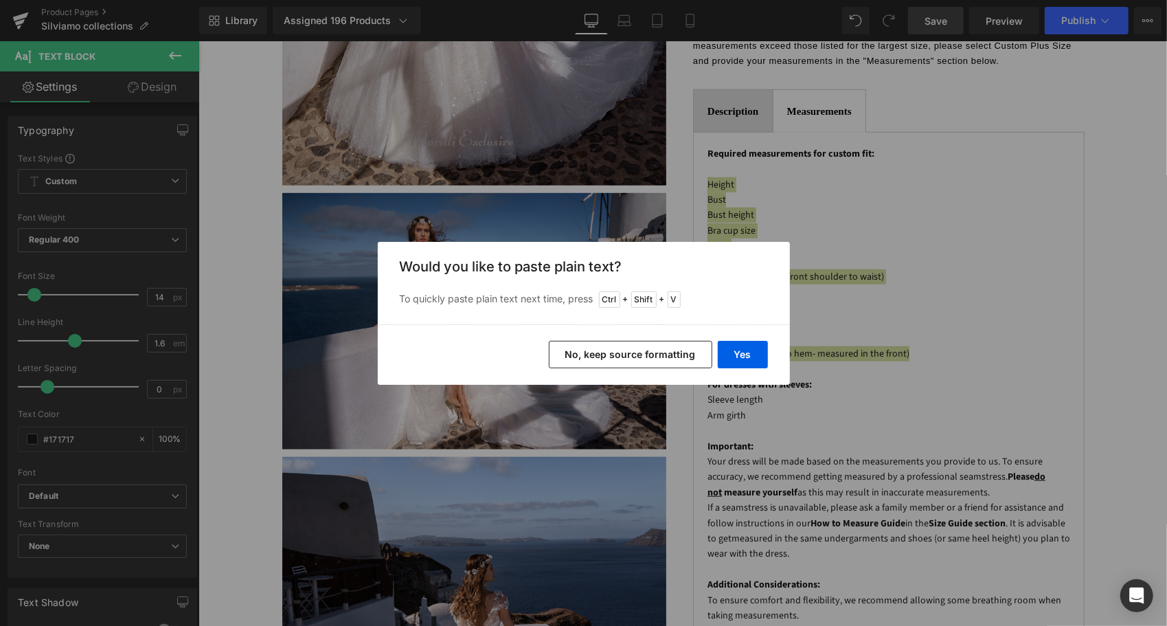
click at [663, 356] on button "No, keep source formatting" at bounding box center [630, 354] width 163 height 27
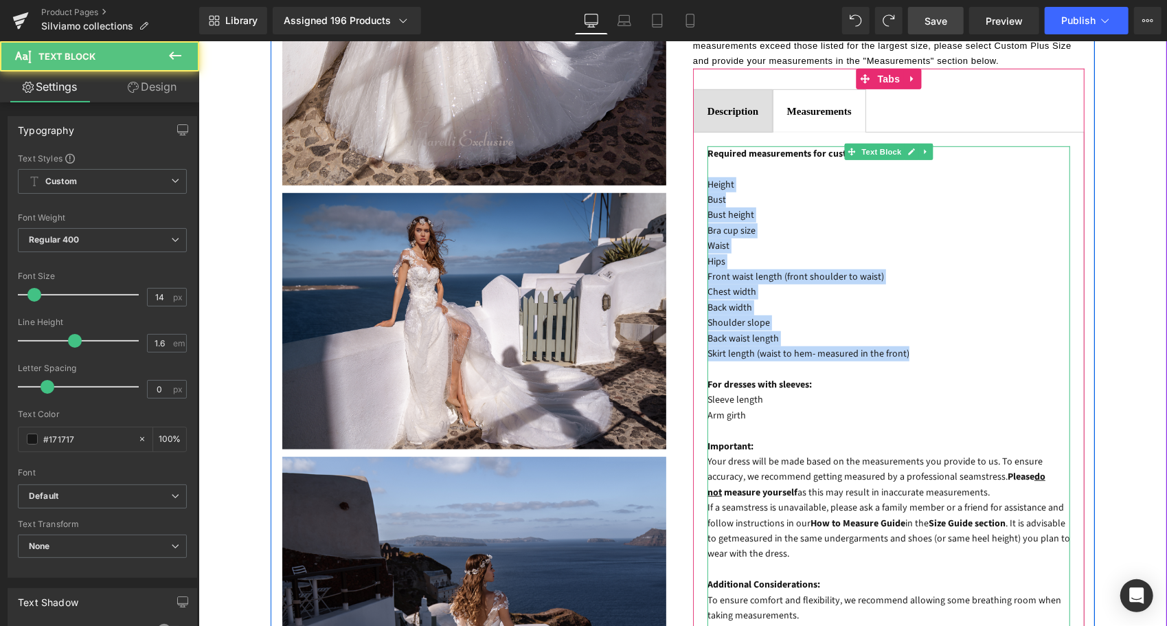
drag, startPoint x: 915, startPoint y: 310, endPoint x: 703, endPoint y: 133, distance: 276.5
click at [707, 146] on div "Required measurements for custom fit: Height Bust Bust height Bra cup size Wais…" at bounding box center [888, 469] width 363 height 646
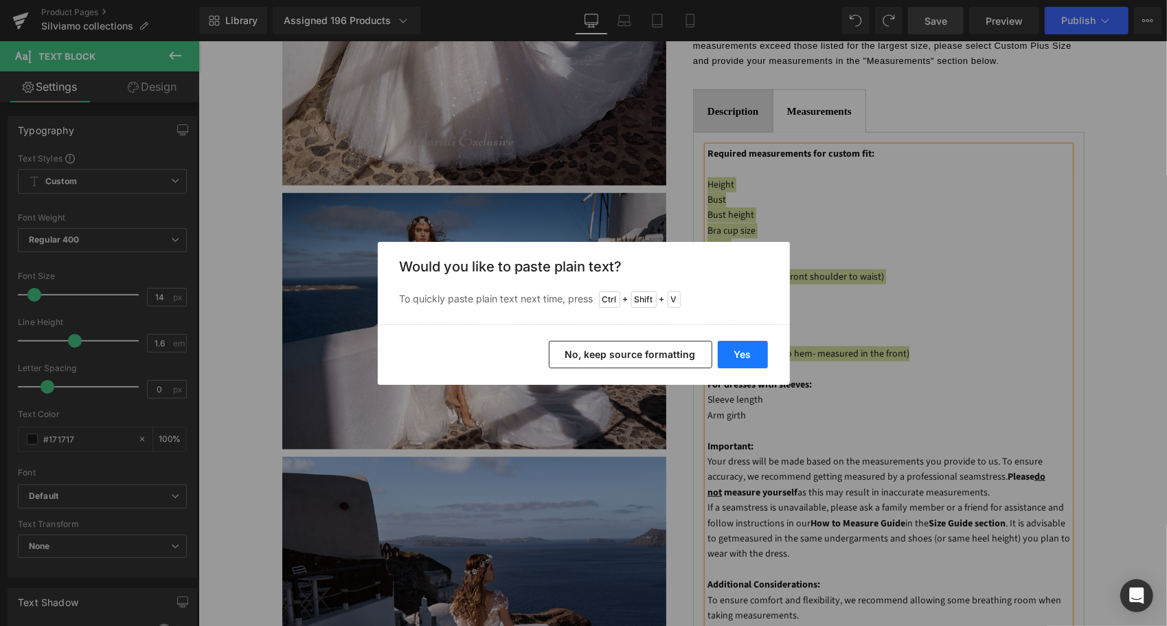
click at [735, 350] on button "Yes" at bounding box center [743, 354] width 50 height 27
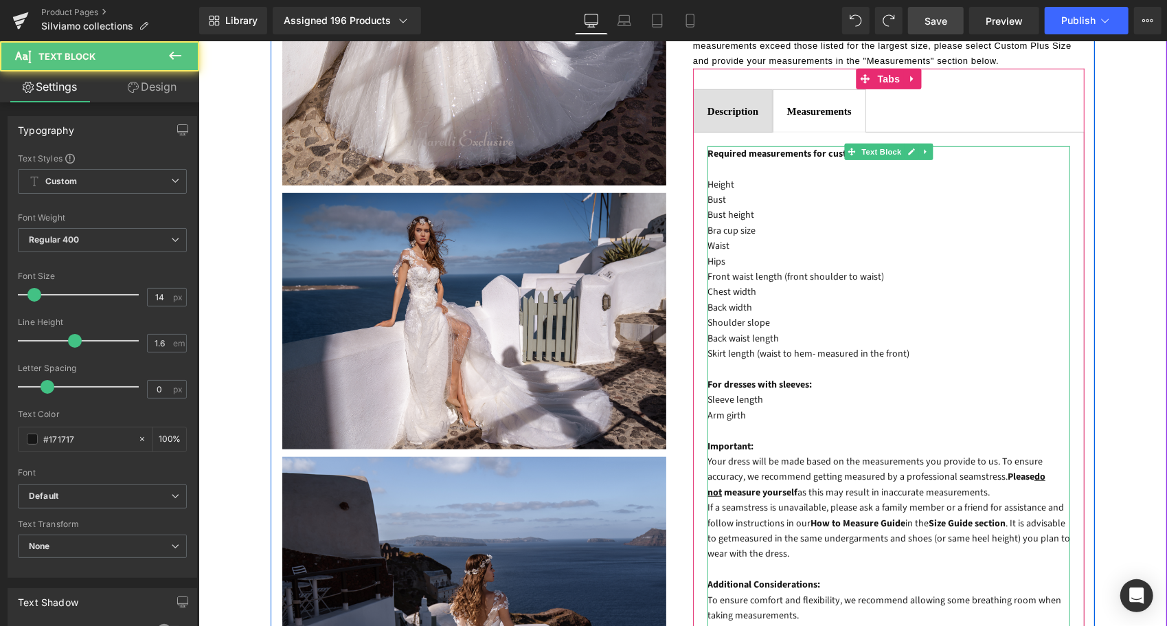
click at [879, 269] on p "Front waist length (front shoulder to waist)" at bounding box center [888, 276] width 363 height 15
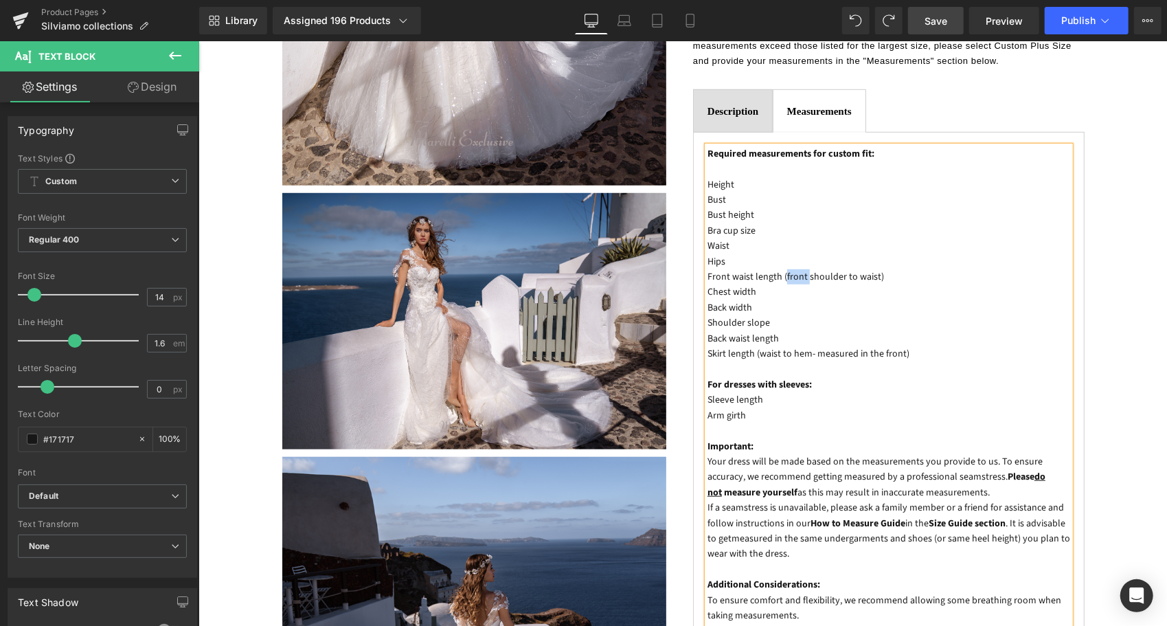
drag, startPoint x: 805, startPoint y: 231, endPoint x: 783, endPoint y: 229, distance: 22.2
click at [783, 269] on p "Front waist length (front shoulder to waist)" at bounding box center [888, 276] width 363 height 15
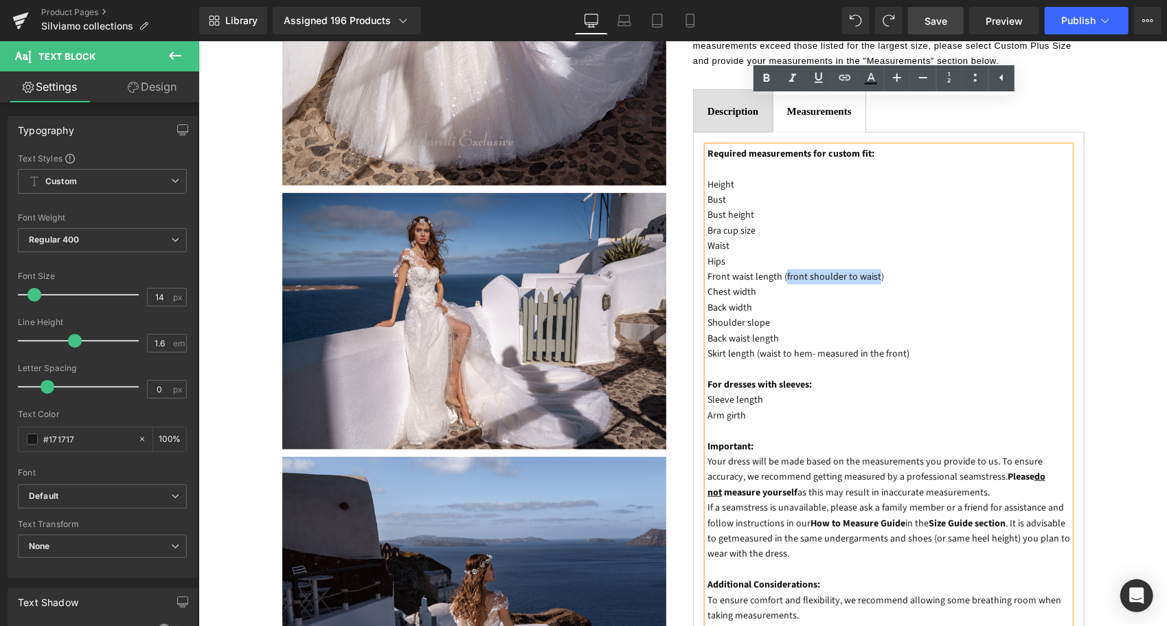
drag, startPoint x: 876, startPoint y: 226, endPoint x: 784, endPoint y: 227, distance: 92.7
click at [784, 269] on p "Front waist length (front shoulder to waist)" at bounding box center [888, 276] width 363 height 15
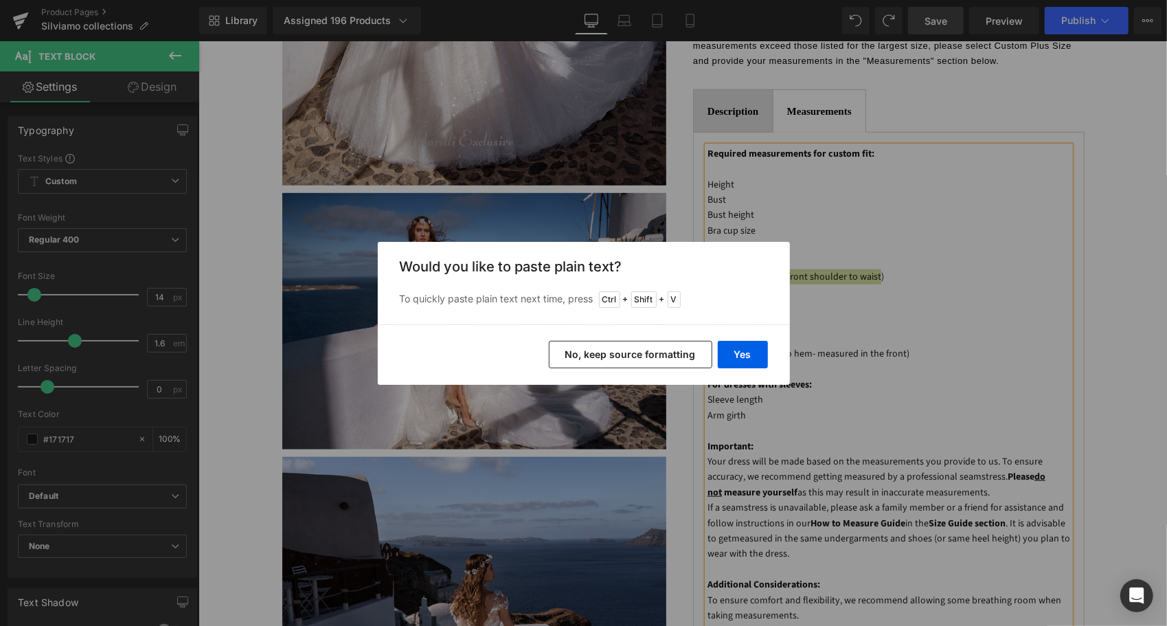
click at [675, 346] on button "No, keep source formatting" at bounding box center [630, 354] width 163 height 27
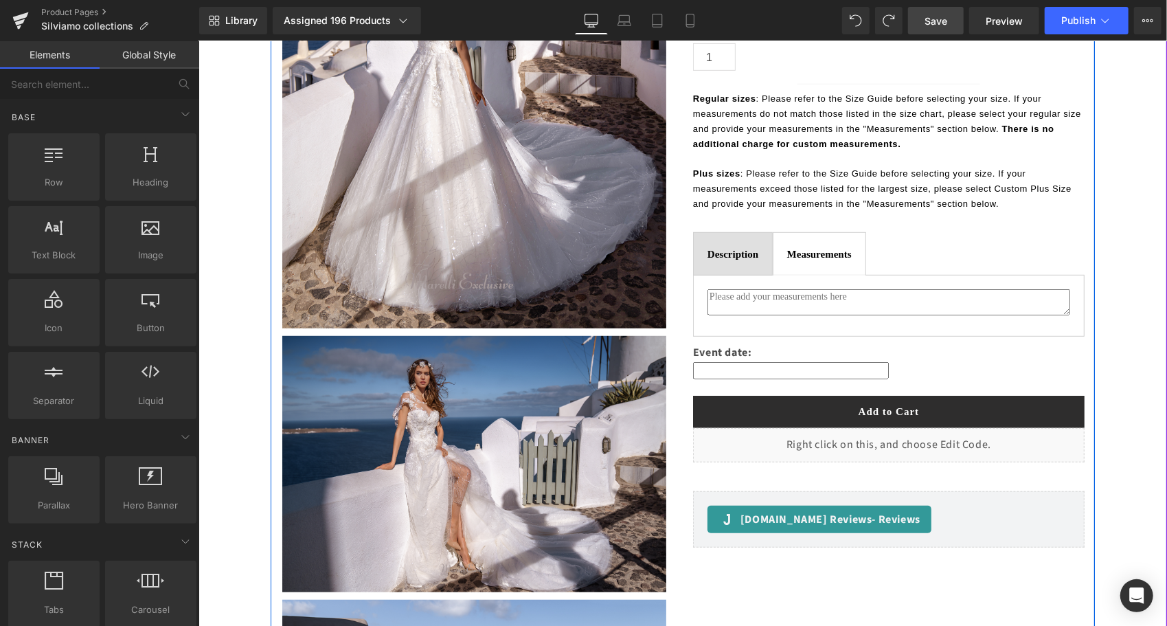
scroll to position [481, 0]
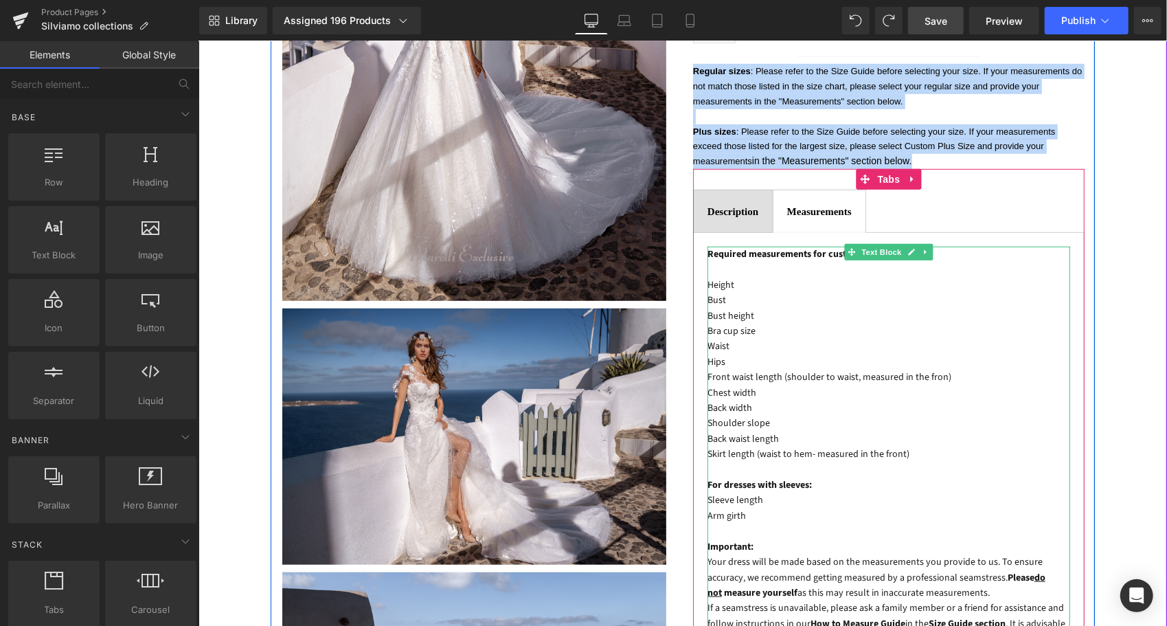
click at [947, 369] on p "Front waist length (shoulder to waist, measured in the fron)" at bounding box center [888, 376] width 363 height 15
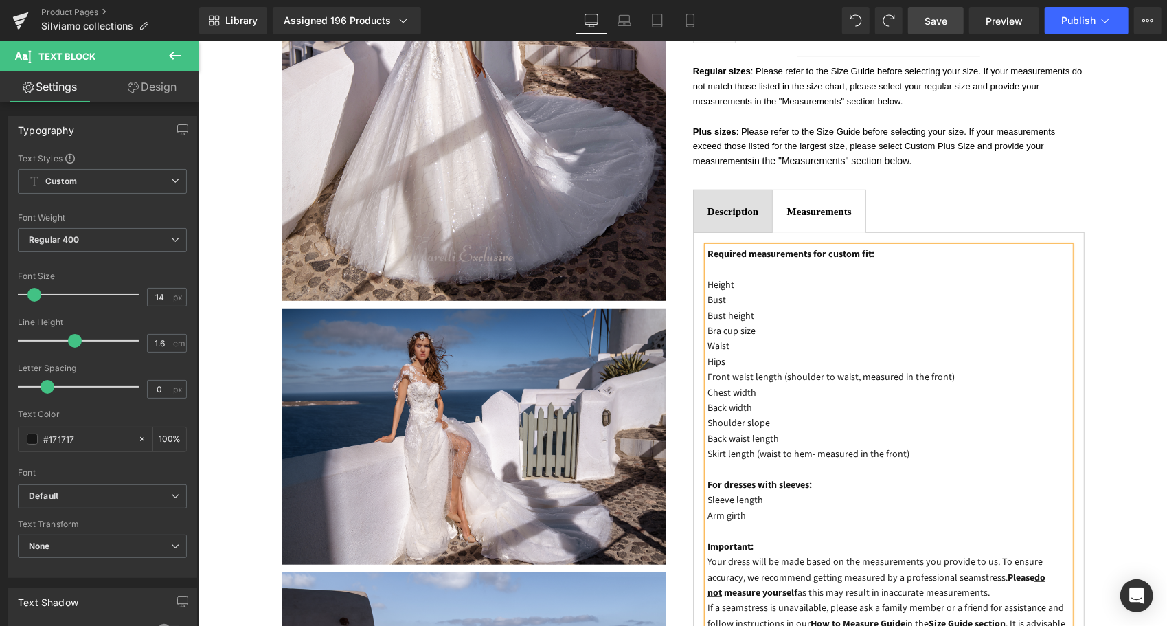
click at [713, 261] on p at bounding box center [888, 268] width 363 height 15
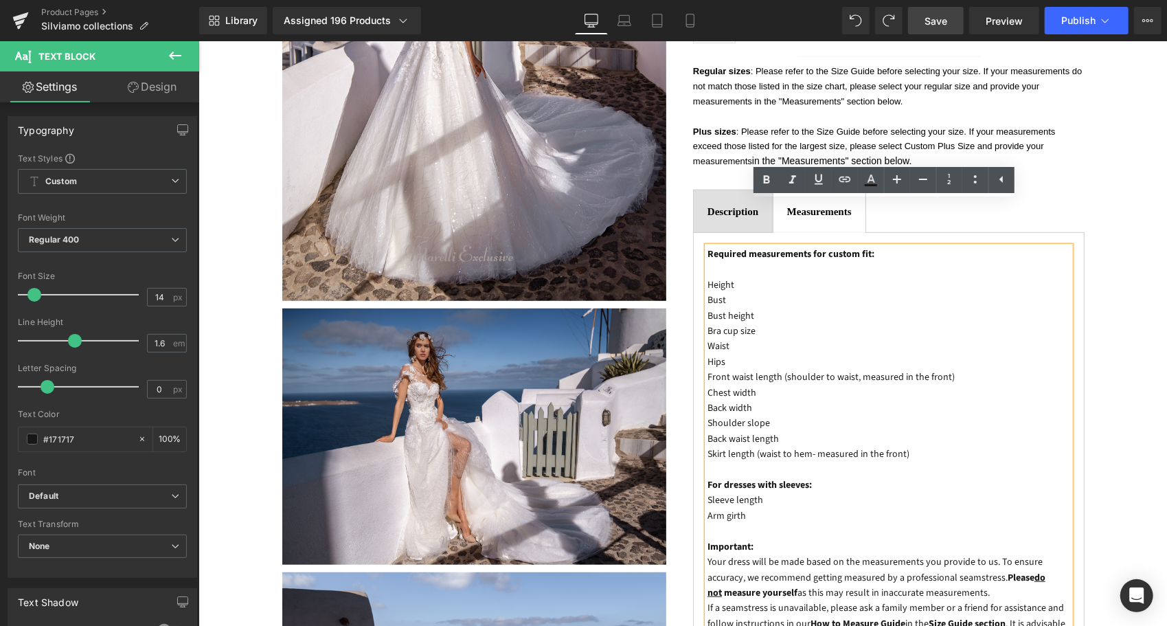
click at [813, 446] on p "Skirt length (waist to hem- measured in the front)" at bounding box center [888, 453] width 363 height 15
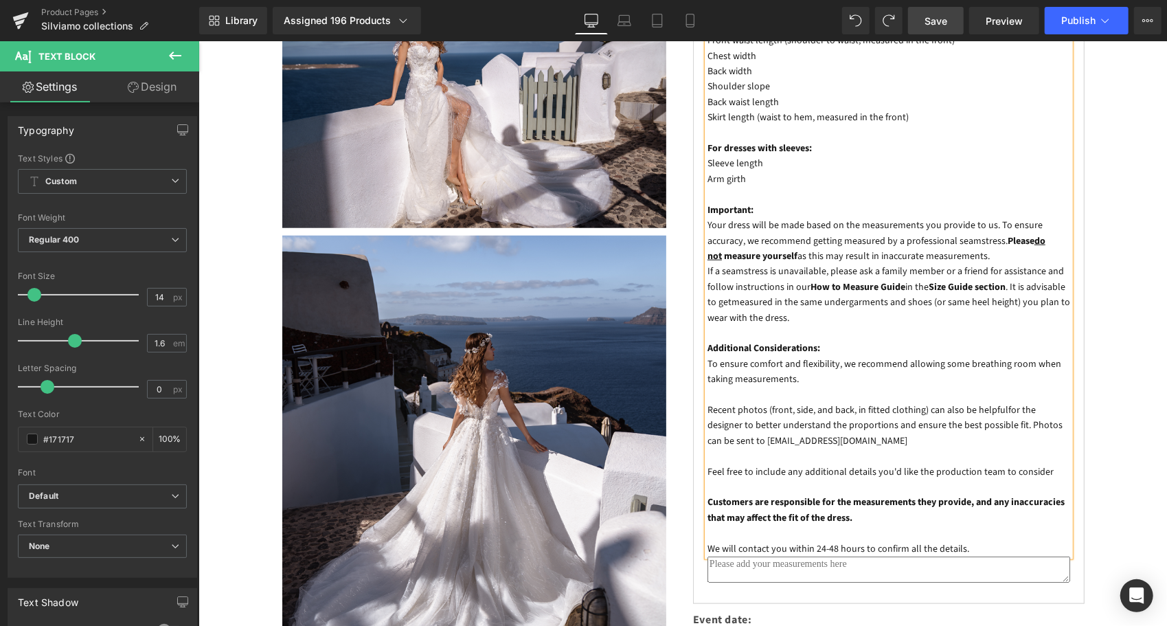
scroll to position [824, 0]
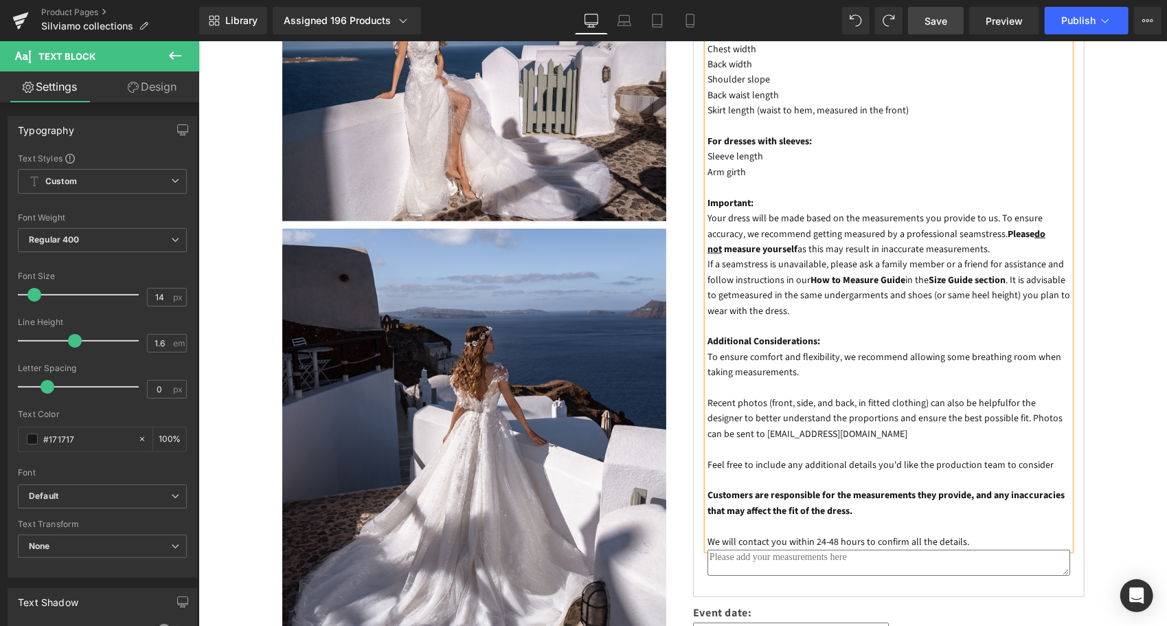
click at [947, 18] on span "Save" at bounding box center [936, 21] width 23 height 14
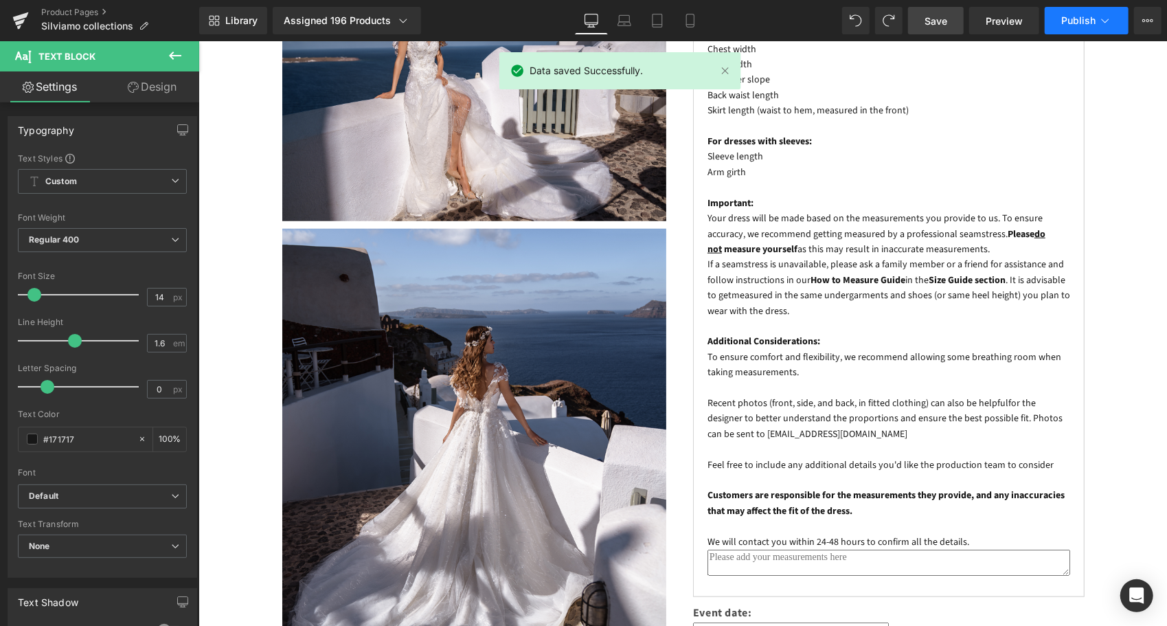
click at [1080, 19] on span "Publish" at bounding box center [1078, 20] width 34 height 11
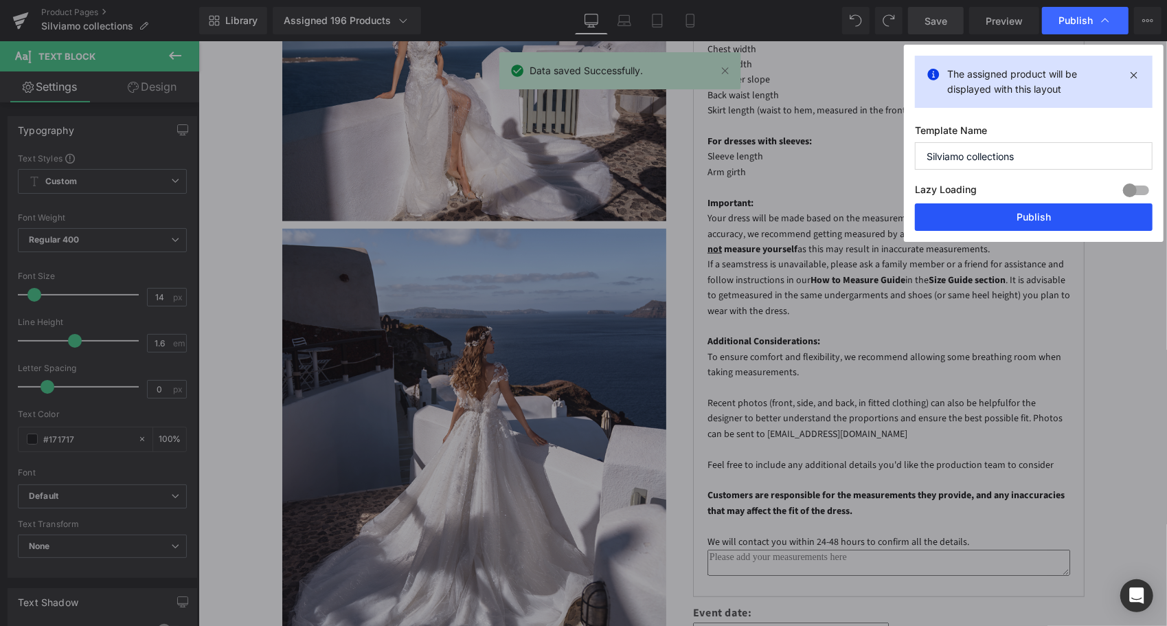
click at [1062, 214] on button "Publish" at bounding box center [1034, 216] width 238 height 27
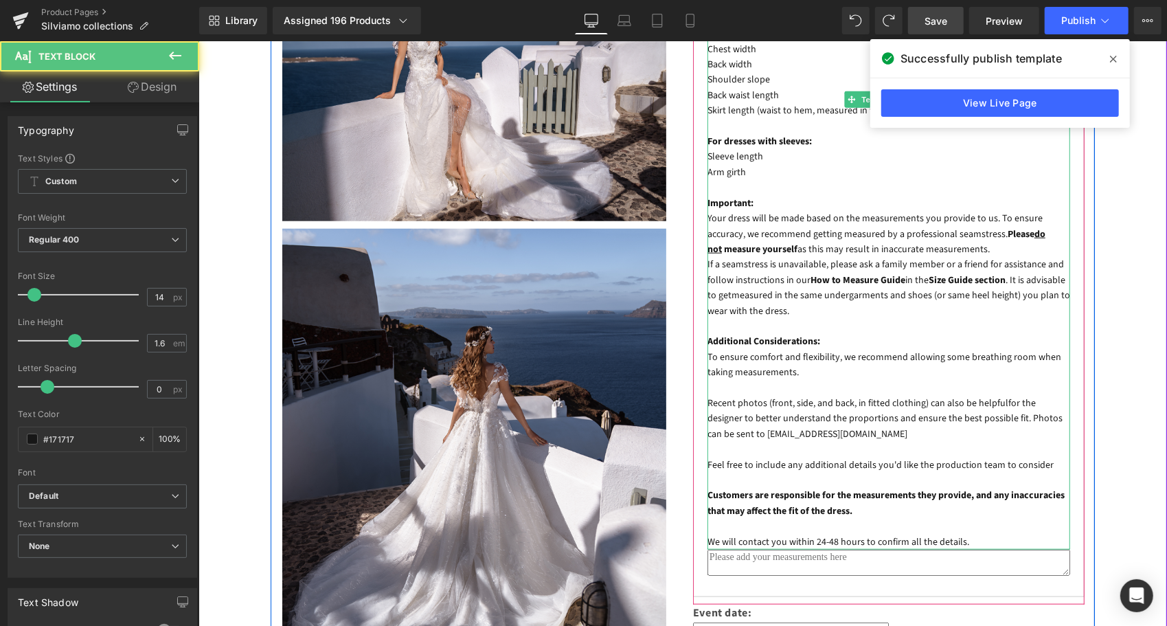
click at [1056, 457] on p "Feel free to include any additional details you'd like the production team to c…" at bounding box center [888, 464] width 363 height 15
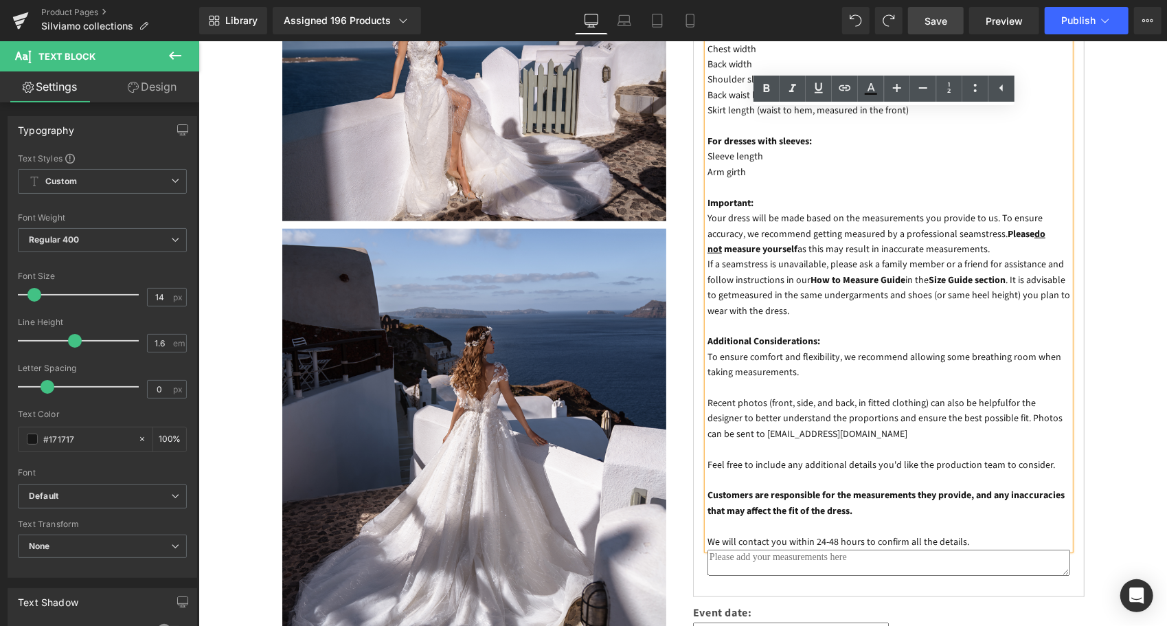
click at [938, 31] on link "Save" at bounding box center [936, 20] width 56 height 27
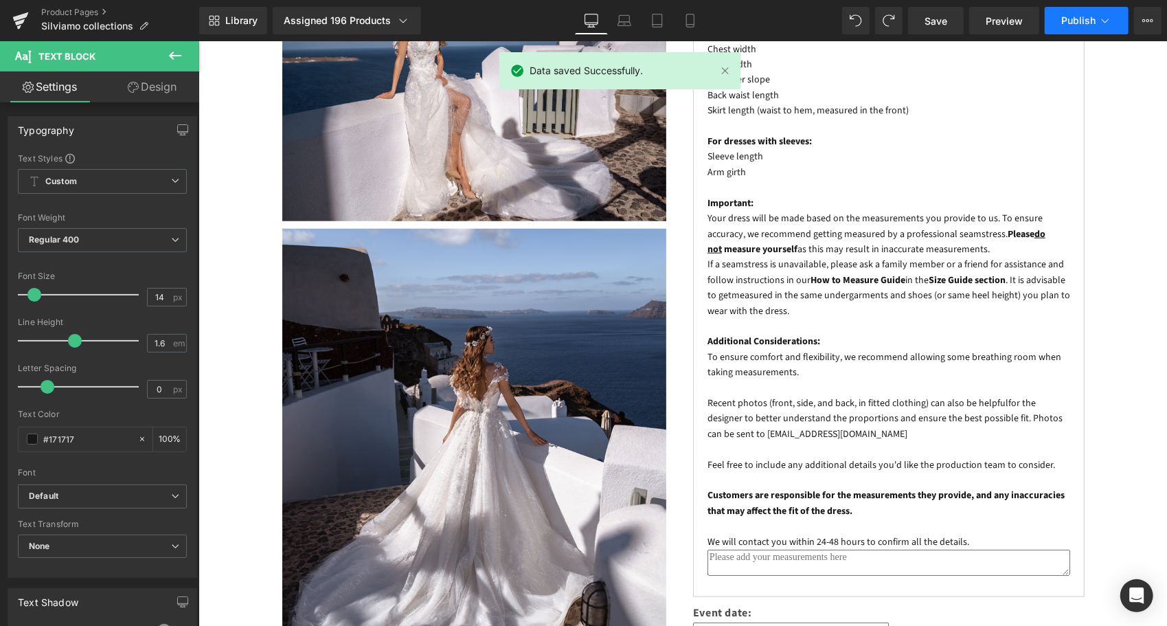
click at [1074, 25] on span "Publish" at bounding box center [1078, 20] width 34 height 11
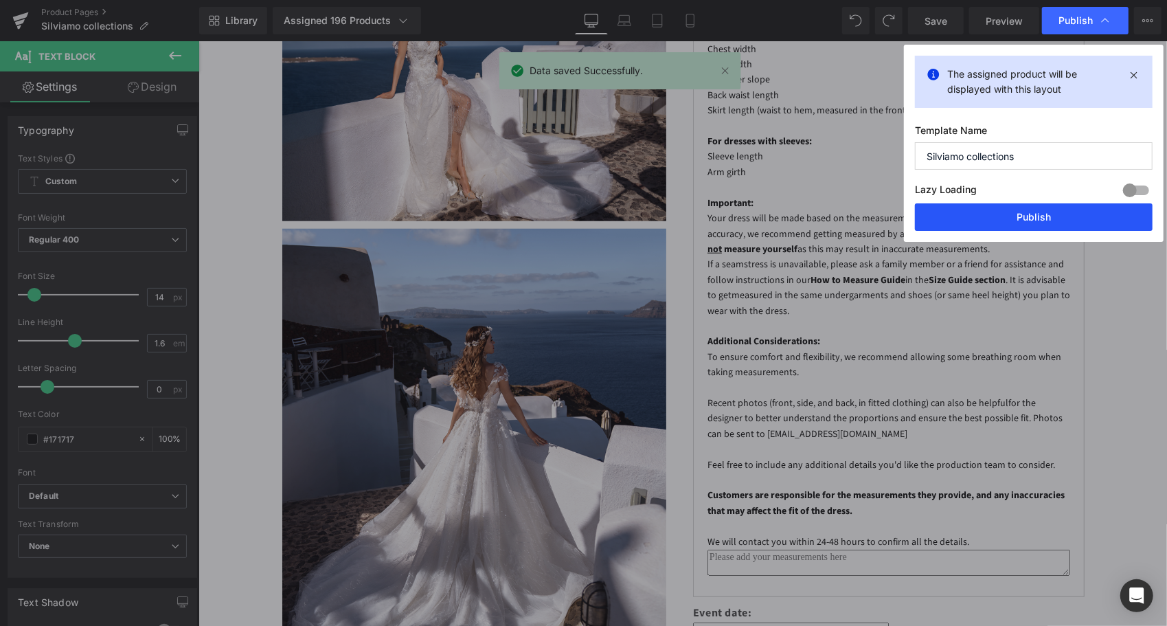
click at [1029, 209] on button "Publish" at bounding box center [1034, 216] width 238 height 27
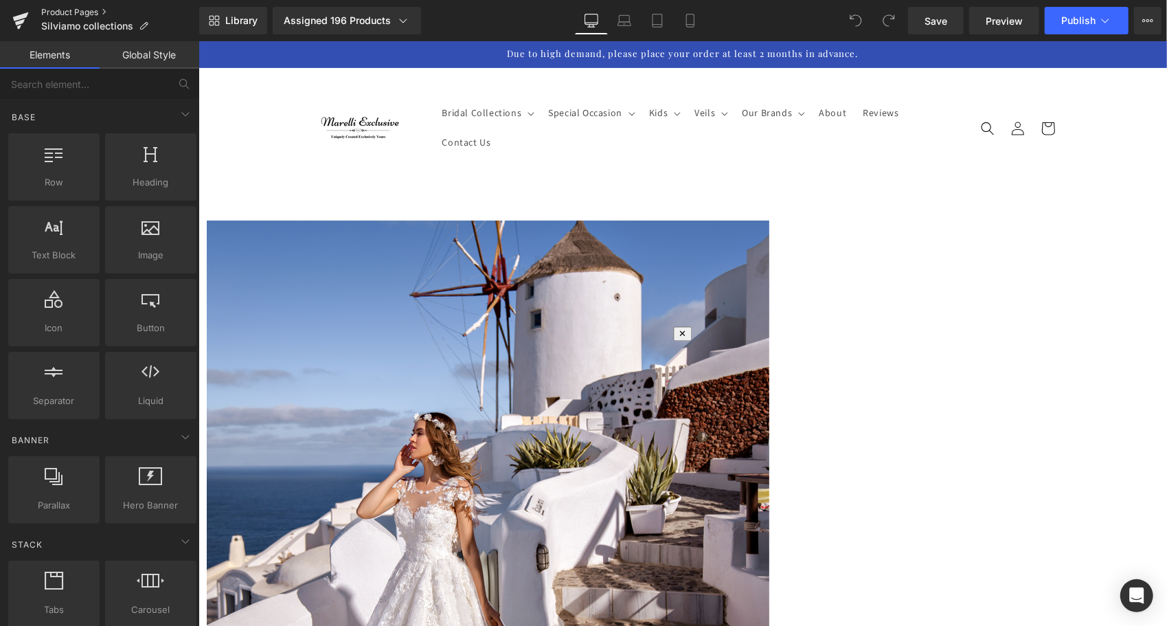
click at [55, 12] on link "Product Pages" at bounding box center [120, 12] width 158 height 11
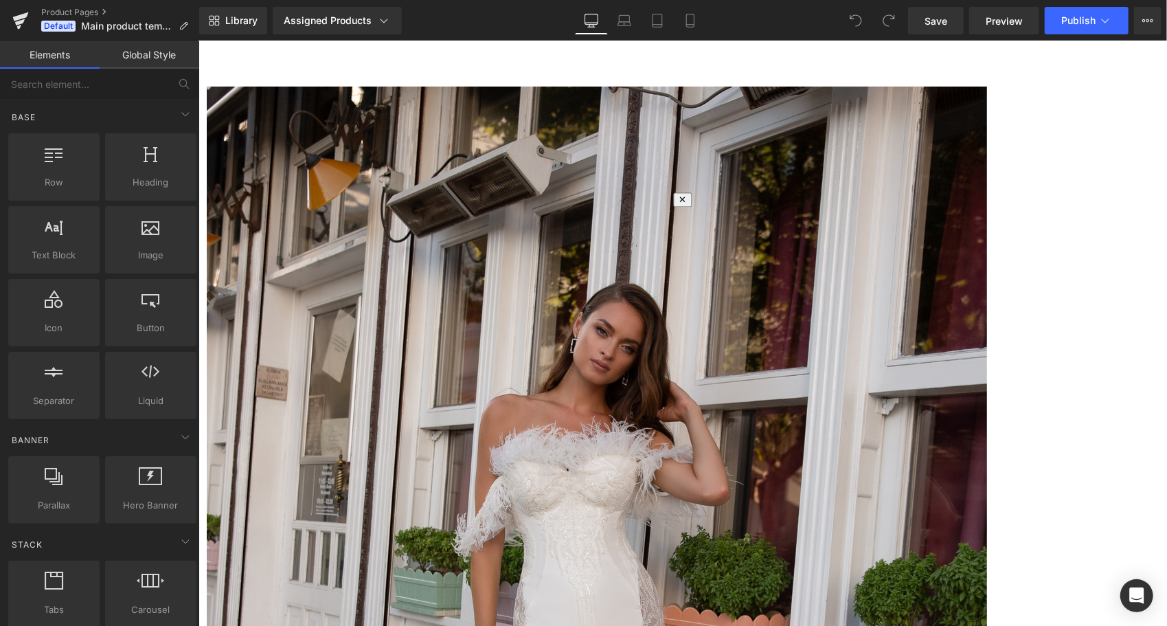
scroll to position [137, 0]
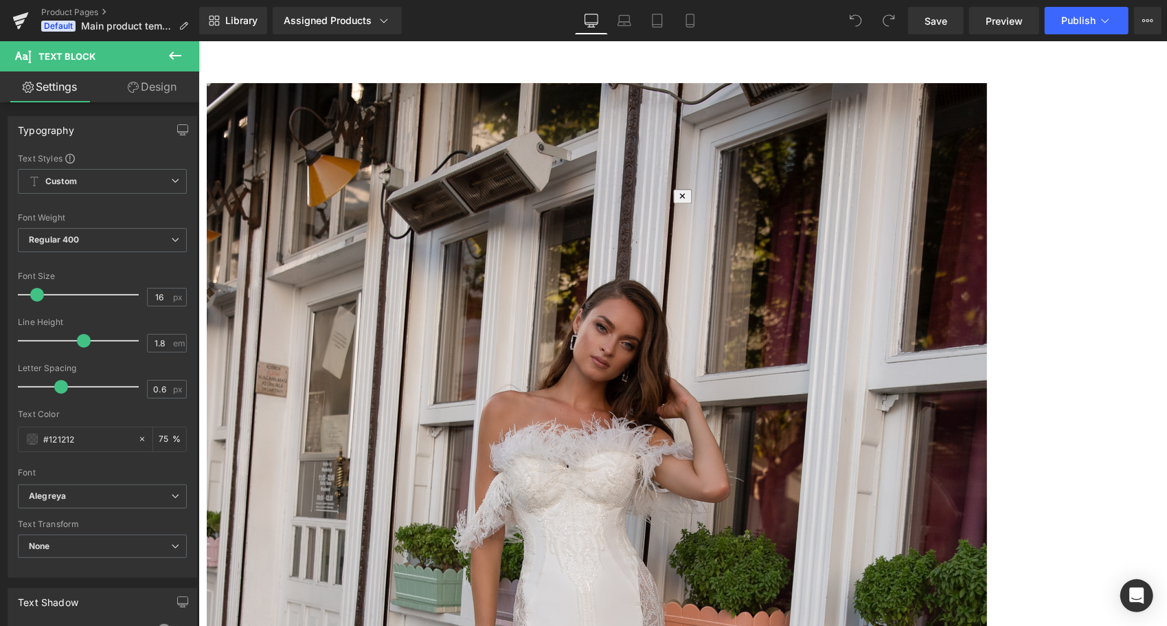
copy div "Regular sizes : Please refer to the Size Guide before selecting your size. If y…"
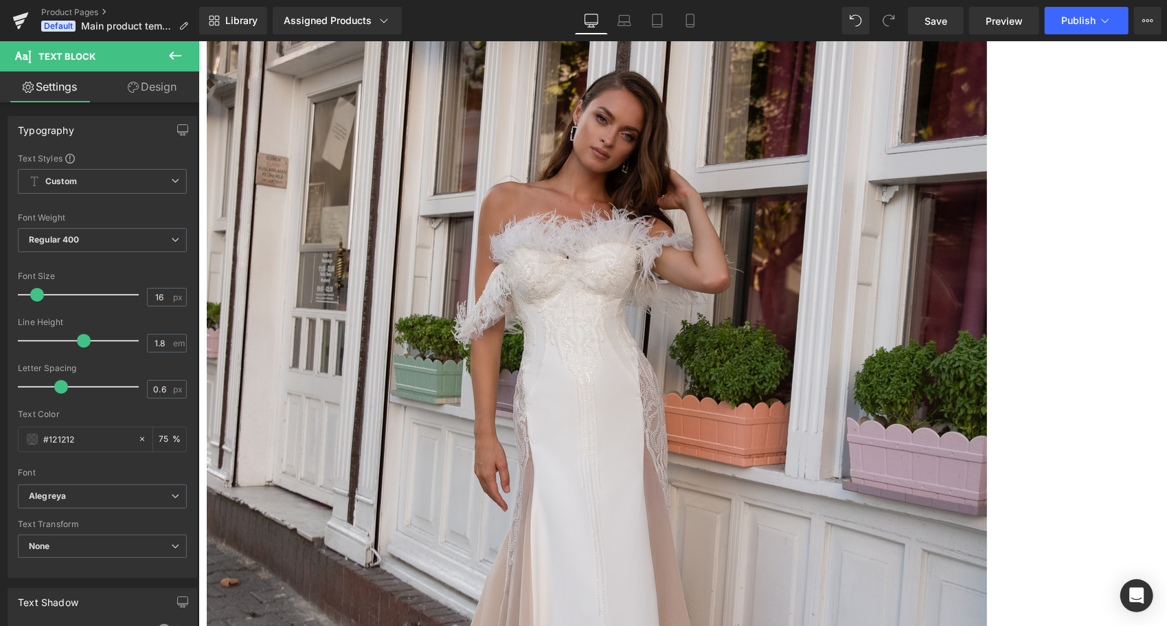
scroll to position [412, 0]
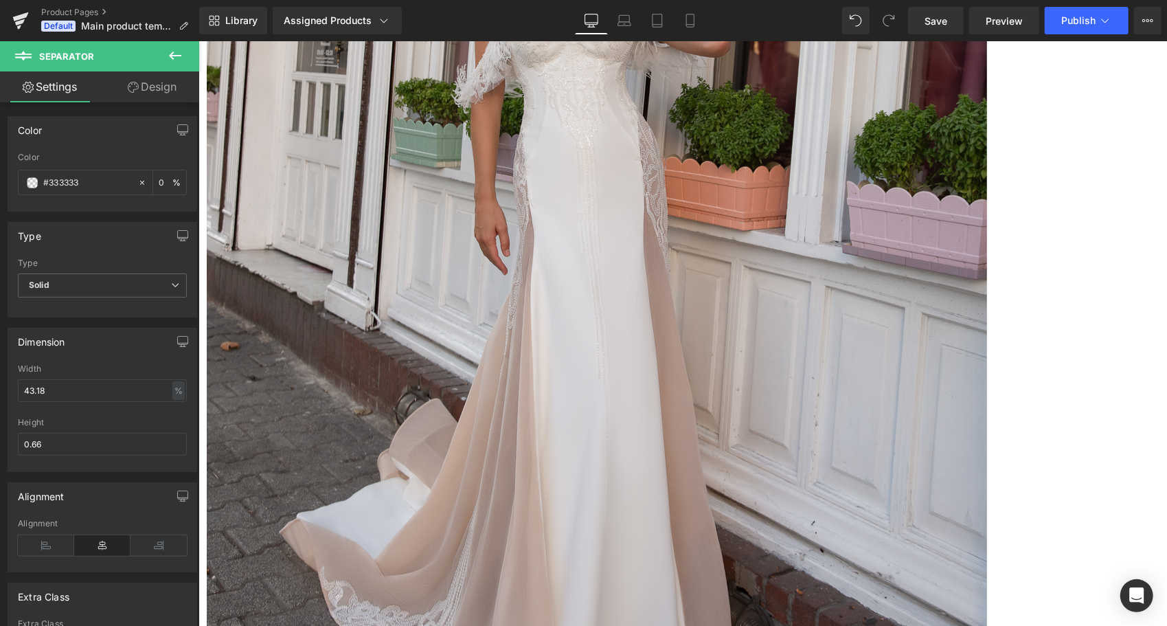
scroll to position [618, 0]
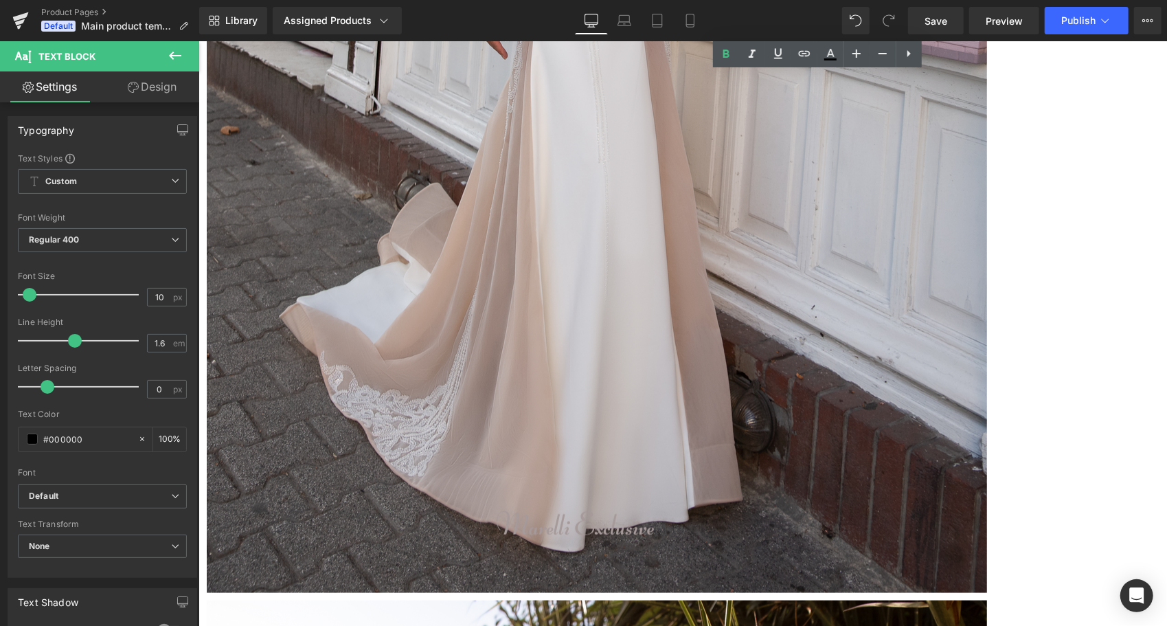
scroll to position [824, 0]
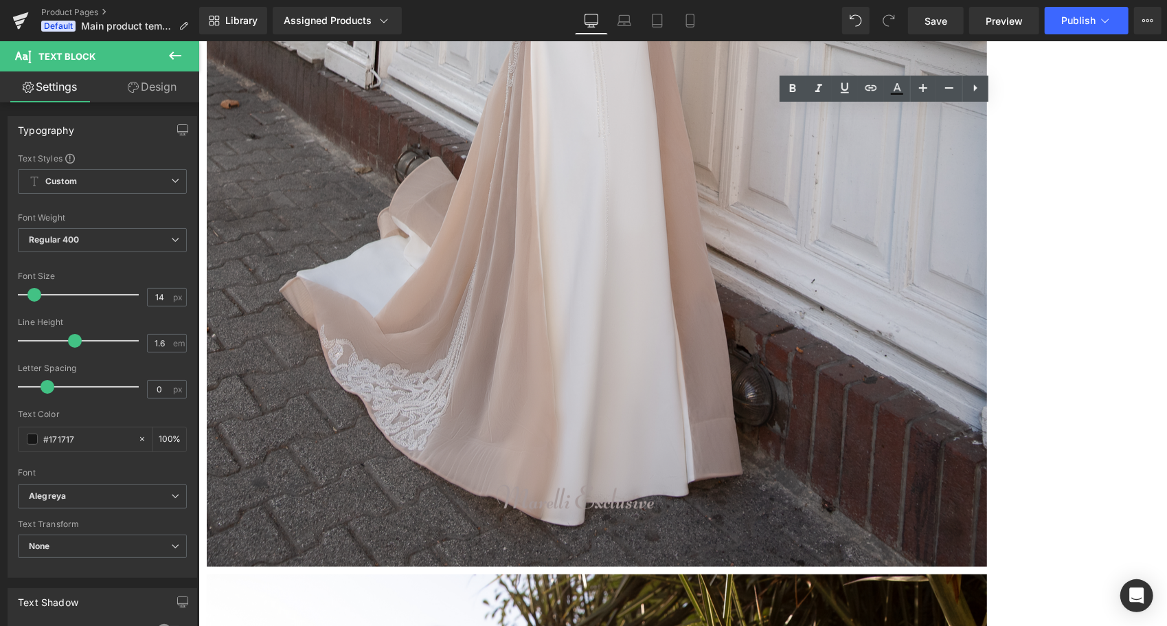
drag, startPoint x: 953, startPoint y: 559, endPoint x: 703, endPoint y: 223, distance: 419.7
copy div "Important: Your dress will be made based on the measurements you provide to us.…"
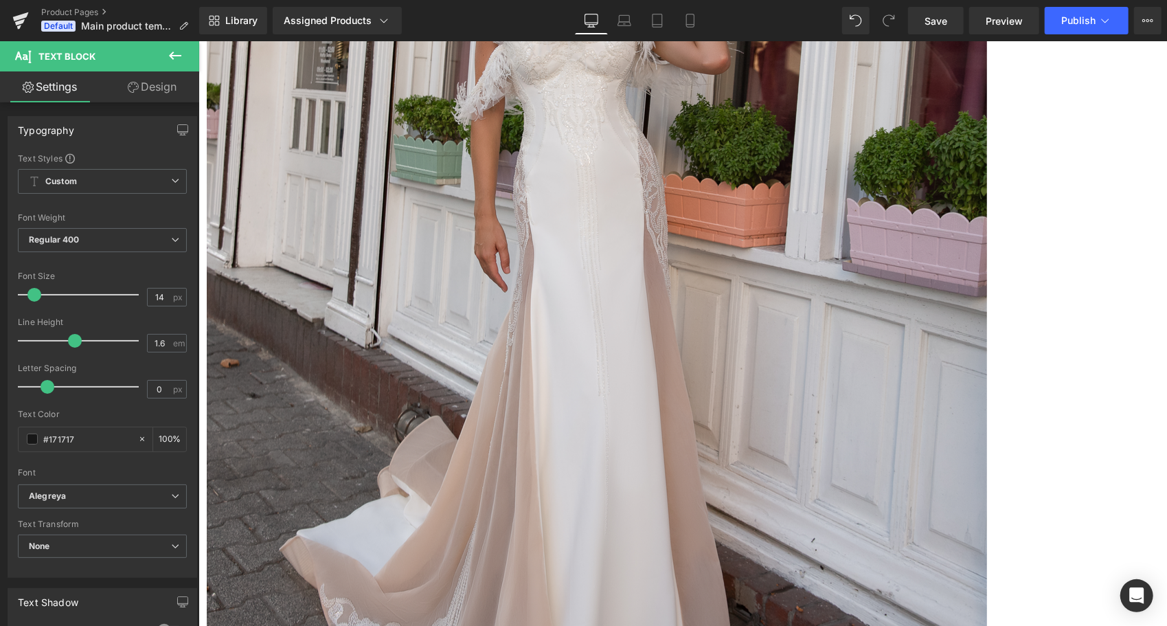
scroll to position [549, 0]
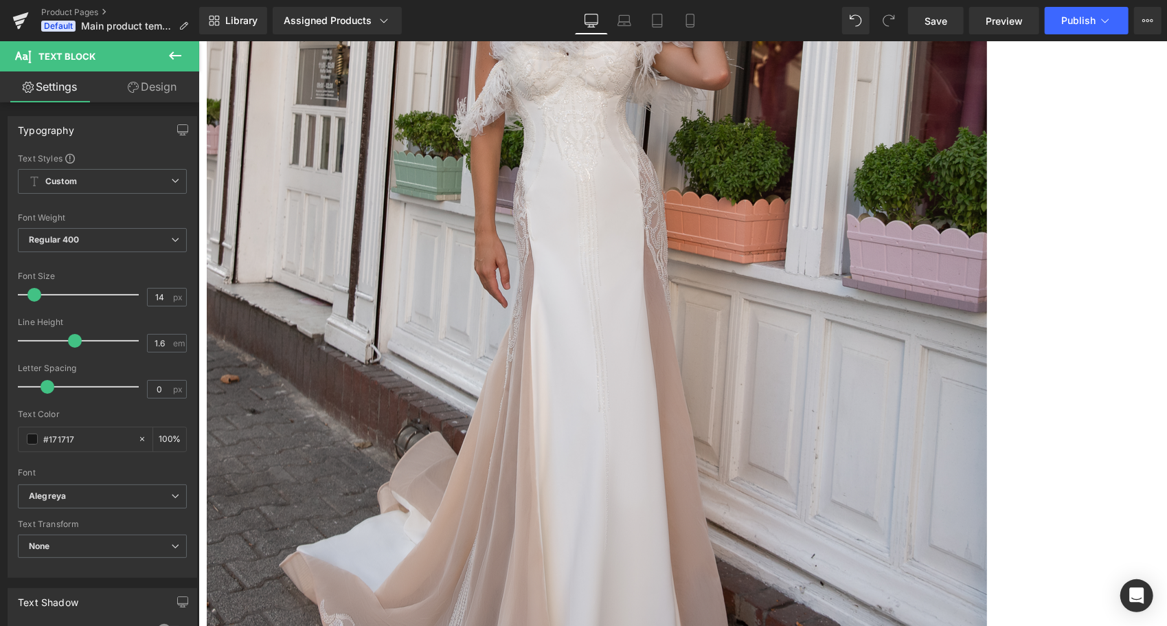
drag, startPoint x: 949, startPoint y: 23, endPoint x: 614, endPoint y: 207, distance: 382.4
click at [949, 23] on link "Save" at bounding box center [936, 20] width 56 height 27
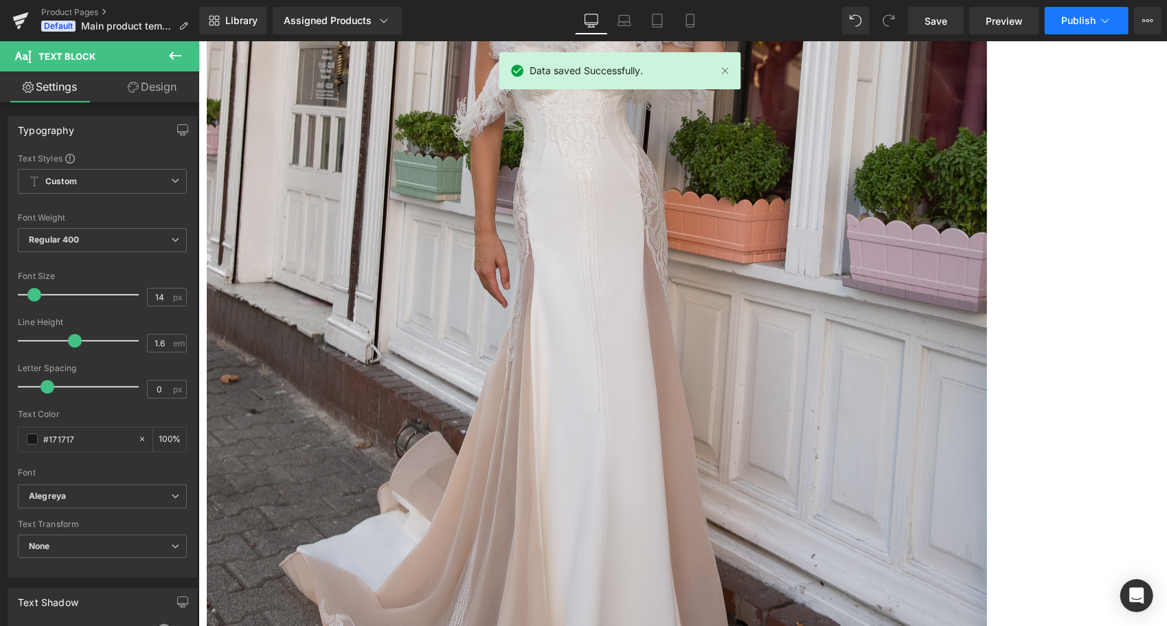
click at [1086, 25] on span "Publish" at bounding box center [1078, 20] width 34 height 11
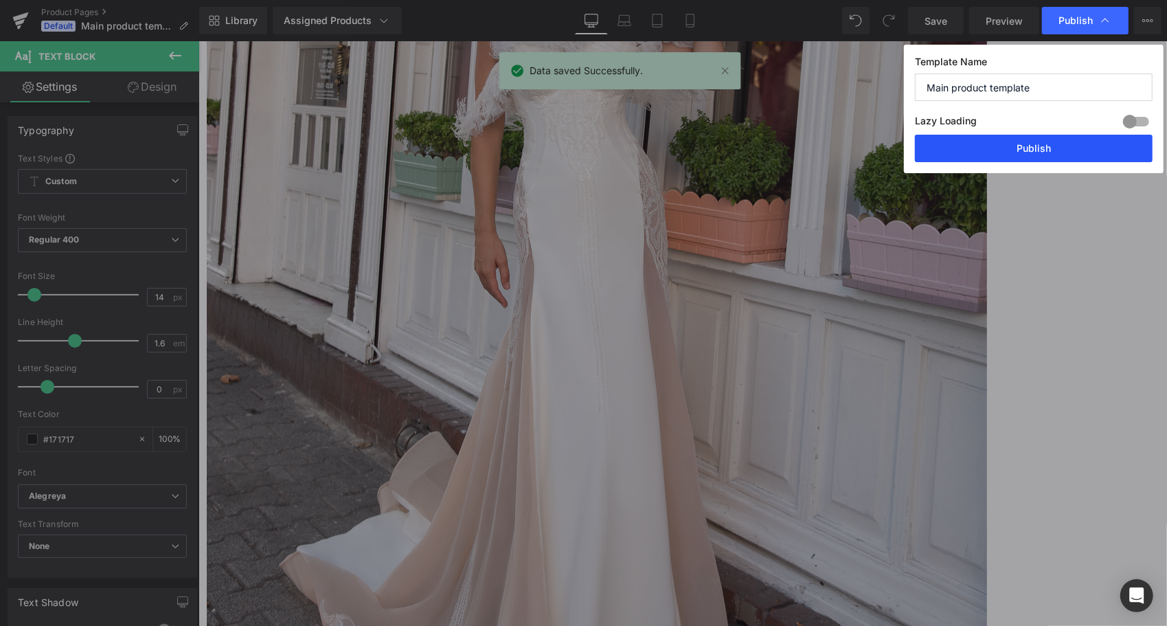
click at [1063, 149] on button "Publish" at bounding box center [1034, 148] width 238 height 27
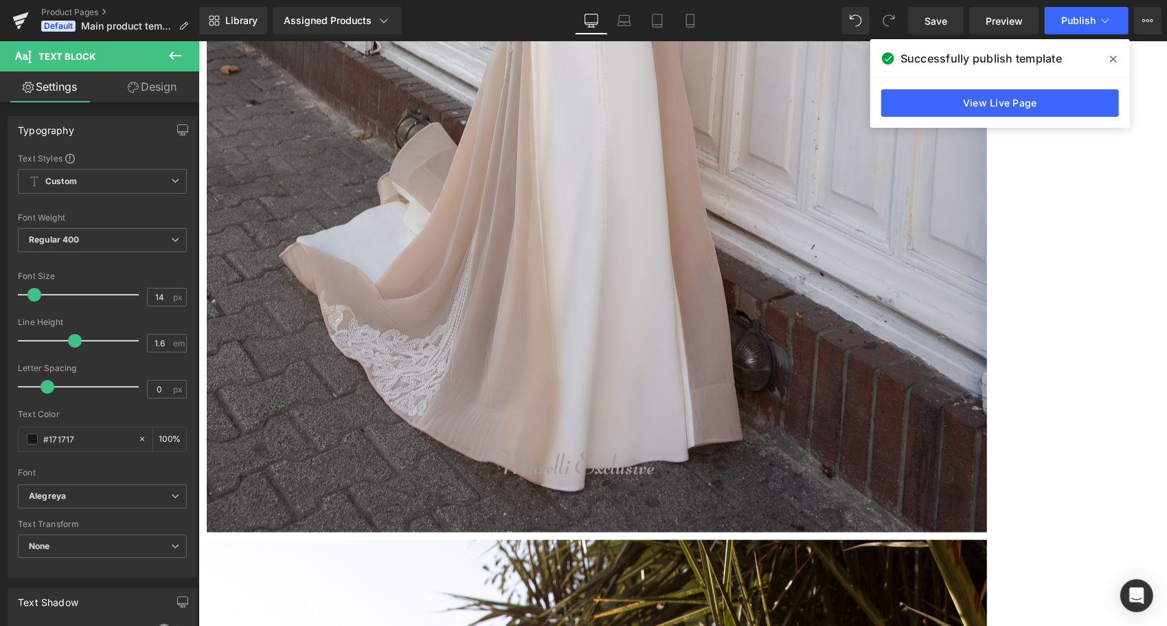
scroll to position [1030, 0]
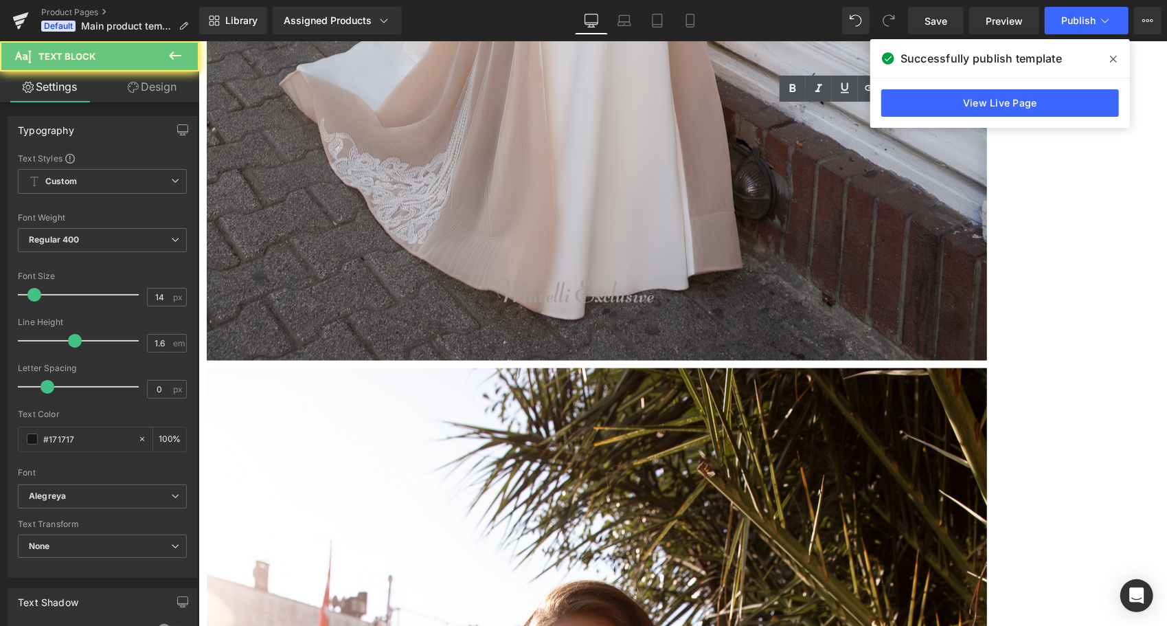
copy div "Feel free to include any additional details you'd like the seamstress to consid…"
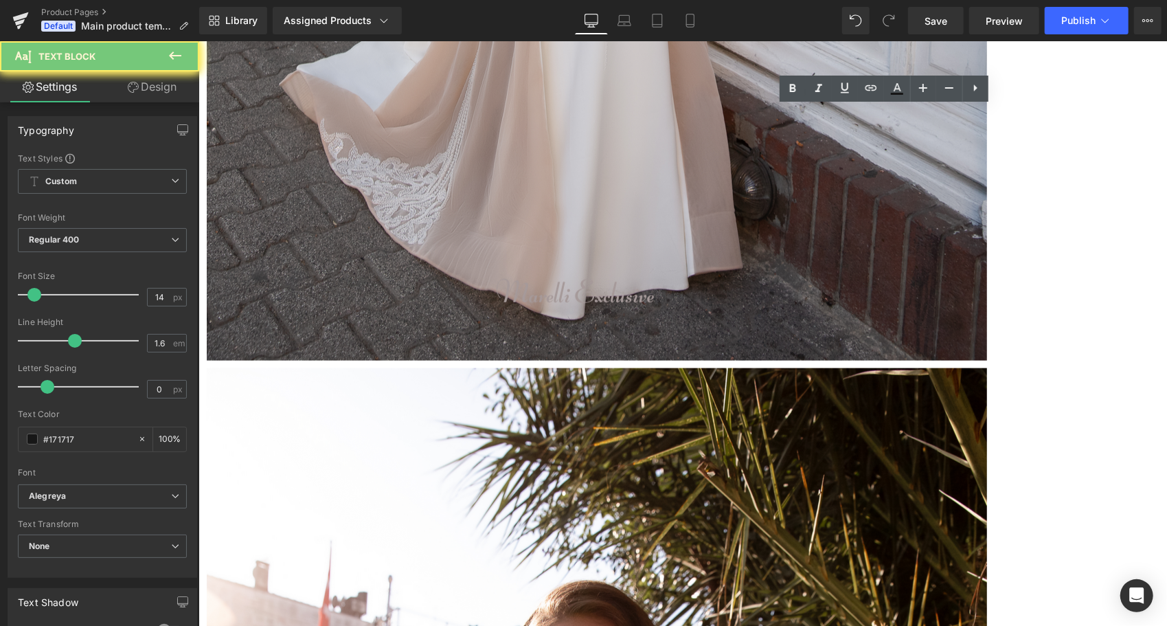
copy div "Feel free to include any additional details you'd like the production team to c…"
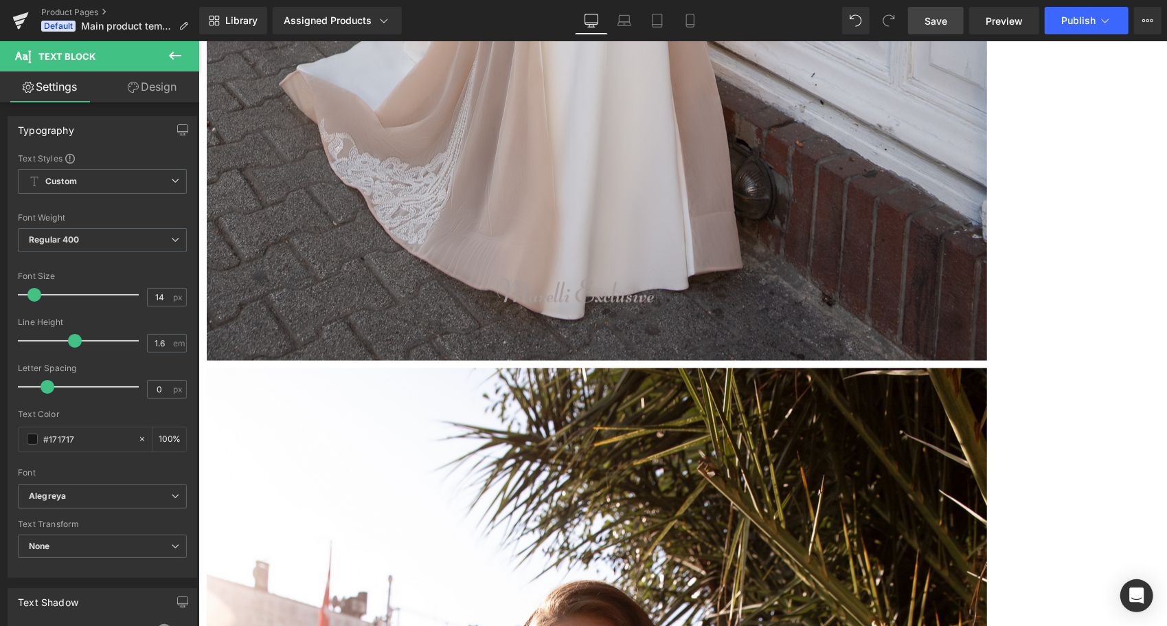
drag, startPoint x: 947, startPoint y: 27, endPoint x: 672, endPoint y: 294, distance: 382.8
click at [947, 27] on link "Save" at bounding box center [936, 20] width 56 height 27
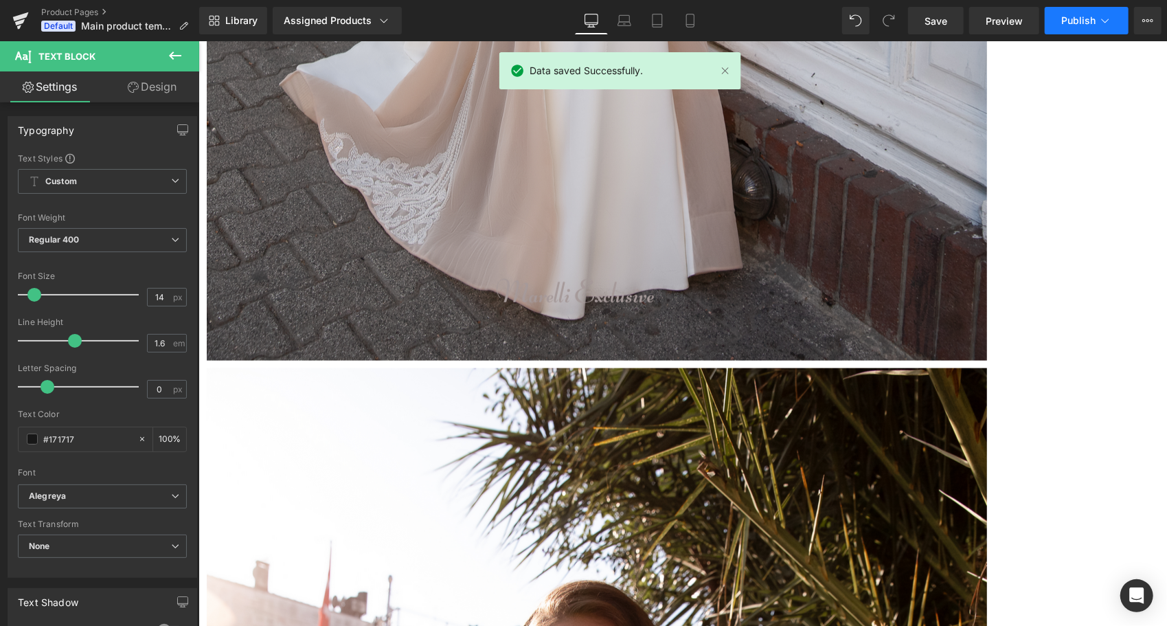
click at [1067, 20] on span "Publish" at bounding box center [1078, 20] width 34 height 11
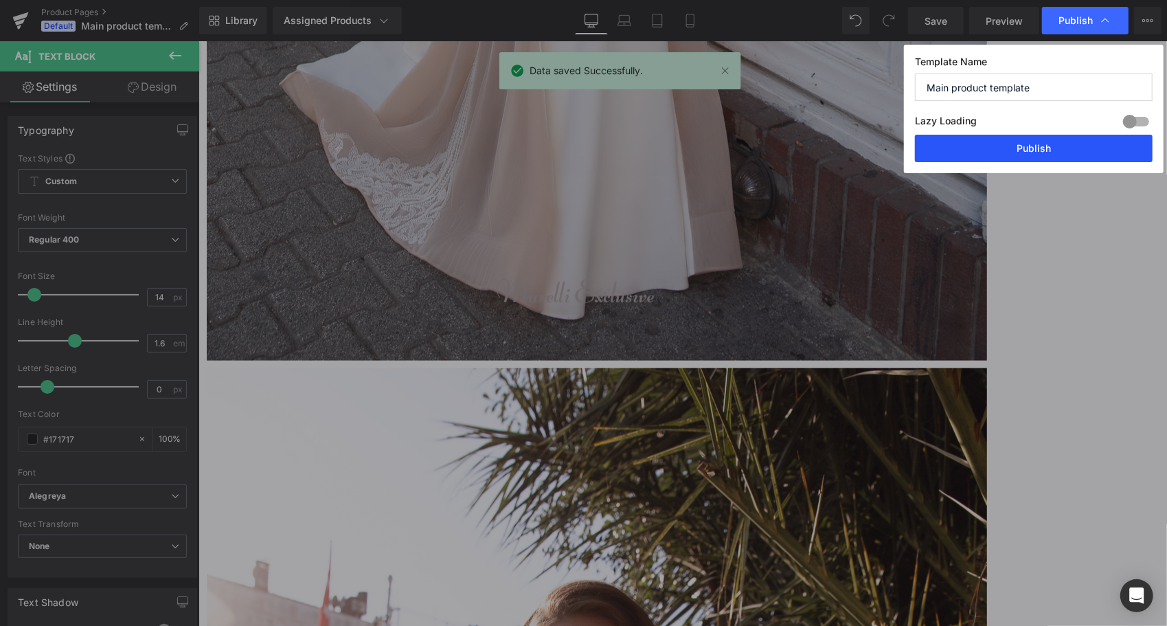
click at [1043, 135] on button "Publish" at bounding box center [1034, 148] width 238 height 27
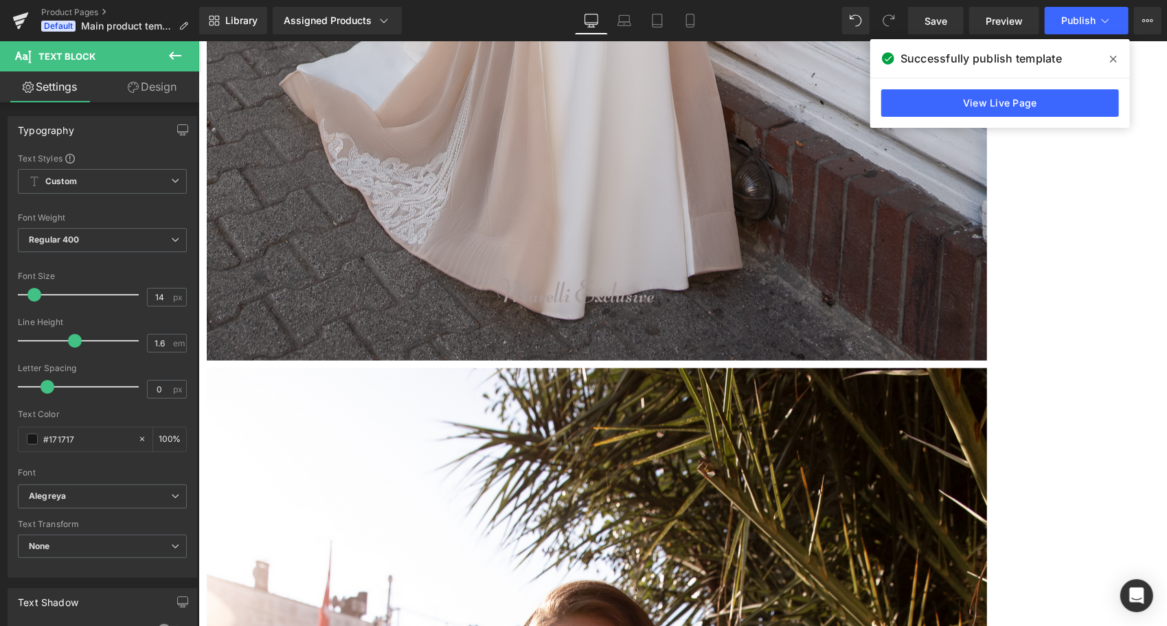
click at [1117, 59] on span at bounding box center [1113, 59] width 22 height 22
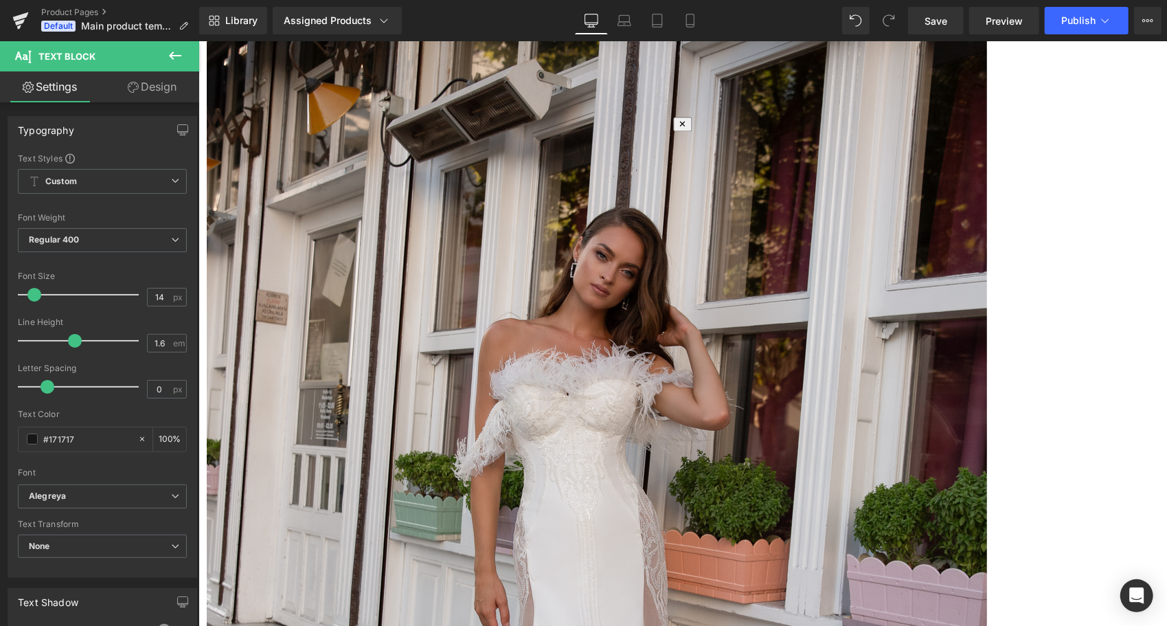
scroll to position [206, 0]
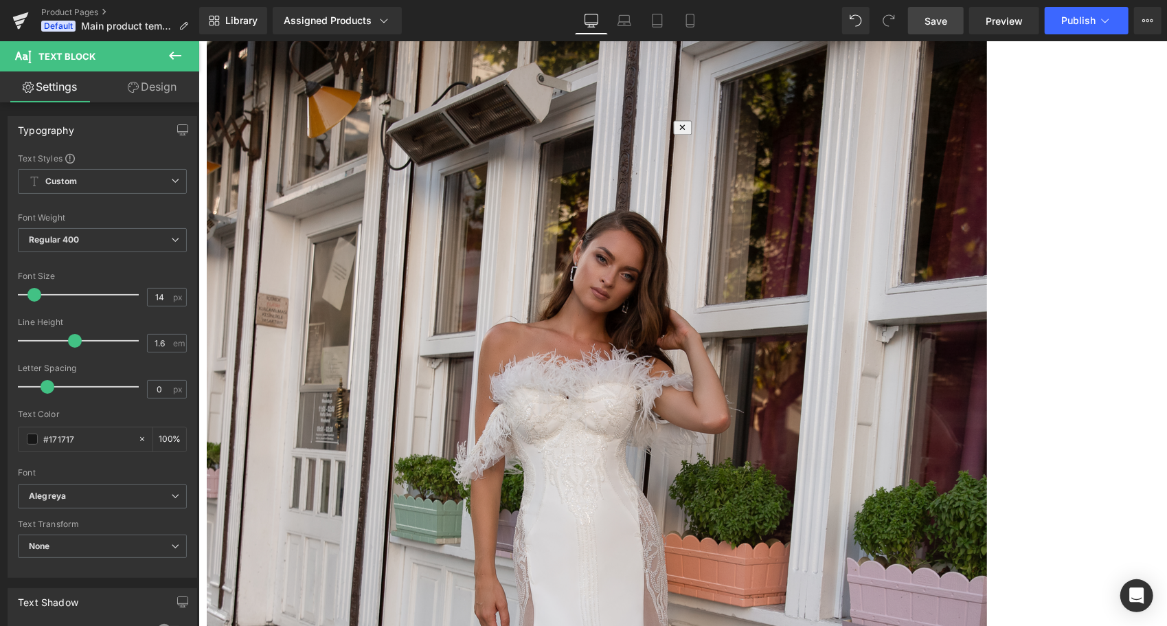
drag, startPoint x: 922, startPoint y: 16, endPoint x: 775, endPoint y: 140, distance: 192.5
click at [922, 16] on link "Save" at bounding box center [936, 20] width 56 height 27
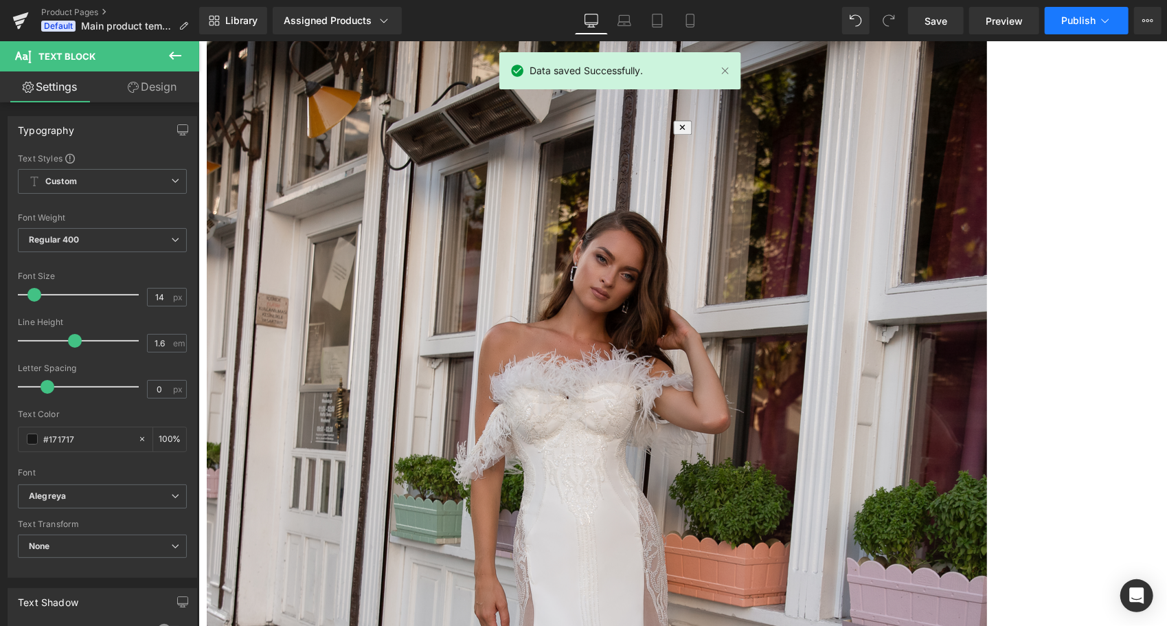
click at [1073, 24] on span "Publish" at bounding box center [1078, 20] width 34 height 11
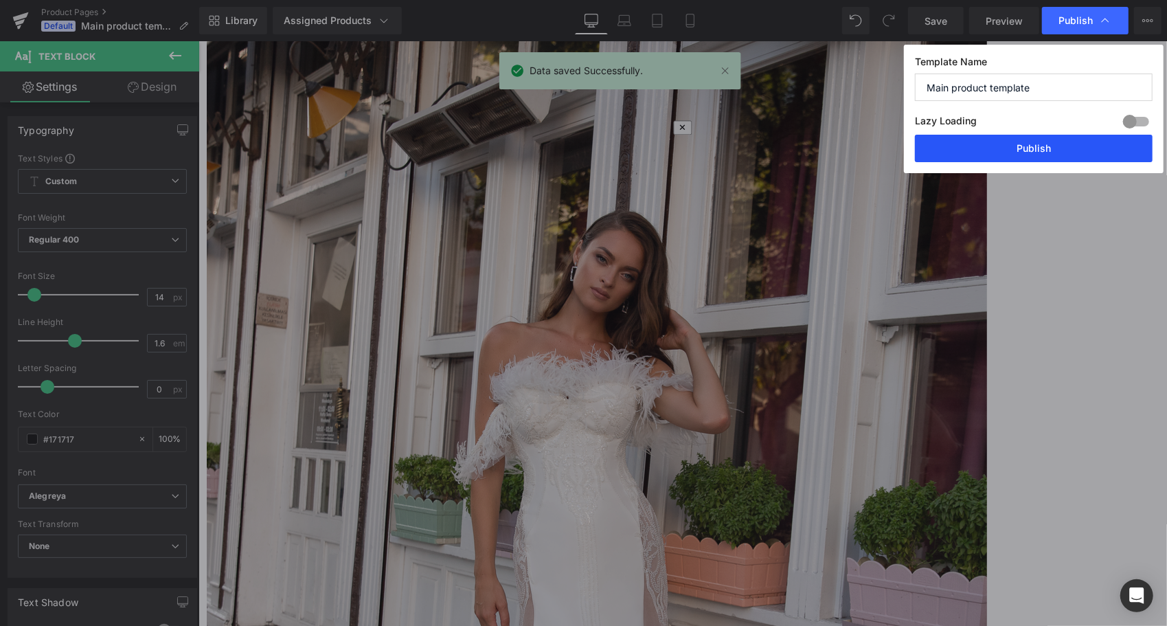
drag, startPoint x: 1030, startPoint y: 141, endPoint x: 827, endPoint y: 106, distance: 206.4
click at [1030, 141] on button "Publish" at bounding box center [1034, 148] width 238 height 27
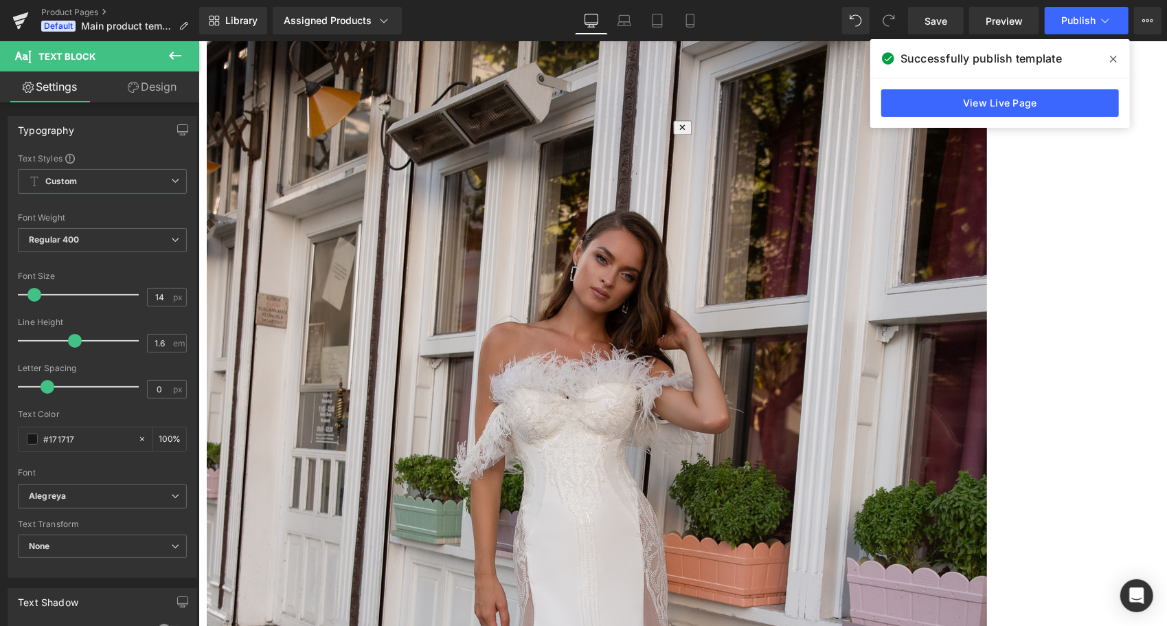
scroll to position [481, 0]
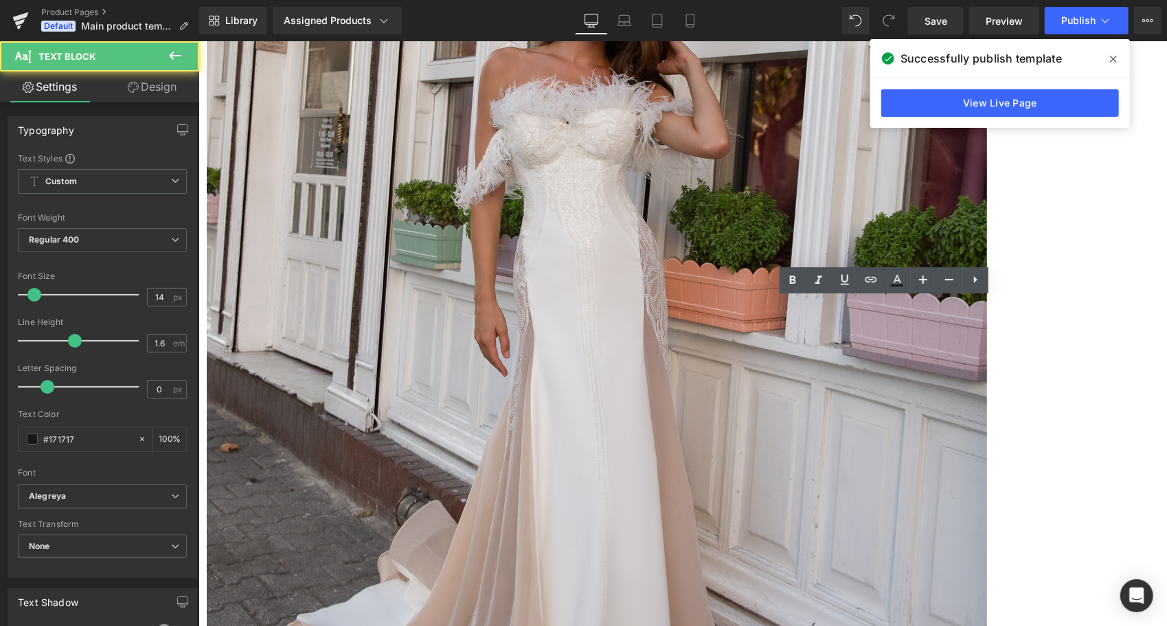
copy span "Height"
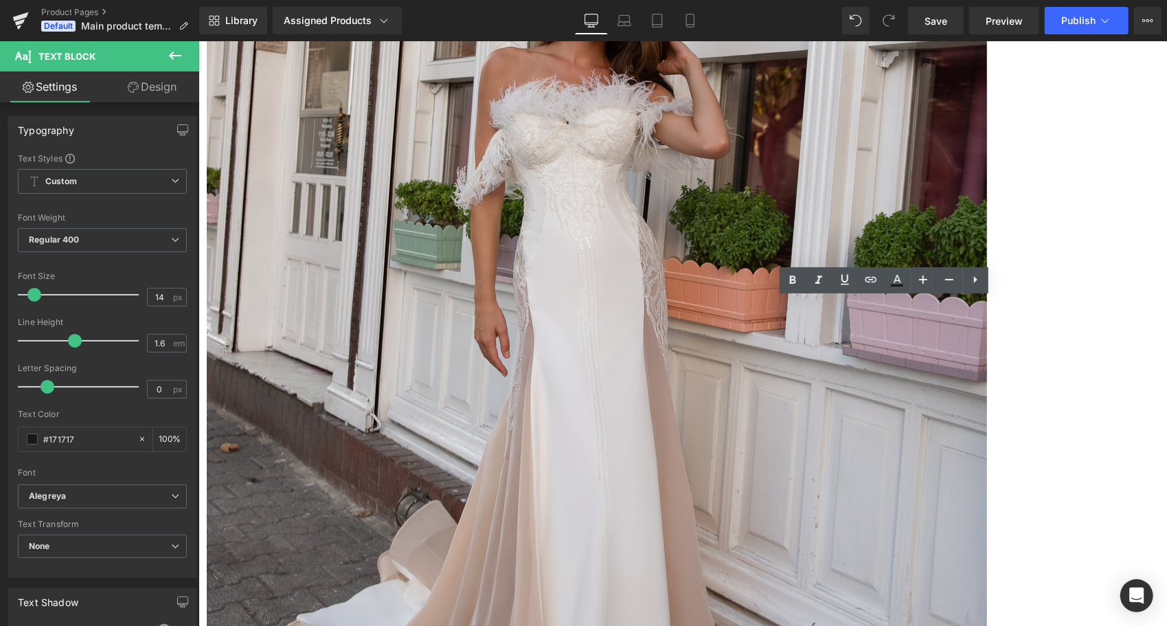
copy span "Height"
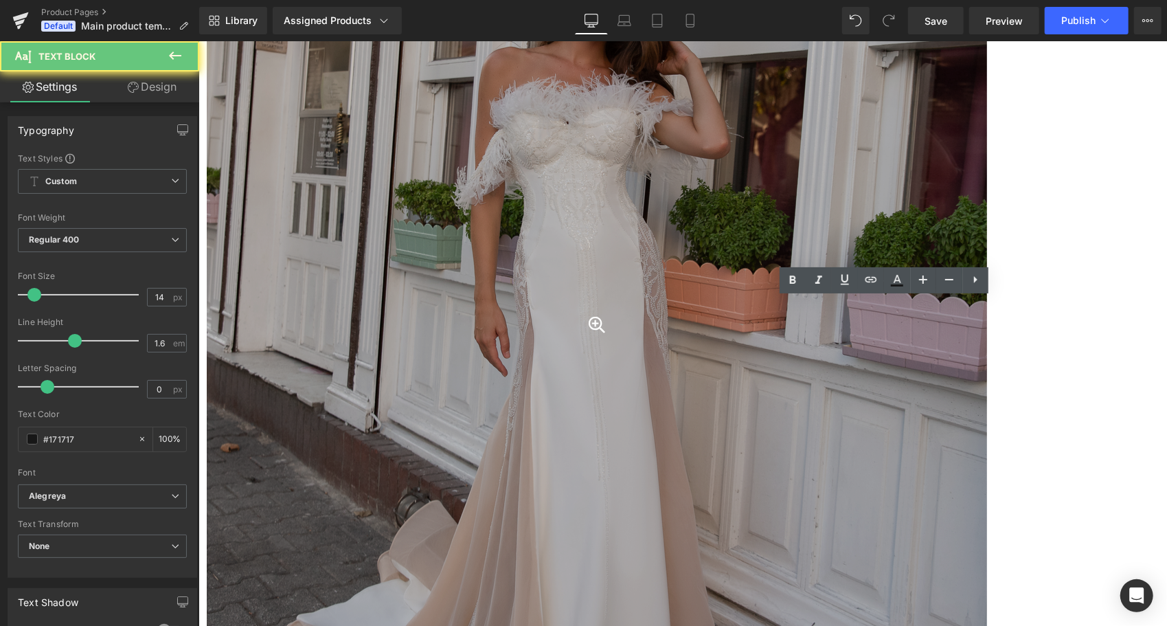
copy span "Height"
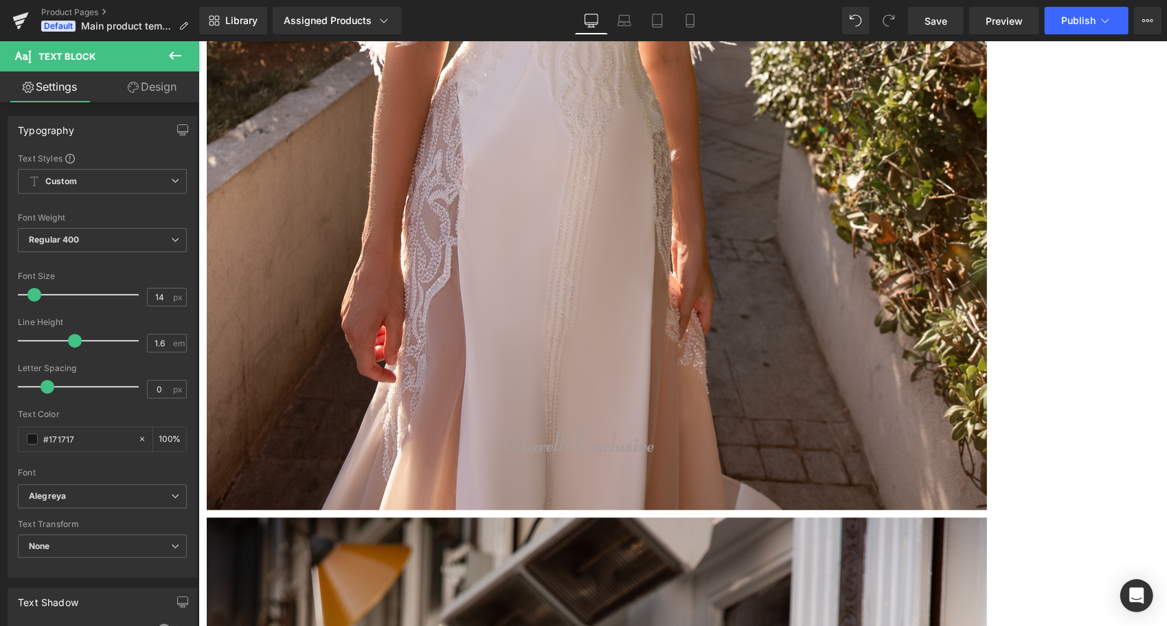
scroll to position [2061, 0]
